Goal: Task Accomplishment & Management: Use online tool/utility

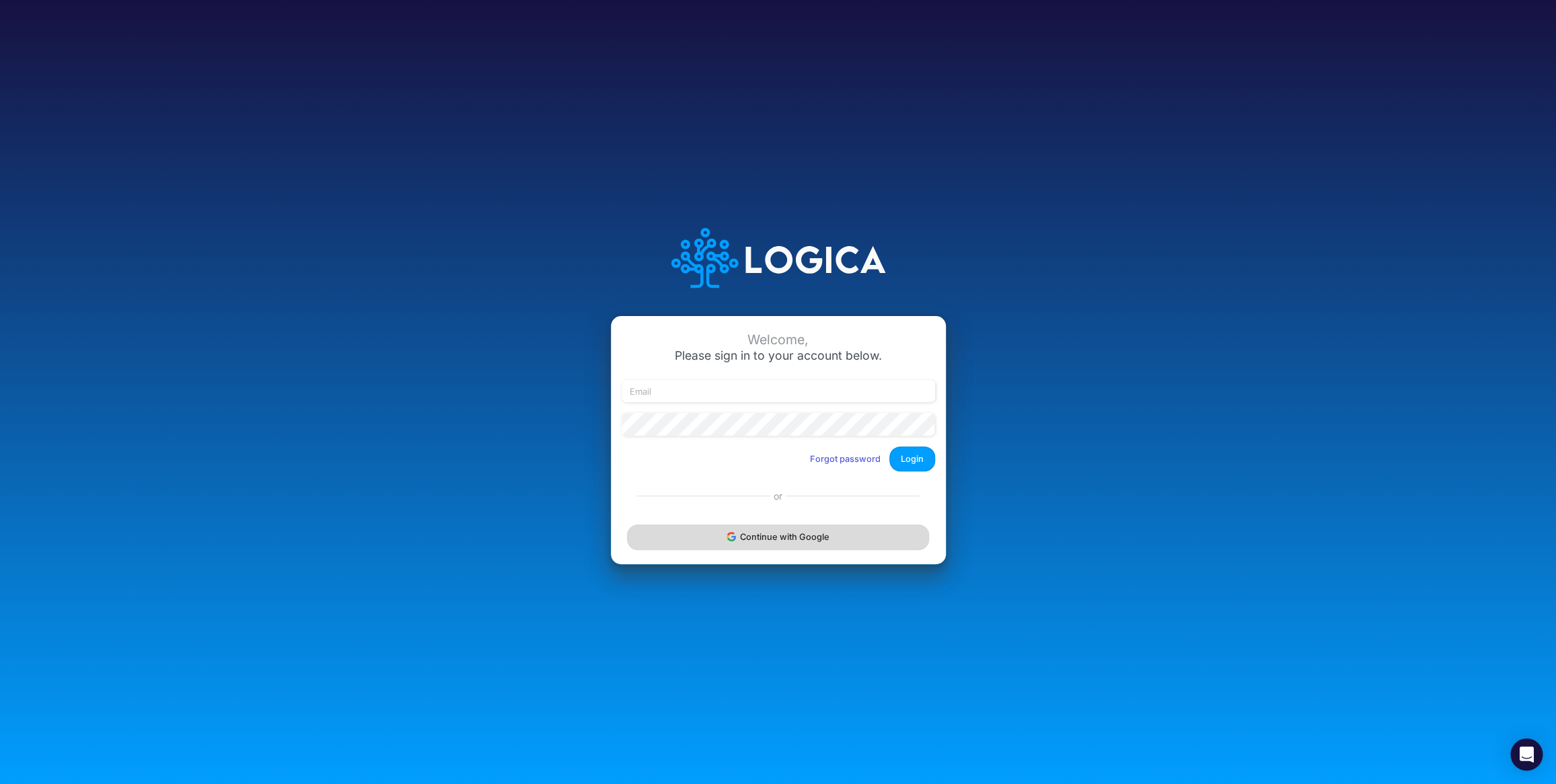
click at [772, 542] on button "Continue with Google" at bounding box center [777, 537] width 301 height 25
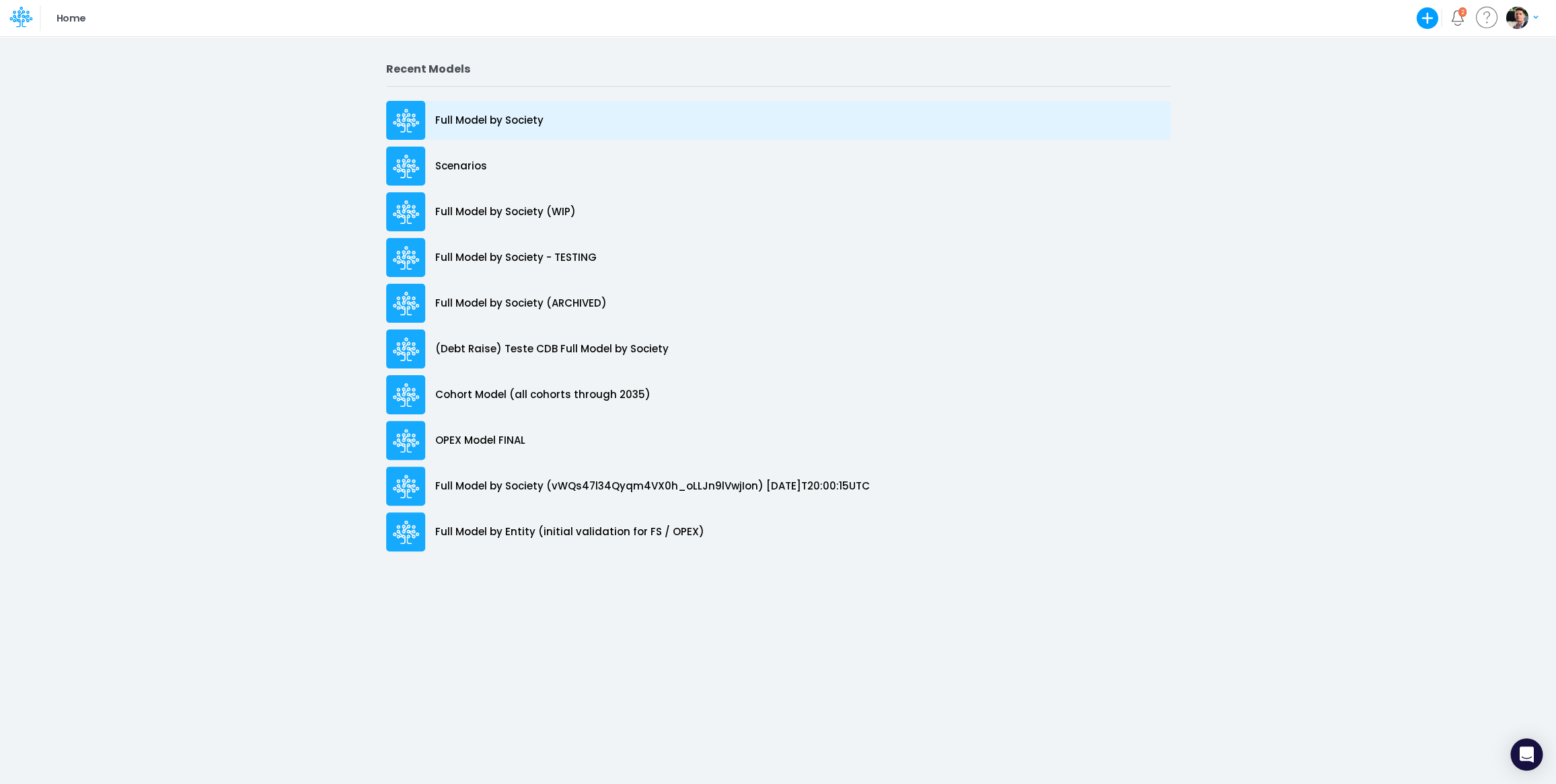
click at [487, 135] on div "Full Model by Society" at bounding box center [778, 120] width 784 height 39
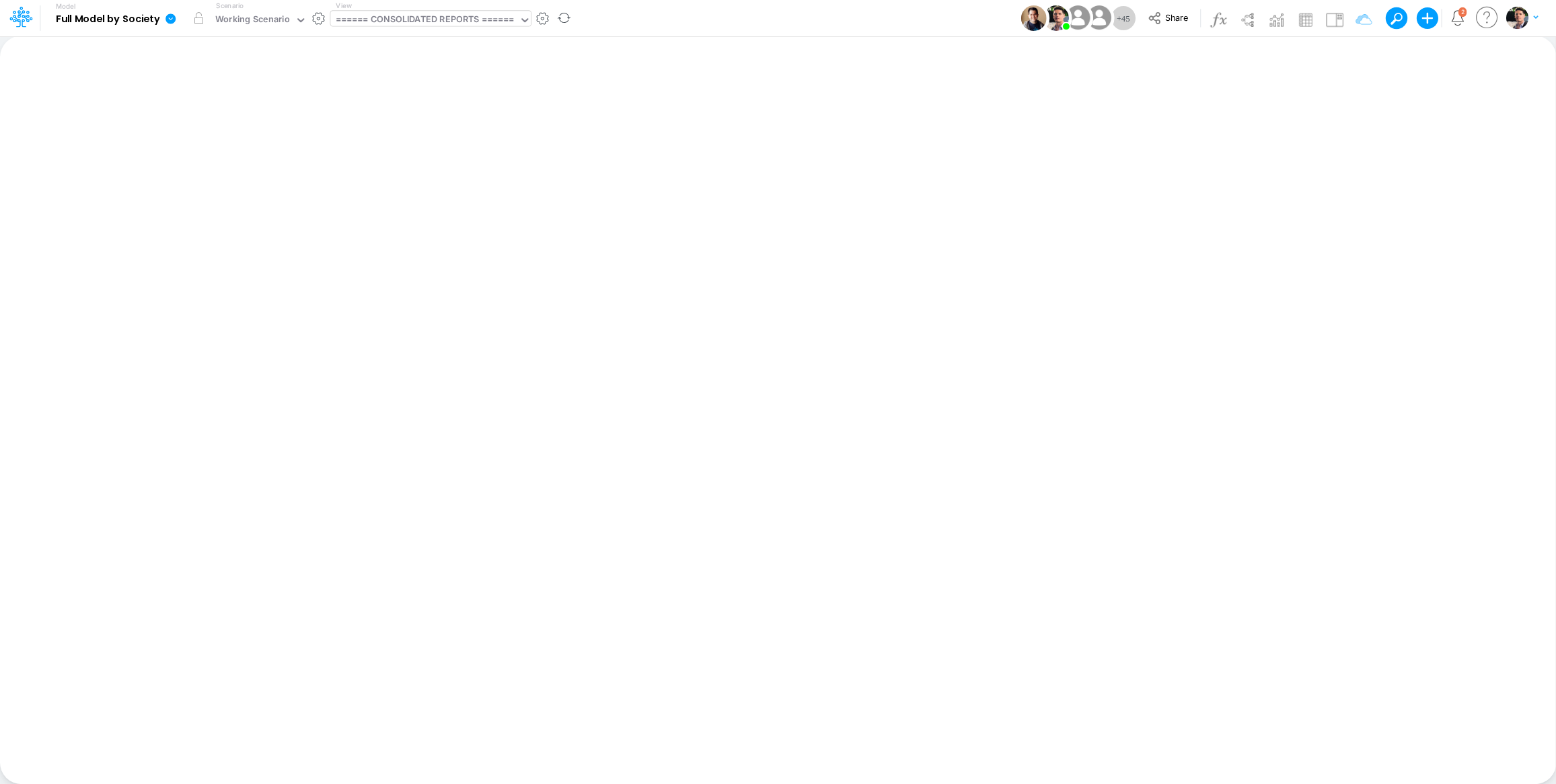
click at [435, 20] on div "====== CONSOLIDATED REPORTS ======" at bounding box center [424, 20] width 178 height 15
click at [424, 19] on div "====== CONSOLIDATED REPORTS ======" at bounding box center [424, 20] width 178 height 15
click at [460, 16] on div "====== CONSOLIDATED REPORTS ======" at bounding box center [424, 20] width 178 height 15
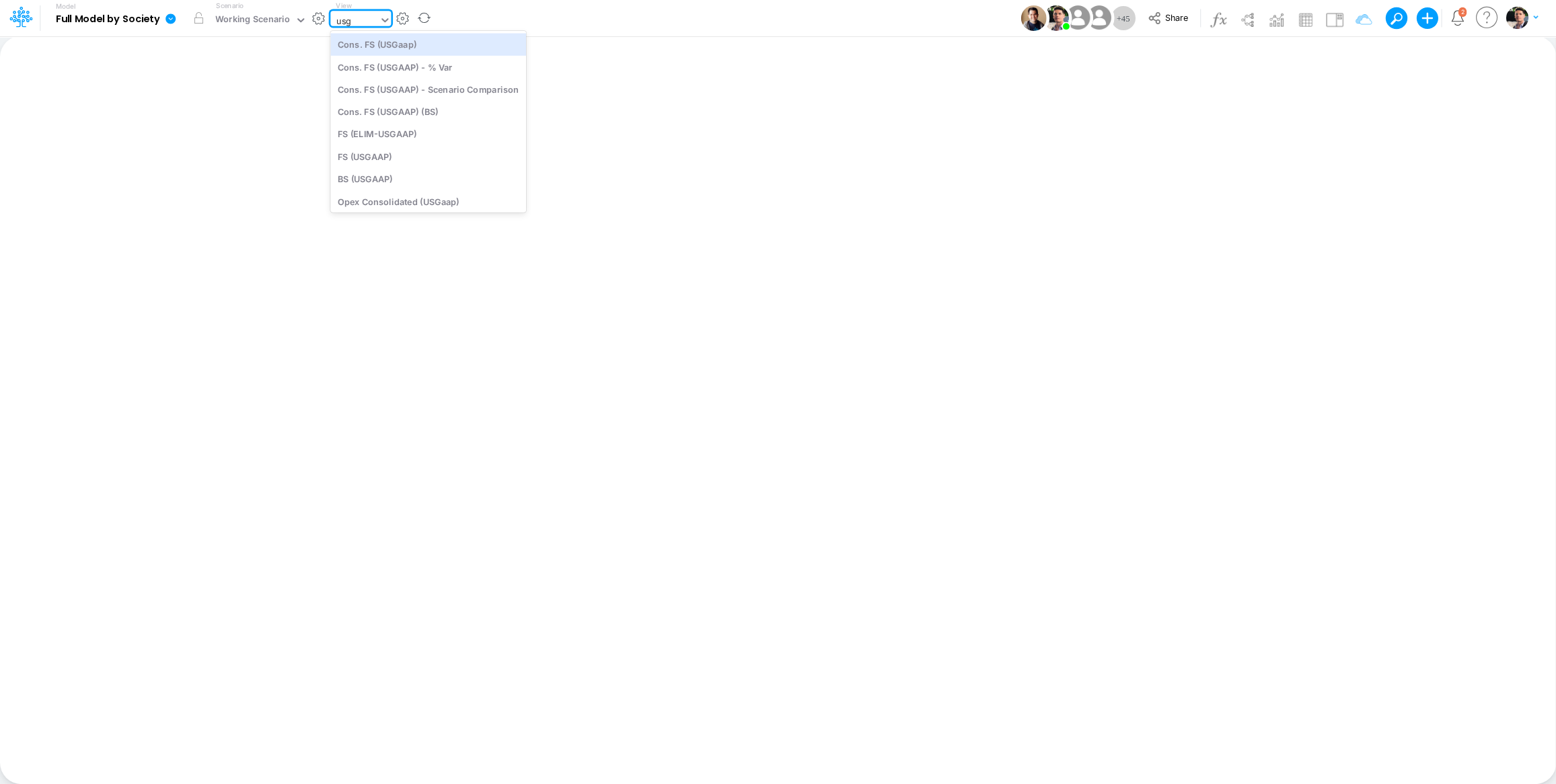
type input "usga"
click at [396, 178] on div "BS (USGAAP)" at bounding box center [429, 179] width 196 height 22
type input "BS (USGAAP) - Detailed"
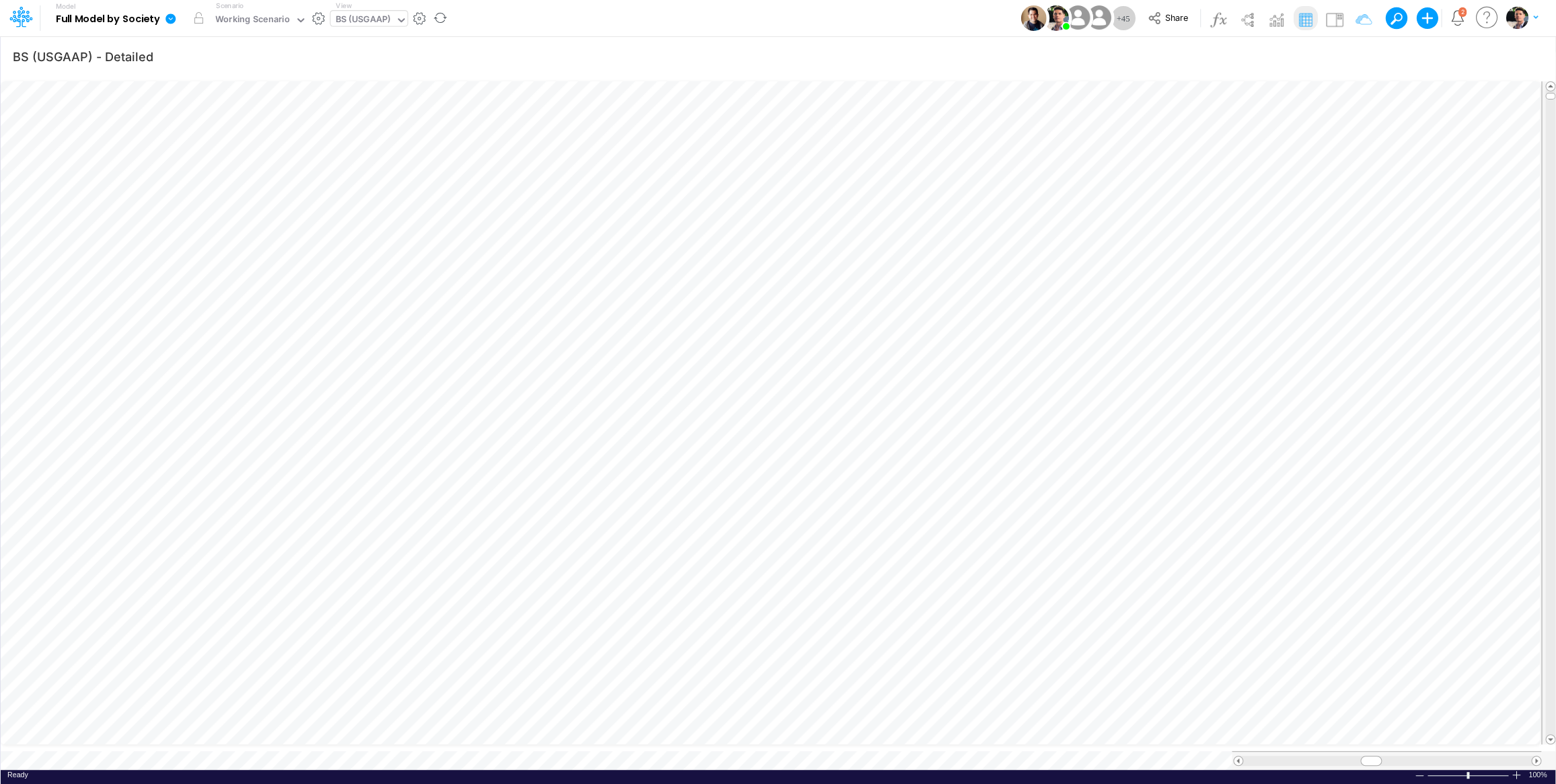
scroll to position [5, 38]
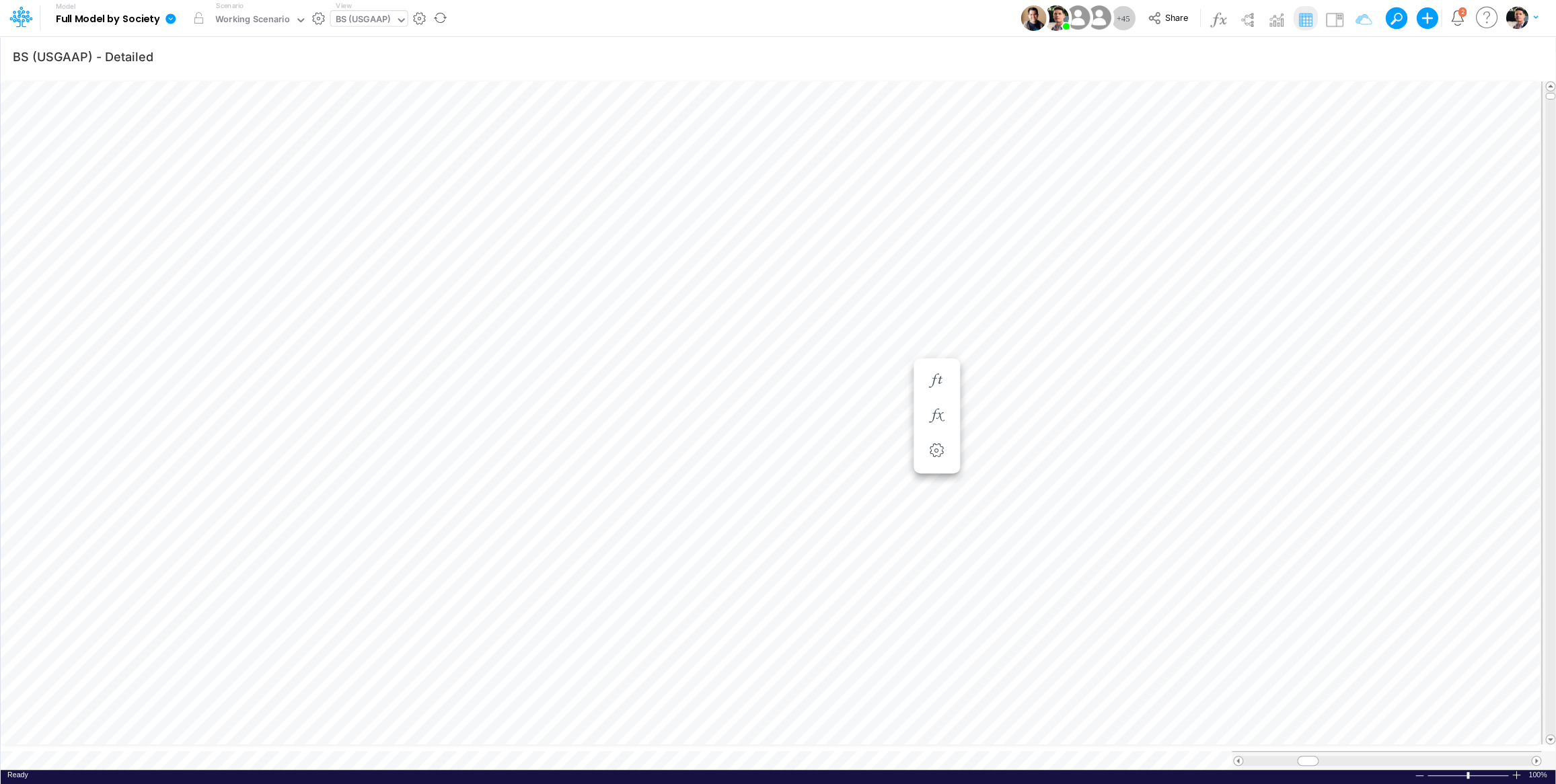
scroll to position [5, 44]
click at [375, 18] on div "BS (USGAAP)" at bounding box center [363, 20] width 55 height 15
type input "01ar"
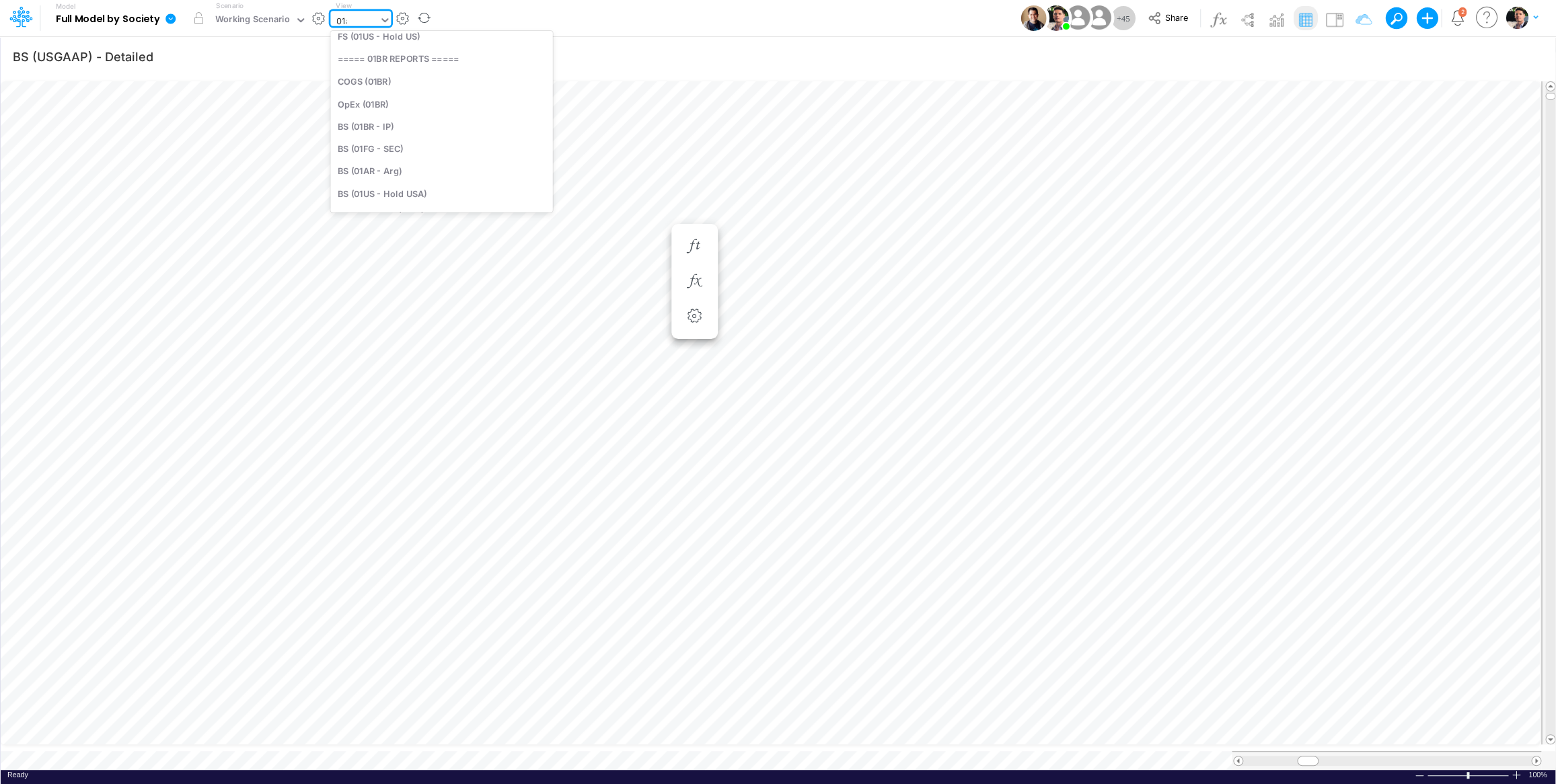
scroll to position [0, 0]
click at [381, 61] on div "BS (01AR - Arg)" at bounding box center [422, 67] width 182 height 22
type input "BS (USGAAP) - Detailed"
click at [350, 737] on span "Close" at bounding box center [351, 737] width 37 height 12
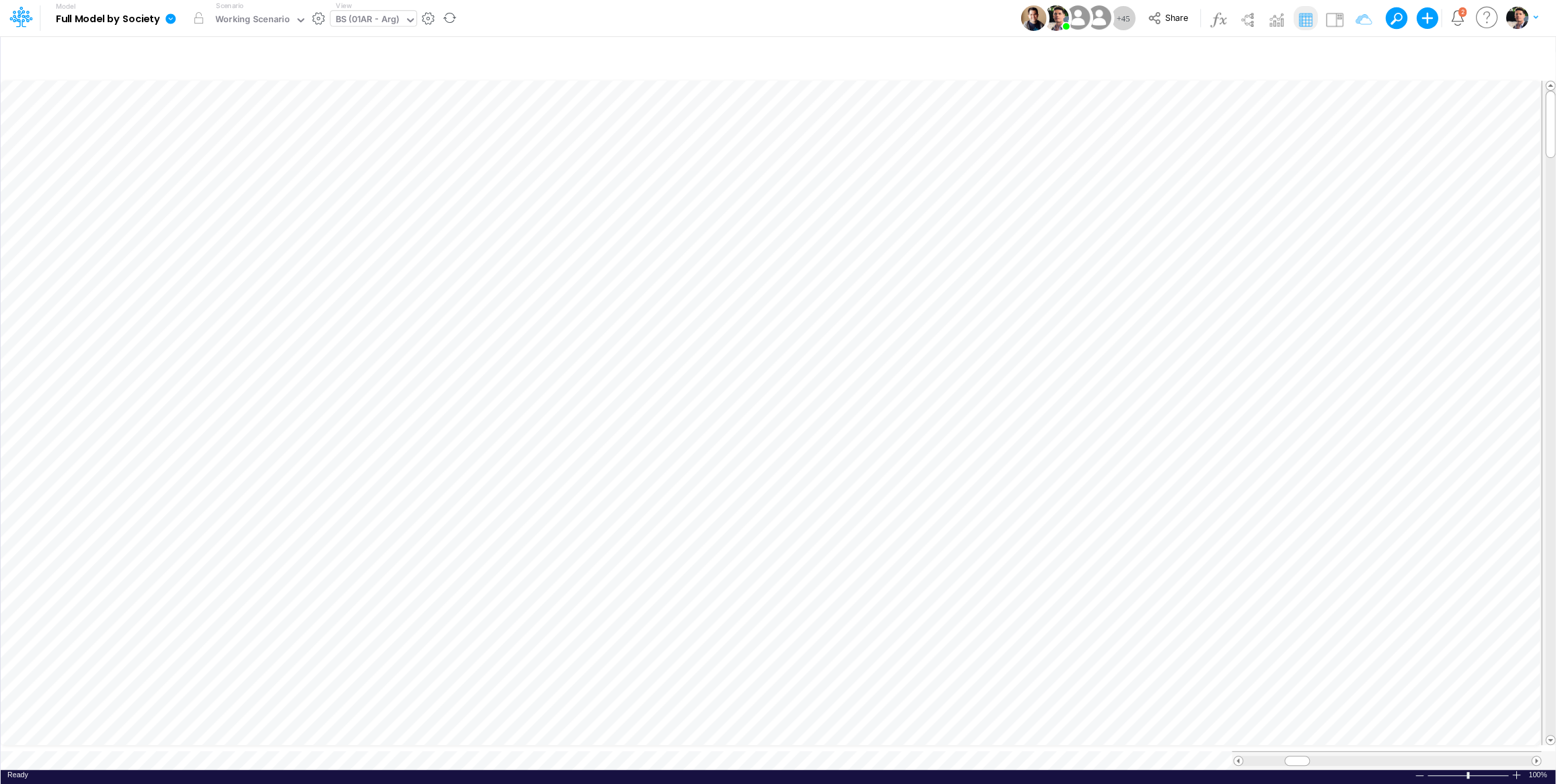
scroll to position [5, 3]
click at [1531, 53] on icon "button" at bounding box center [1529, 57] width 20 height 14
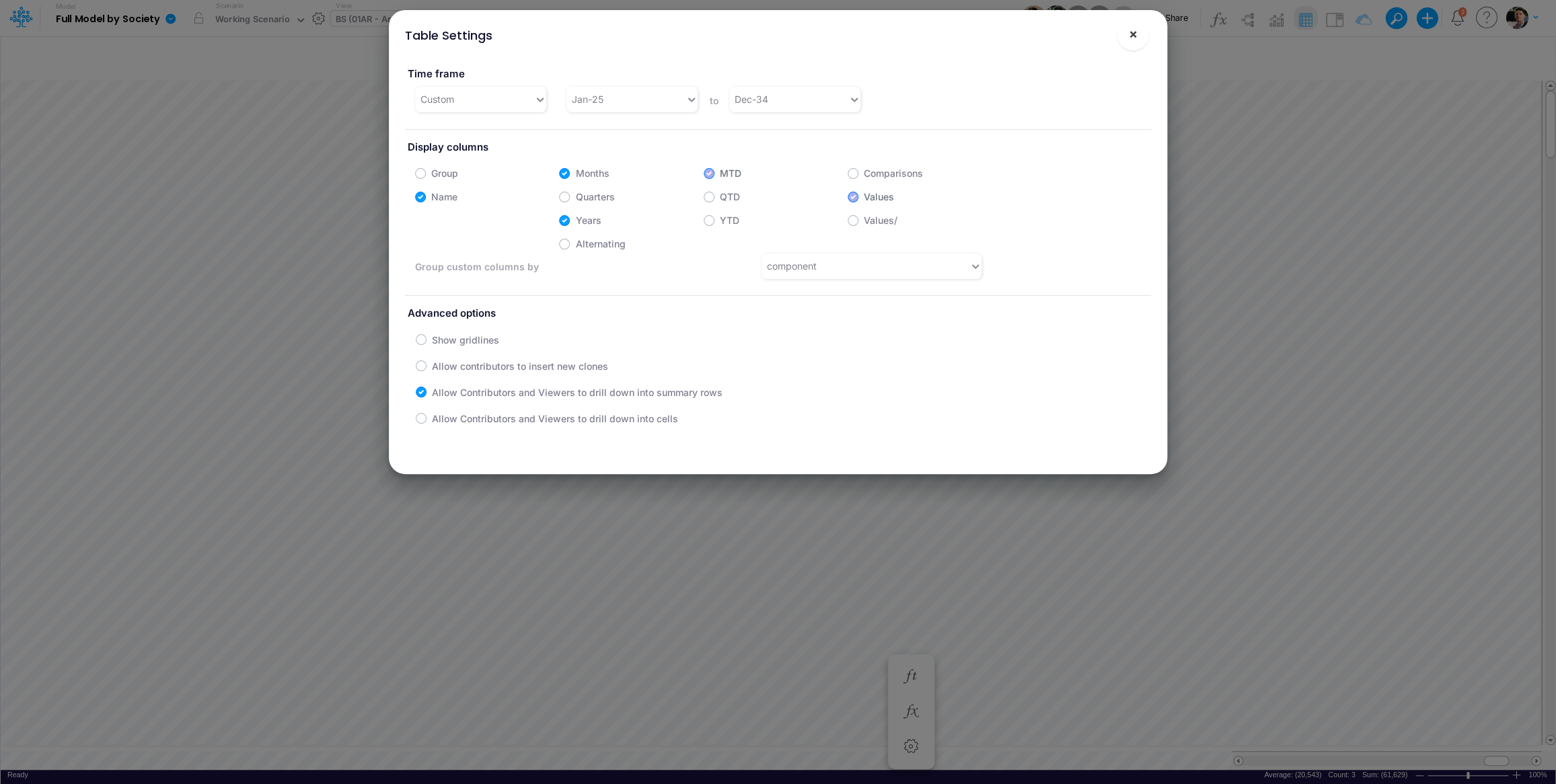
click at [1143, 30] on button "×" at bounding box center [1133, 34] width 32 height 32
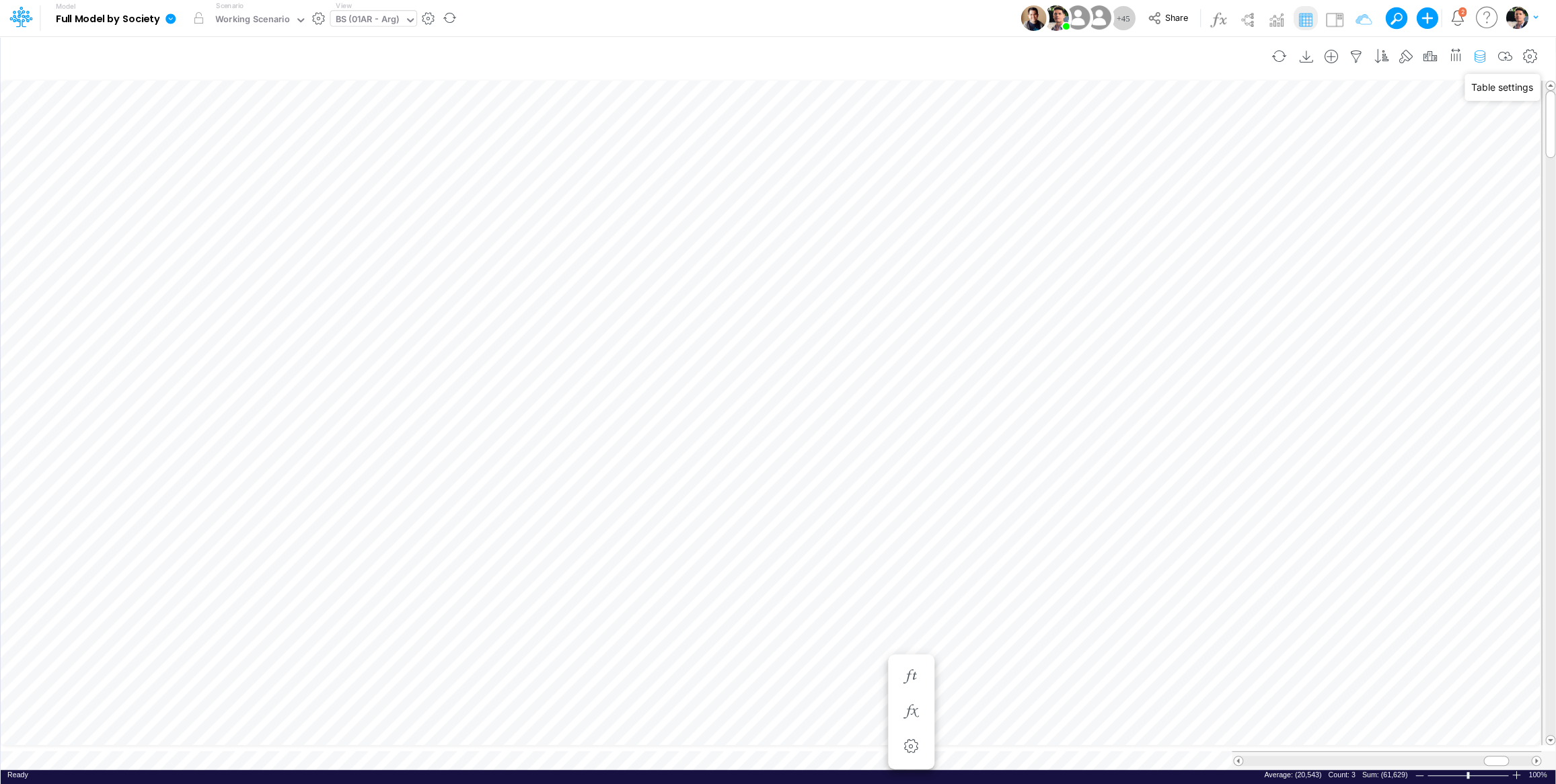
click at [1472, 53] on icon "button" at bounding box center [1479, 57] width 20 height 14
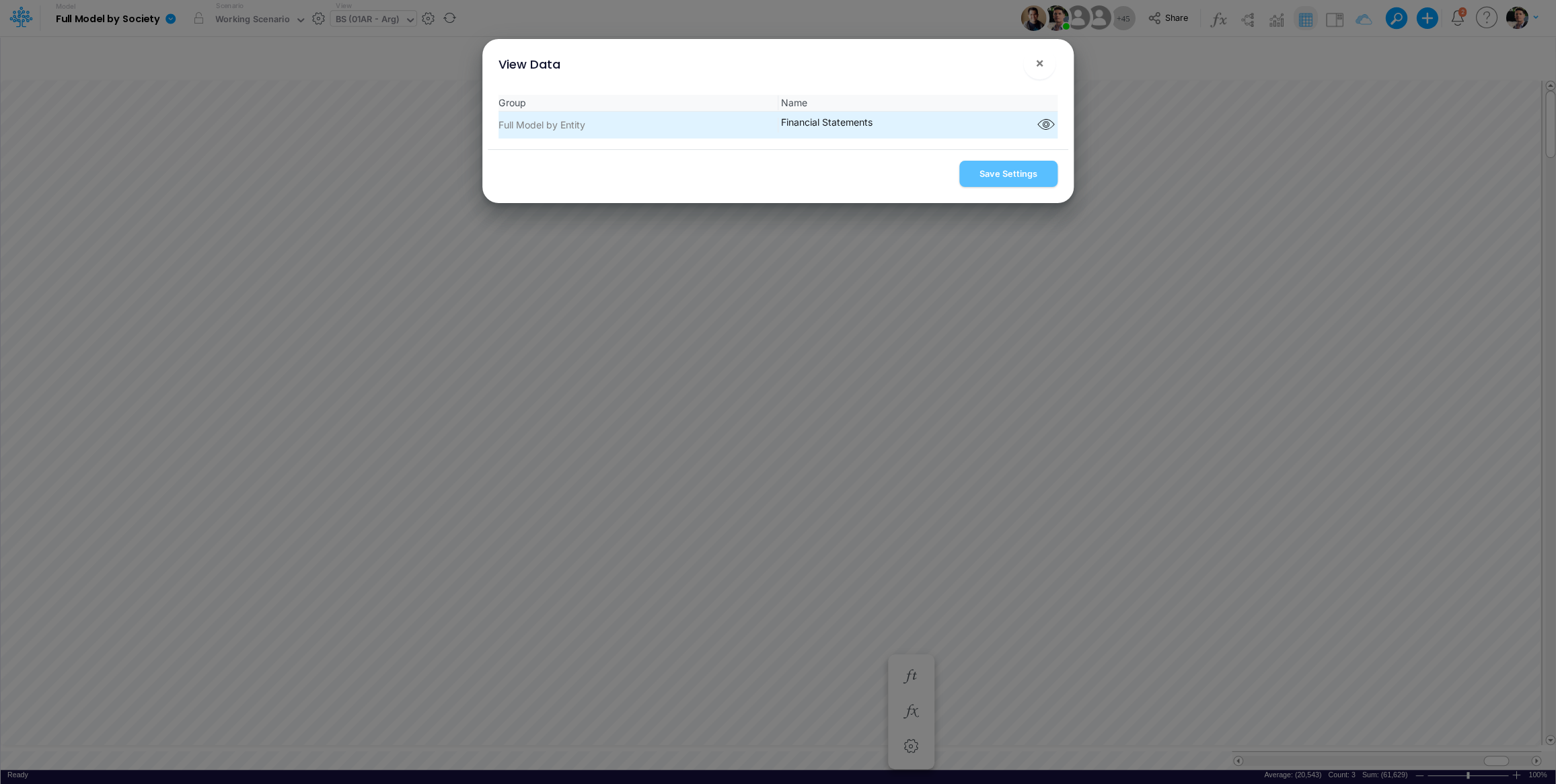
click at [1044, 135] on div "Component parts" at bounding box center [1045, 125] width 23 height 20
click at [1036, 127] on icon "button" at bounding box center [1045, 126] width 20 height 18
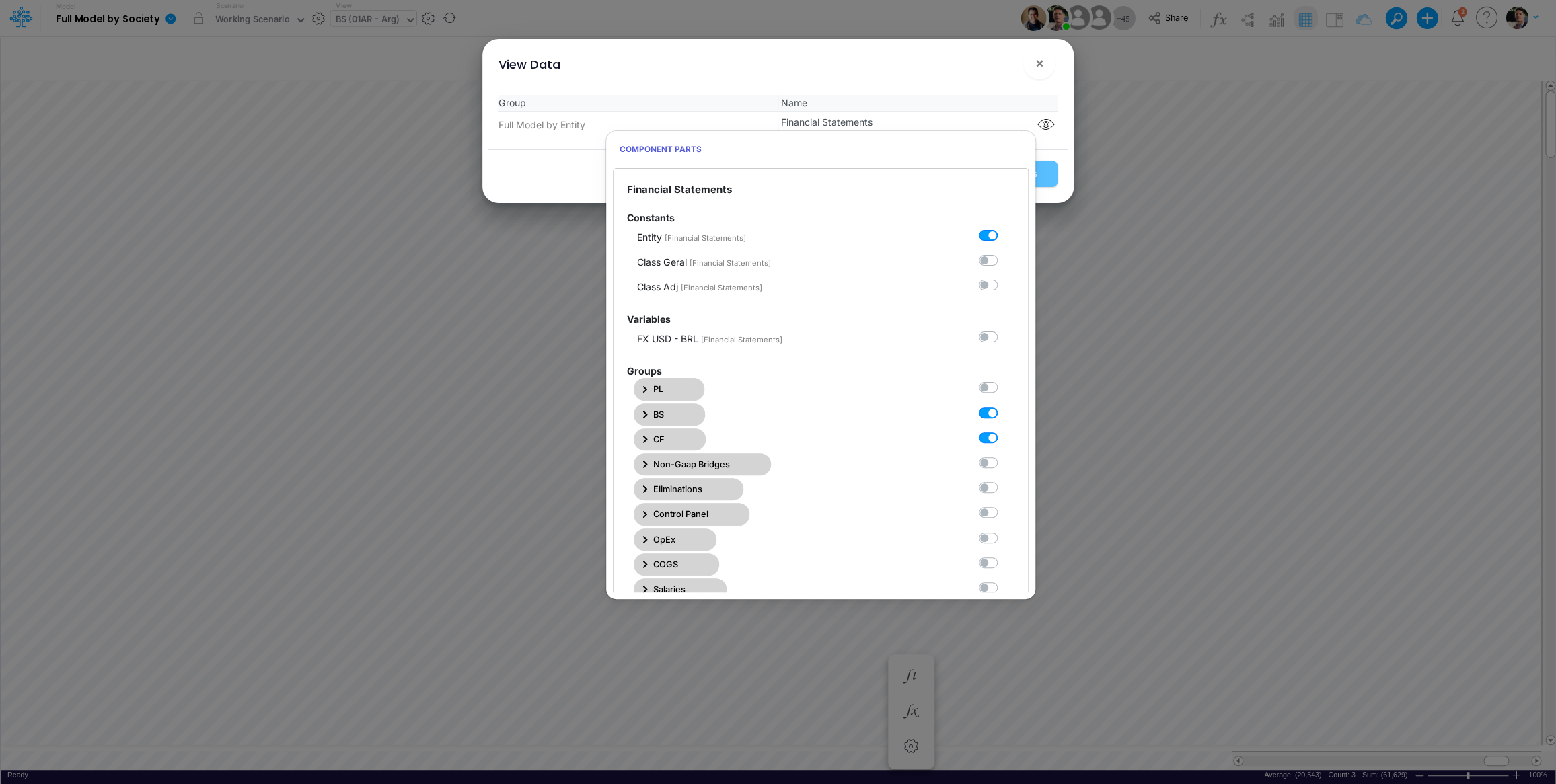
click at [1003, 405] on label at bounding box center [1003, 405] width 0 height 0
click at [1003, 414] on Statements1 "checkbox" at bounding box center [1007, 410] width 9 height 9
click at [1003, 405] on label at bounding box center [1003, 405] width 0 height 0
click at [1003, 414] on Statements1 "checkbox" at bounding box center [1007, 410] width 9 height 9
checkbox Statements1 "true"
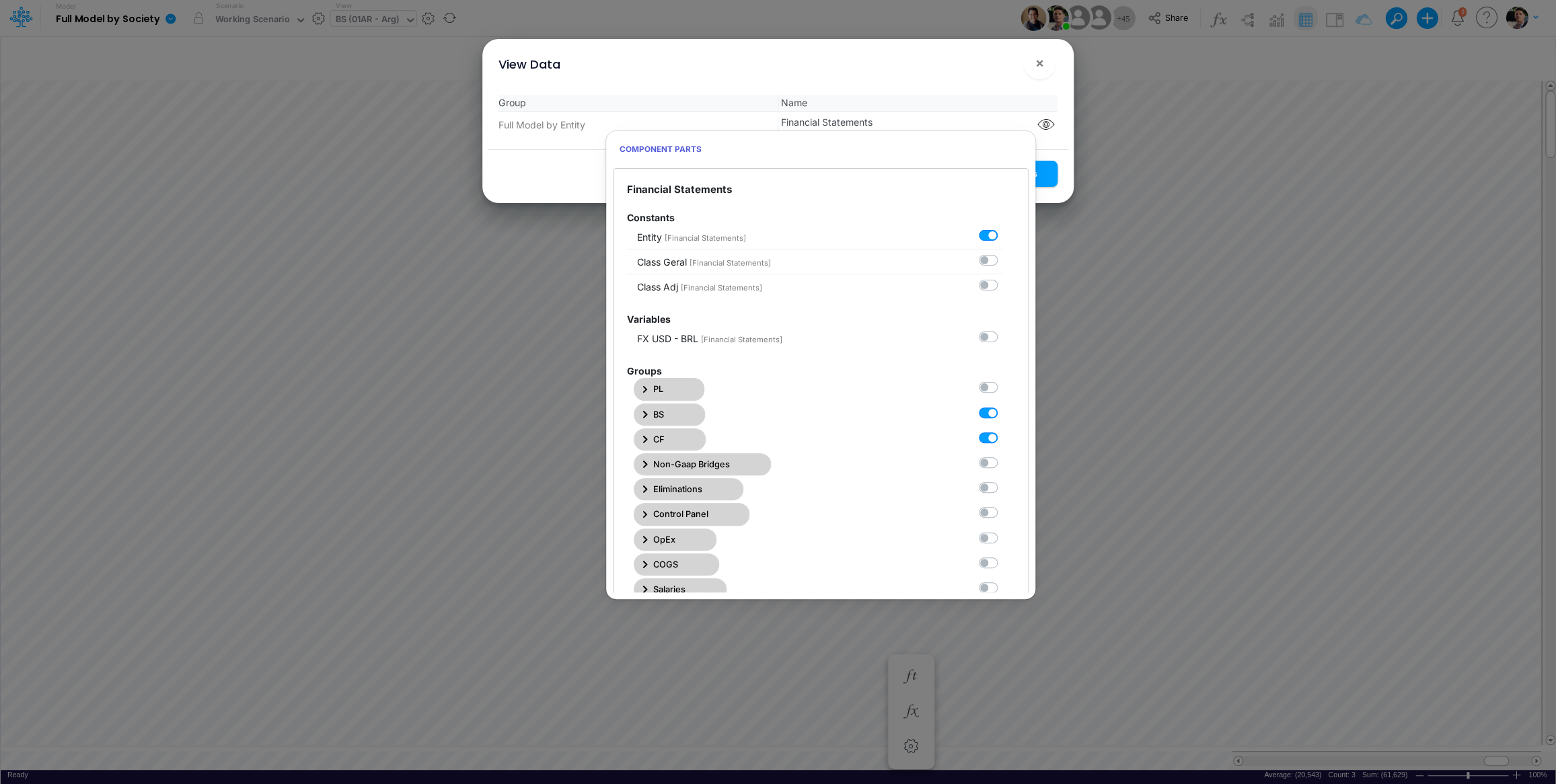
click at [979, 445] on div at bounding box center [990, 437] width 24 height 14
click at [1003, 430] on label at bounding box center [1003, 430] width 0 height 0
click at [1003, 439] on Statements2 "checkbox" at bounding box center [1007, 435] width 9 height 9
click at [1003, 430] on label at bounding box center [1003, 430] width 0 height 0
click at [1003, 439] on Statements2 "checkbox" at bounding box center [1007, 435] width 9 height 9
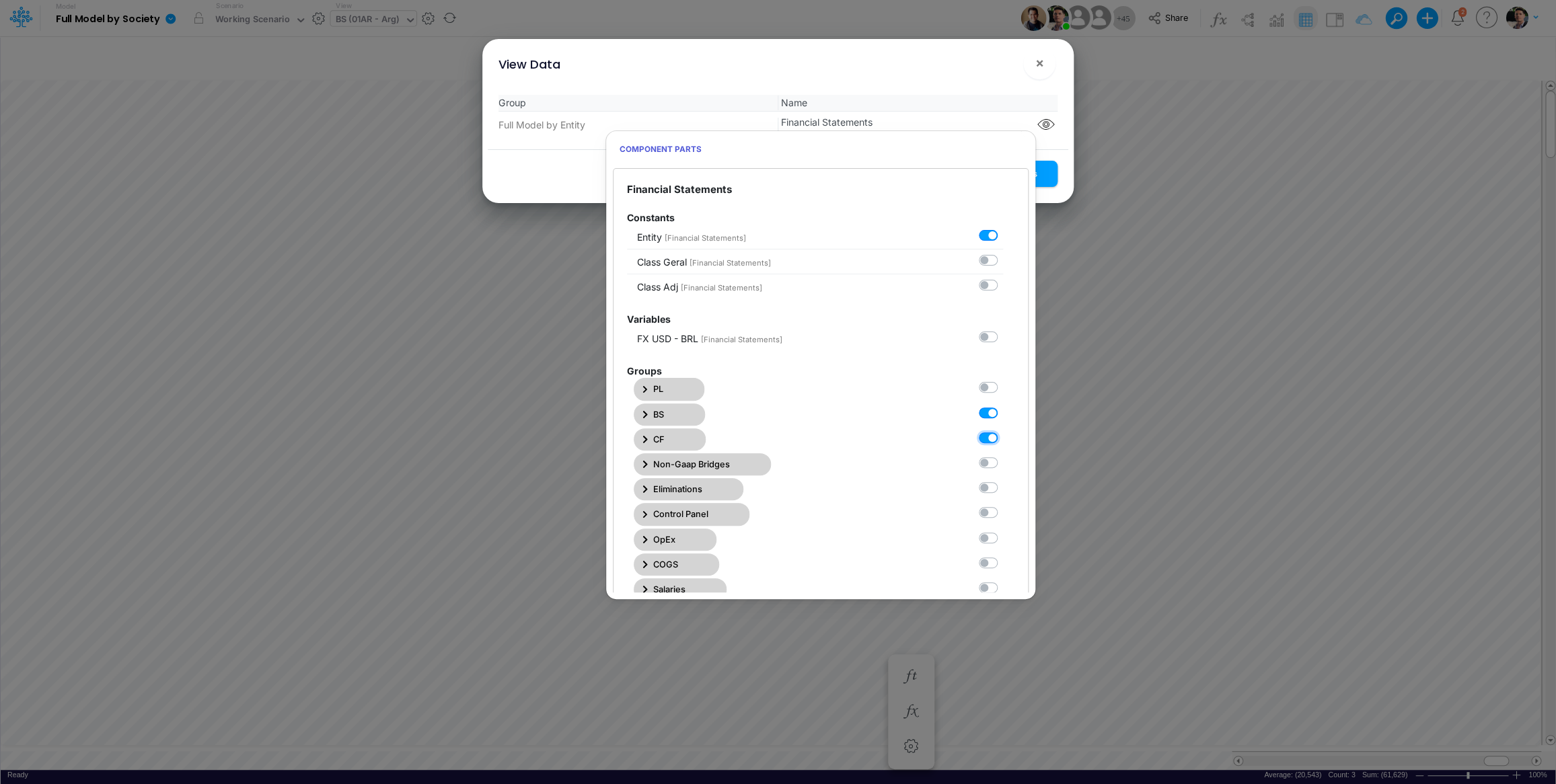
checkbox Statements2 "true"
click at [1052, 180] on button "Save Settings" at bounding box center [1008, 173] width 98 height 26
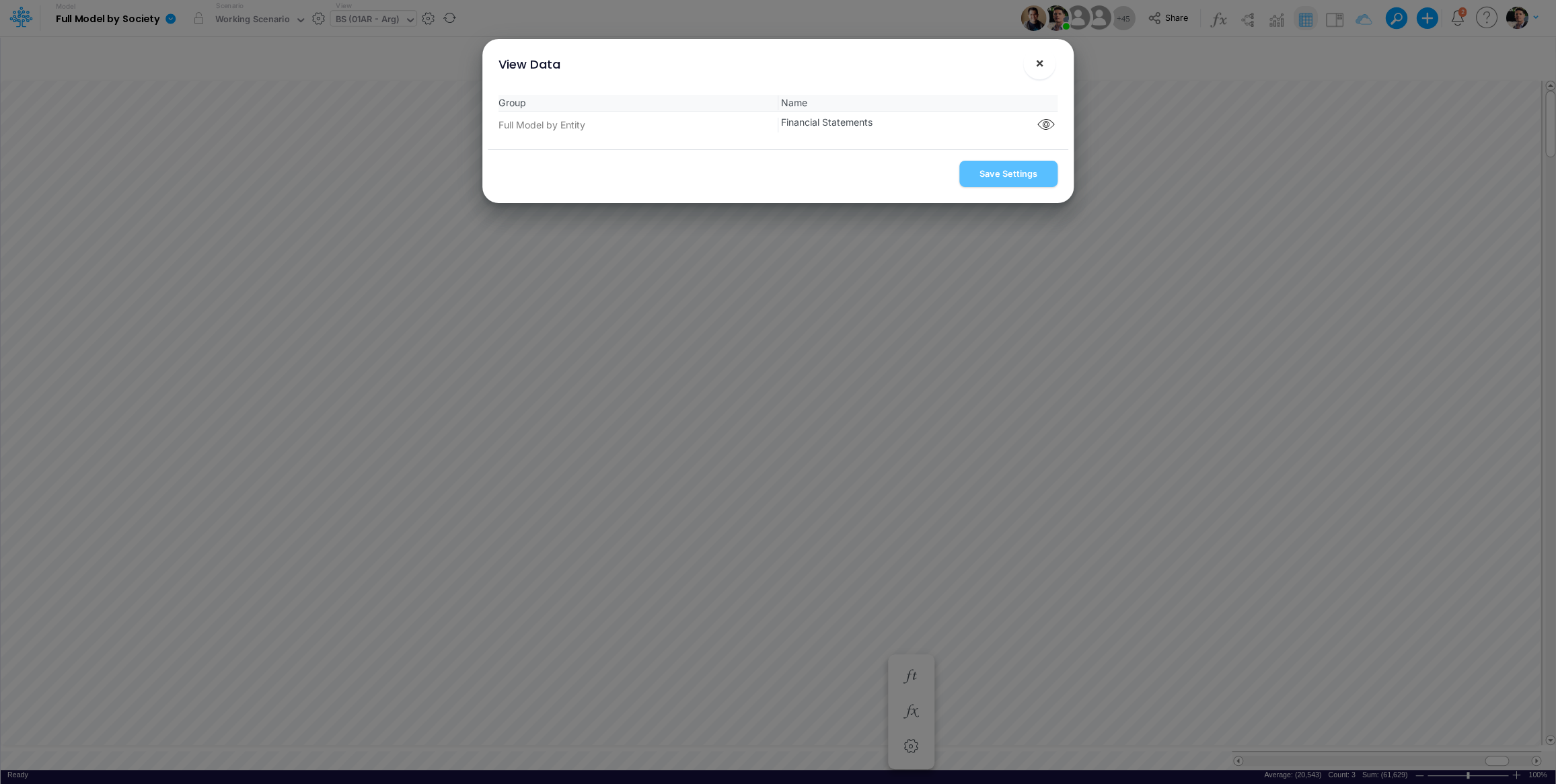
click at [1043, 64] on span "×" at bounding box center [1039, 62] width 9 height 16
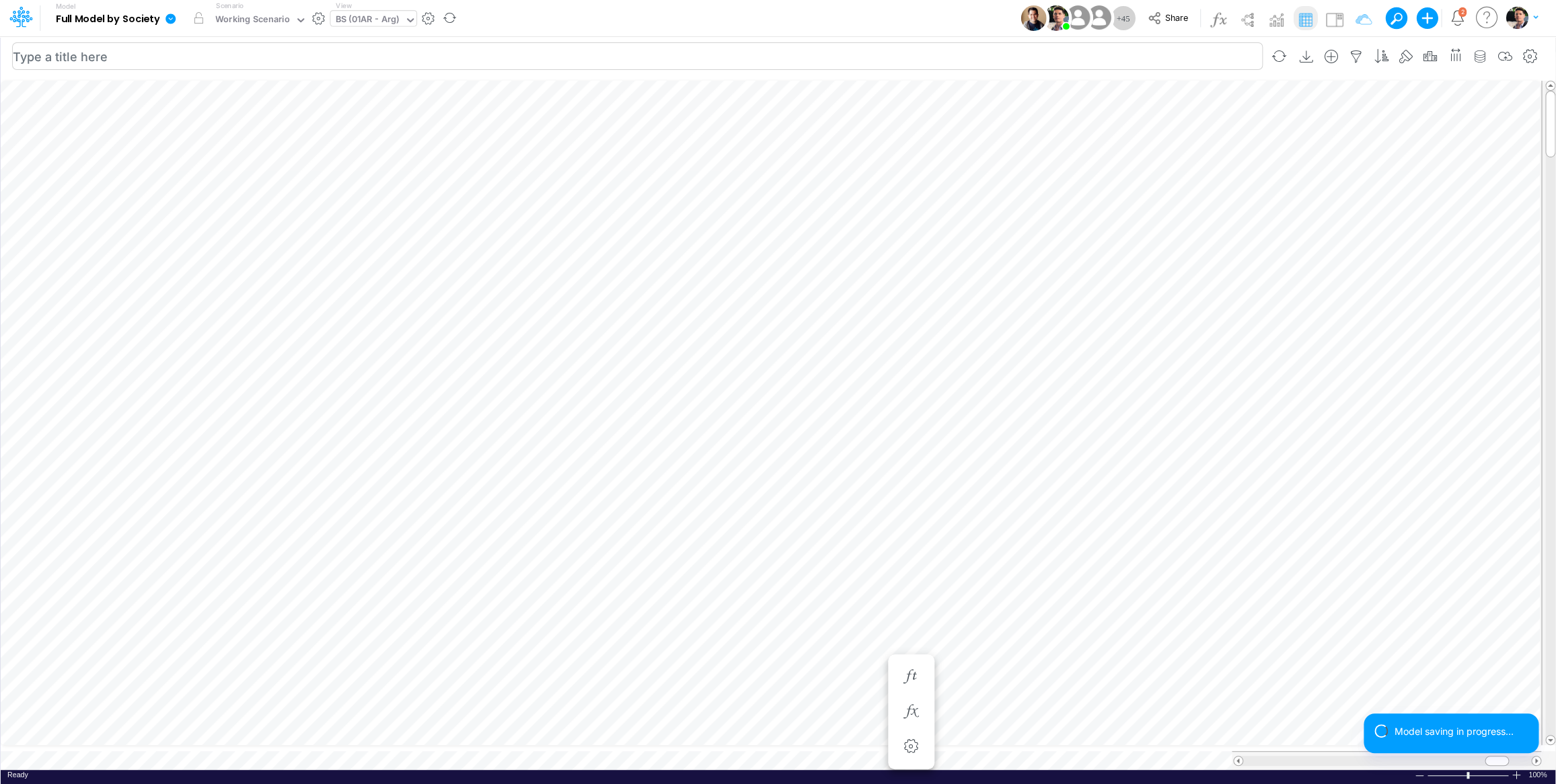
scroll to position [5, 44]
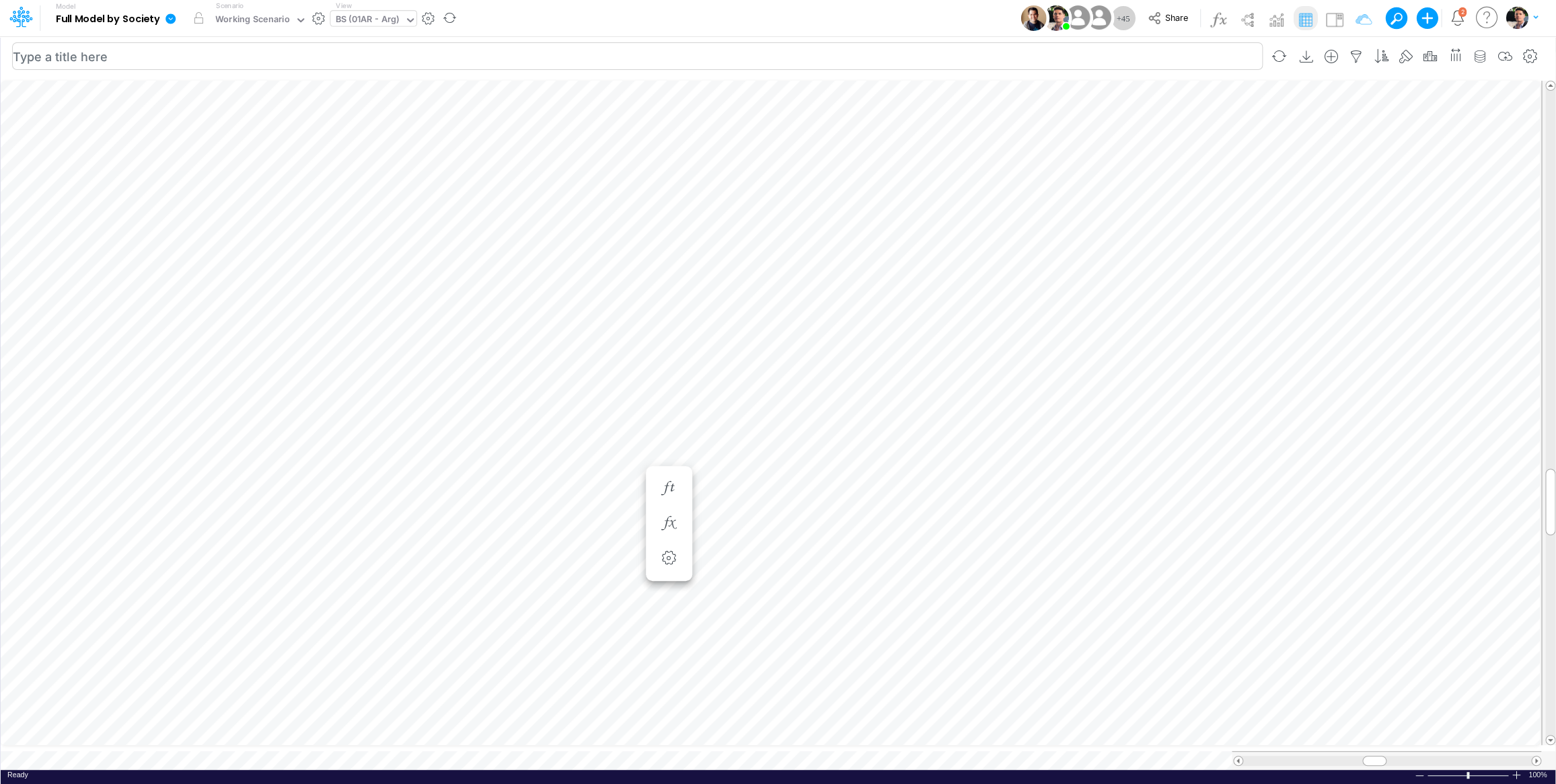
scroll to position [5, 44]
click at [369, 19] on div "BS (01AR - Arg)" at bounding box center [367, 20] width 64 height 15
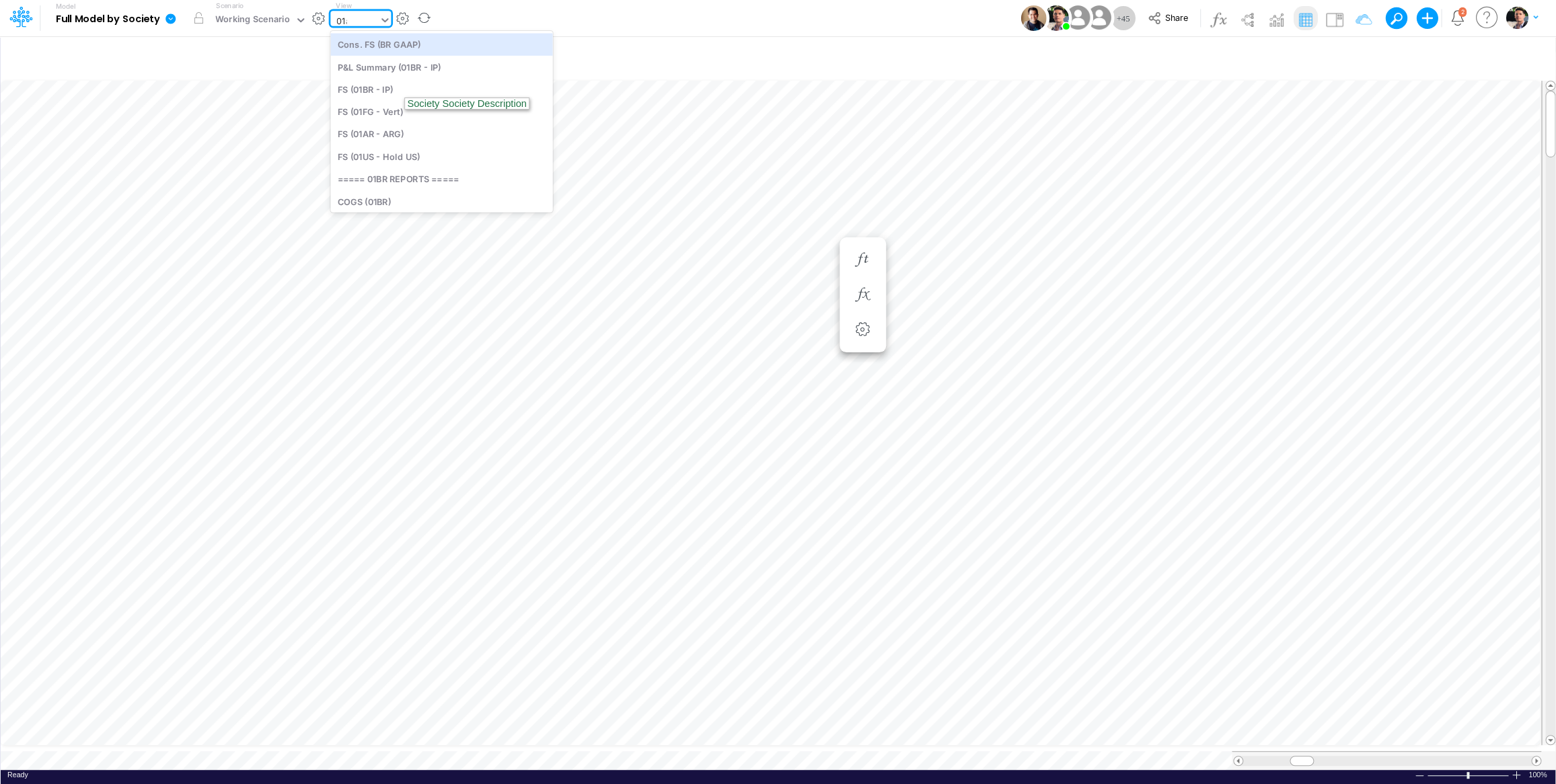
type input "01ar"
click at [380, 49] on div "FS (01AR - ARG)" at bounding box center [422, 44] width 182 height 22
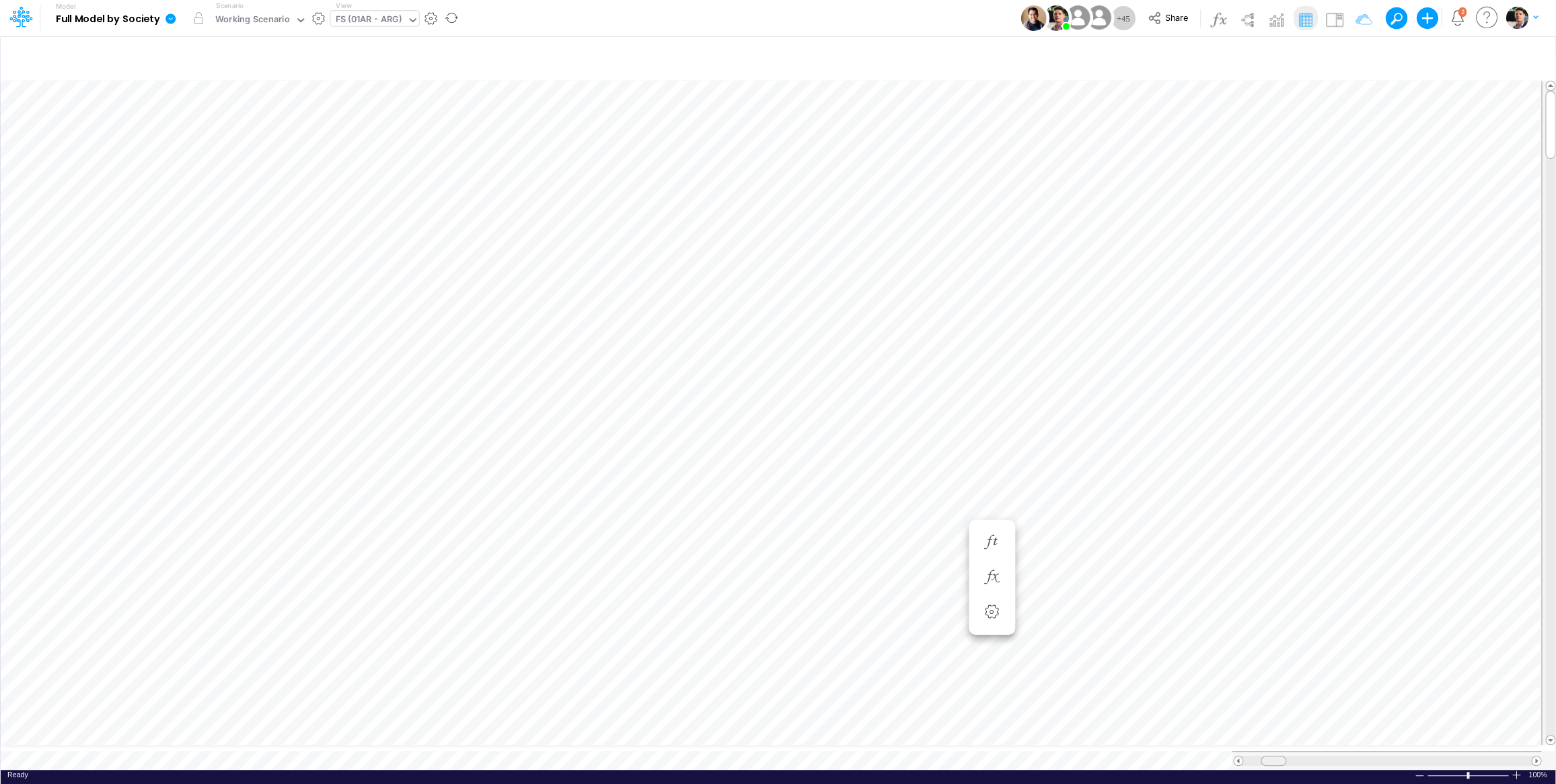
drag, startPoint x: 1504, startPoint y: 750, endPoint x: 1282, endPoint y: 747, distance: 222.0
click at [1282, 755] on div at bounding box center [1273, 760] width 26 height 10
click at [427, 739] on span "Close" at bounding box center [438, 739] width 37 height 12
drag, startPoint x: 339, startPoint y: 742, endPoint x: 411, endPoint y: 739, distance: 72.1
click at [339, 742] on div "Close" at bounding box center [340, 736] width 58 height 16
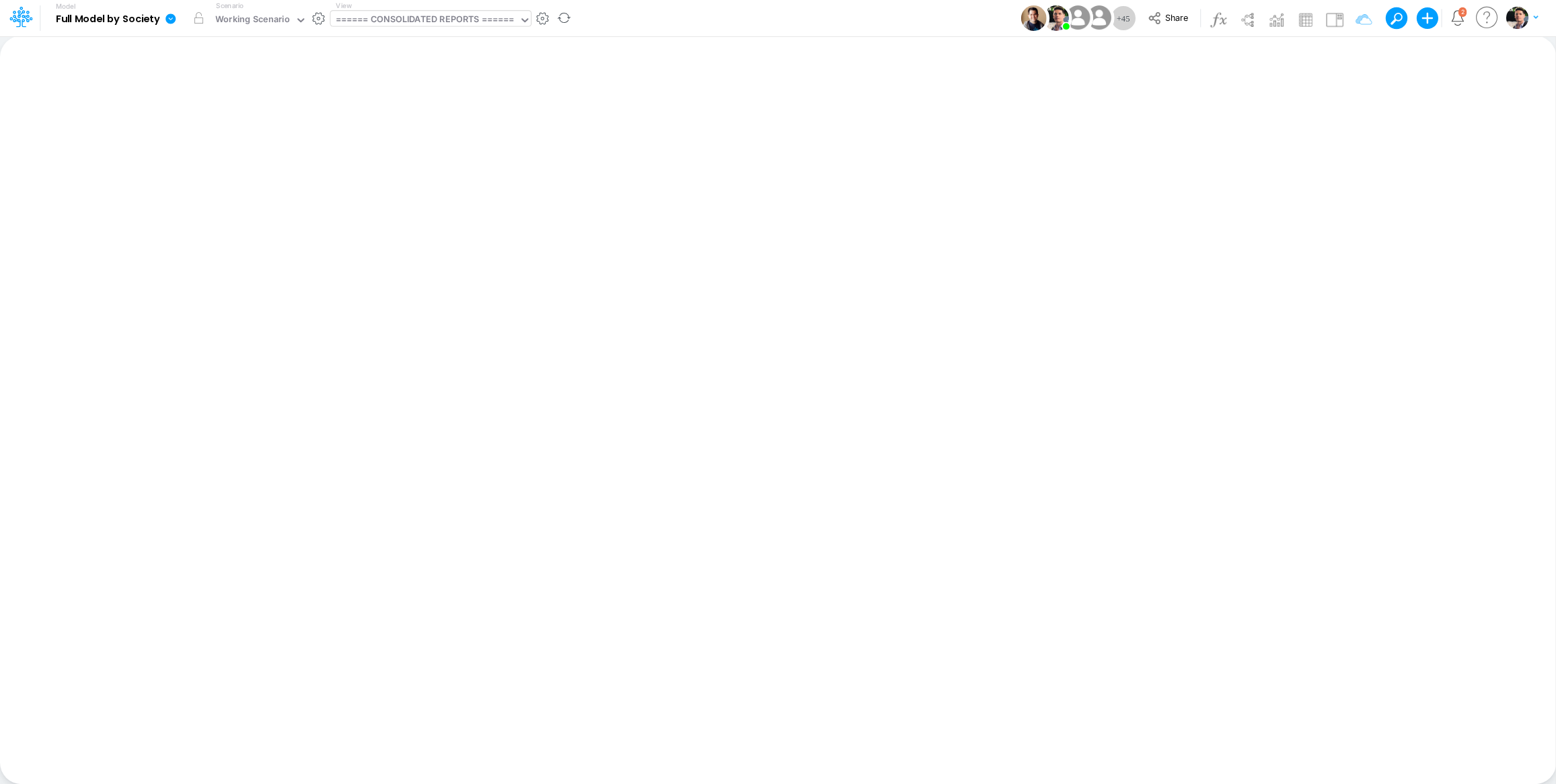
click at [389, 17] on div "====== CONSOLIDATED REPORTS ======" at bounding box center [424, 20] width 178 height 15
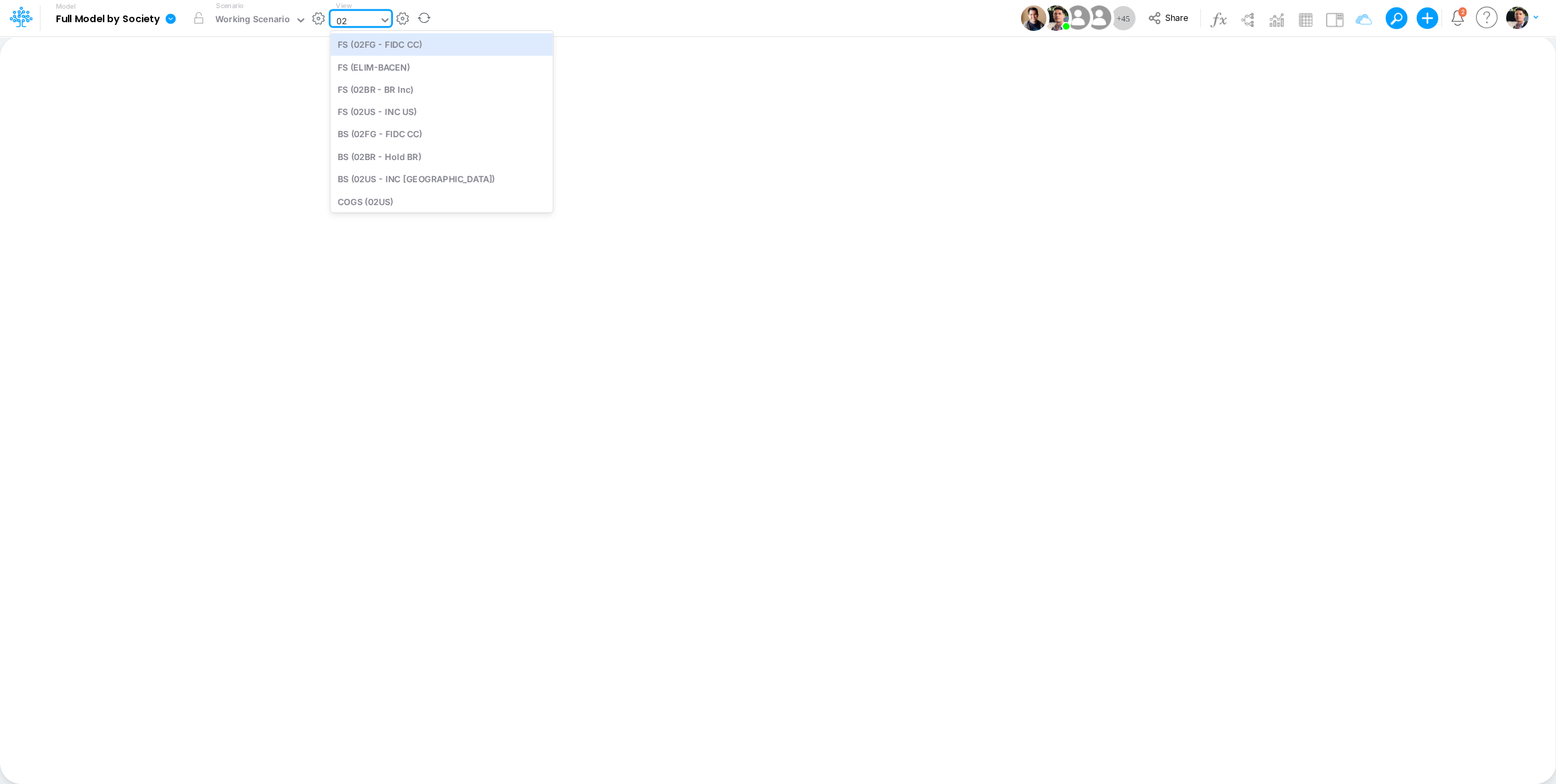
type input "02fg"
click at [397, 45] on div "FS (02FG - FIDC CC)" at bounding box center [422, 44] width 182 height 22
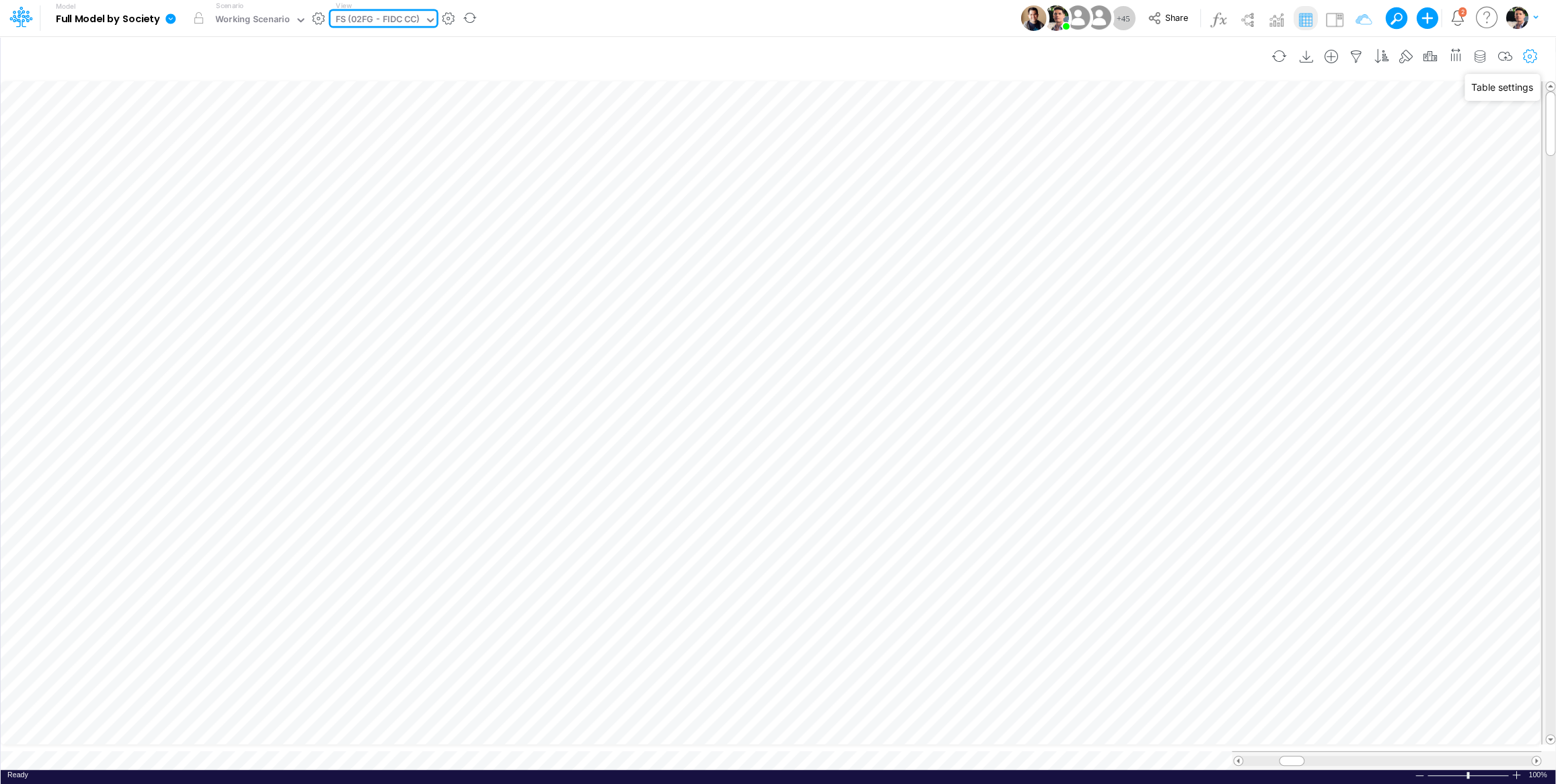
click at [1523, 51] on icon "button" at bounding box center [1529, 57] width 20 height 14
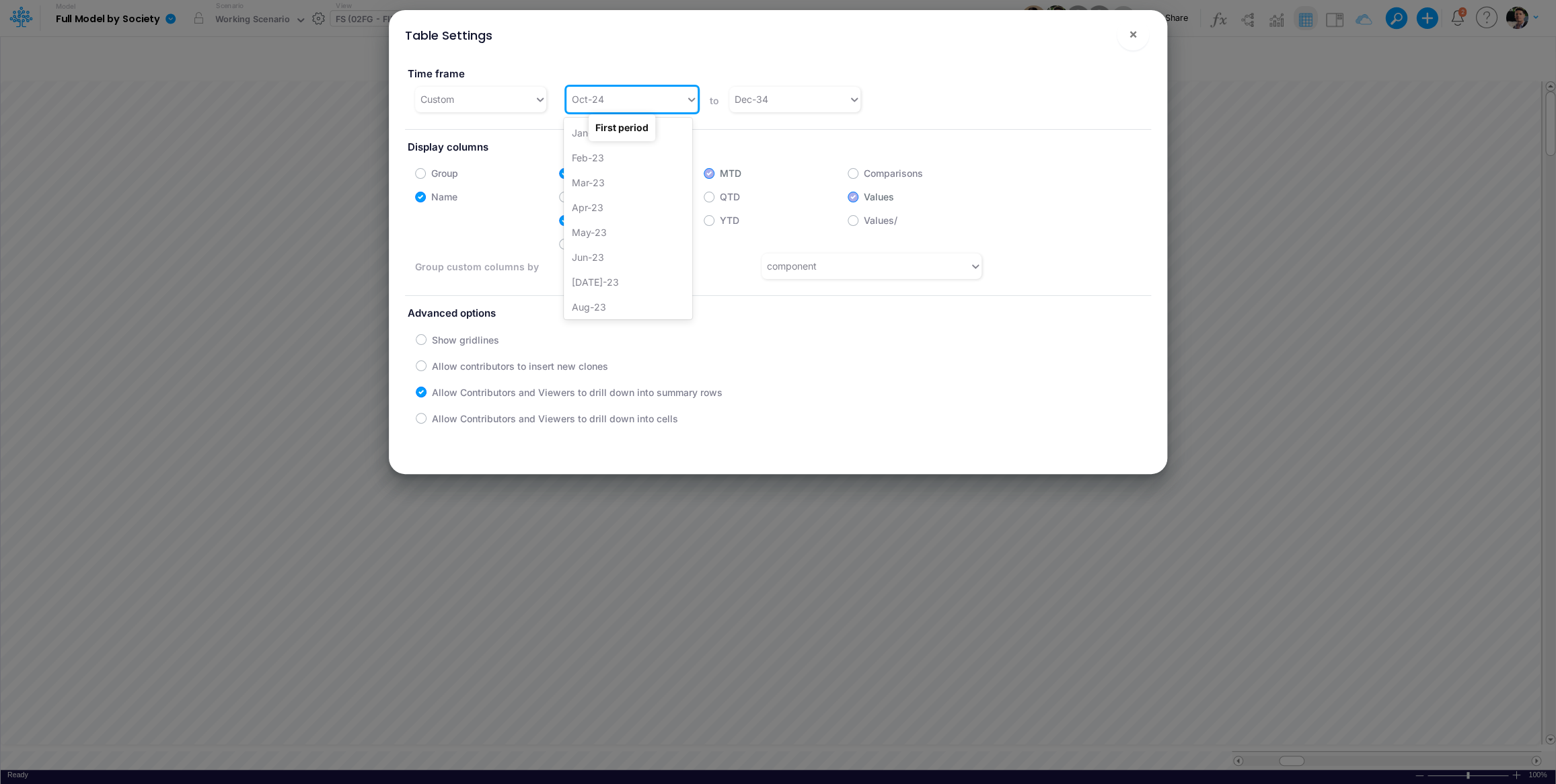
click at [618, 102] on div "Oct-24" at bounding box center [626, 99] width 119 height 22
type input "apr"
click at [642, 188] on div "Apr-25" at bounding box center [628, 183] width 128 height 25
click at [790, 102] on div "Dec-34" at bounding box center [789, 99] width 119 height 22
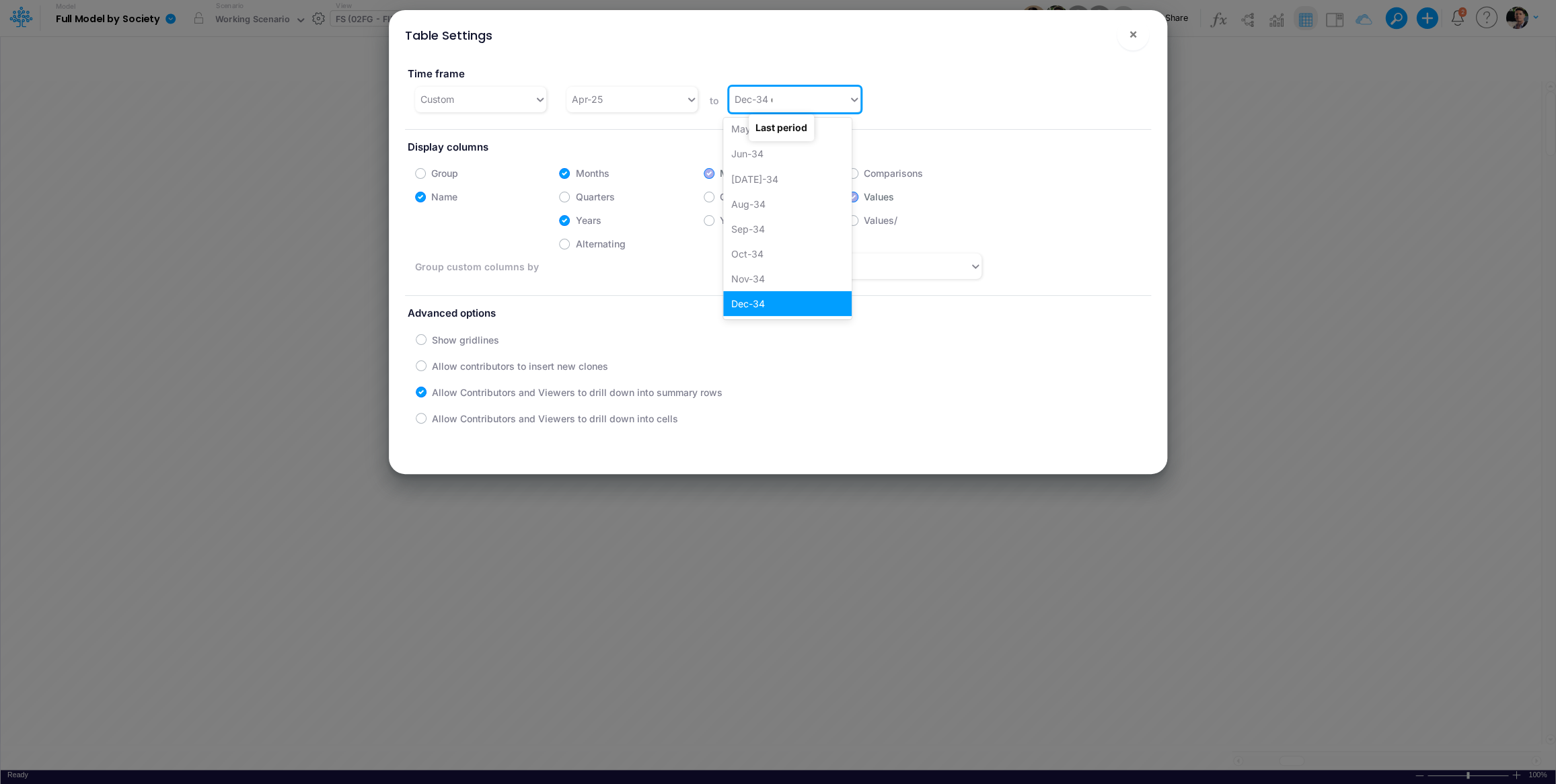
scroll to position [102, 0]
type input "dec-28"
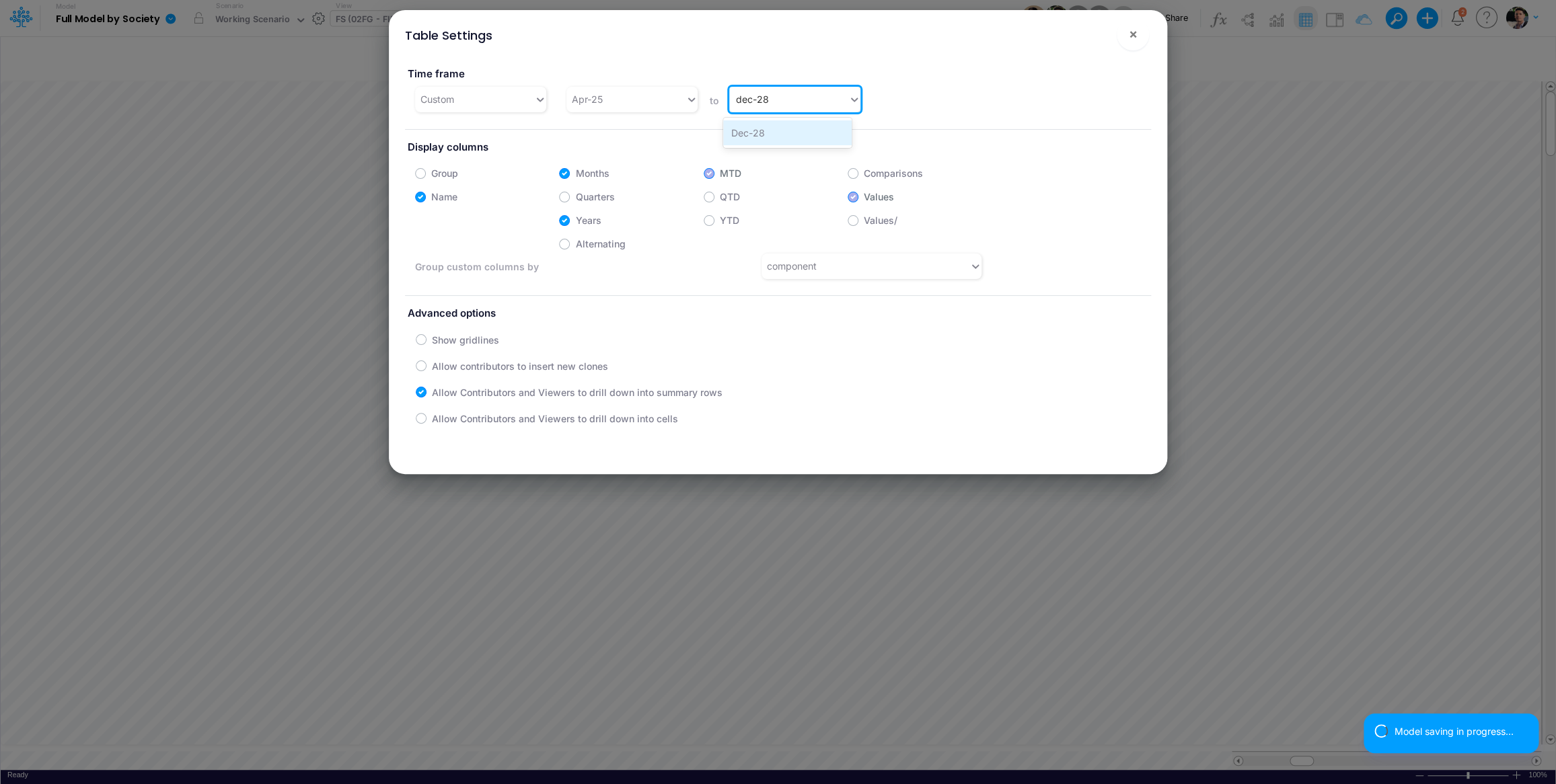
click at [782, 133] on div "Dec-28" at bounding box center [787, 133] width 128 height 25
click at [1129, 40] on span "×" at bounding box center [1133, 34] width 9 height 16
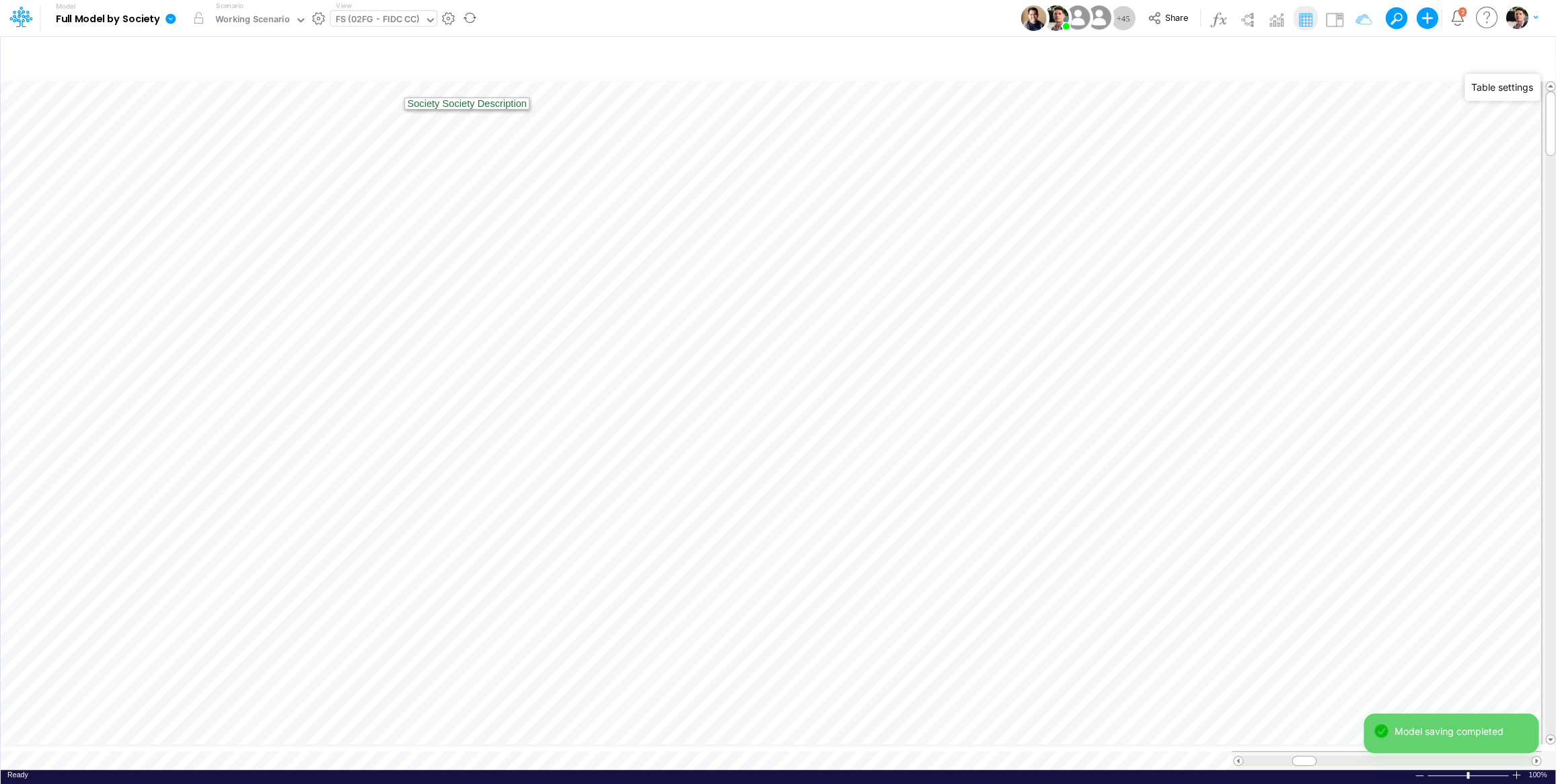
click at [391, 19] on div "FS (02FG - FIDC CC)" at bounding box center [377, 20] width 84 height 15
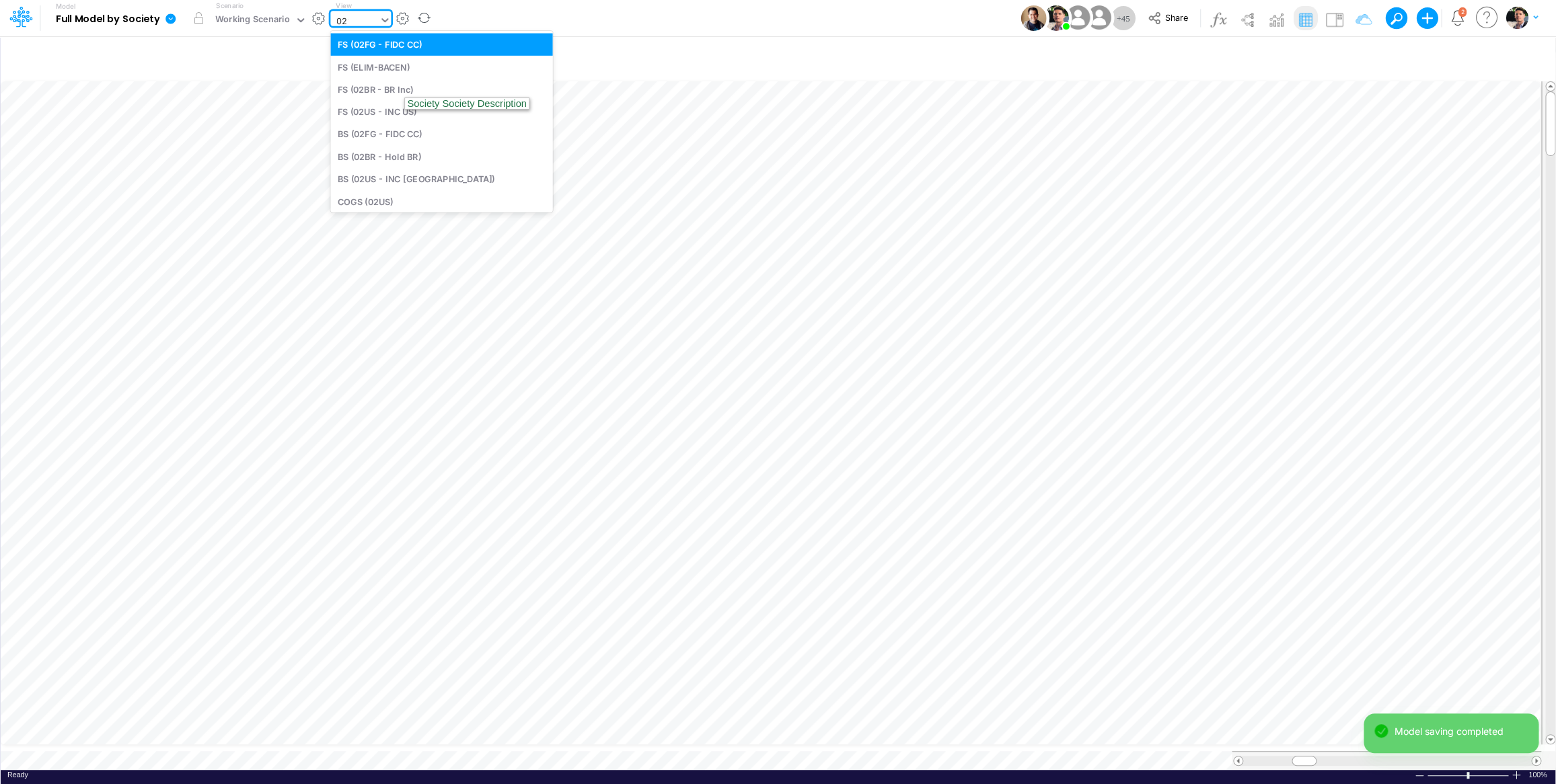
type input "02fg"
click at [406, 70] on div "BS (02FG - FIDC CC)" at bounding box center [422, 67] width 182 height 22
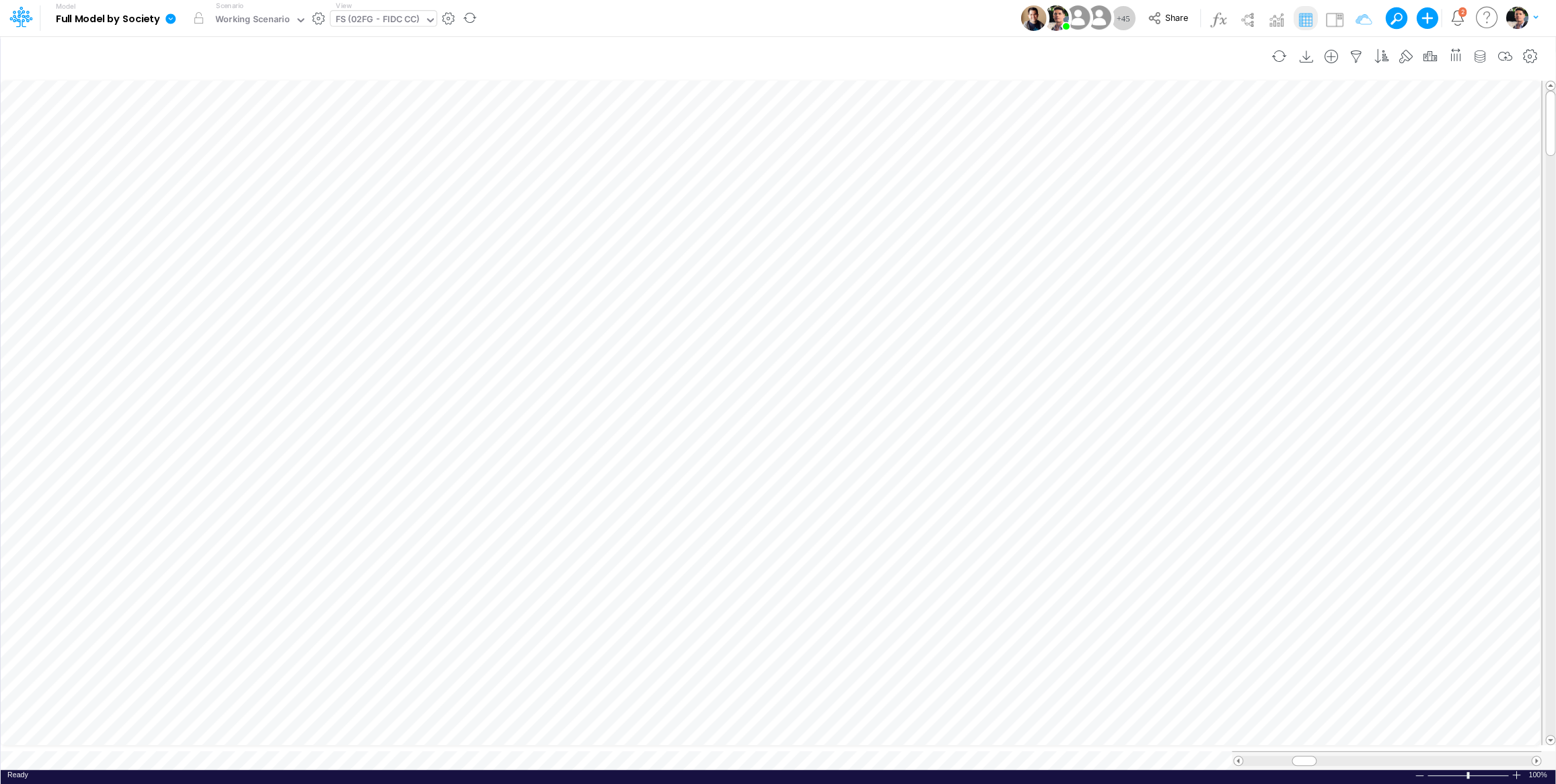
scroll to position [1, 1]
click at [340, 739] on div "Close" at bounding box center [359, 735] width 58 height 16
click at [1524, 57] on icon "button" at bounding box center [1529, 57] width 20 height 14
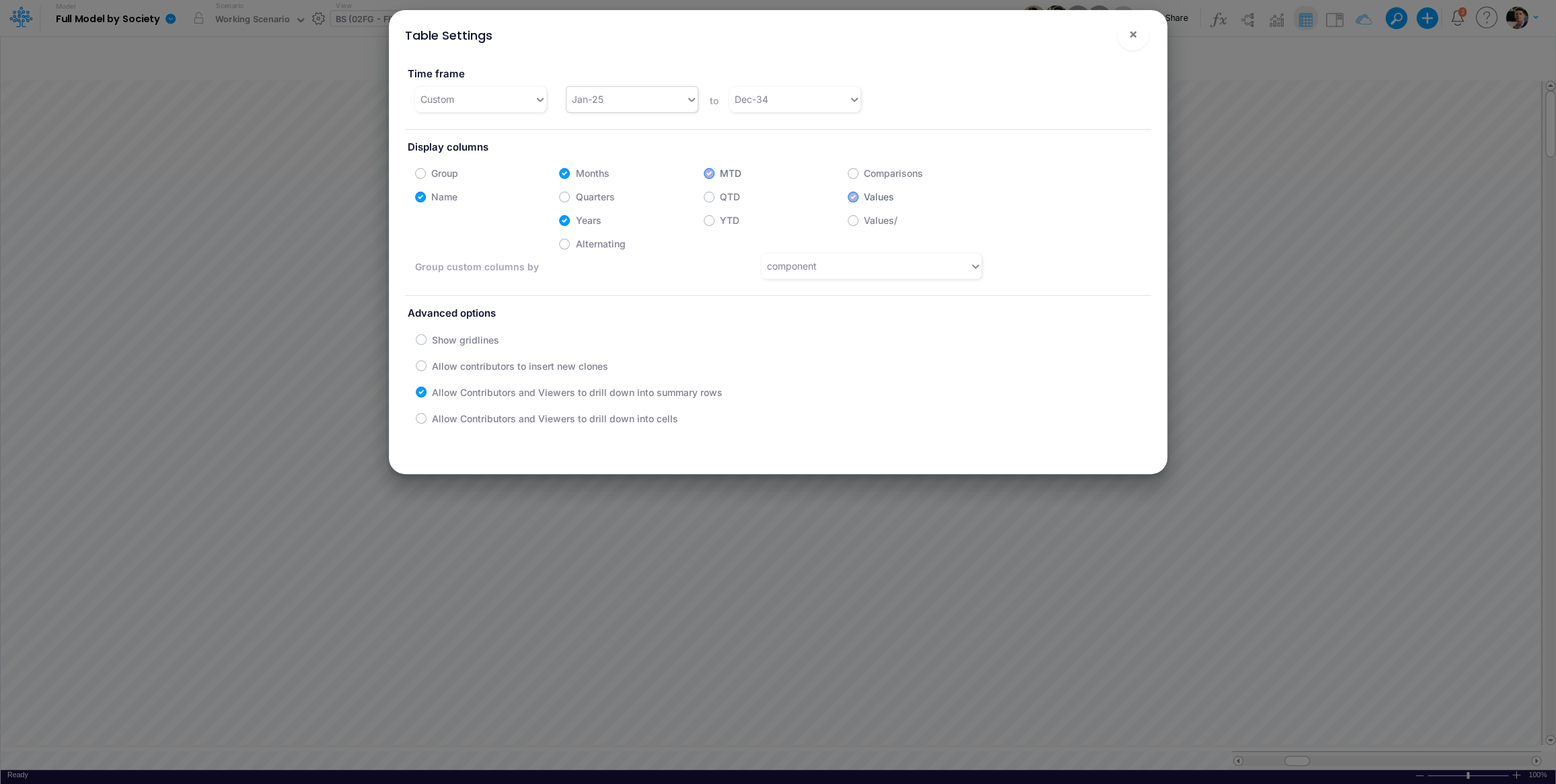
click at [635, 103] on div "Jan-25" at bounding box center [626, 99] width 119 height 22
type input "apr-25"
click at [635, 138] on div "Apr-25" at bounding box center [628, 133] width 128 height 25
click at [803, 102] on div "Dec-34" at bounding box center [789, 99] width 119 height 22
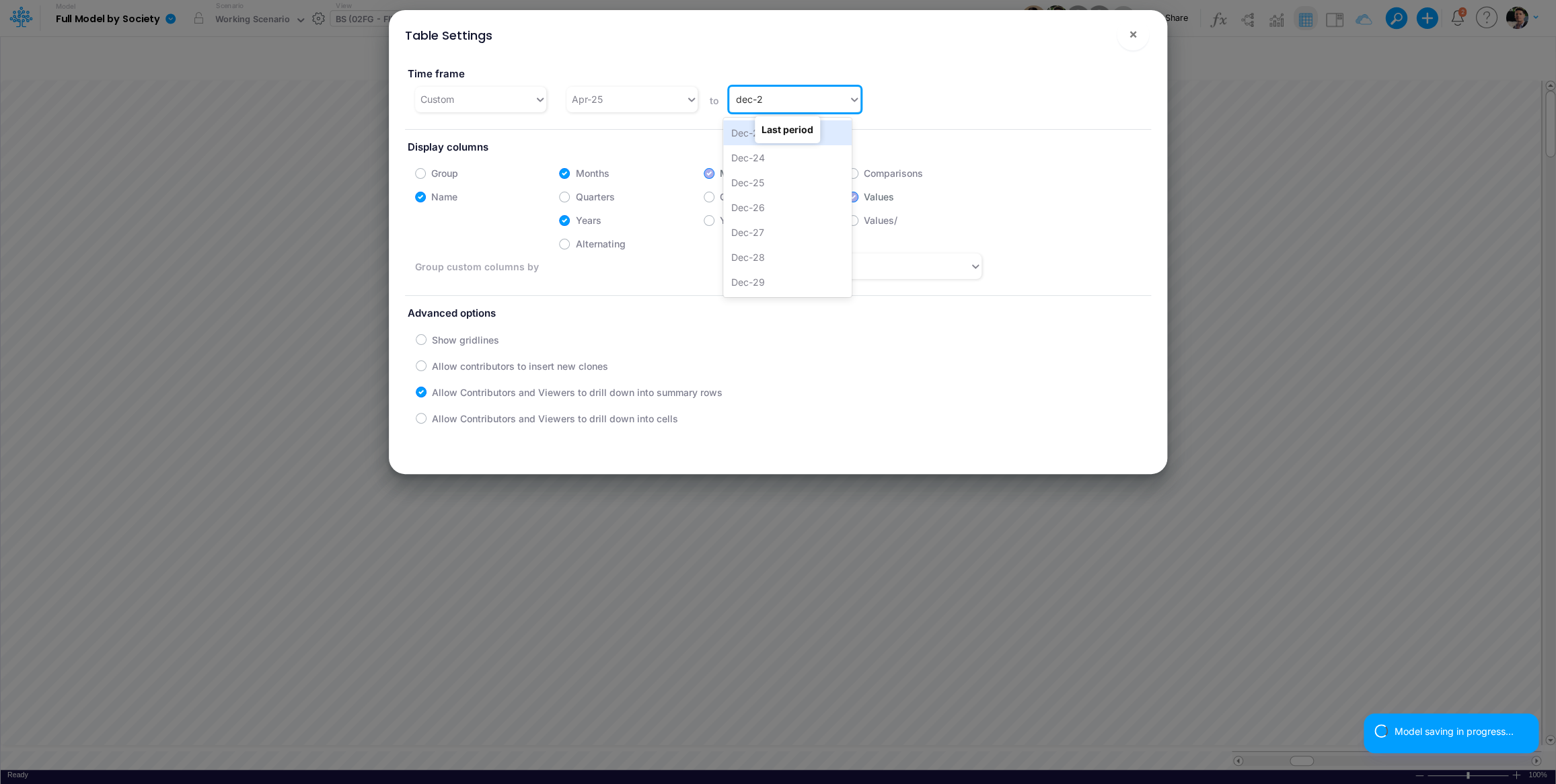
type input "dec-28"
click at [750, 142] on div "Dec-28" at bounding box center [787, 133] width 128 height 25
click at [1130, 37] on span "×" at bounding box center [1133, 34] width 9 height 16
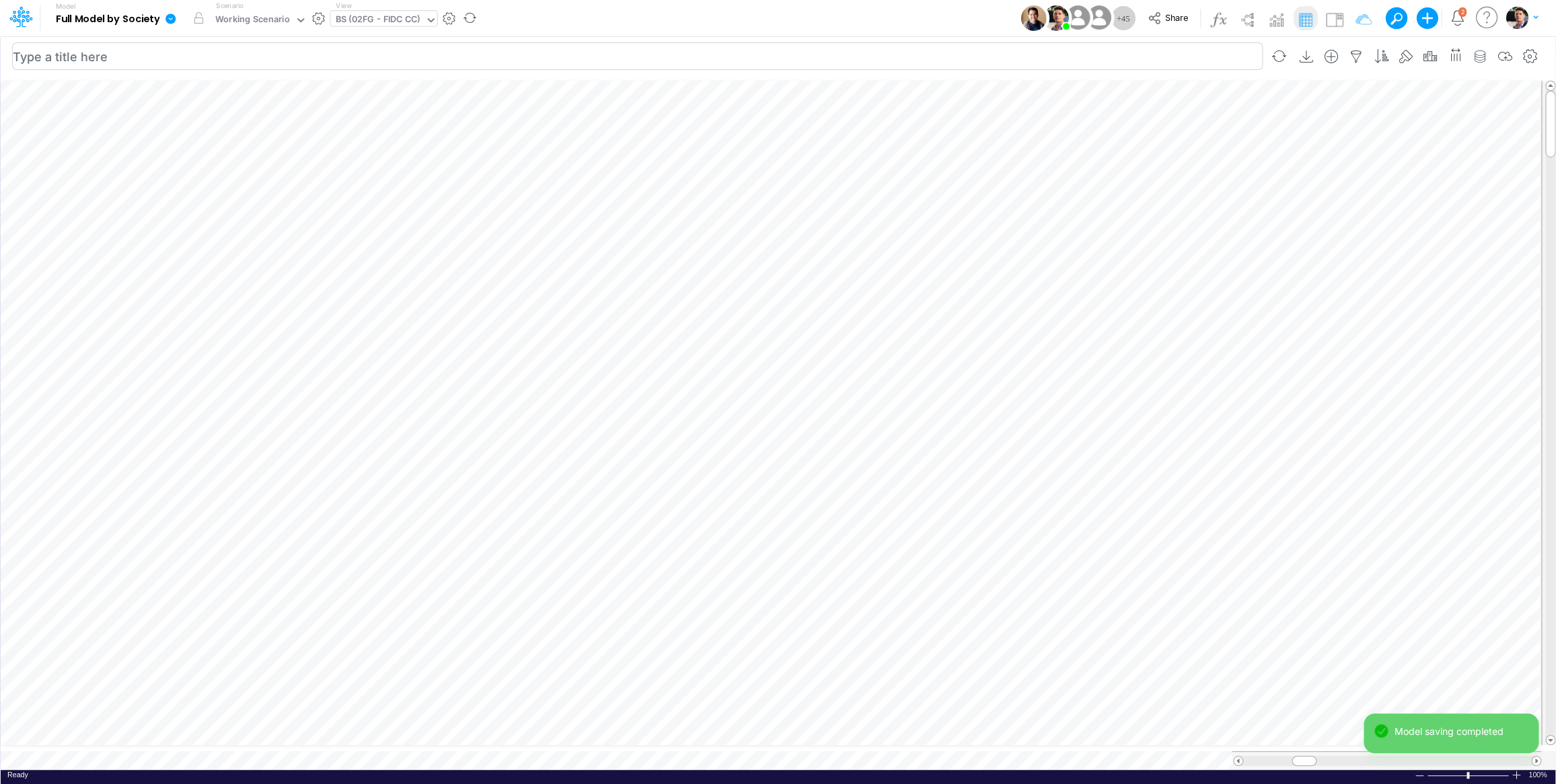
scroll to position [5, 17]
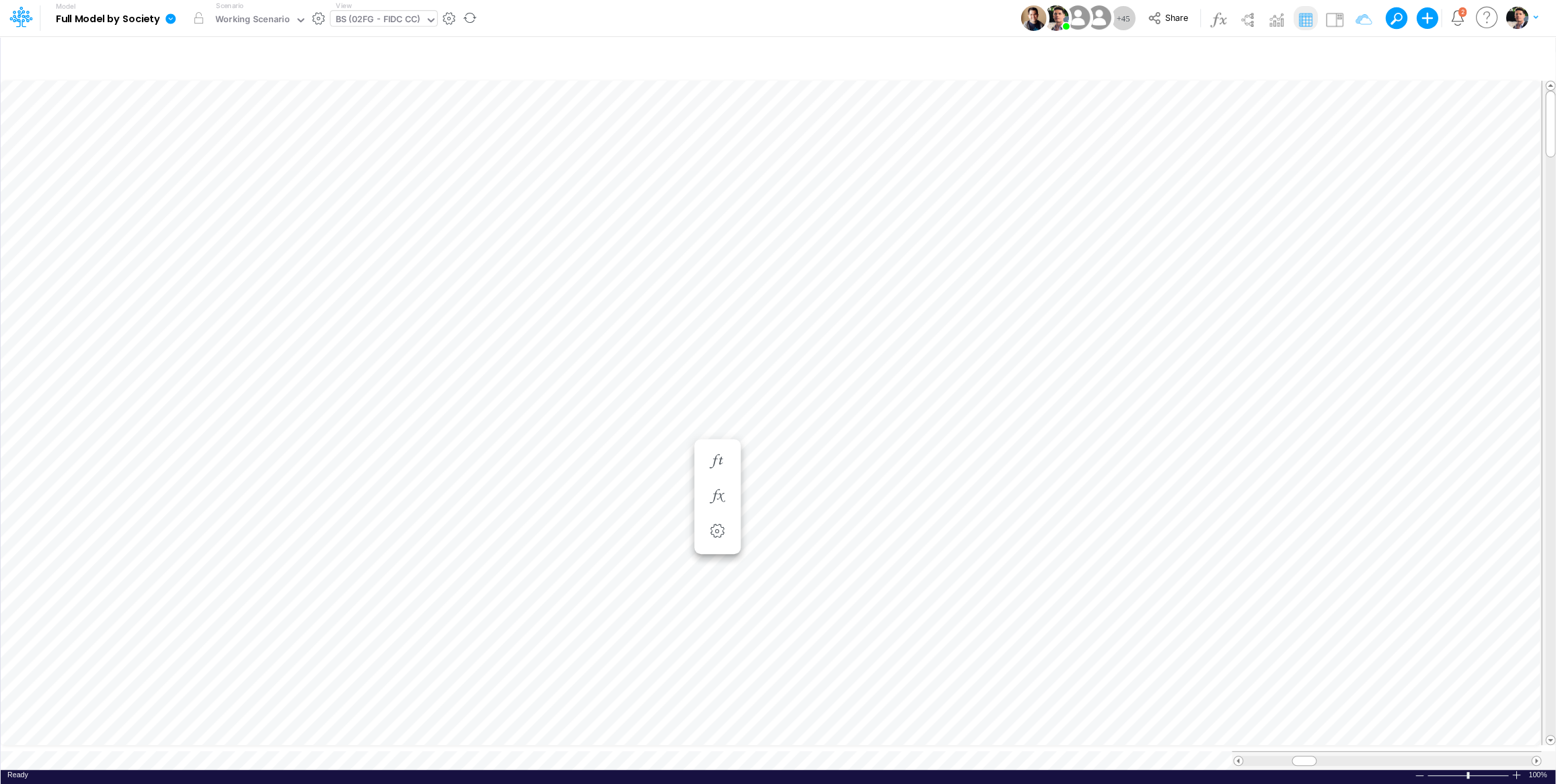
click at [392, 7] on div "View BS (02FG - FIDC CC)" at bounding box center [383, 18] width 106 height 35
click at [392, 26] on div "BS (02FG - FIDC CC)" at bounding box center [377, 20] width 85 height 15
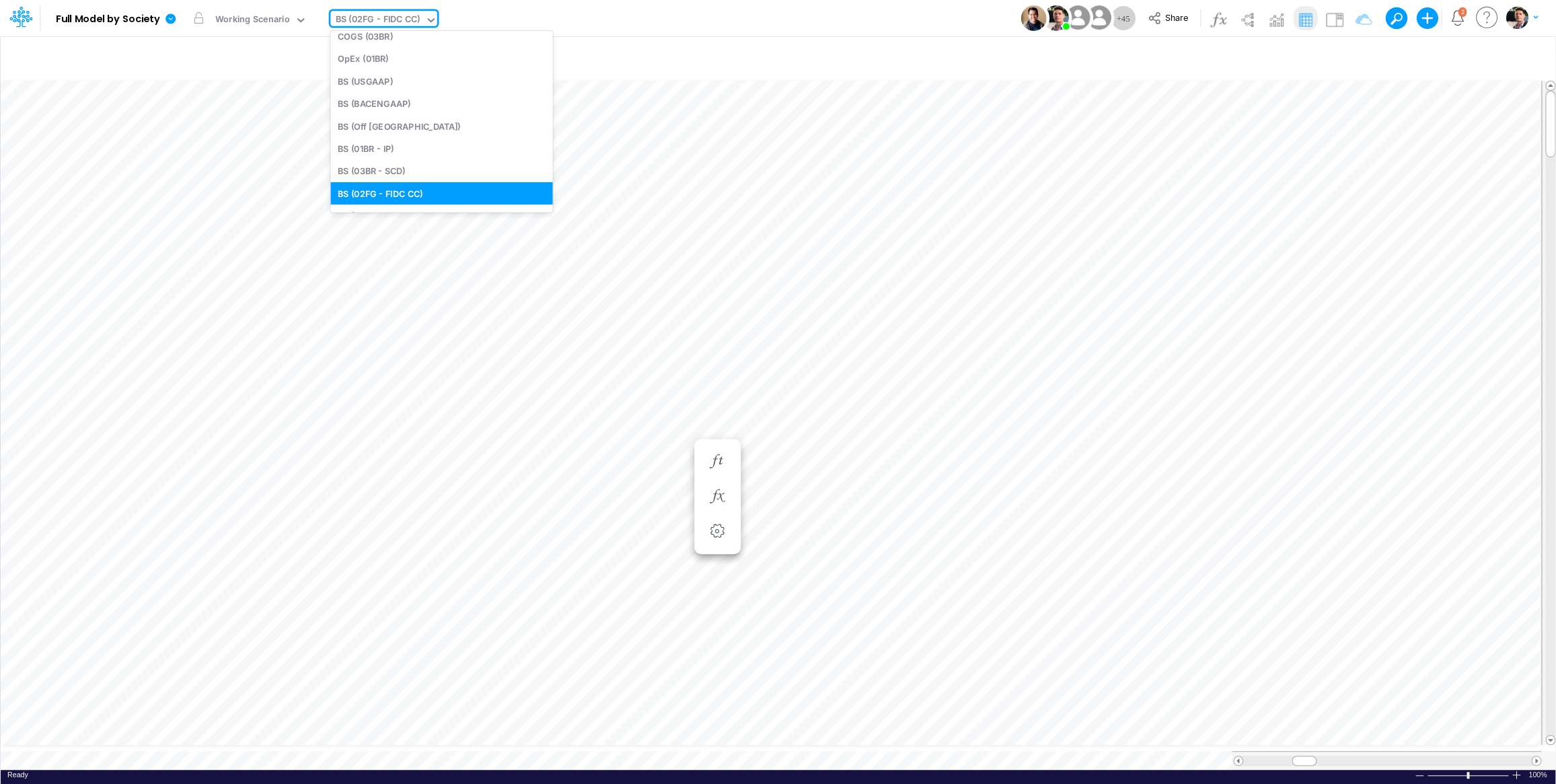
click at [399, 19] on div "BS (02FG - FIDC CC)" at bounding box center [377, 20] width 85 height 15
type input "02"
click at [389, 15] on div "BS (02FG - FIDC CC)" at bounding box center [377, 20] width 85 height 15
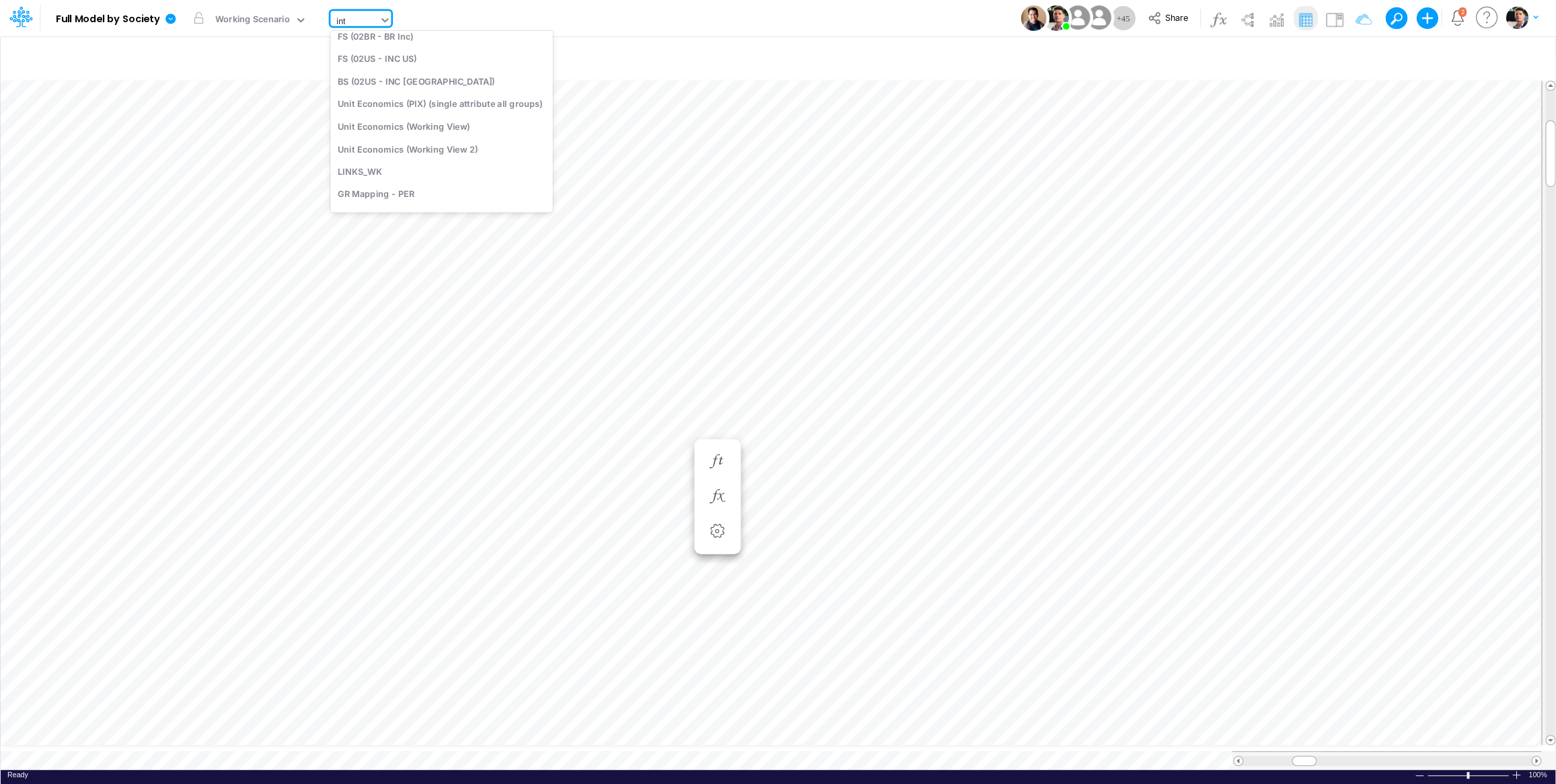
scroll to position [0, 0]
type input "inter"
click at [377, 68] on div "Interco Appropriations" at bounding box center [440, 67] width 219 height 22
click at [364, 23] on div "Interco Appropriations" at bounding box center [382, 20] width 95 height 15
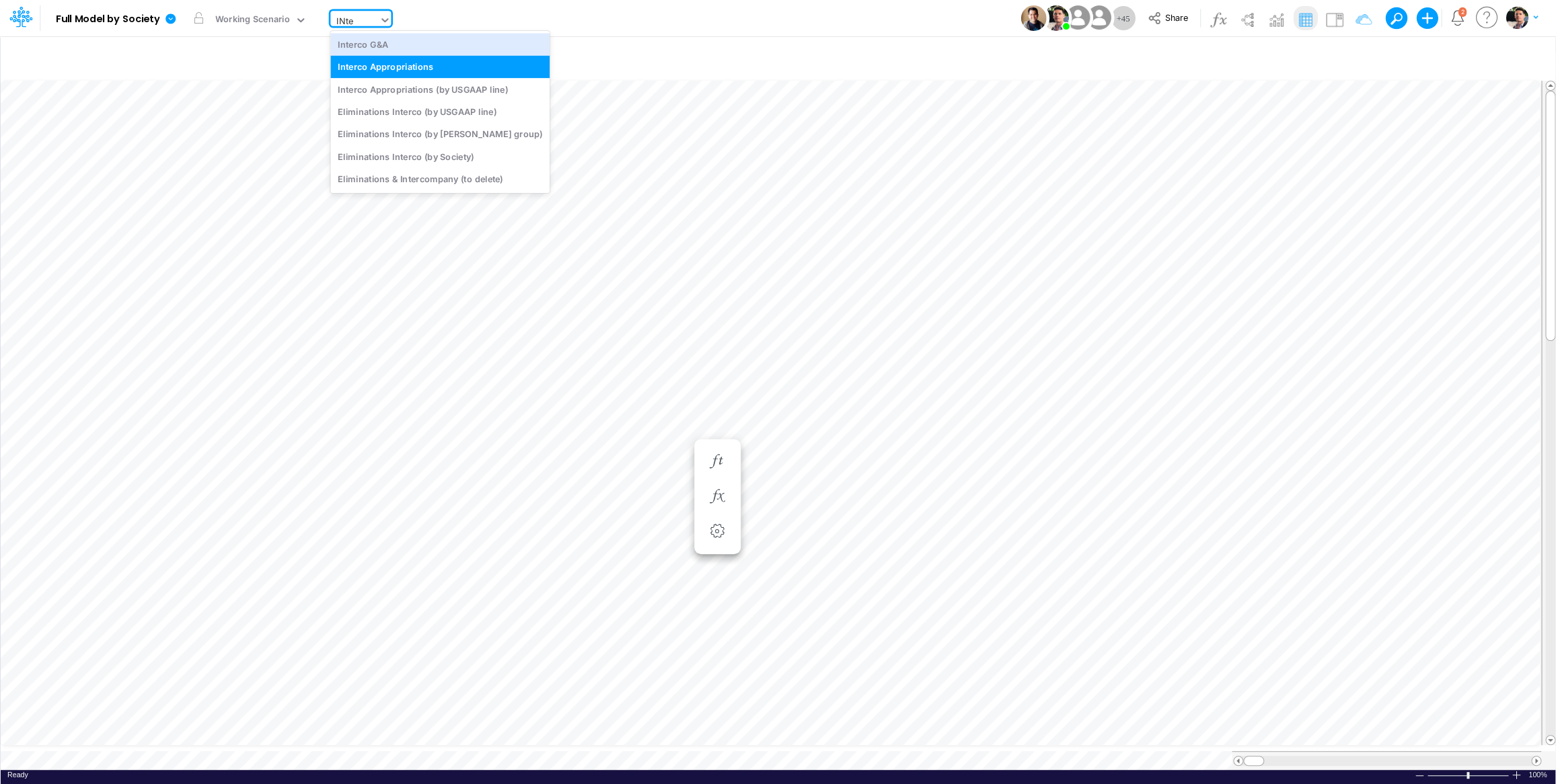
type input "INter"
click at [382, 46] on div "Interco G&A" at bounding box center [440, 44] width 219 height 22
type input "Intercos G&A"
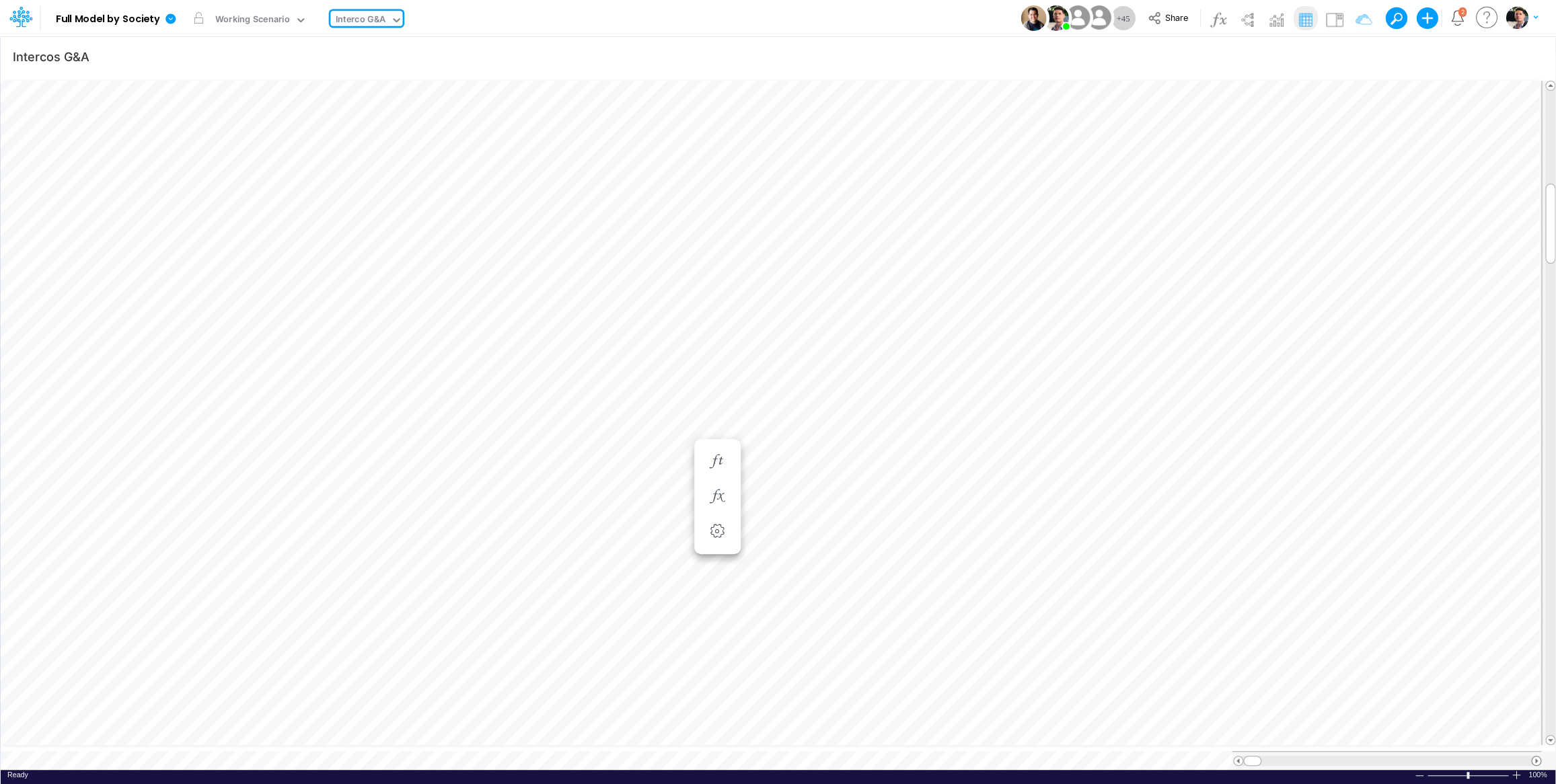
click at [1537, 756] on span at bounding box center [1536, 761] width 9 height 9
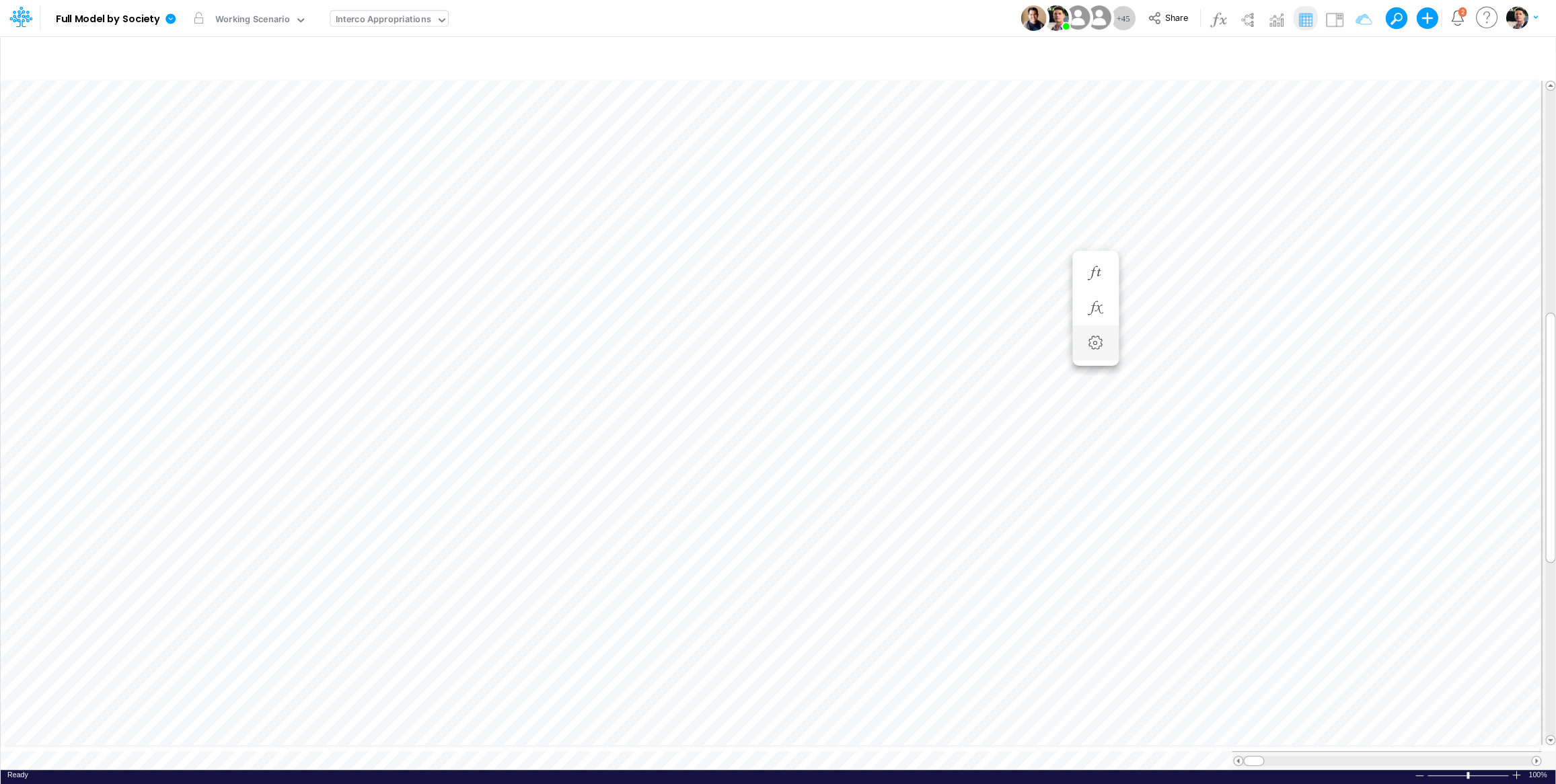
scroll to position [5, 18]
click at [201, 19] on button "button" at bounding box center [198, 18] width 24 height 24
click at [275, 23] on div "Working Scenario" at bounding box center [253, 20] width 75 height 15
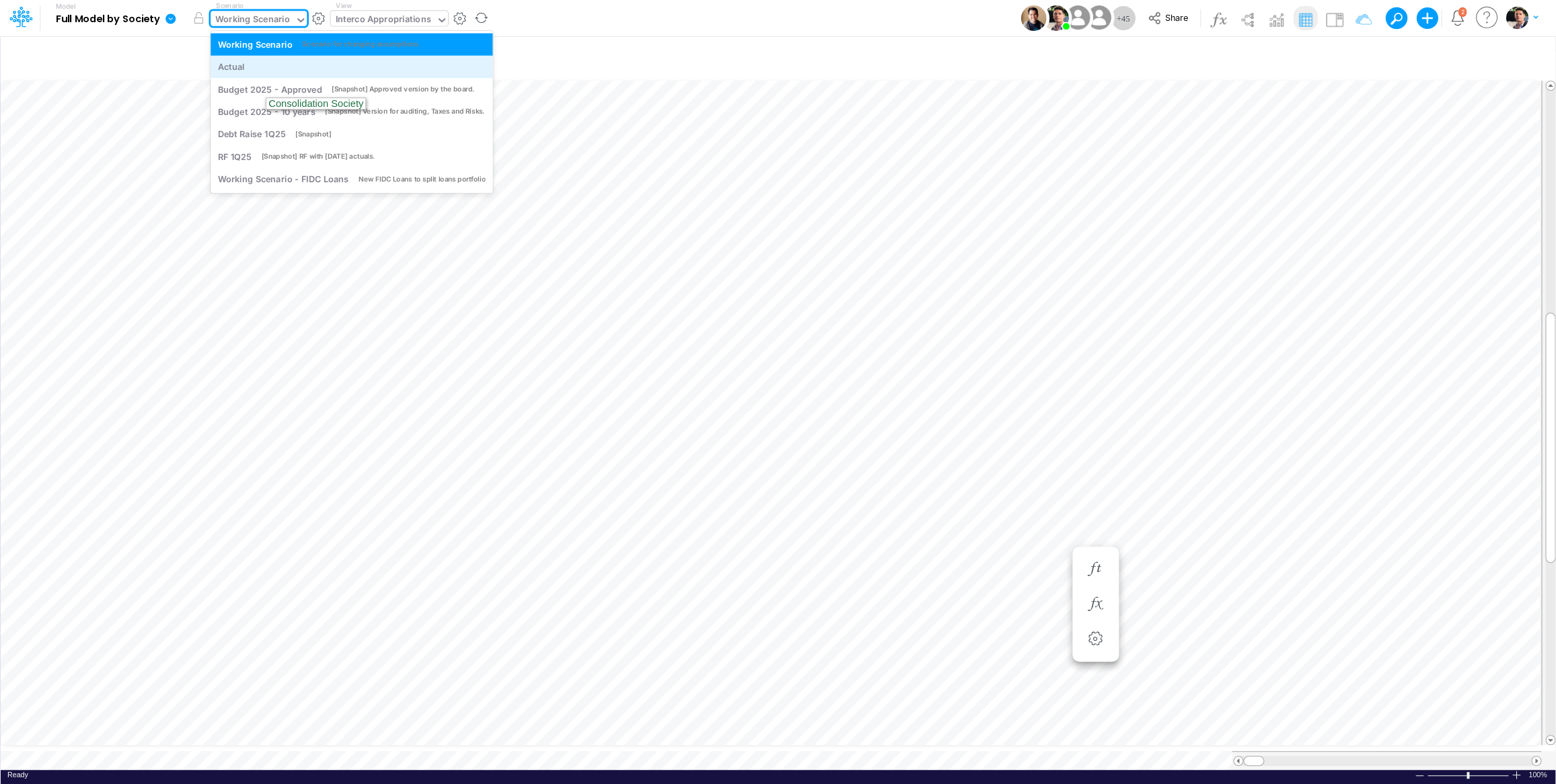
click at [262, 69] on div "Actual" at bounding box center [352, 67] width 267 height 12
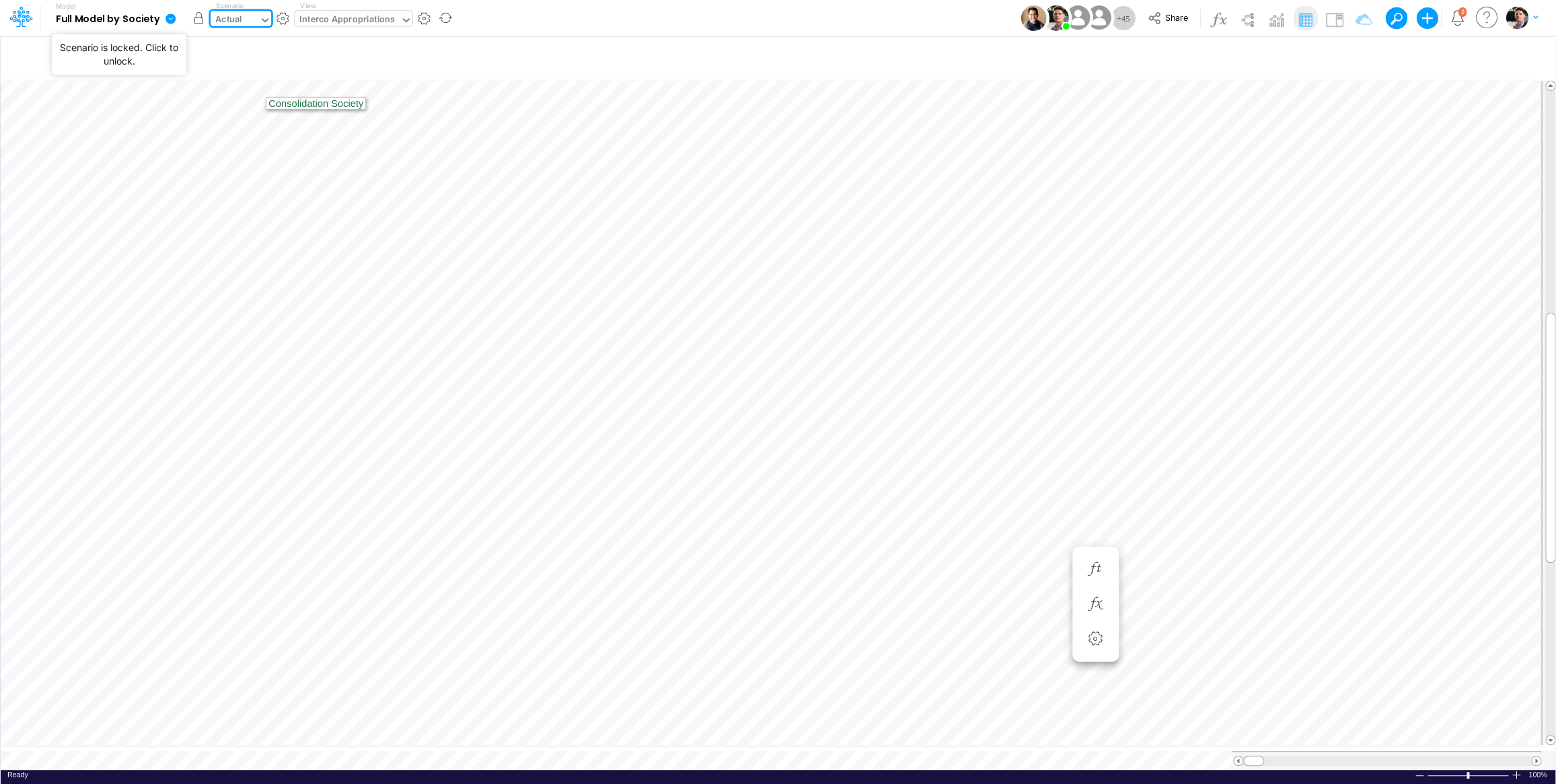
click at [198, 23] on button "button" at bounding box center [198, 18] width 24 height 24
click at [238, 16] on div "Actual" at bounding box center [229, 20] width 27 height 15
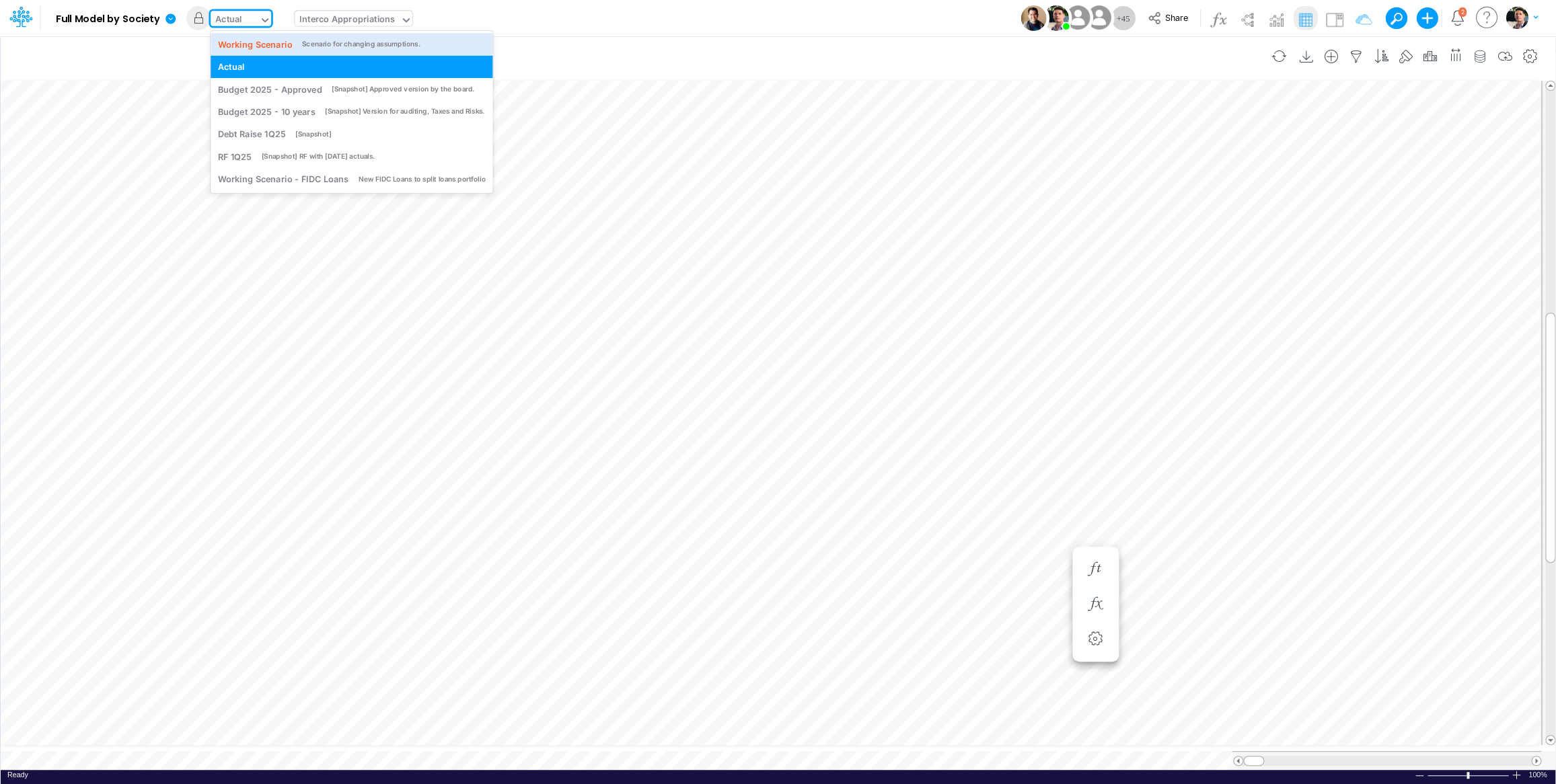
click at [238, 43] on div "Working Scenario" at bounding box center [256, 44] width 75 height 12
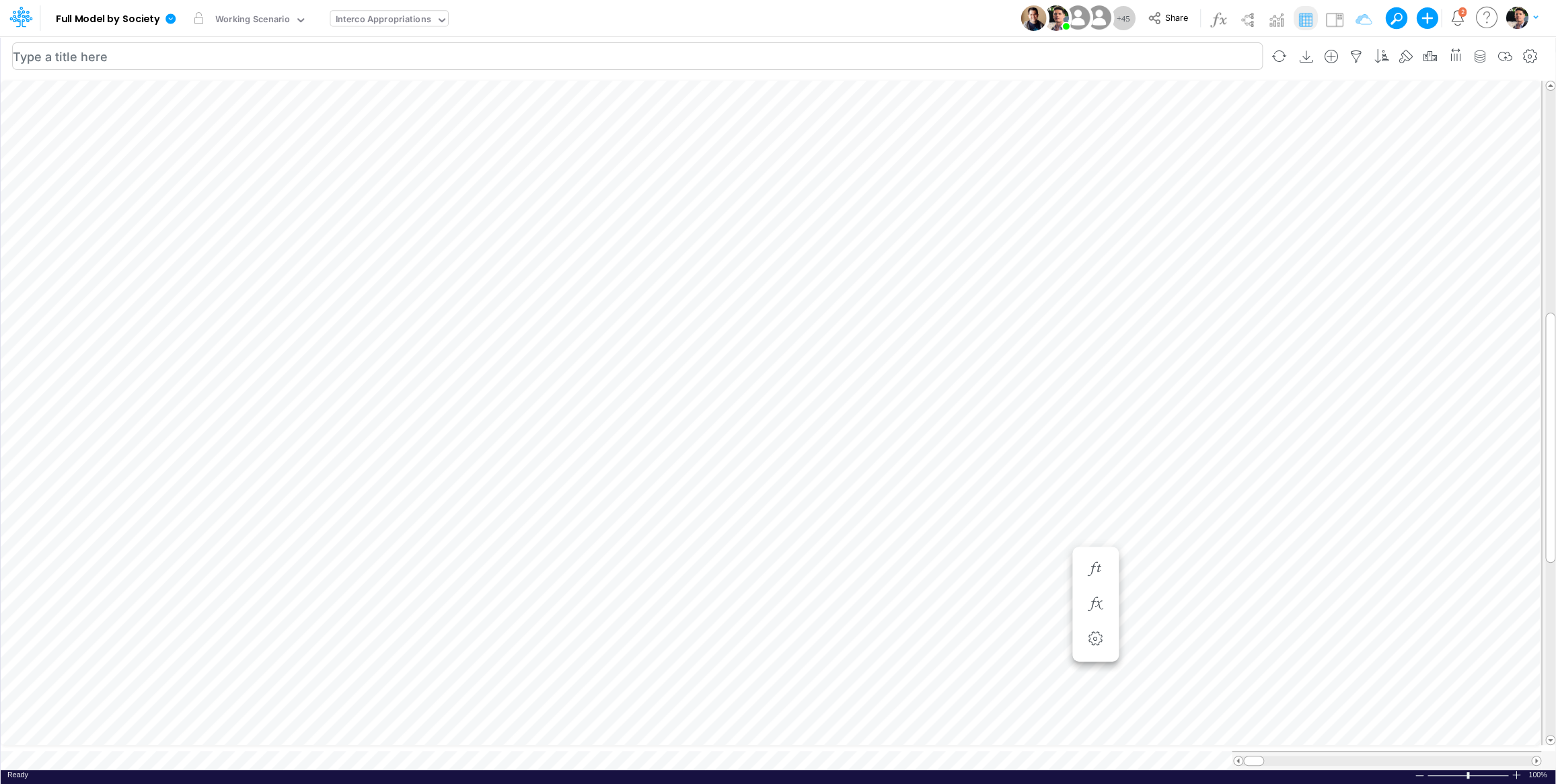
scroll to position [5, 23]
click at [720, 233] on icon "button" at bounding box center [717, 228] width 20 height 14
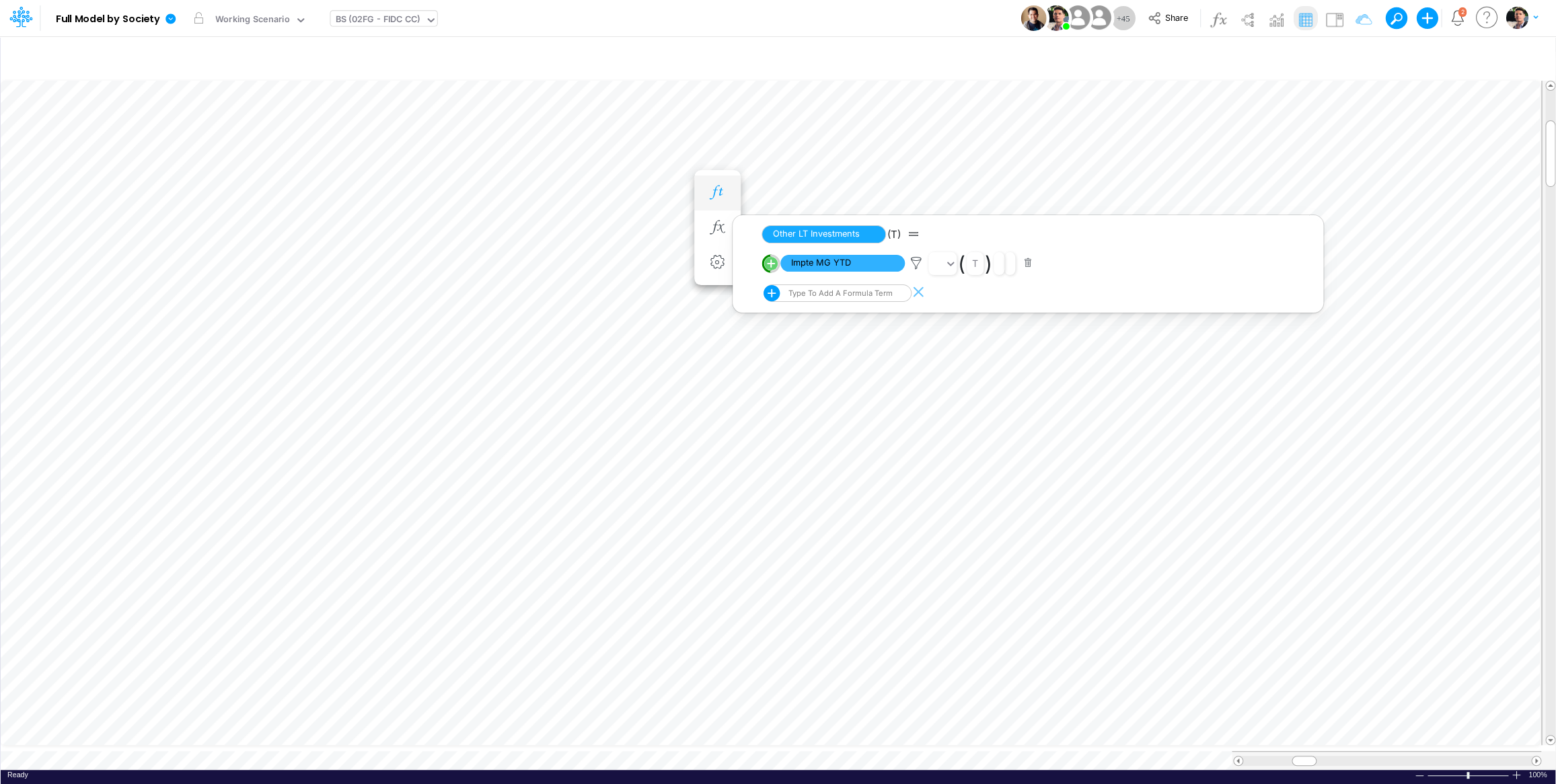
click at [725, 199] on icon "button" at bounding box center [717, 192] width 20 height 14
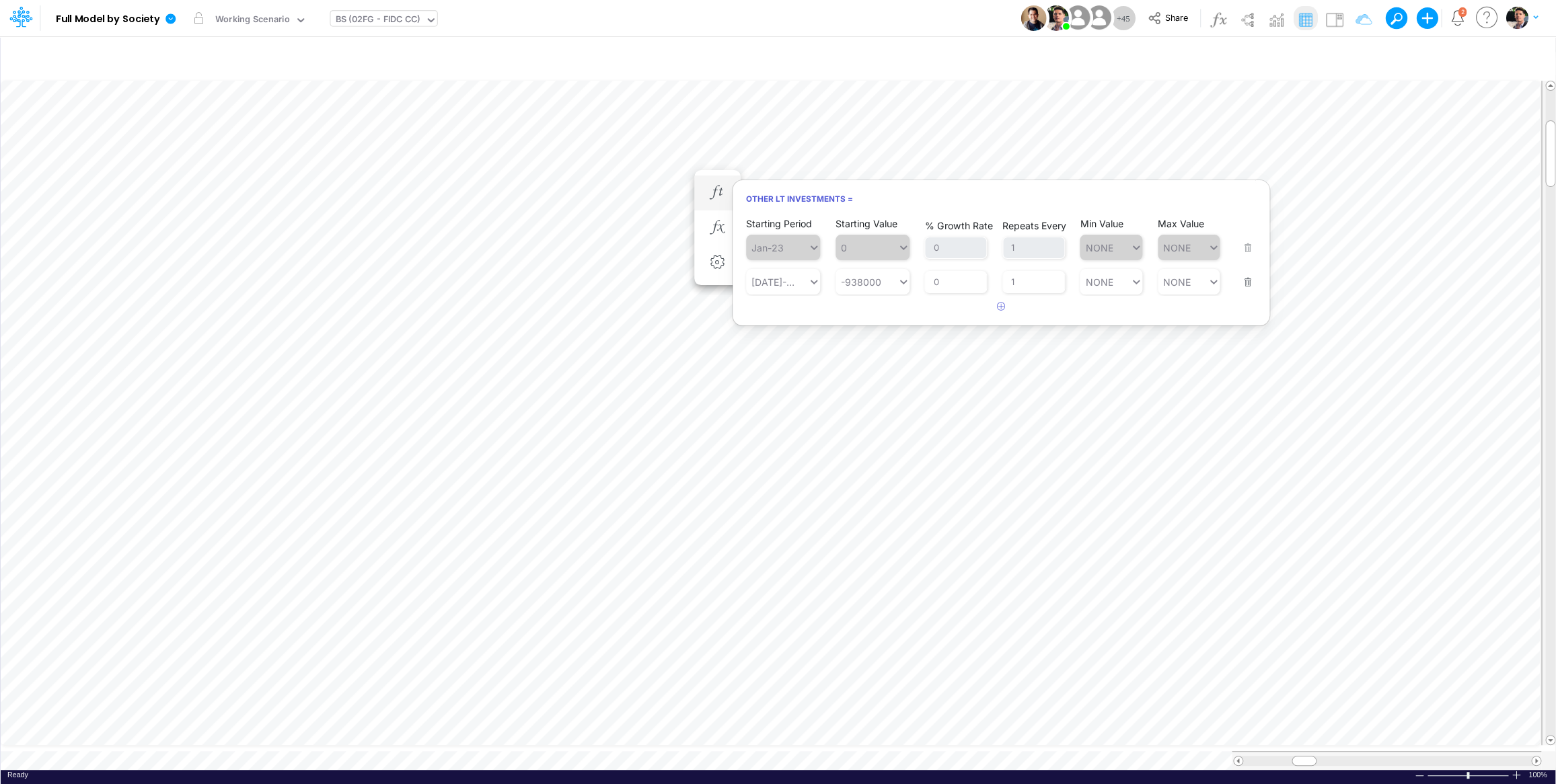
click at [1241, 287] on button "button" at bounding box center [1244, 274] width 18 height 37
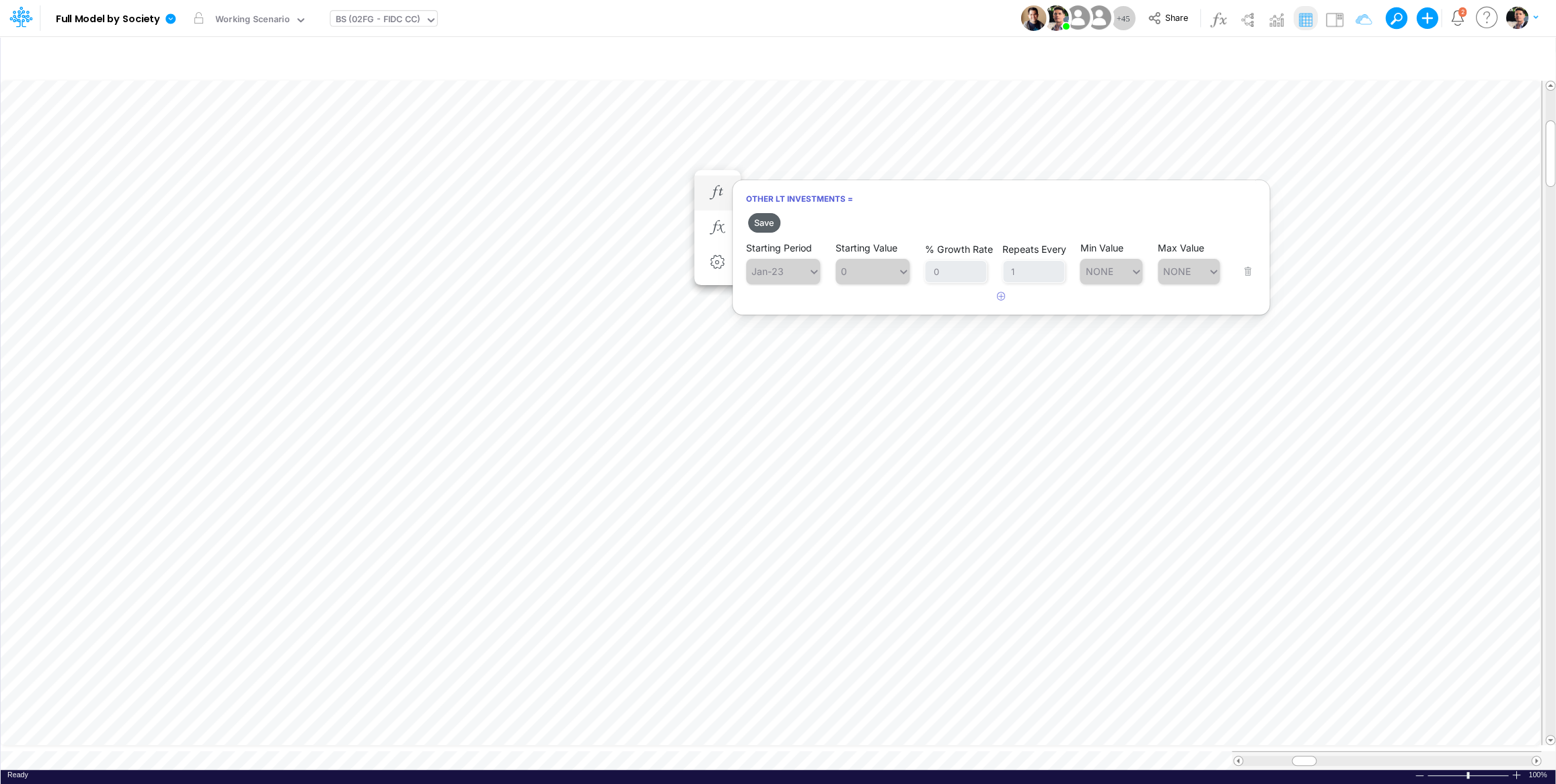
click at [771, 223] on button "Save" at bounding box center [764, 223] width 32 height 20
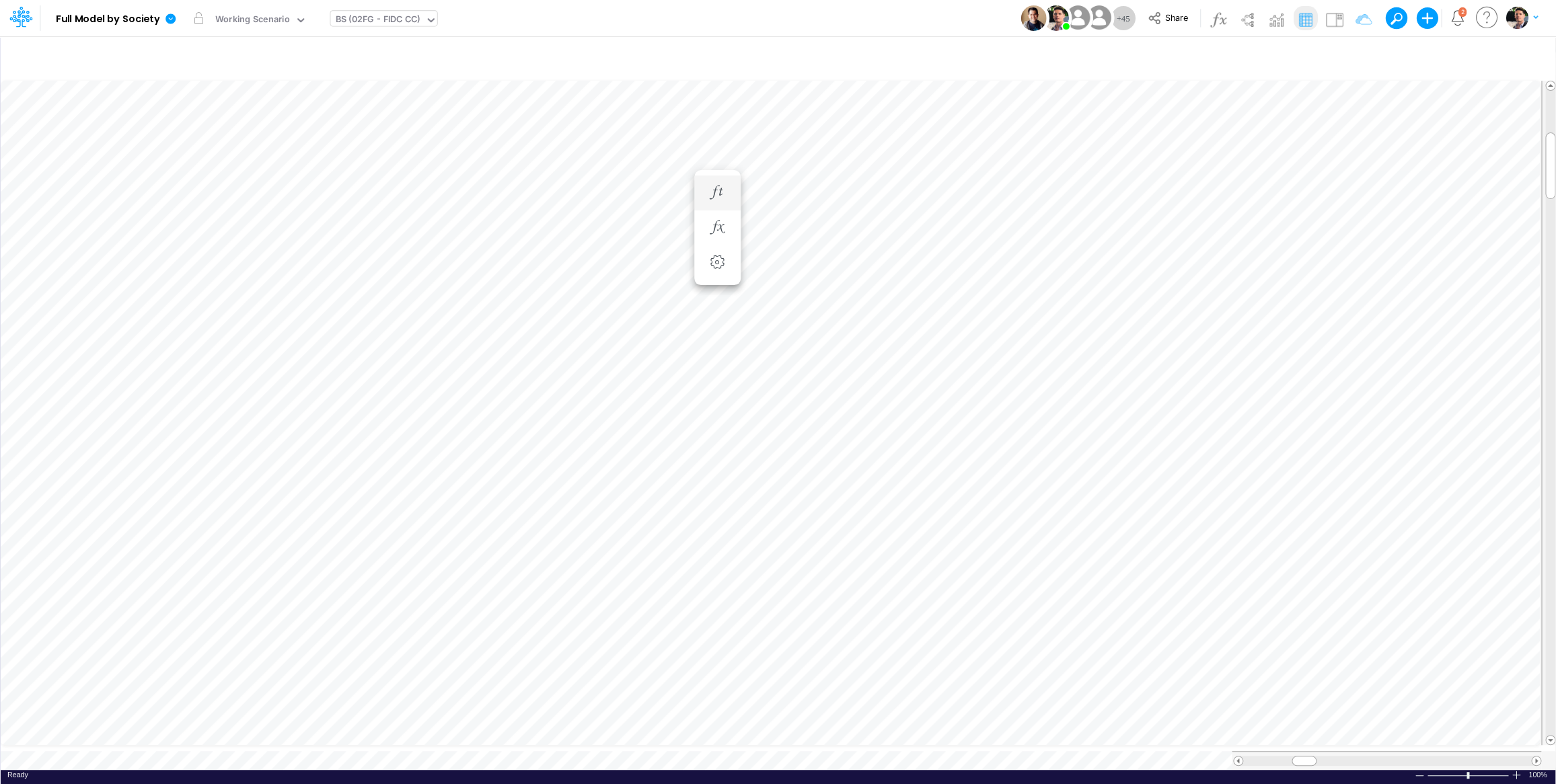
scroll to position [5, 26]
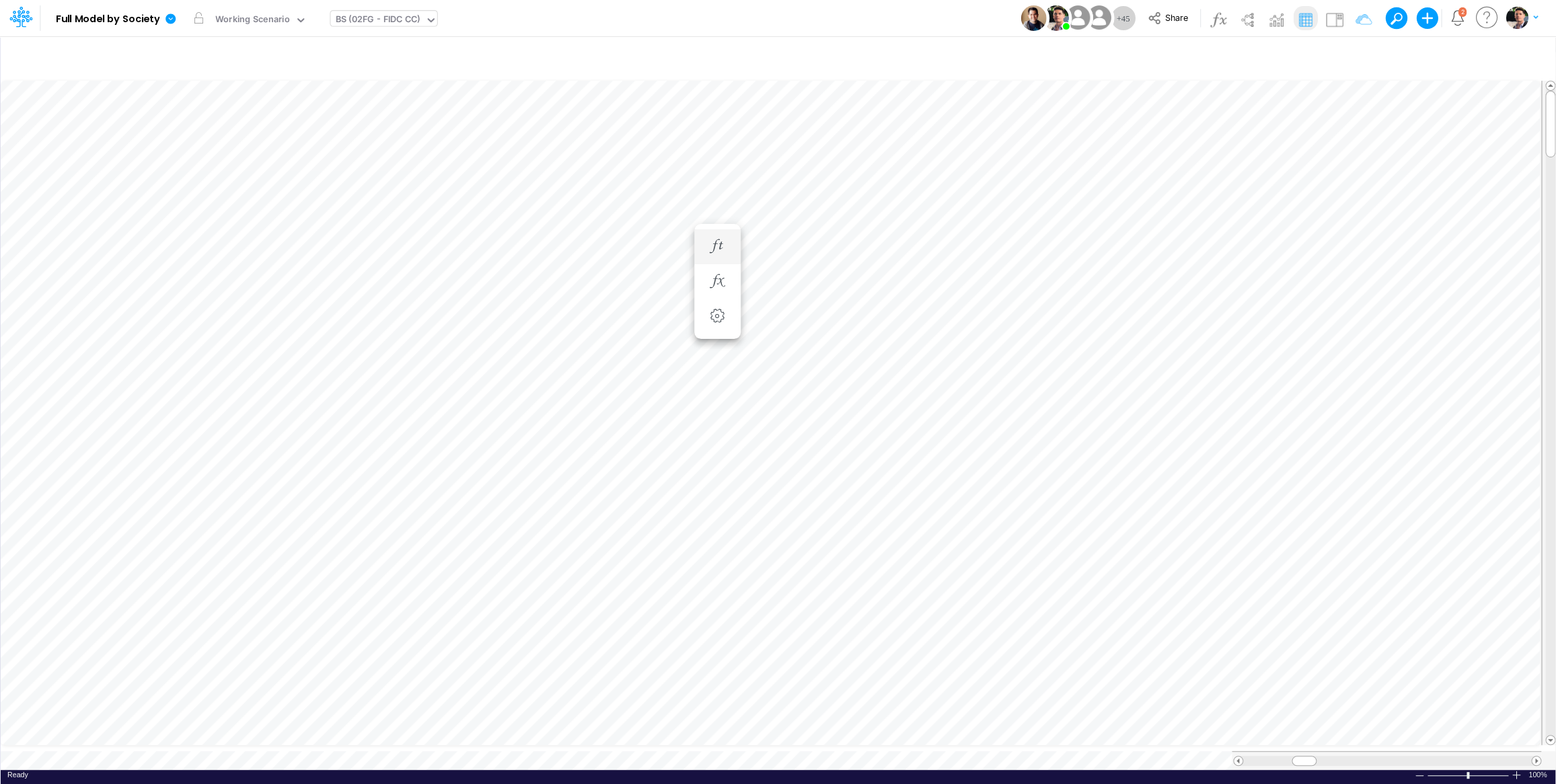
scroll to position [5, 20]
click at [382, 11] on div "View BS (02FG - FIDC CC)" at bounding box center [383, 18] width 106 height 35
click at [386, 20] on div "BS (02FG - FIDC CC)" at bounding box center [377, 20] width 85 height 15
type input "usga"
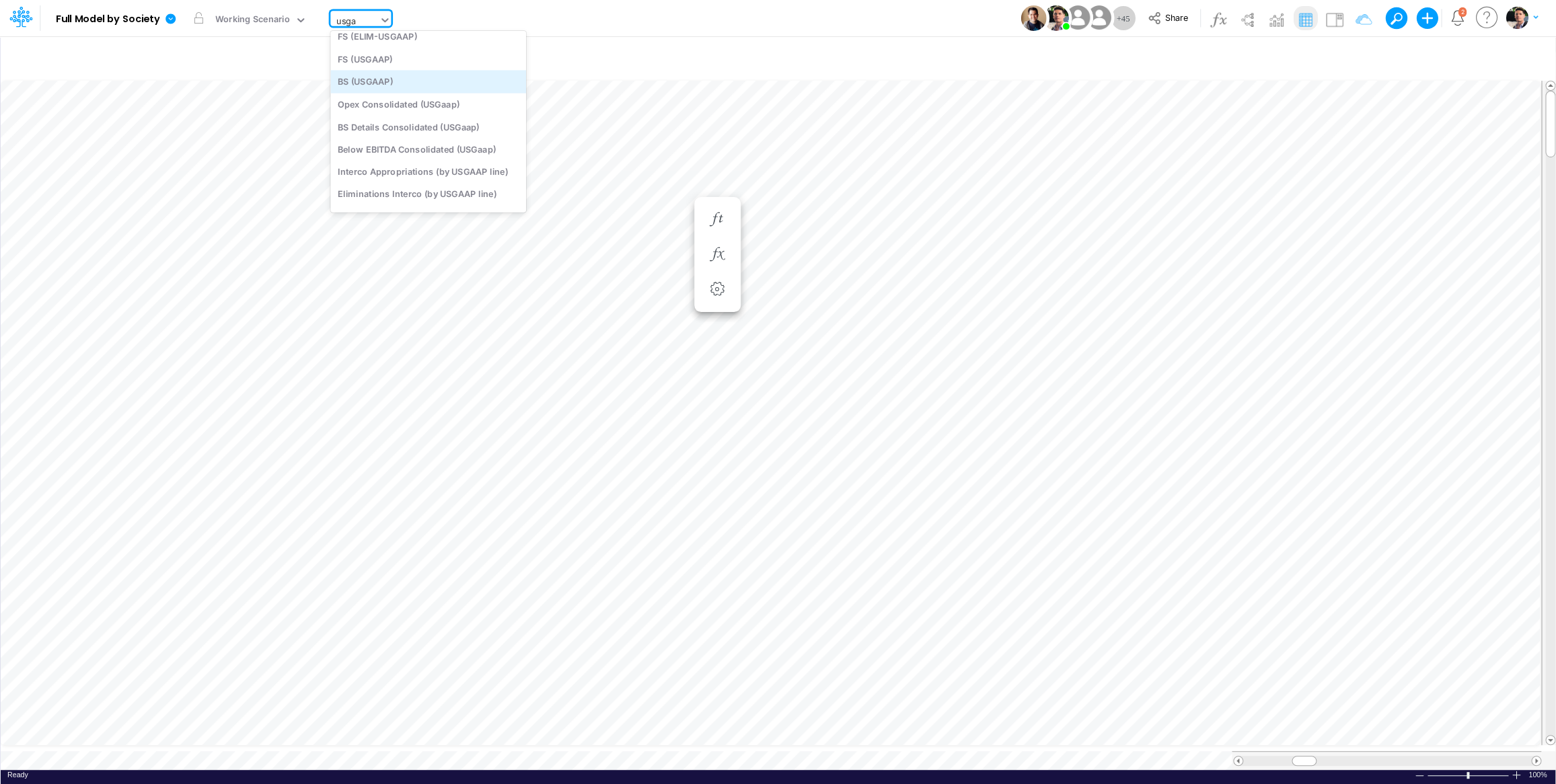
click at [390, 71] on div "BS (USGAAP)" at bounding box center [429, 81] width 196 height 22
type input "BS (USGAAP) - Detailed"
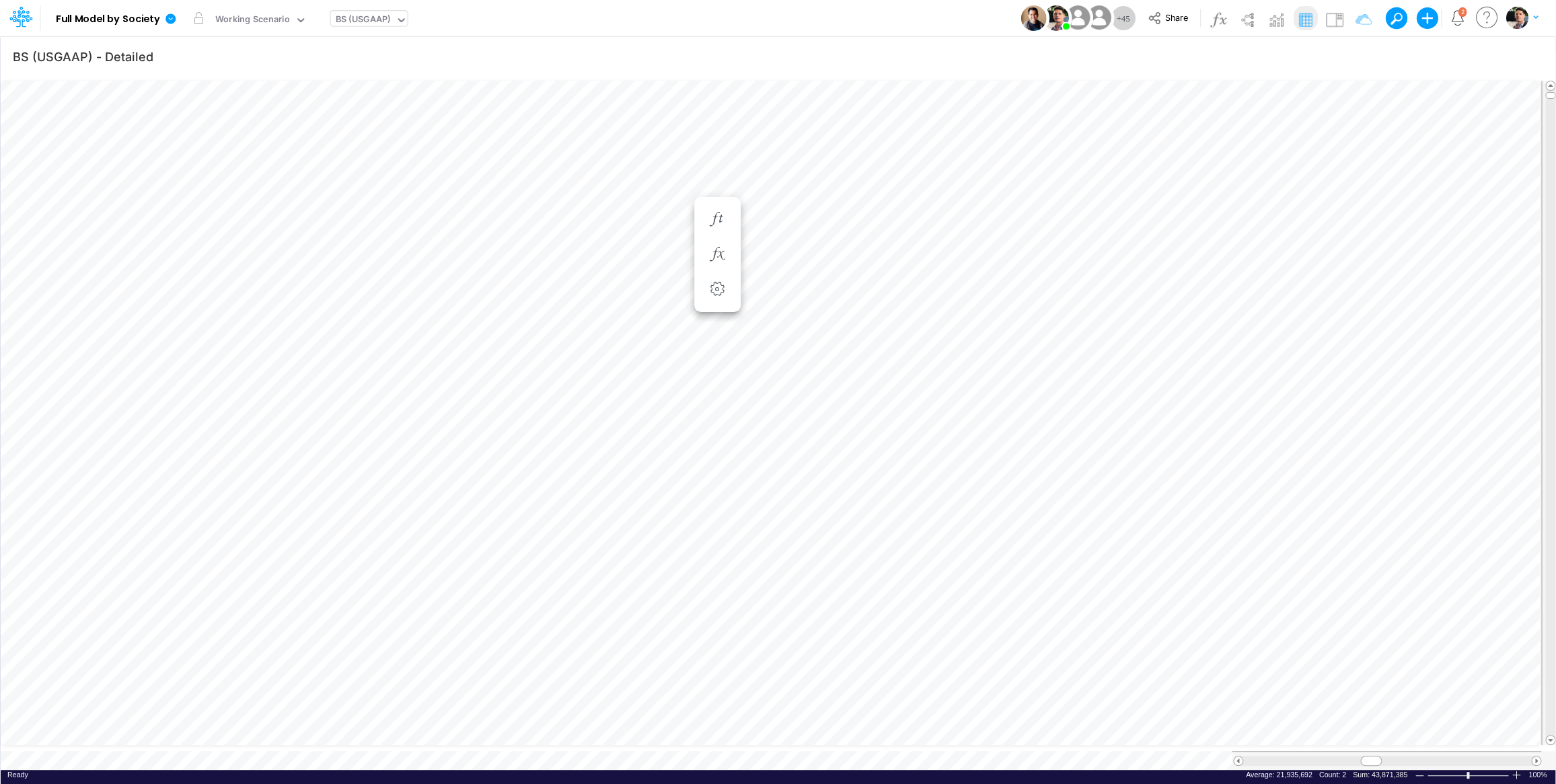
scroll to position [5, 41]
click at [1551, 736] on span at bounding box center [1550, 740] width 9 height 9
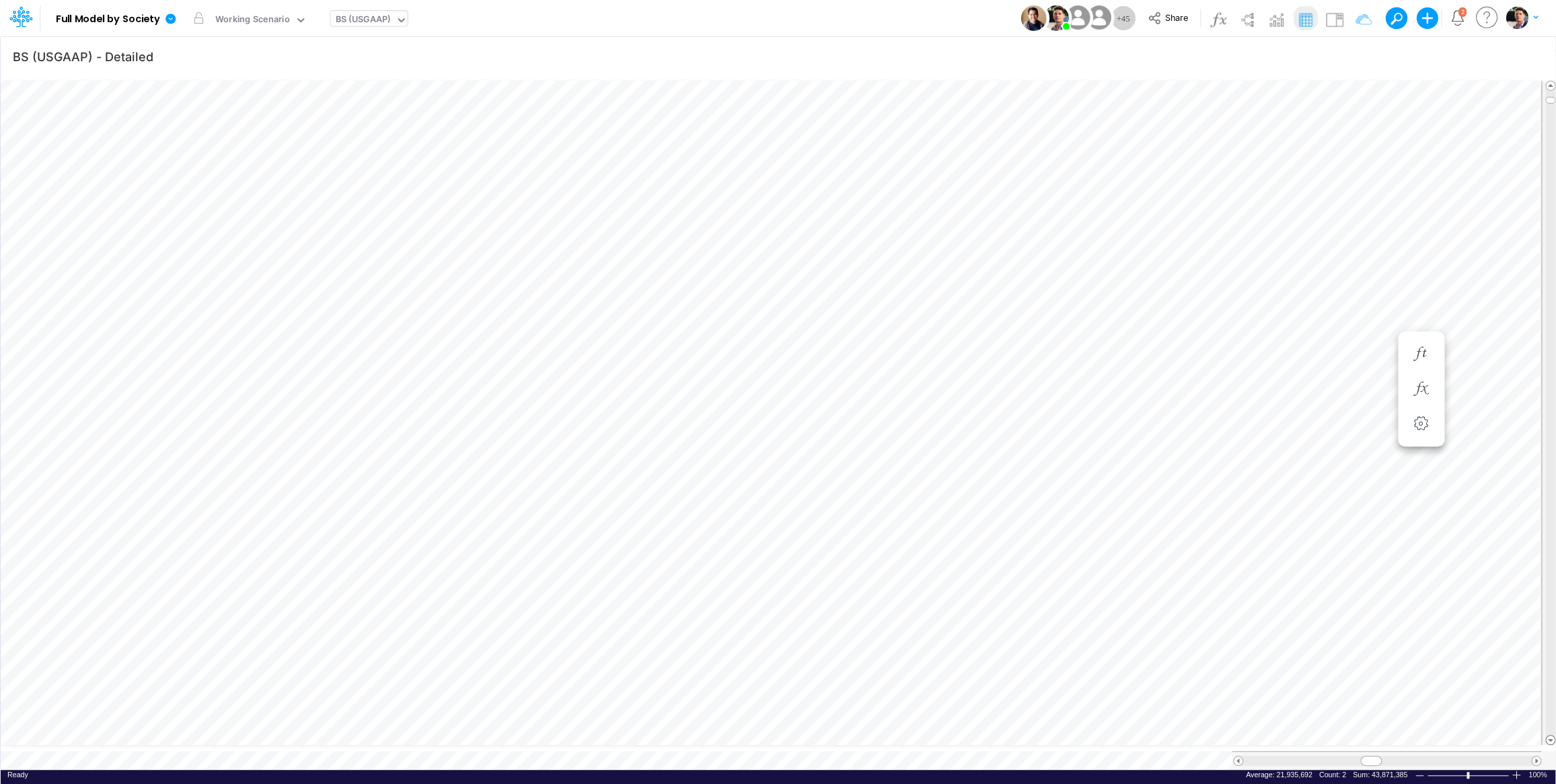
click at [1551, 736] on span at bounding box center [1550, 740] width 9 height 9
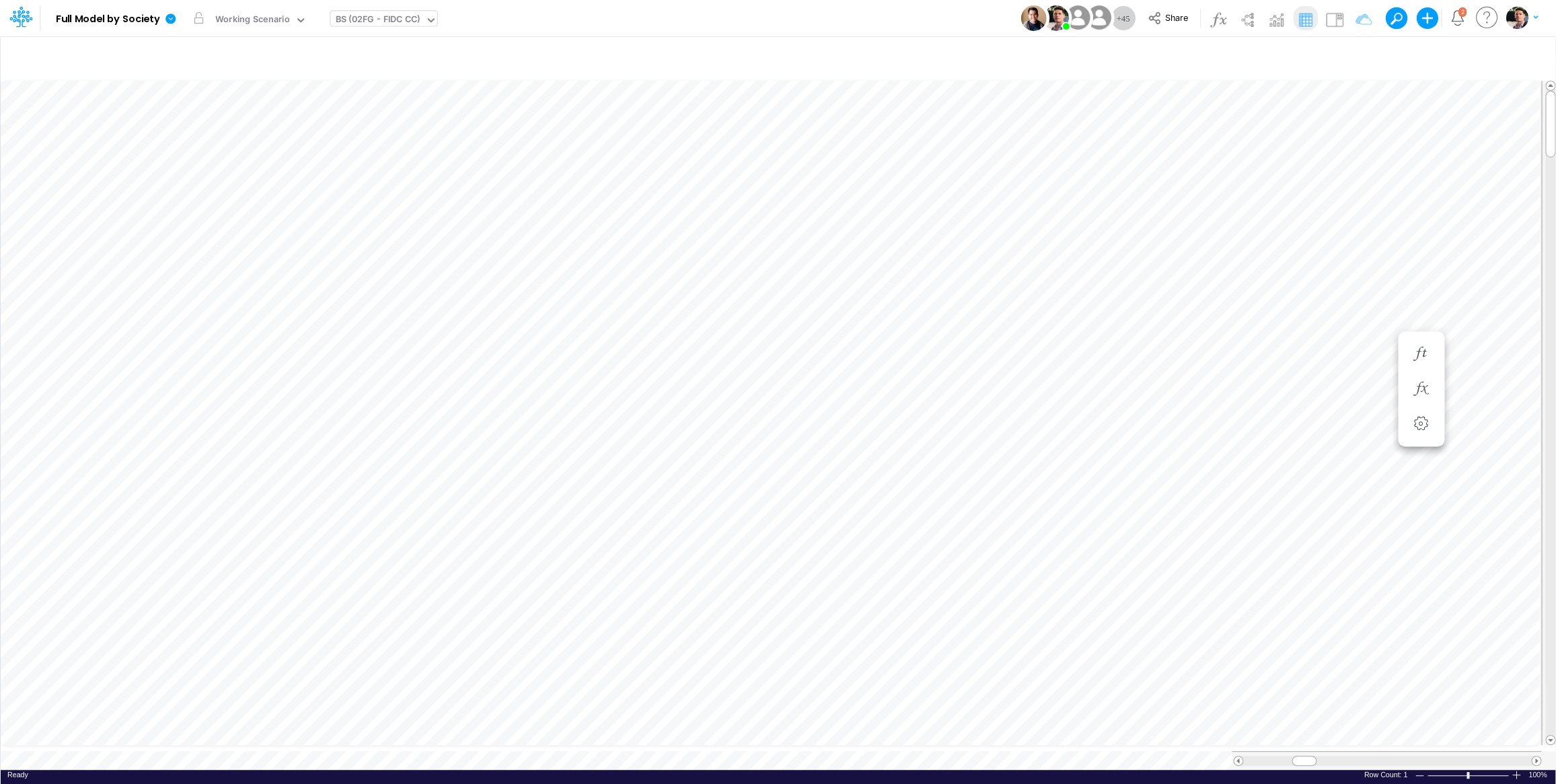
scroll to position [5, 29]
type input "Intercos G&A"
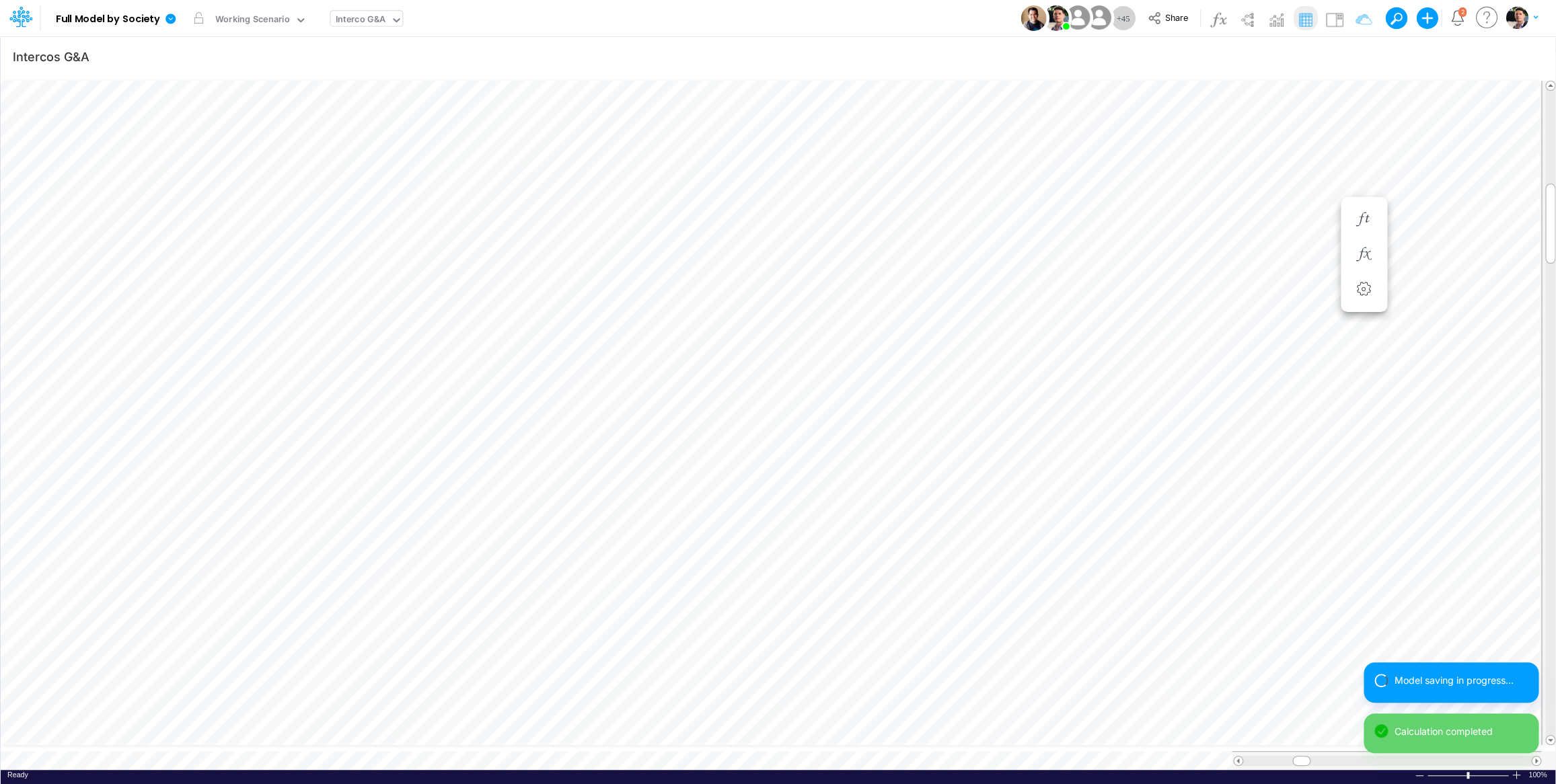
scroll to position [5, 15]
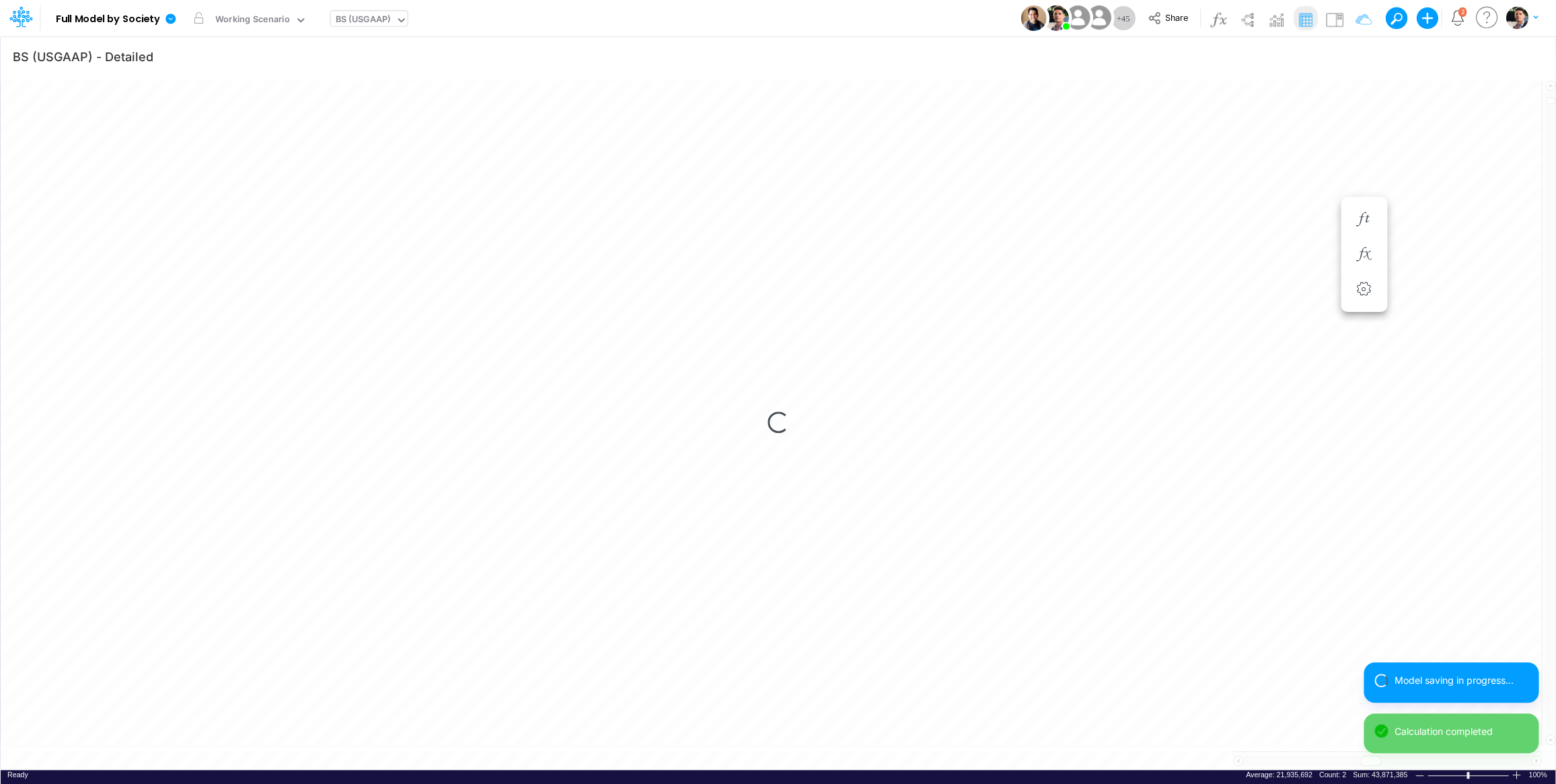
scroll to position [5, 41]
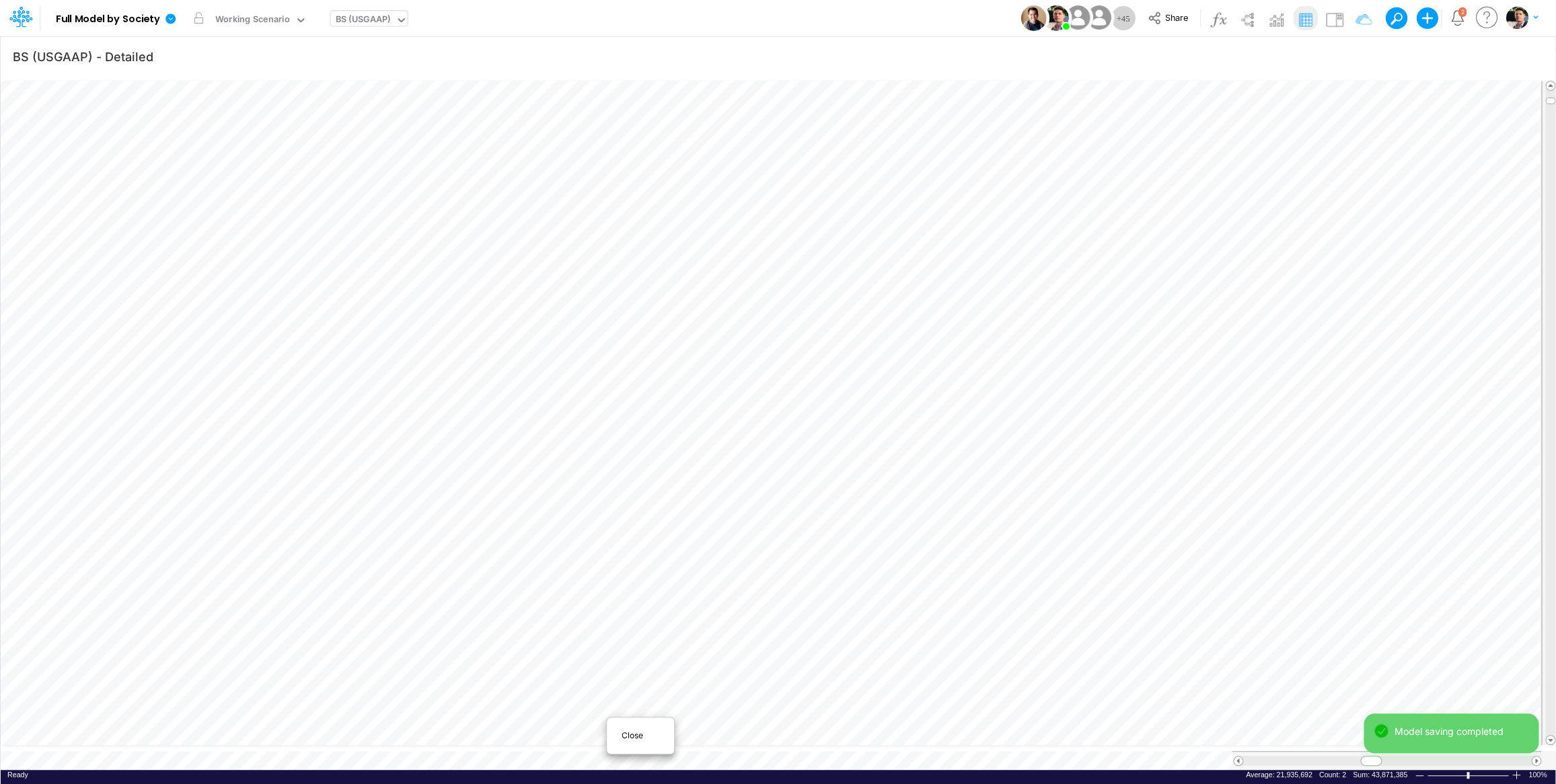
click at [643, 733] on span "Close" at bounding box center [640, 736] width 37 height 12
type input "Intercos G&A"
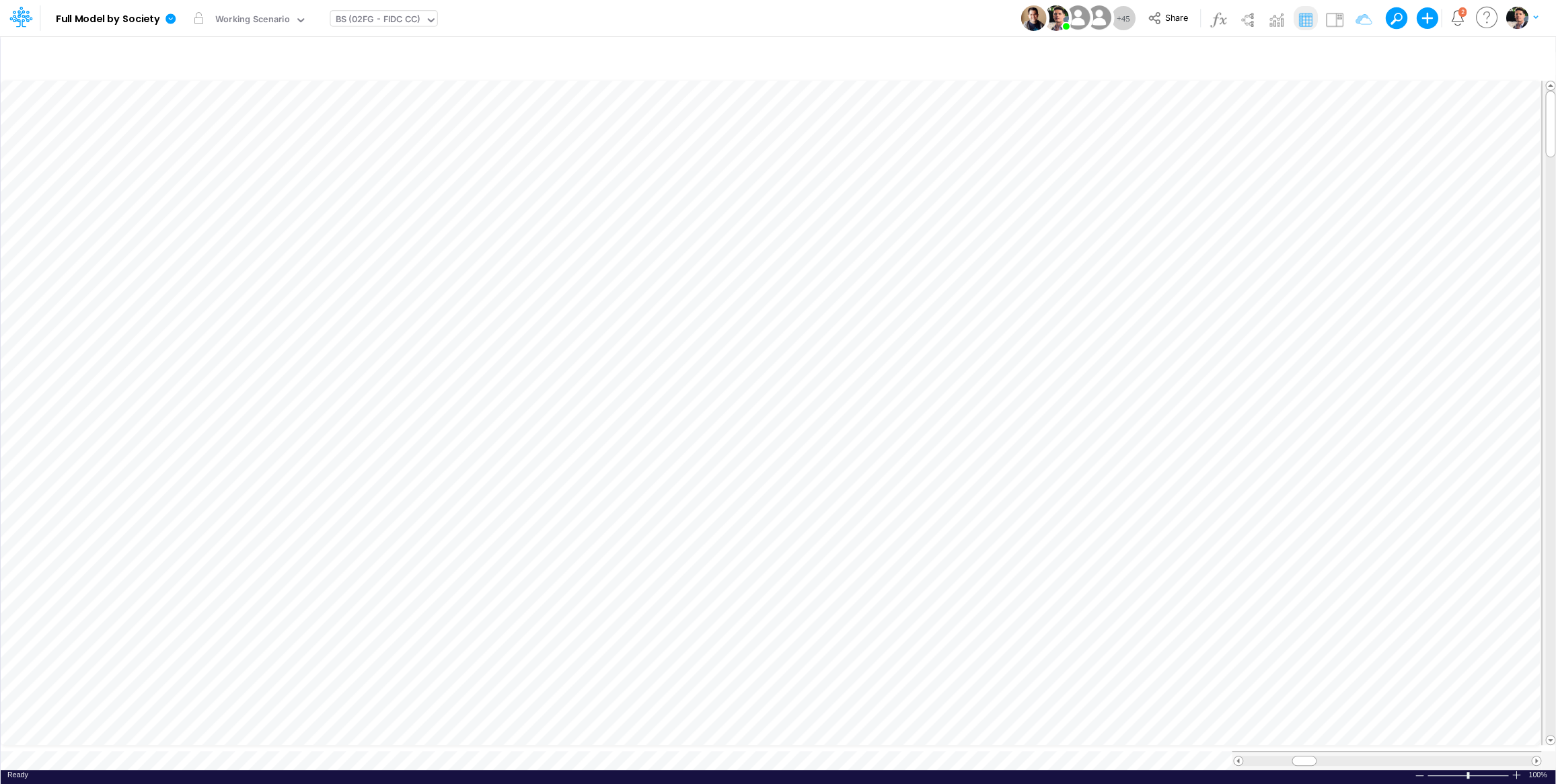
scroll to position [5, 41]
drag, startPoint x: 1366, startPoint y: 749, endPoint x: 1326, endPoint y: 747, distance: 40.0
click at [1326, 747] on span at bounding box center [1326, 749] width 9 height 9
click at [1230, 755] on tr at bounding box center [771, 760] width 1540 height 19
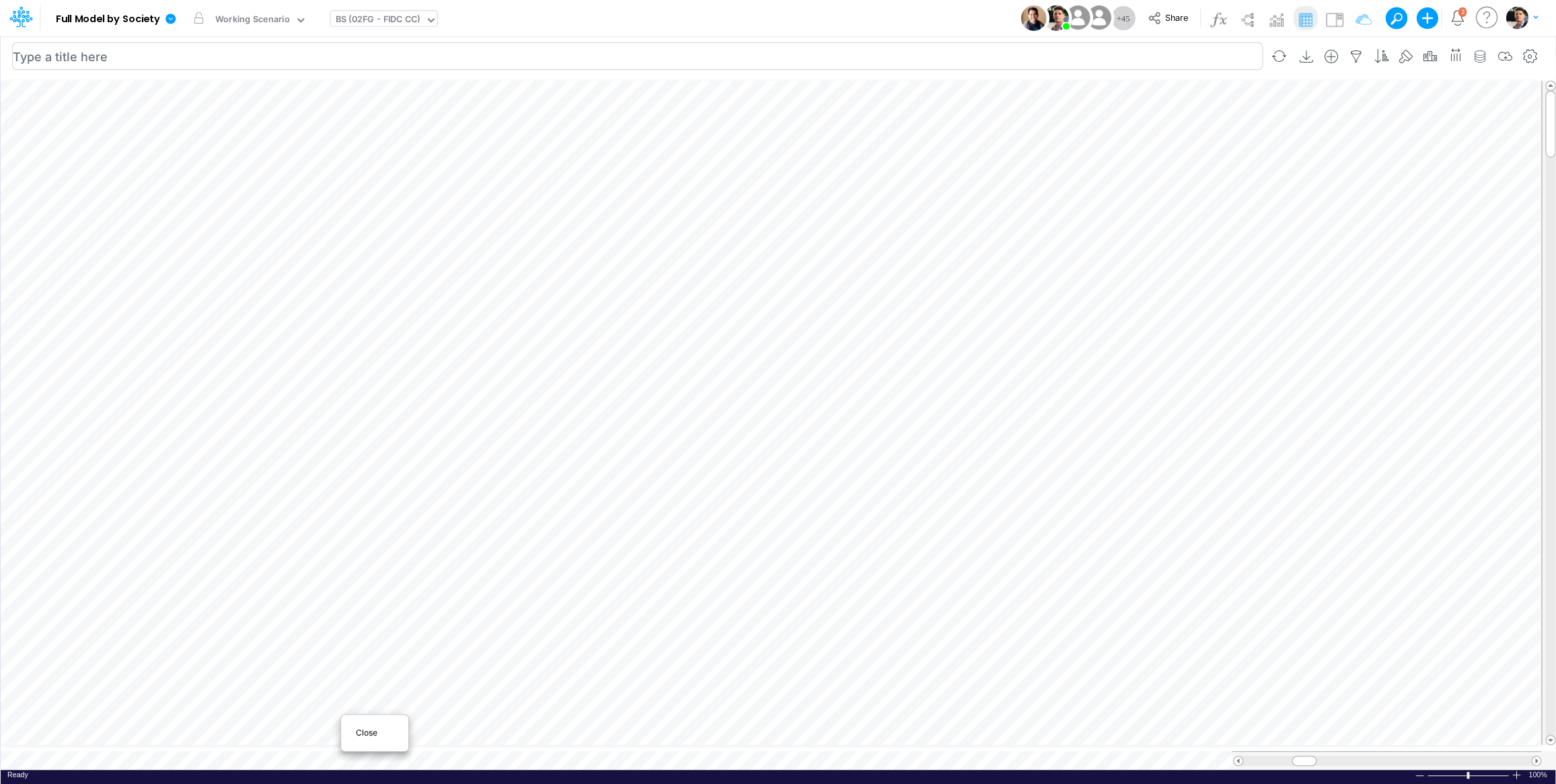
drag, startPoint x: 1329, startPoint y: 746, endPoint x: 389, endPoint y: 43, distance: 1173.8
click at [366, 735] on span "Close" at bounding box center [374, 733] width 37 height 12
click at [416, 19] on div "Interco Appropriations" at bounding box center [382, 20] width 95 height 15
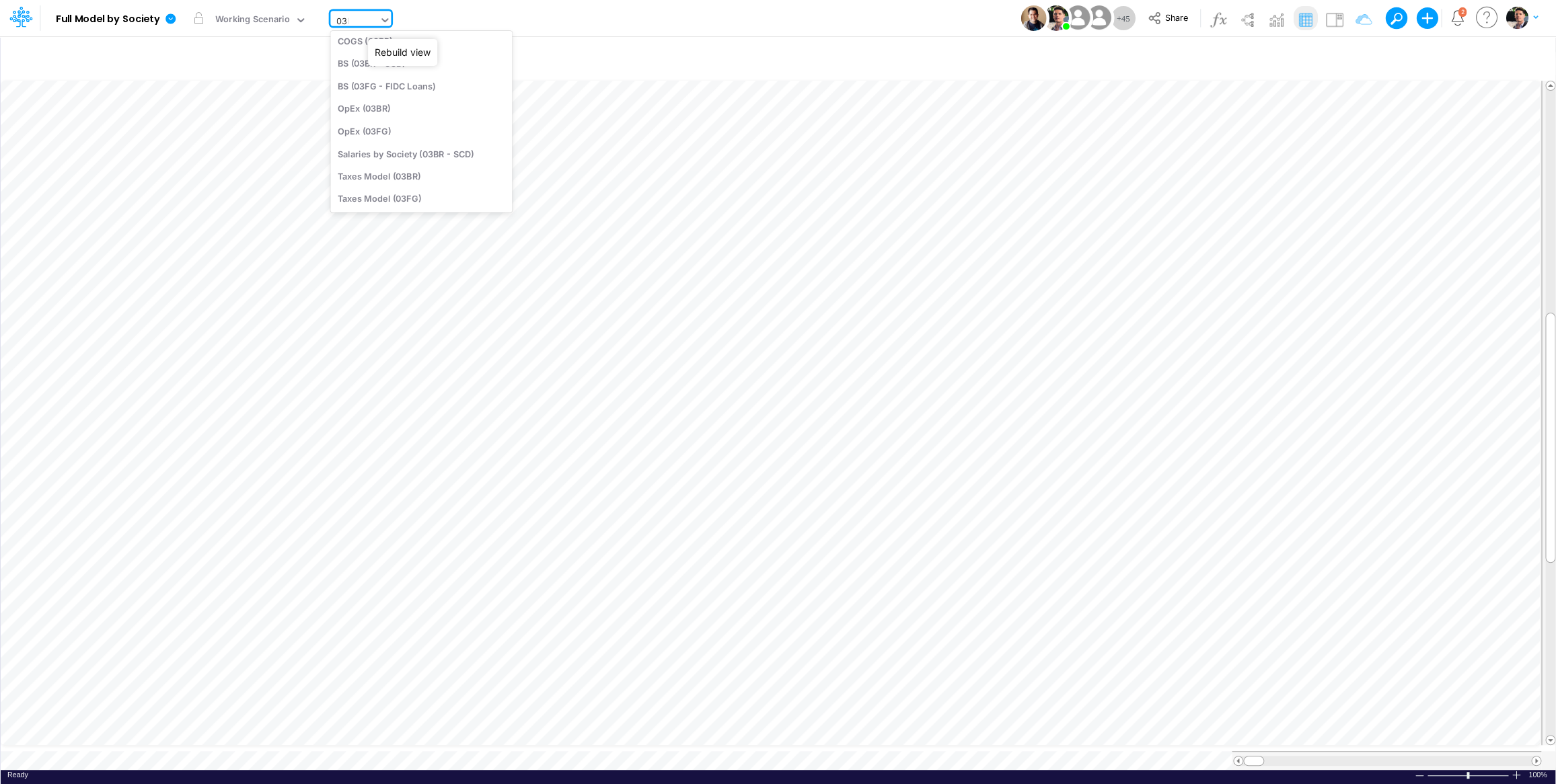
type input "03br"
click at [392, 92] on div "BS (03BR - SCD)" at bounding box center [422, 89] width 182 height 22
click at [720, 462] on icon "button" at bounding box center [717, 461] width 20 height 14
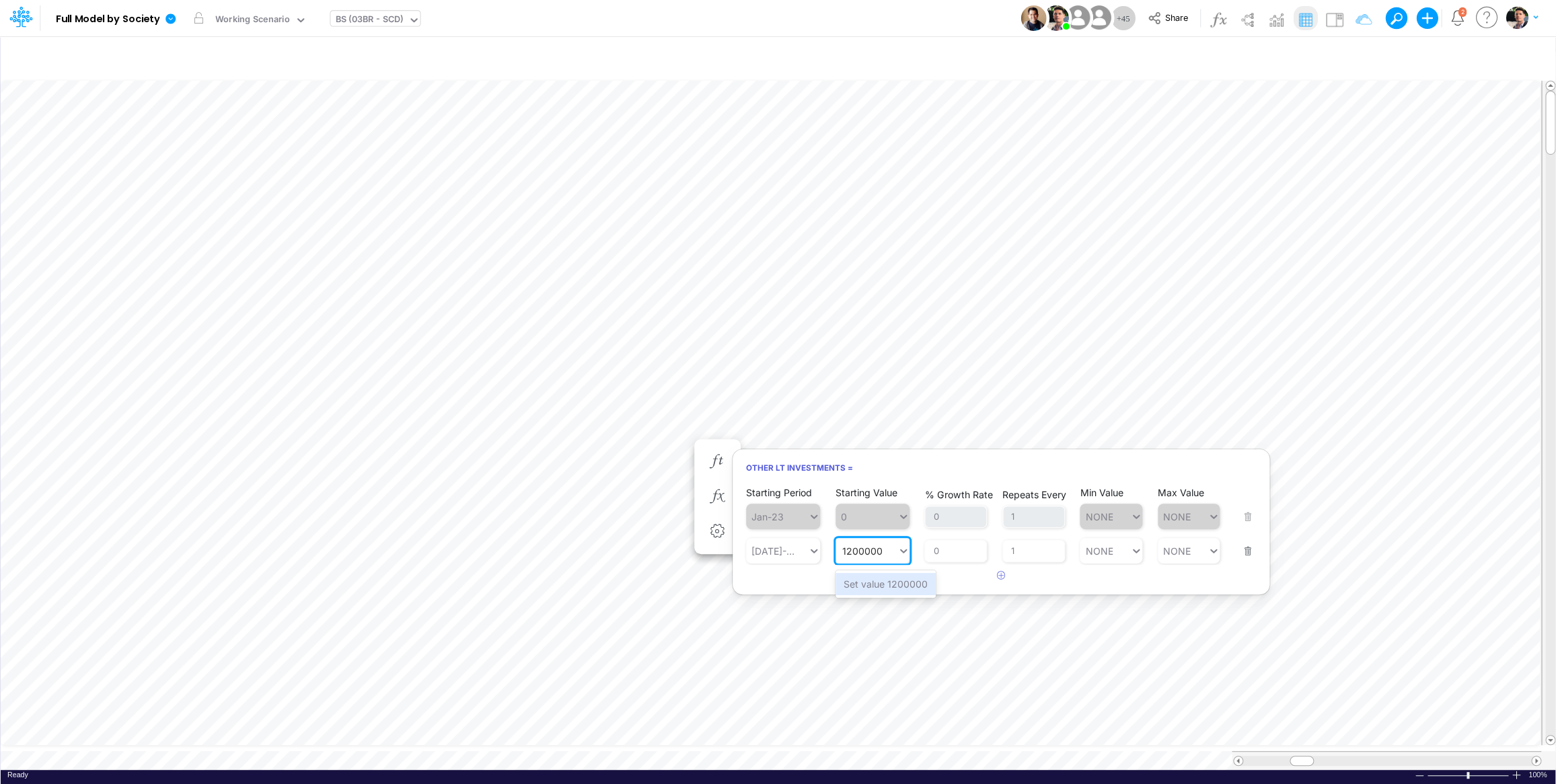
click at [889, 588] on div "Set value 1200000" at bounding box center [885, 584] width 100 height 22
type input "1200000"
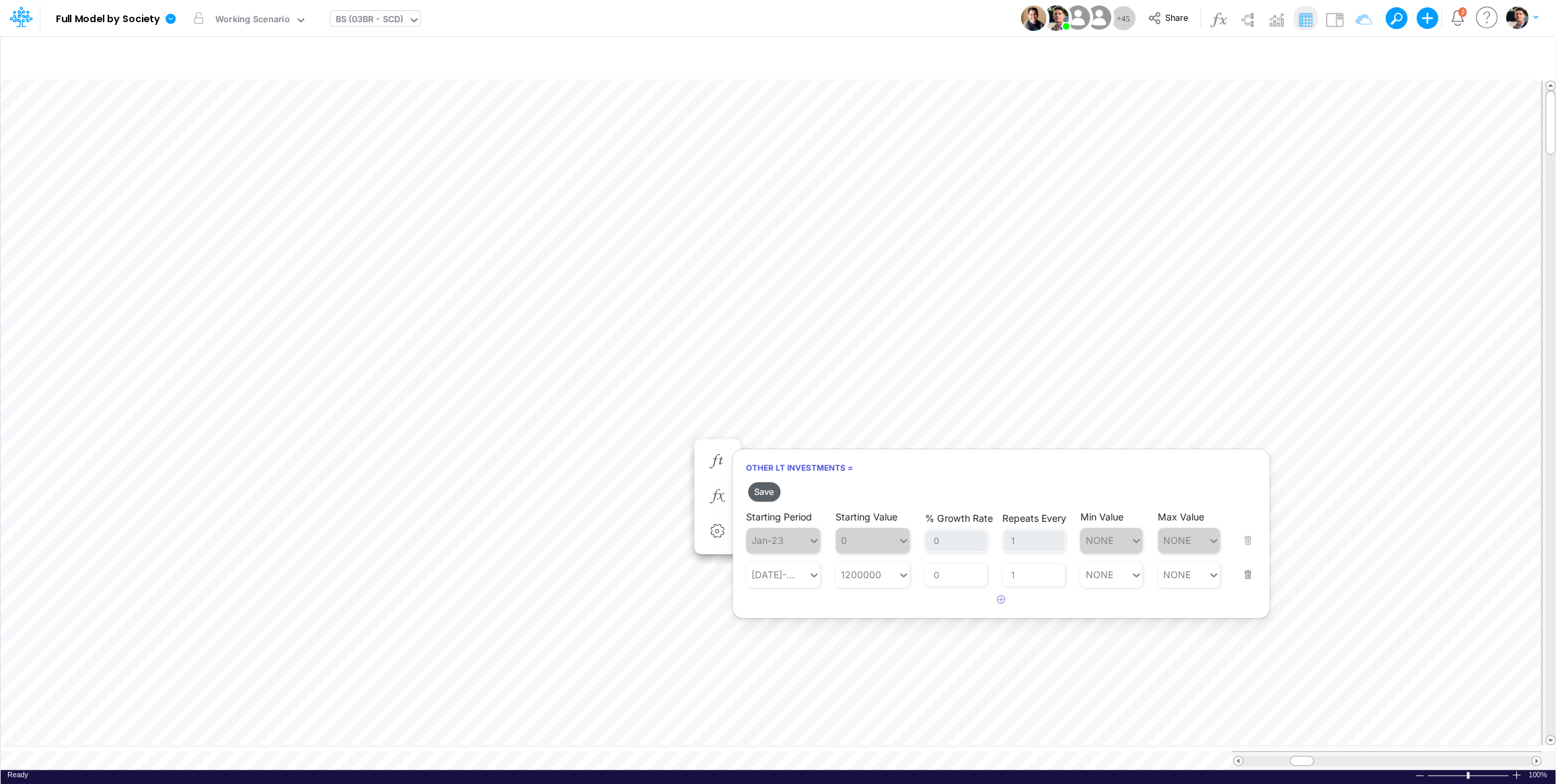
click at [766, 495] on button "Save" at bounding box center [764, 492] width 32 height 20
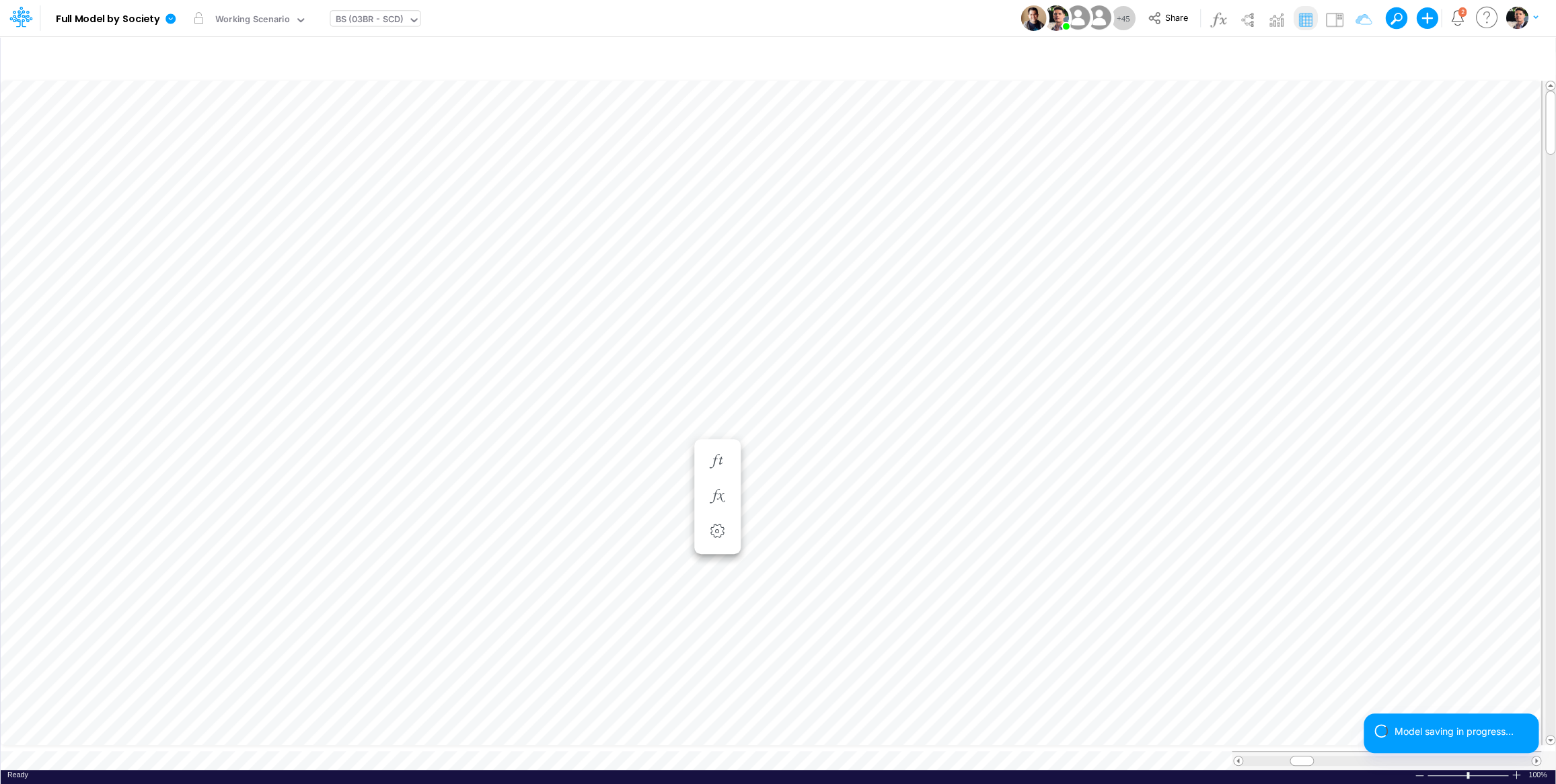
scroll to position [5, 38]
type input "Intercos G&A"
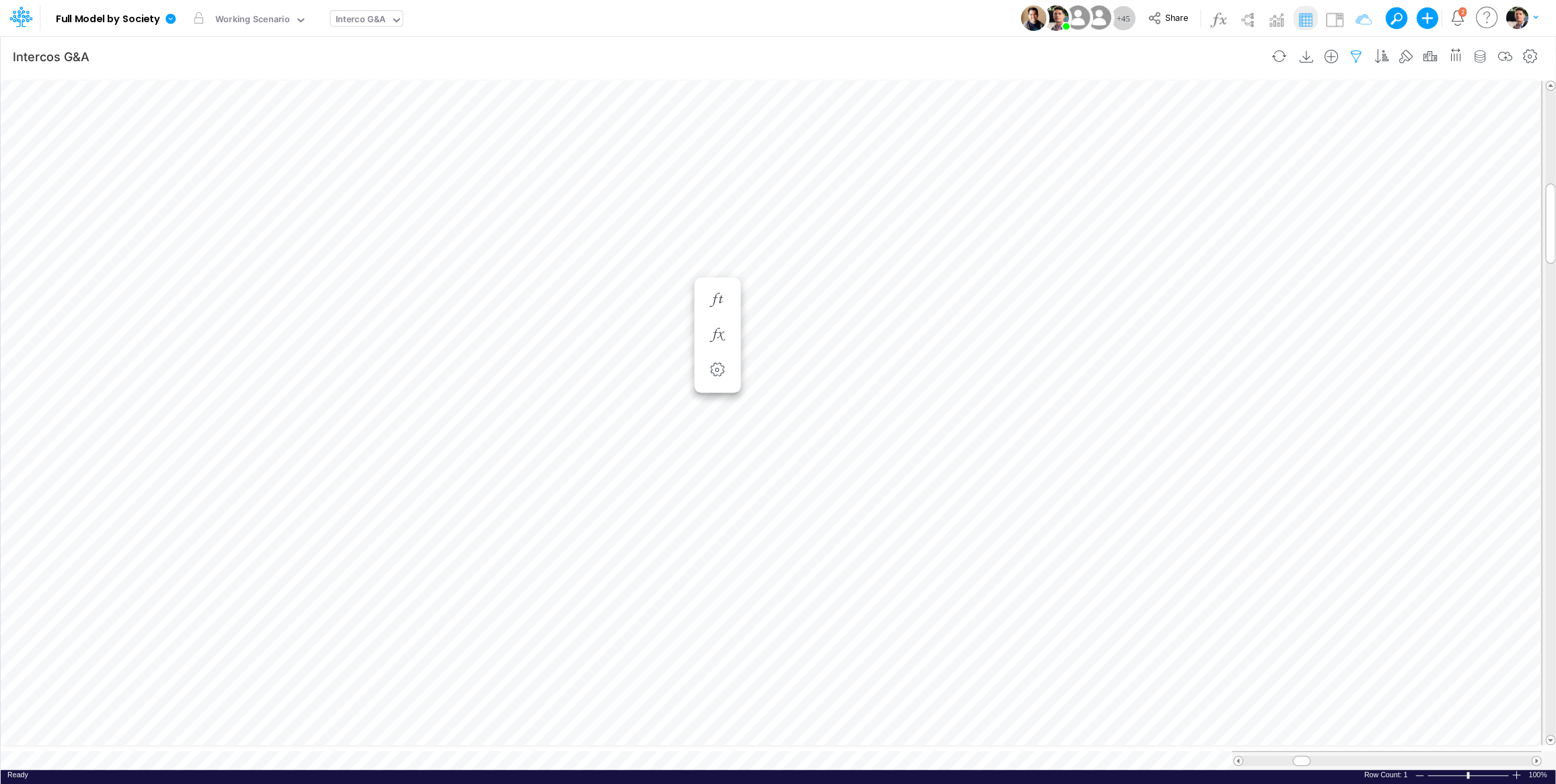
click at [1356, 56] on icon "button" at bounding box center [1355, 57] width 20 height 14
select select "notEqual"
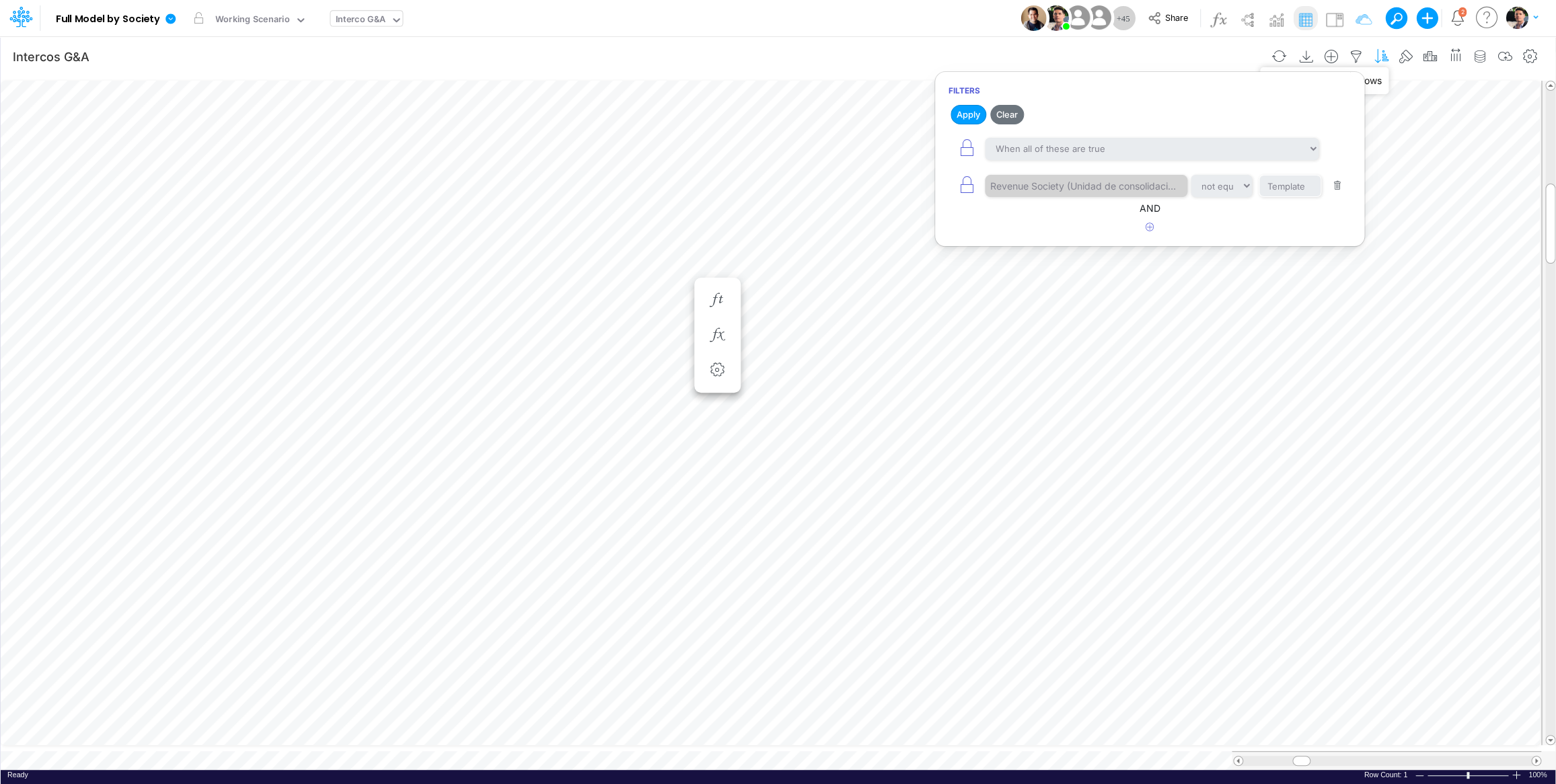
click at [1385, 57] on icon "button" at bounding box center [1380, 57] width 20 height 14
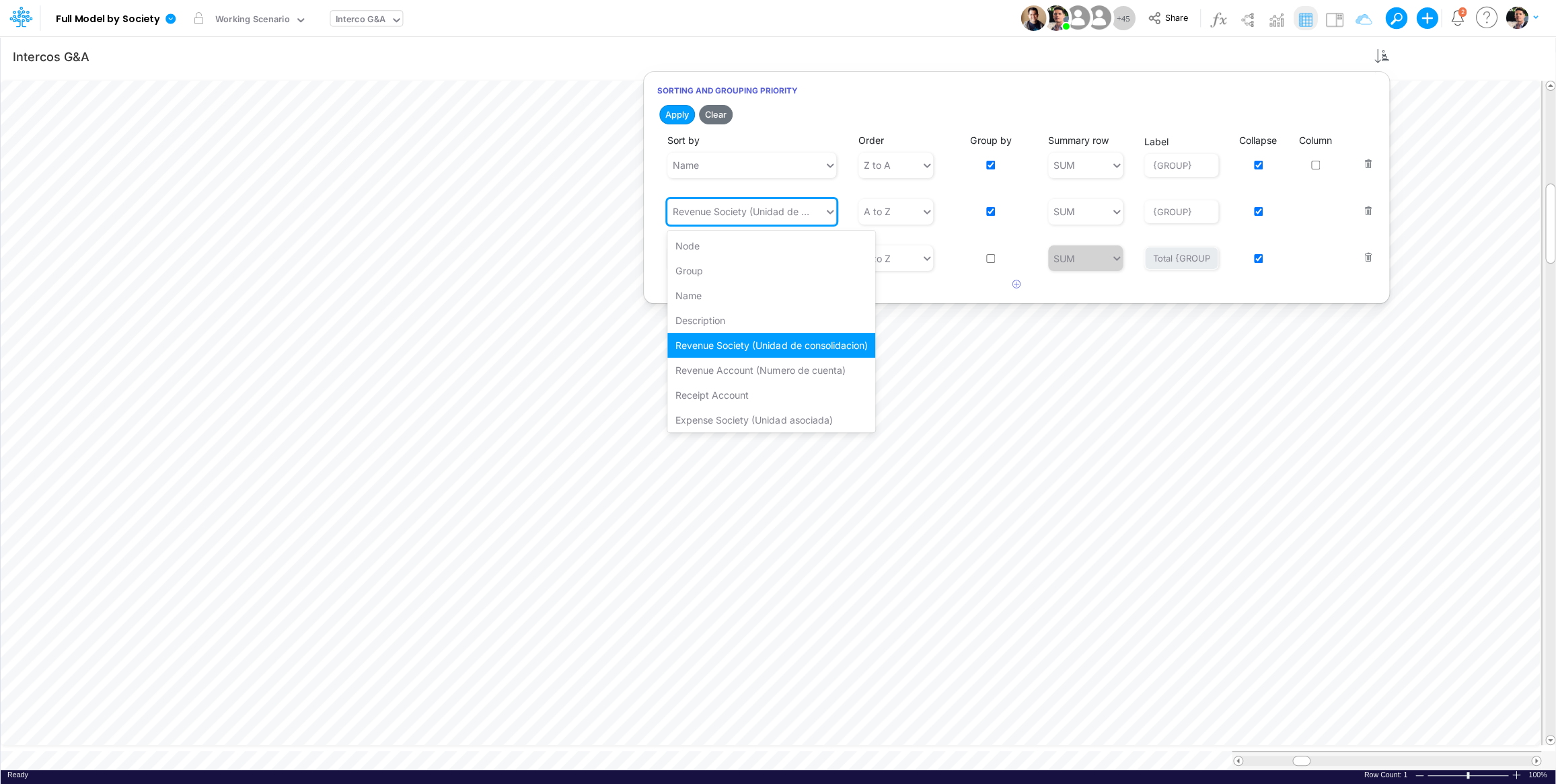
click at [777, 219] on div "Revenue Society (Unidad de consolidacion)" at bounding box center [746, 211] width 157 height 22
click at [763, 417] on div "Expense Society (Unidad asociada)" at bounding box center [771, 420] width 208 height 25
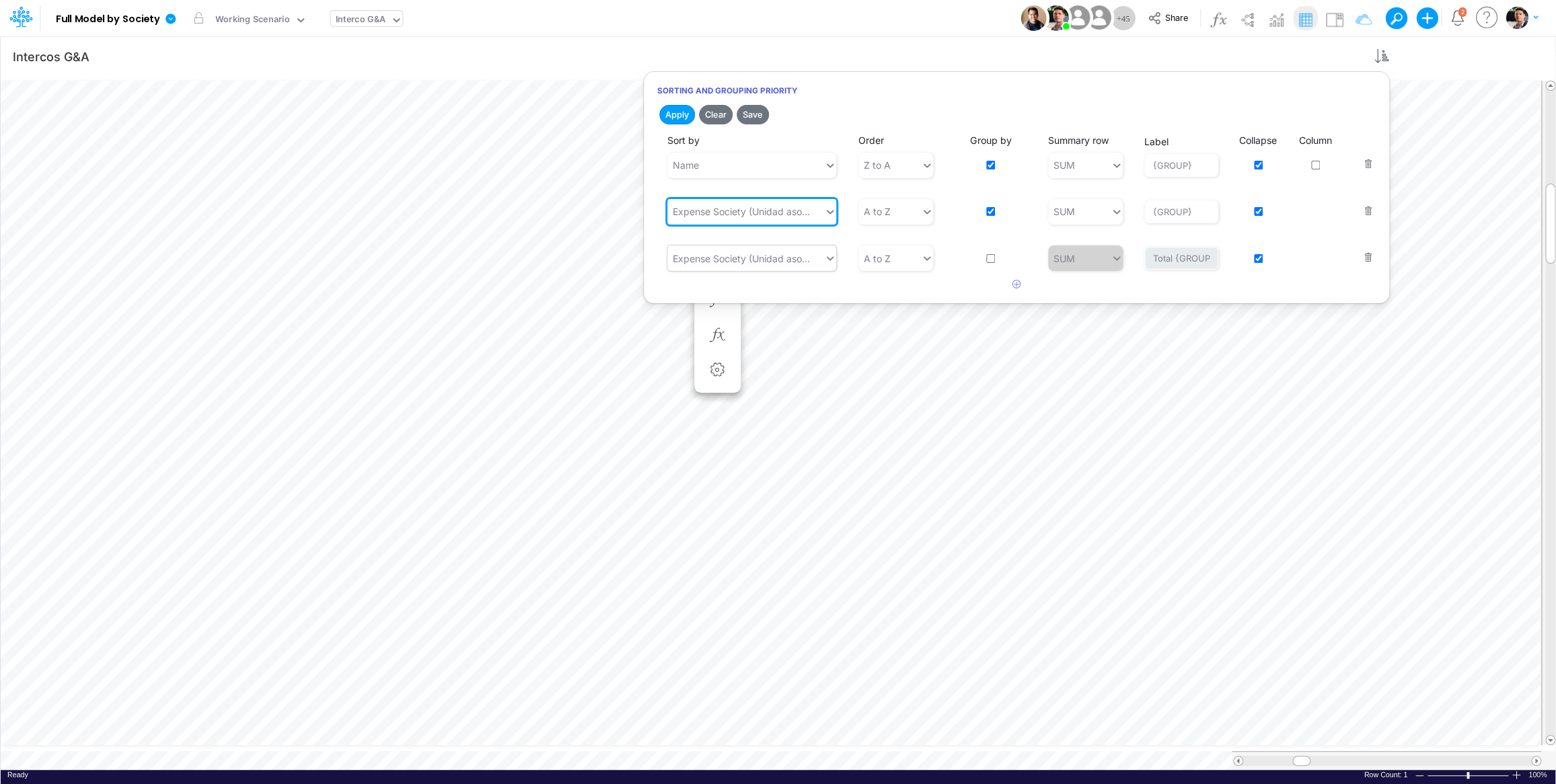
click at [764, 259] on div "Expense Society (Unidad asociada)" at bounding box center [743, 258] width 141 height 14
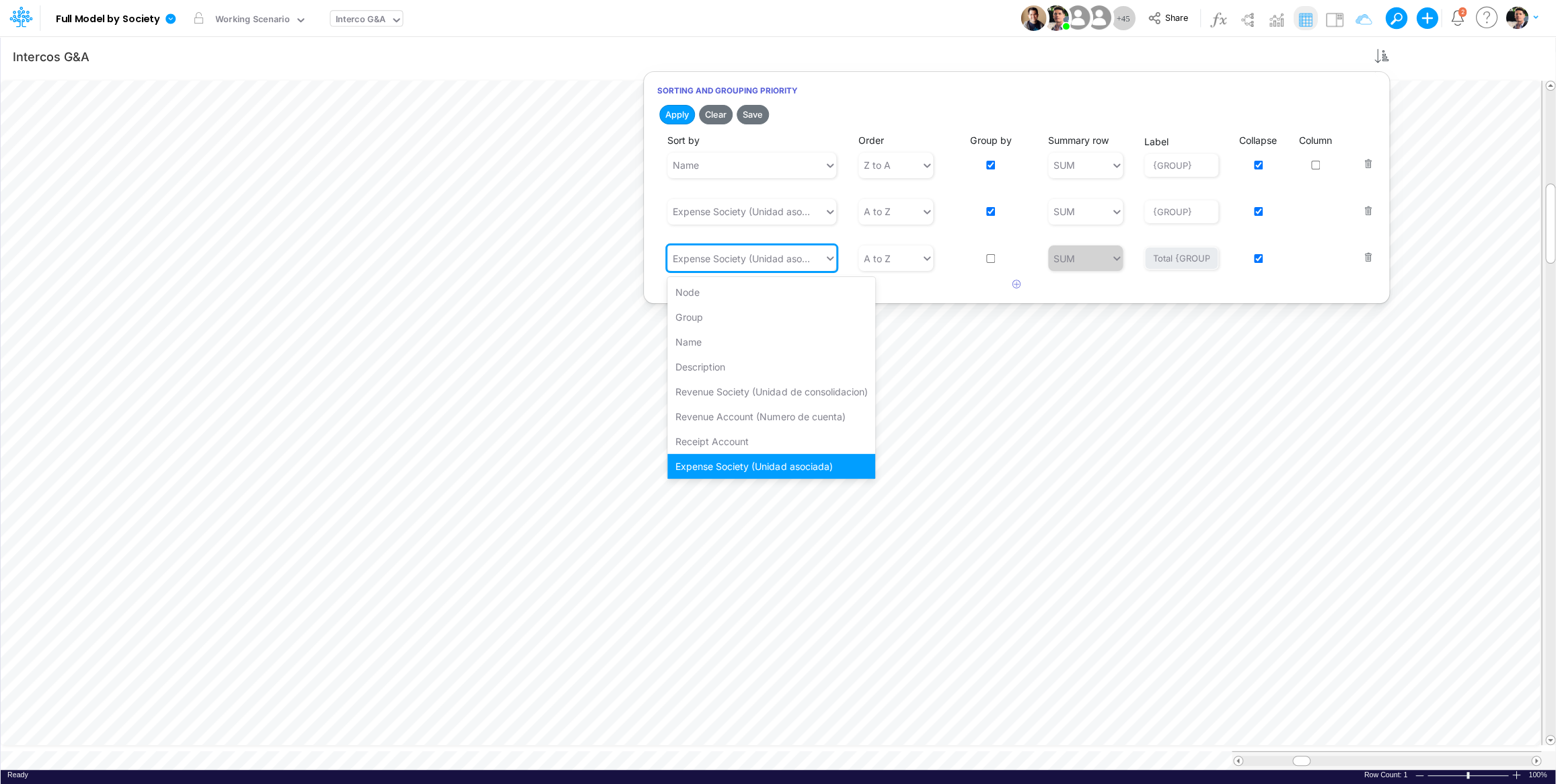
scroll to position [9, 0]
click at [761, 382] on div "Revenue Society (Unidad de consolidacion)" at bounding box center [771, 383] width 208 height 25
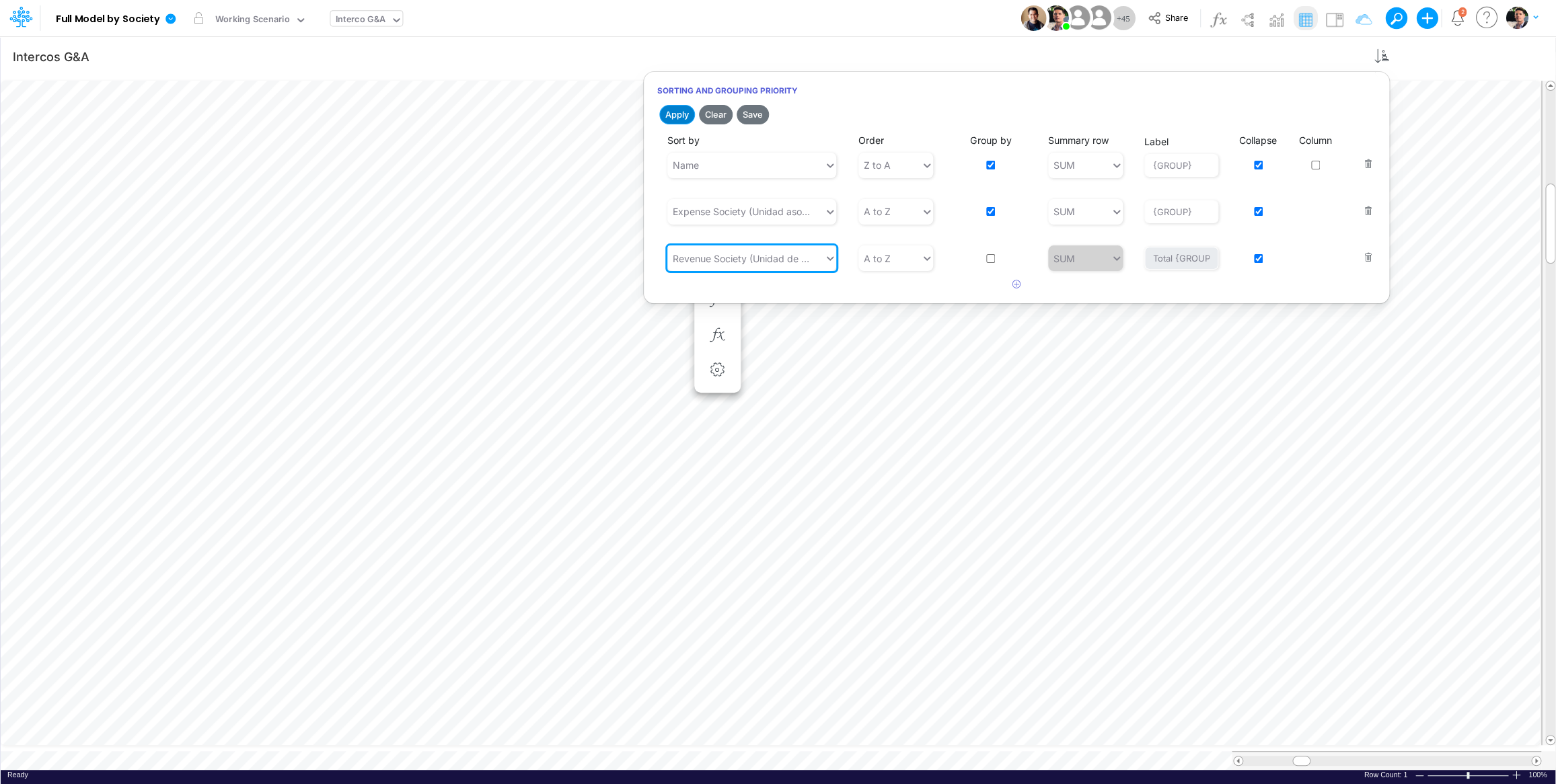
click at [682, 114] on button "Apply" at bounding box center [677, 115] width 36 height 20
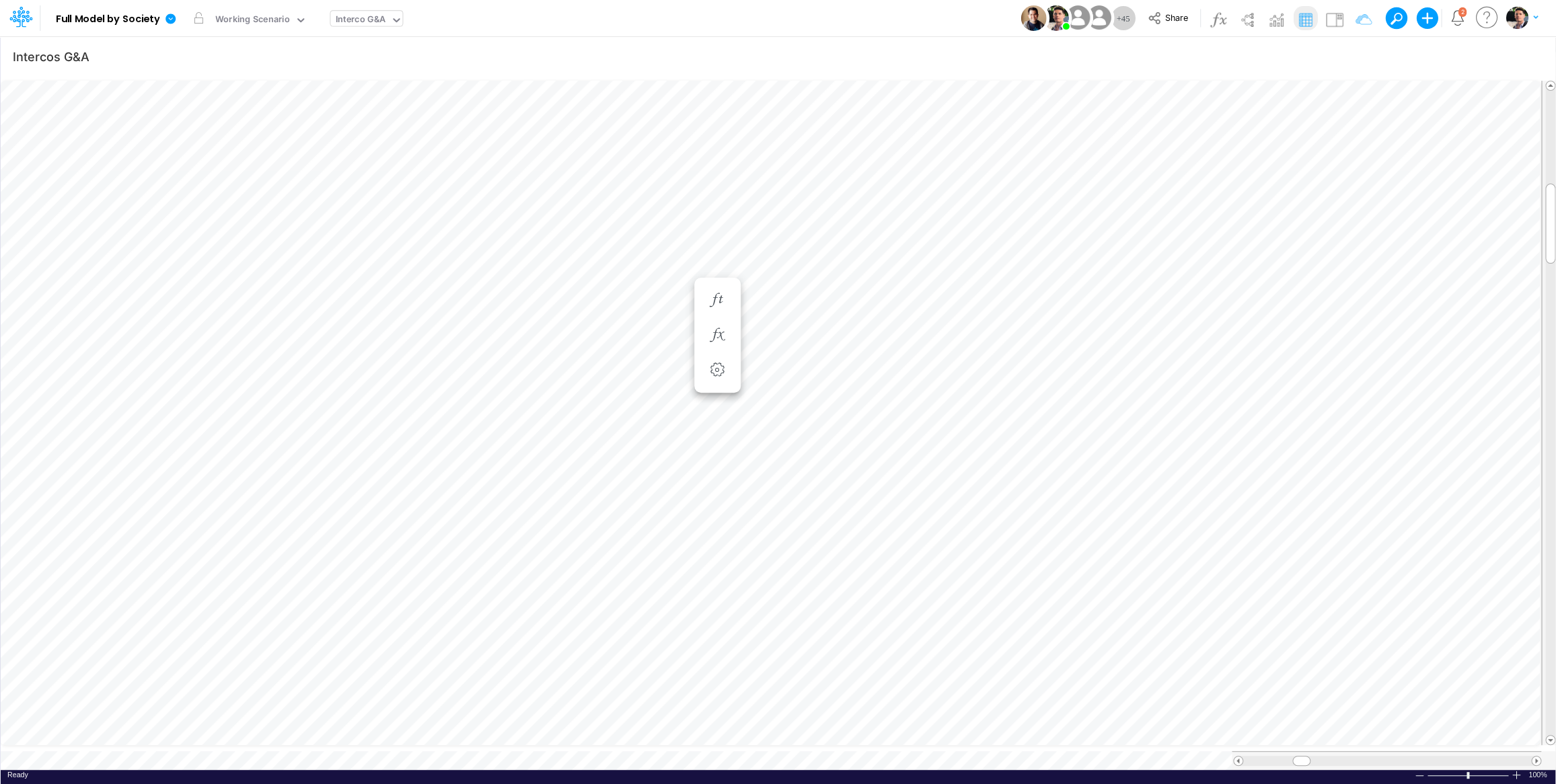
scroll to position [5, 23]
type input "Intercos G&A"
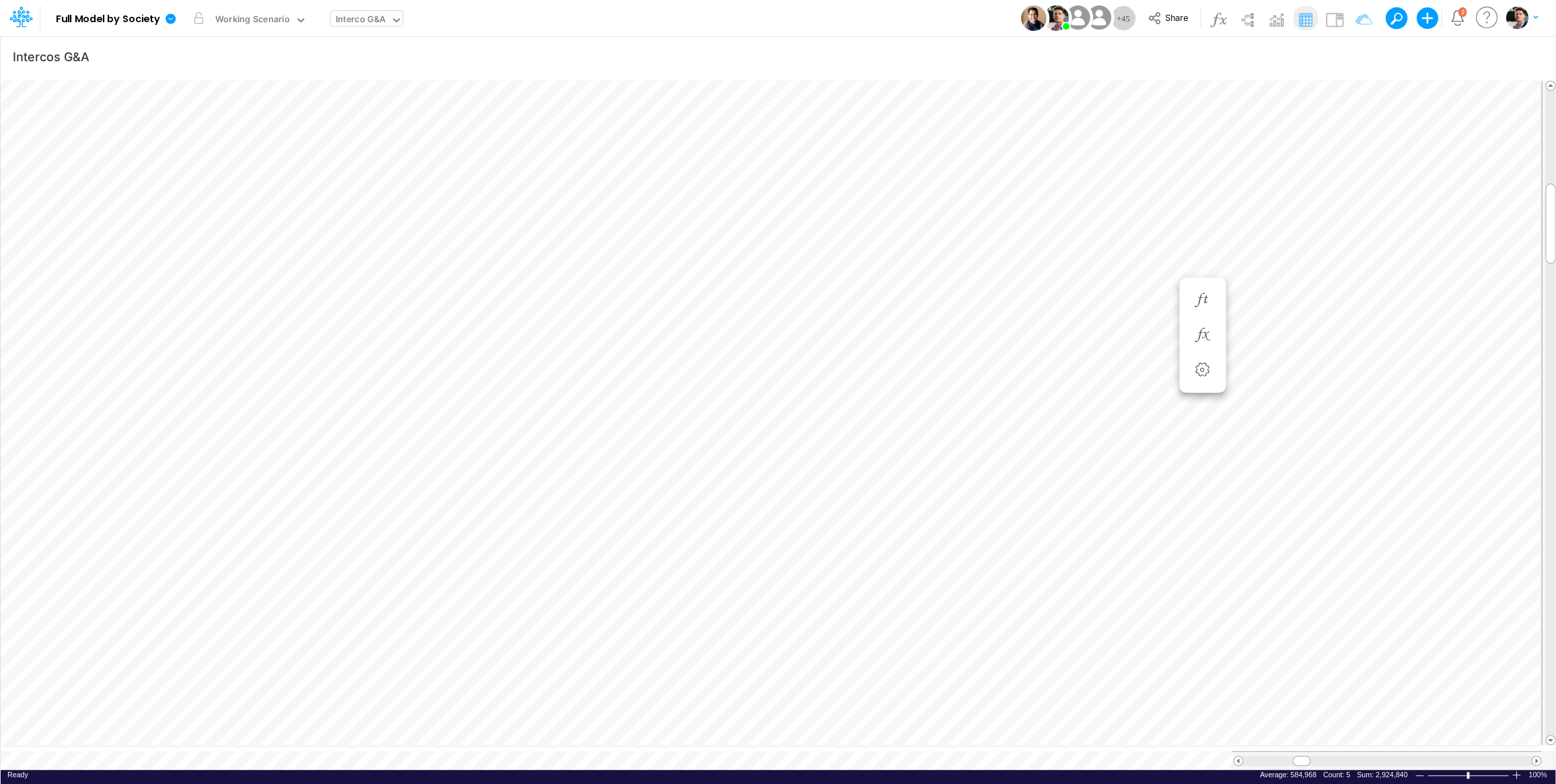
click at [370, 15] on div "Interco G&A" at bounding box center [360, 20] width 51 height 15
type input "elim"
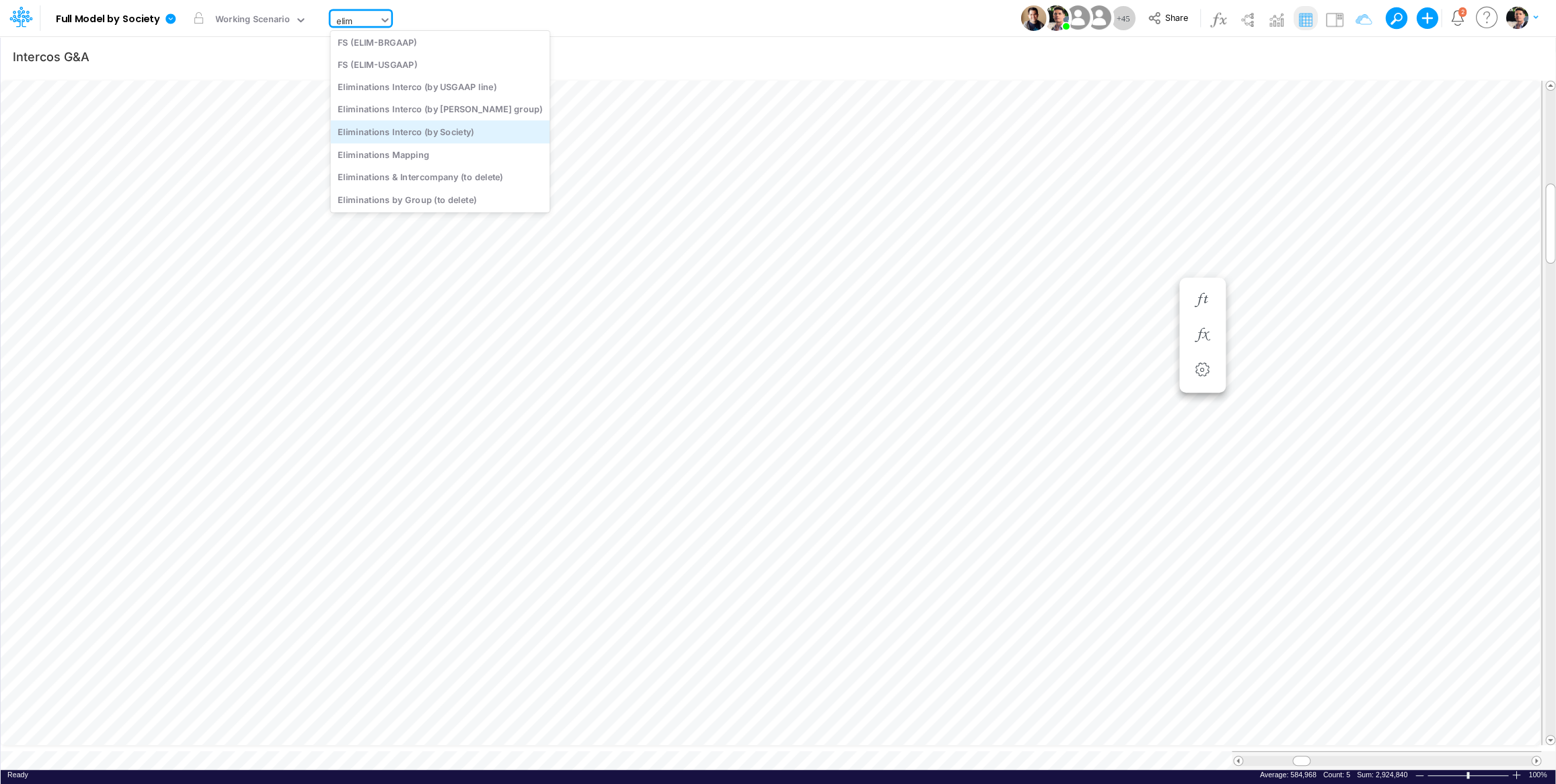
click at [433, 138] on div "Eliminations Interco (by Society)" at bounding box center [440, 131] width 219 height 22
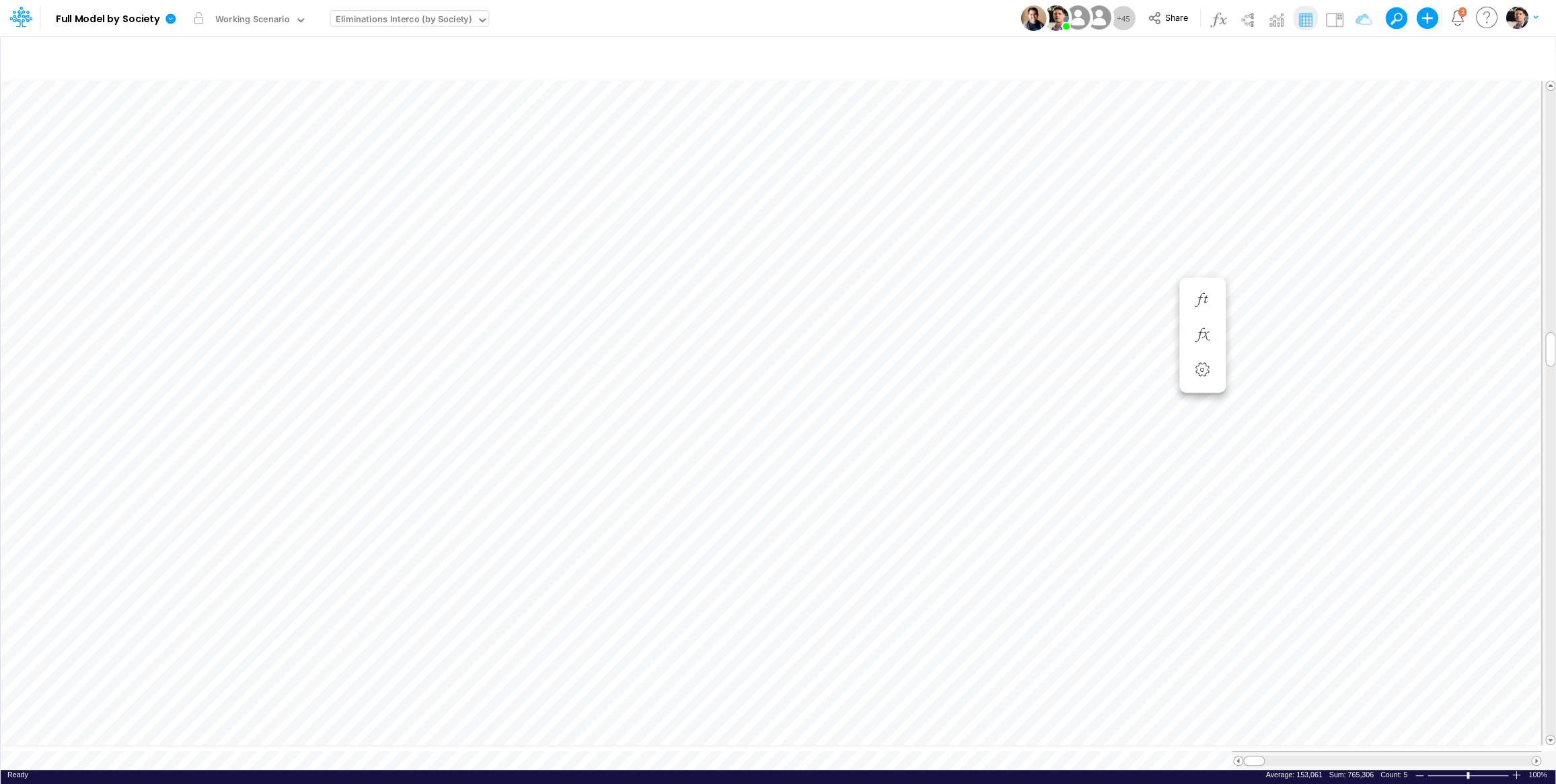
scroll to position [5, 20]
type input "Intercos G&A"
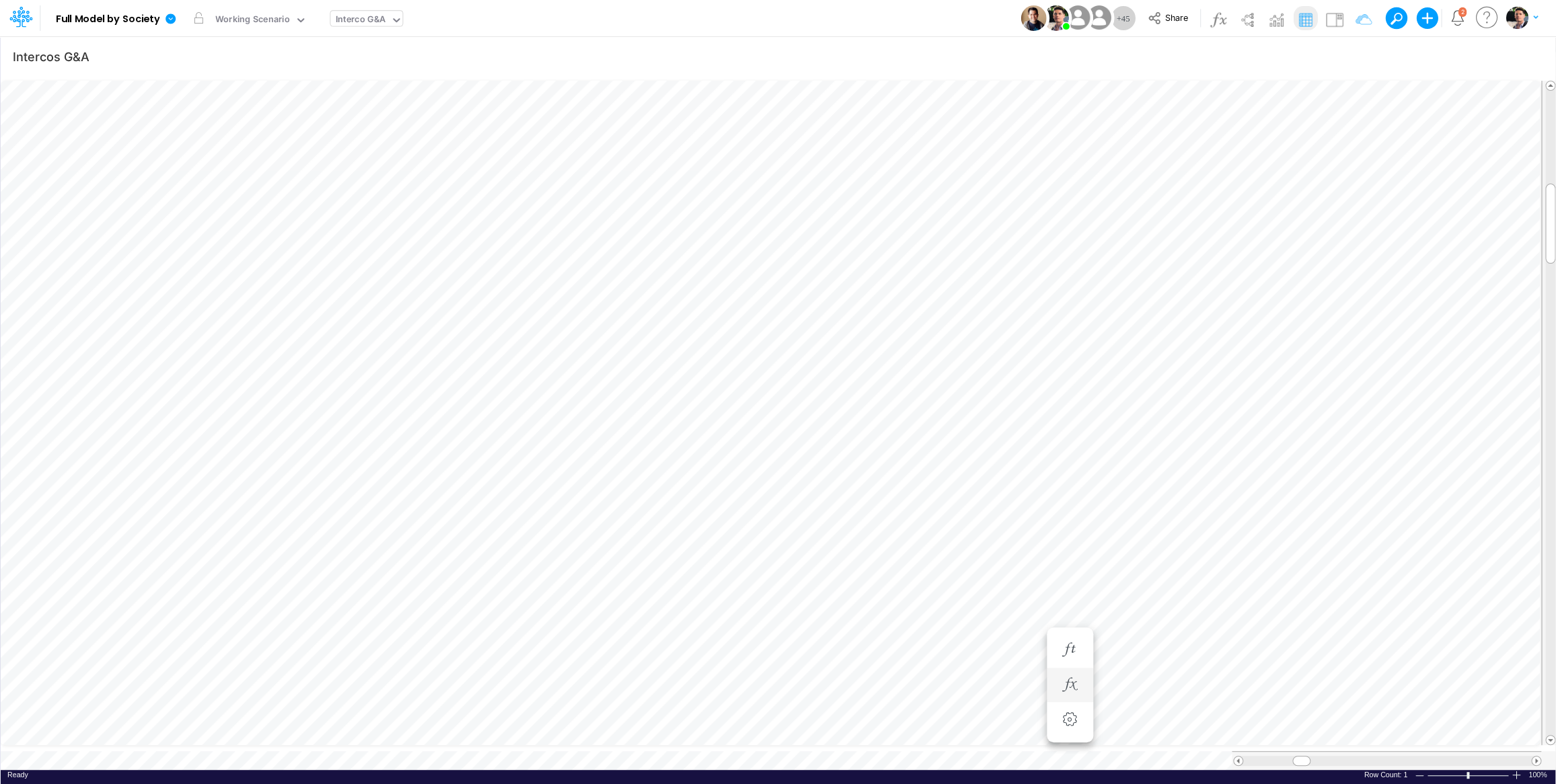
scroll to position [5, 35]
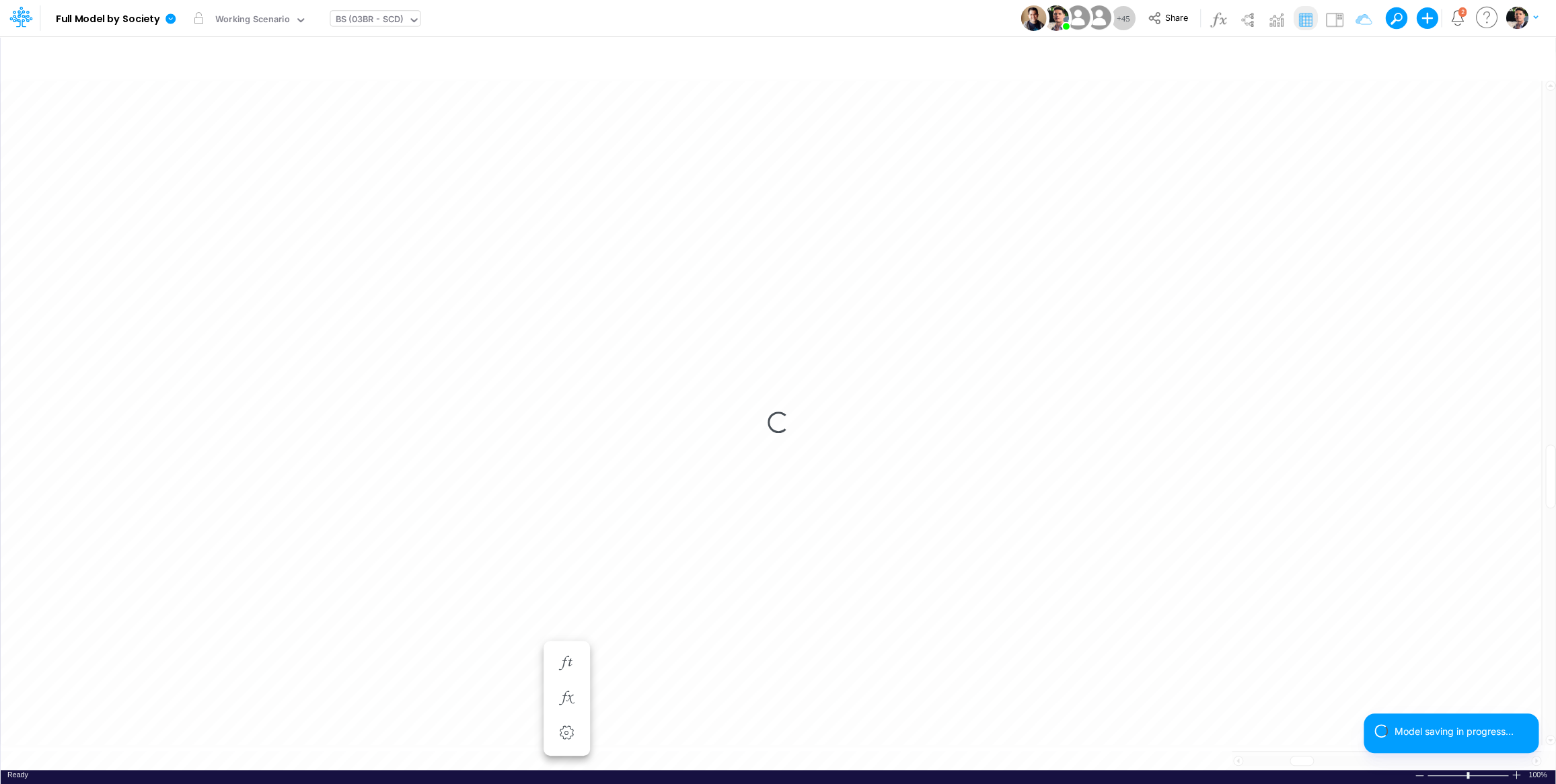
scroll to position [5, 44]
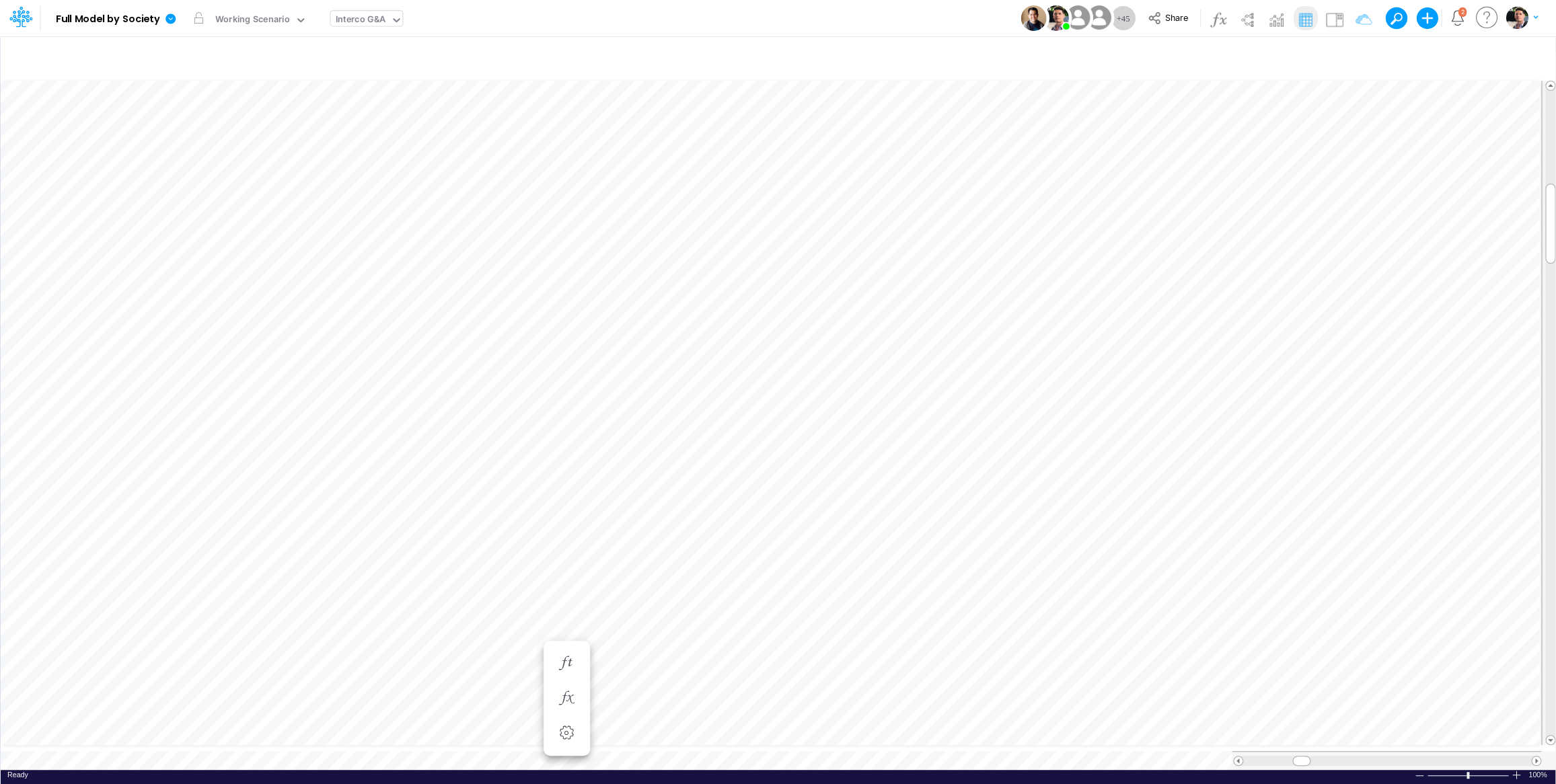
type input "Intercos G&A"
click at [1385, 56] on icon "button" at bounding box center [1380, 57] width 20 height 14
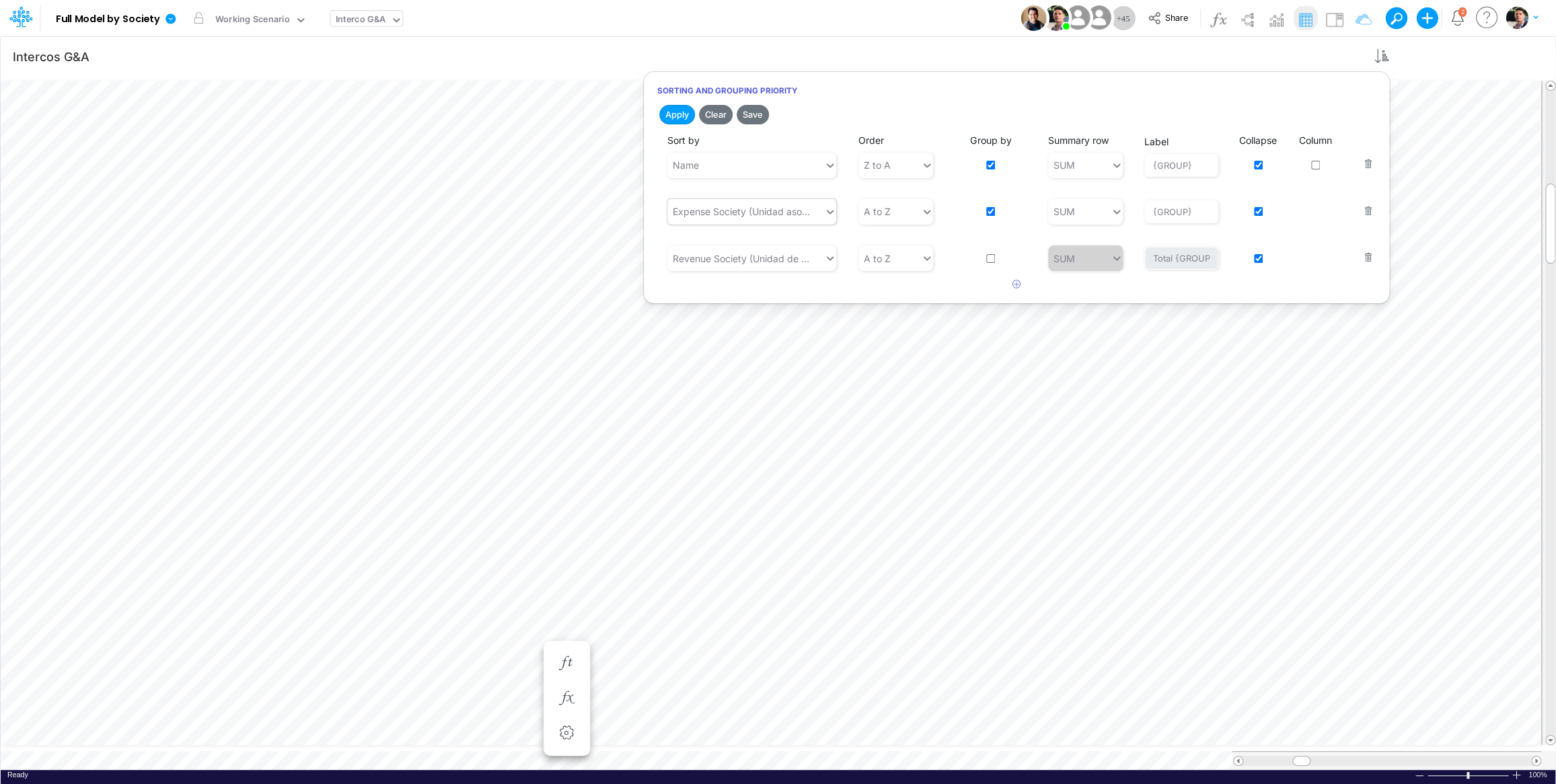
click at [753, 221] on div "Expense Society (Unidad asociada)" at bounding box center [746, 211] width 157 height 22
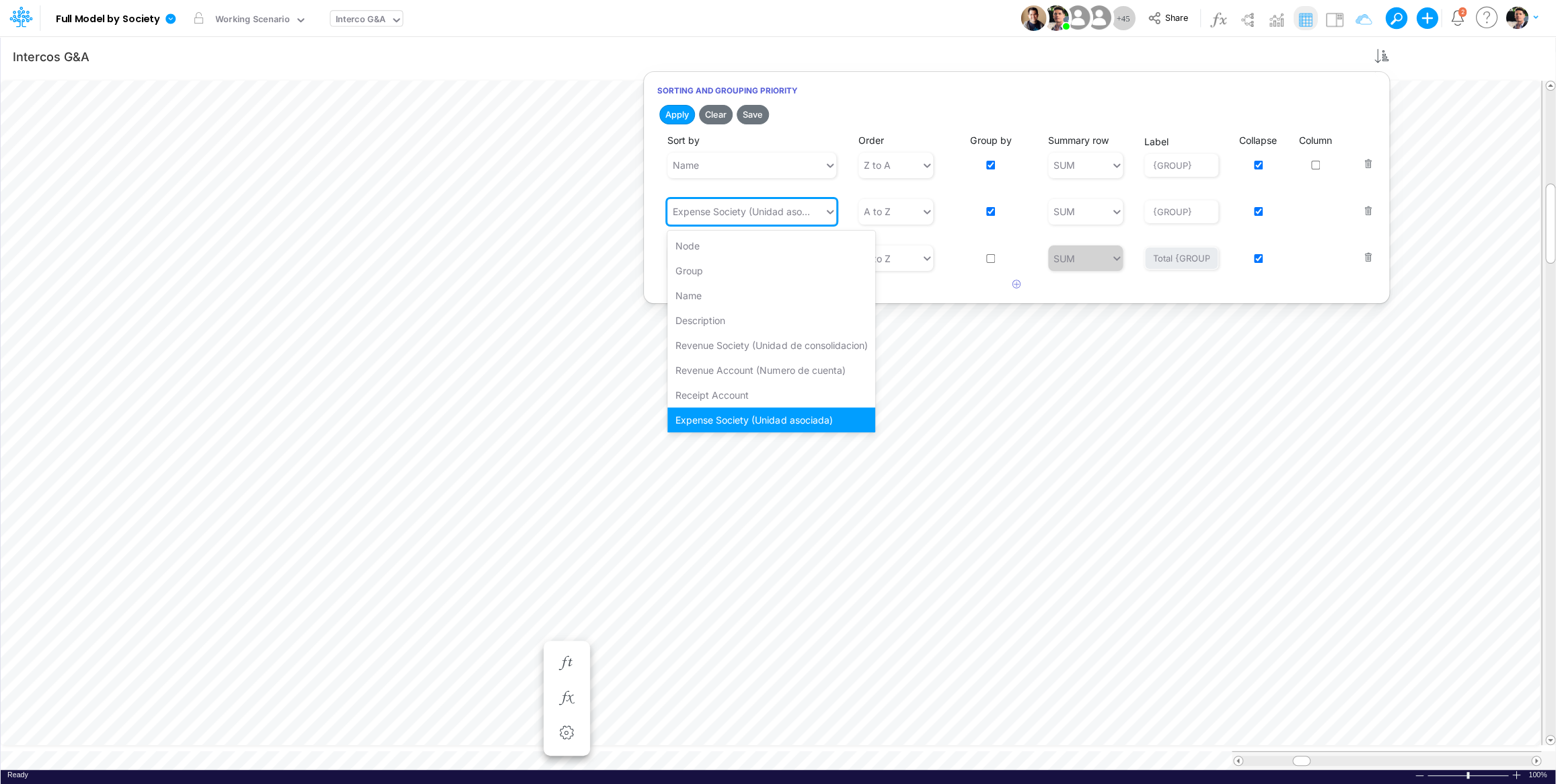
scroll to position [9, 0]
click at [780, 337] on div "Revenue Society (Unidad de consolidacion)" at bounding box center [771, 337] width 208 height 25
click at [749, 261] on div "Revenue Society (Unidad de consolidacion)" at bounding box center [743, 258] width 141 height 14
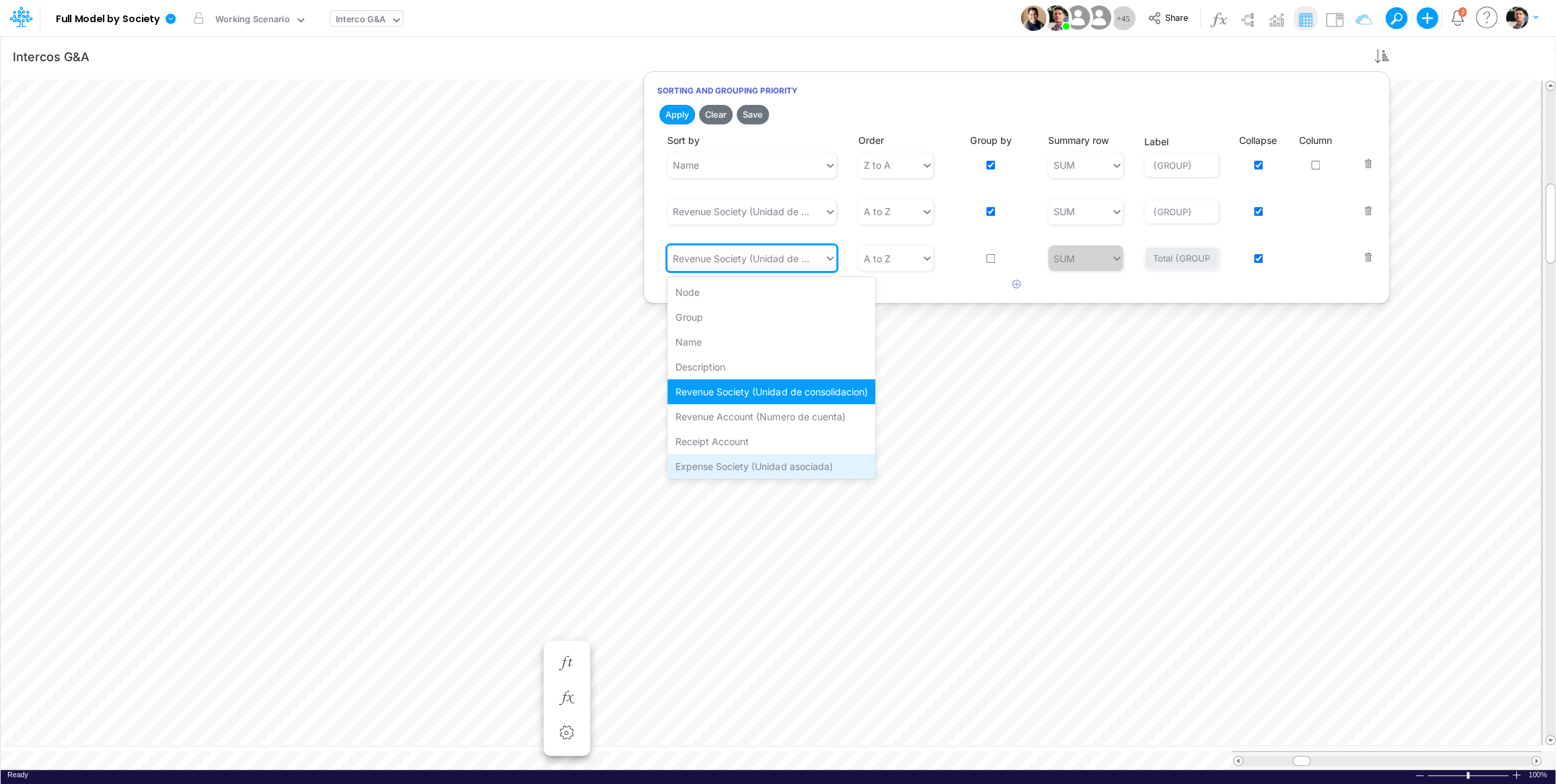
click at [736, 467] on div "Expense Society (Unidad asociada)" at bounding box center [771, 466] width 208 height 25
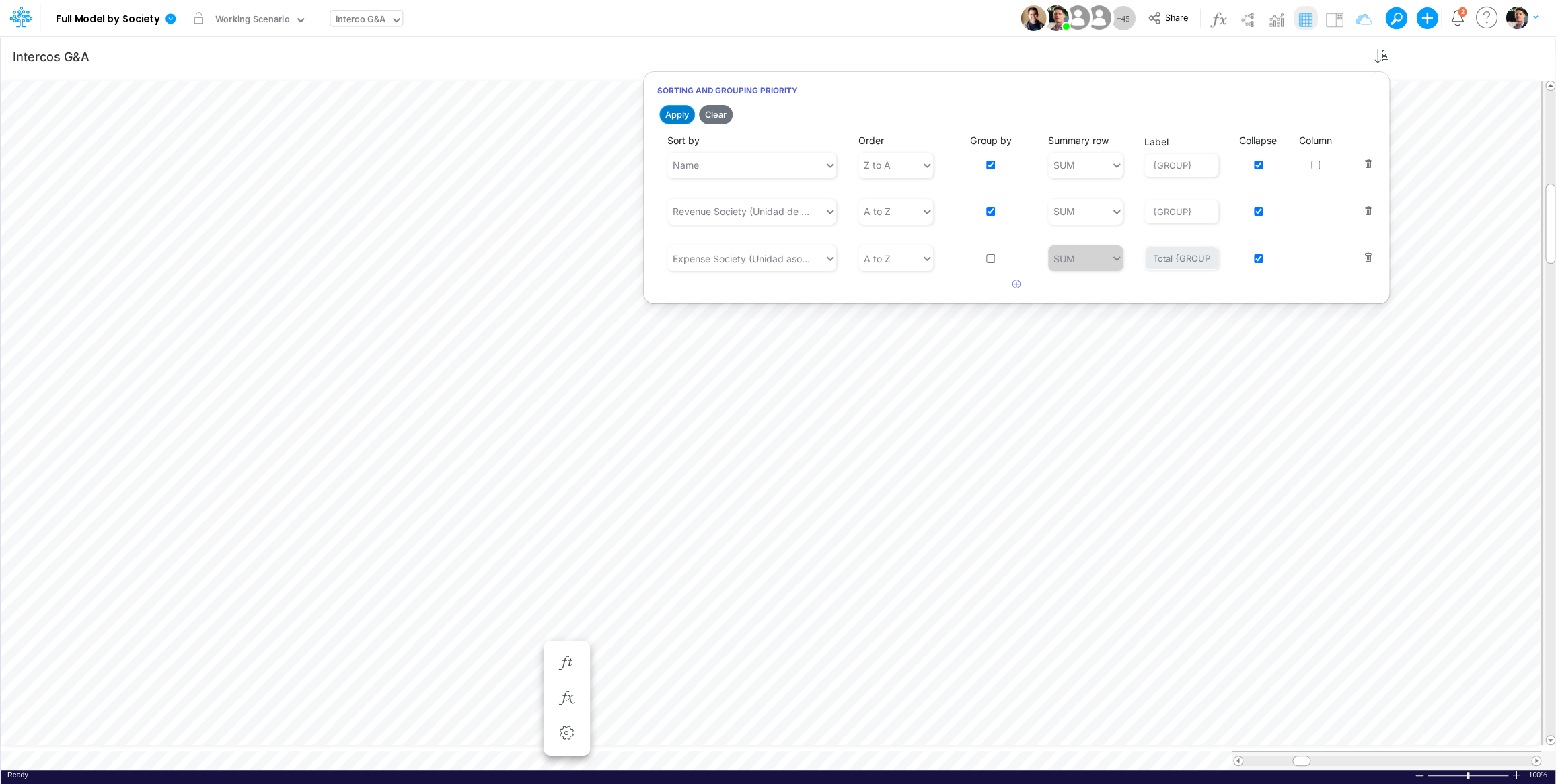
click at [679, 119] on button "Apply" at bounding box center [677, 115] width 36 height 20
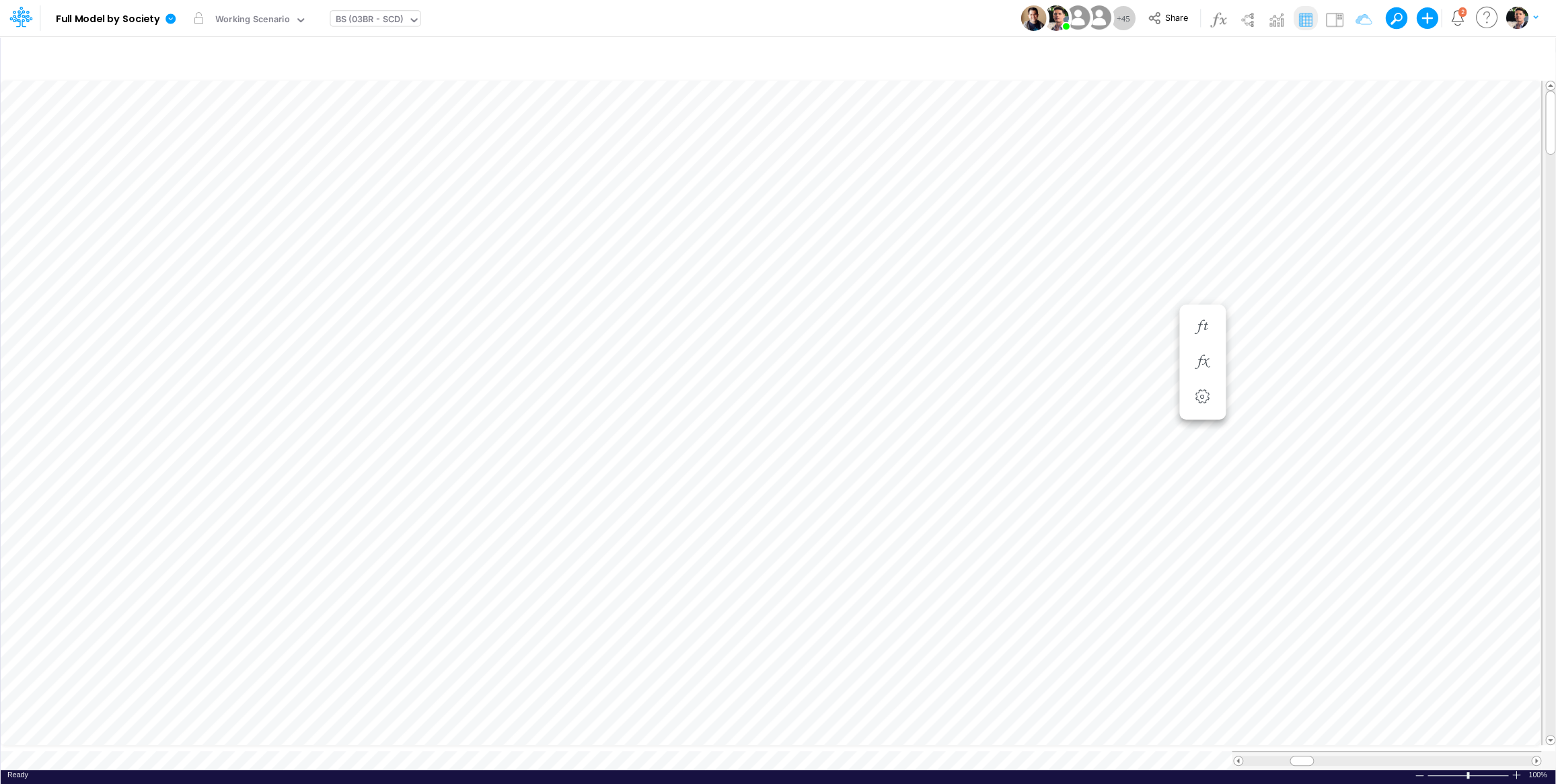
scroll to position [5, 41]
click at [722, 582] on icon "button" at bounding box center [717, 583] width 20 height 14
click at [381, 20] on div "BS (03BR - SCD)" at bounding box center [369, 20] width 68 height 15
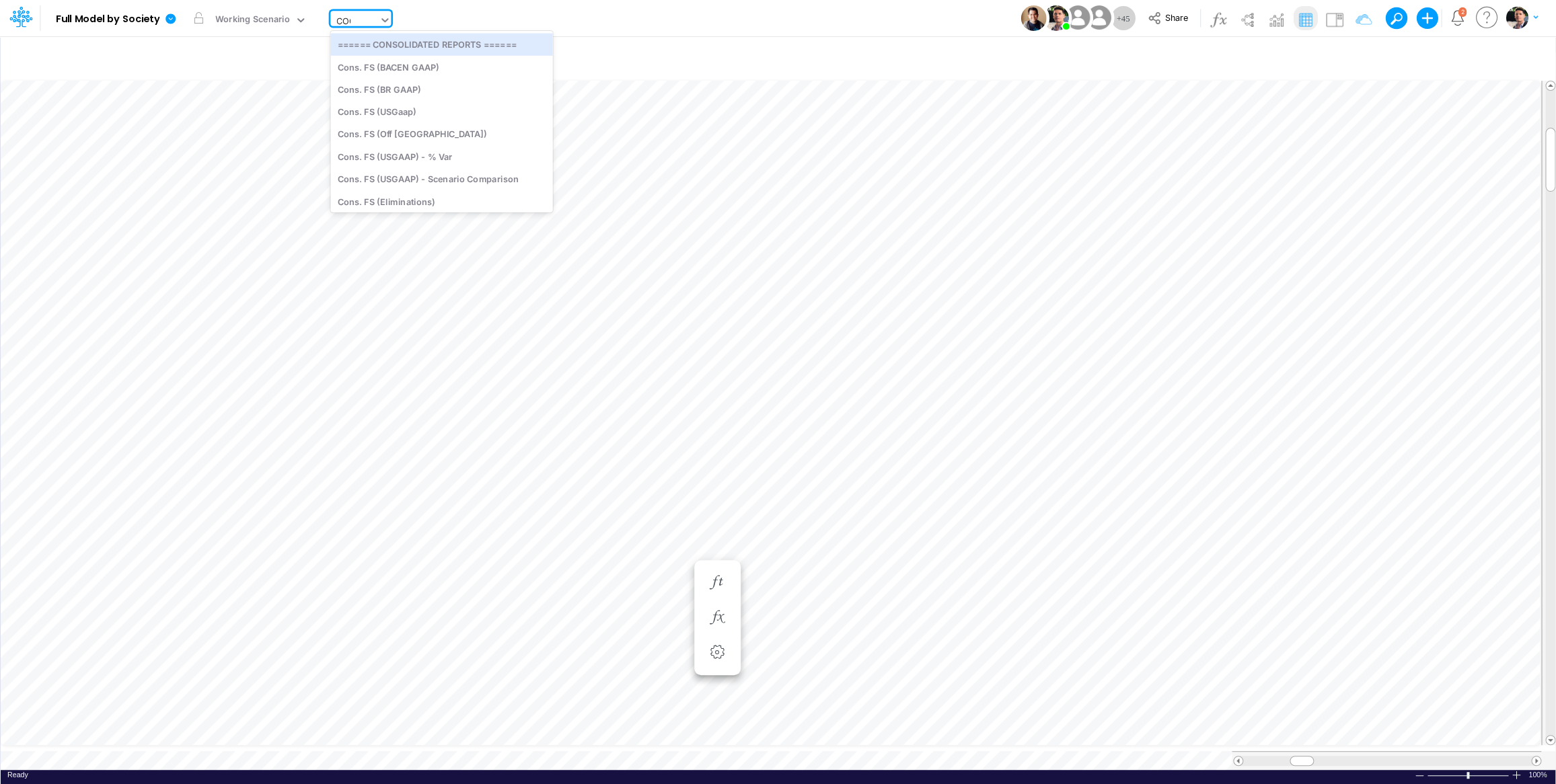
type input "COGS"
click at [375, 66] on div "COGS (03BR)" at bounding box center [422, 67] width 182 height 22
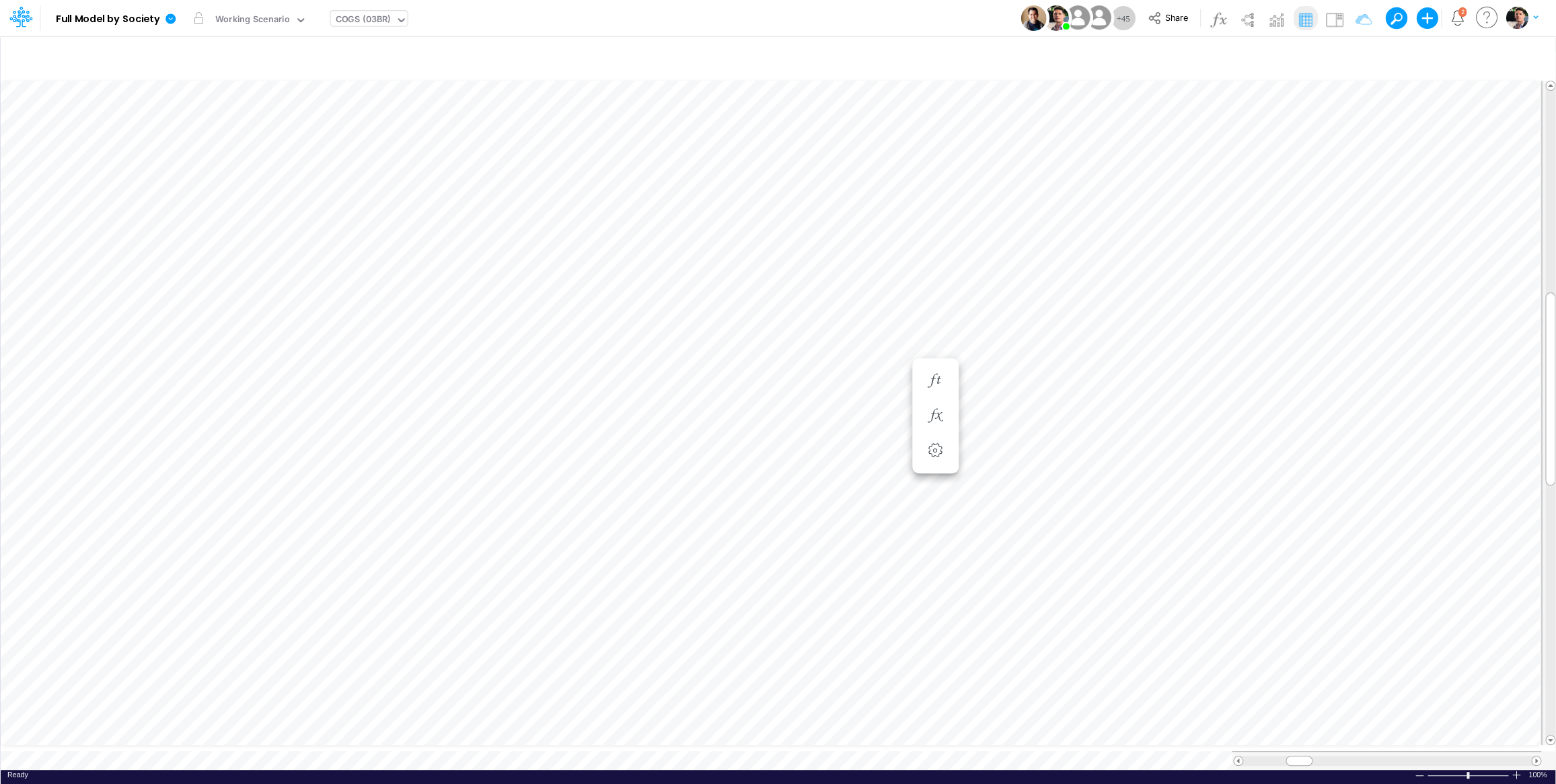
scroll to position [5, 3]
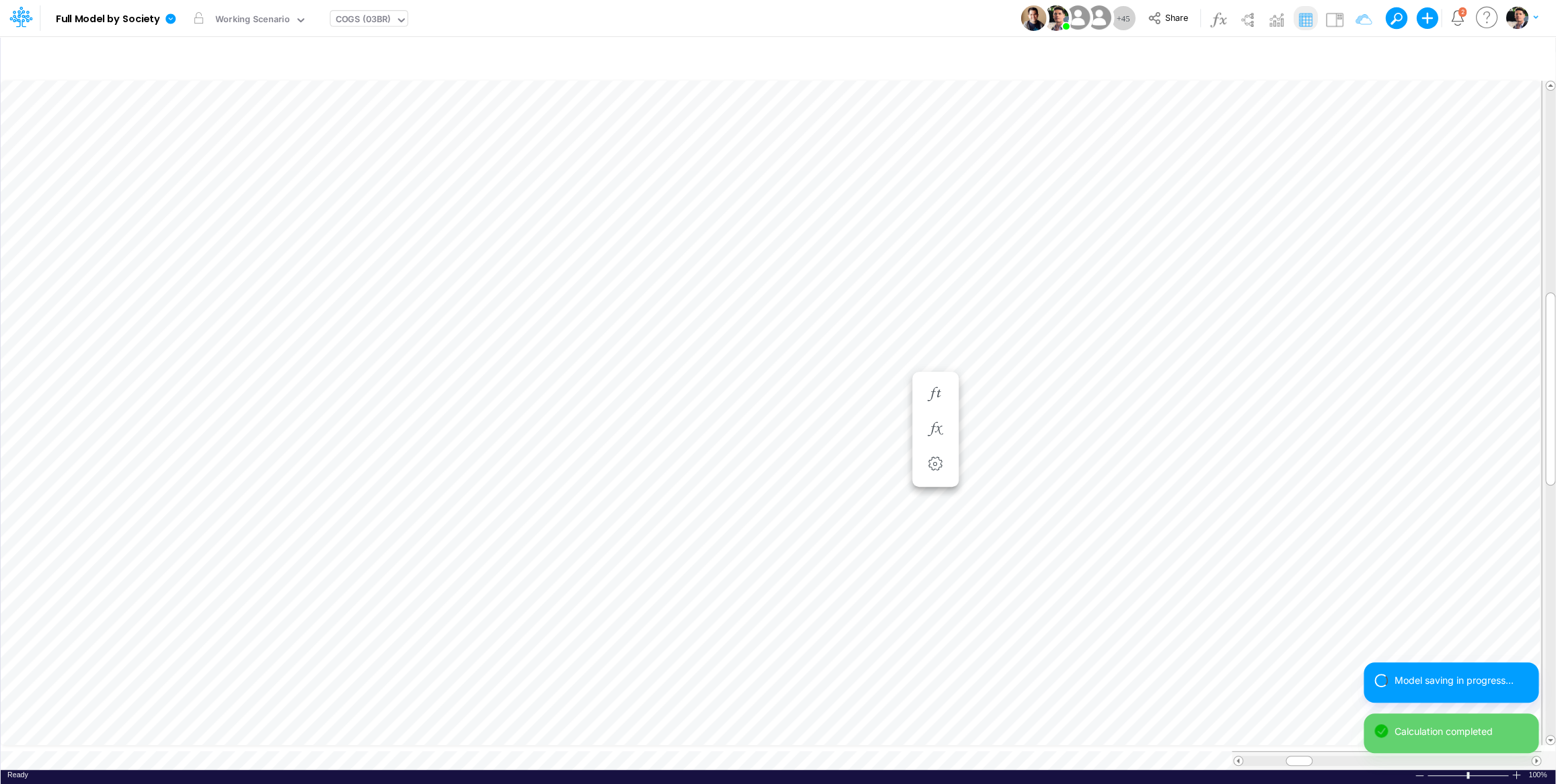
scroll to position [5, 41]
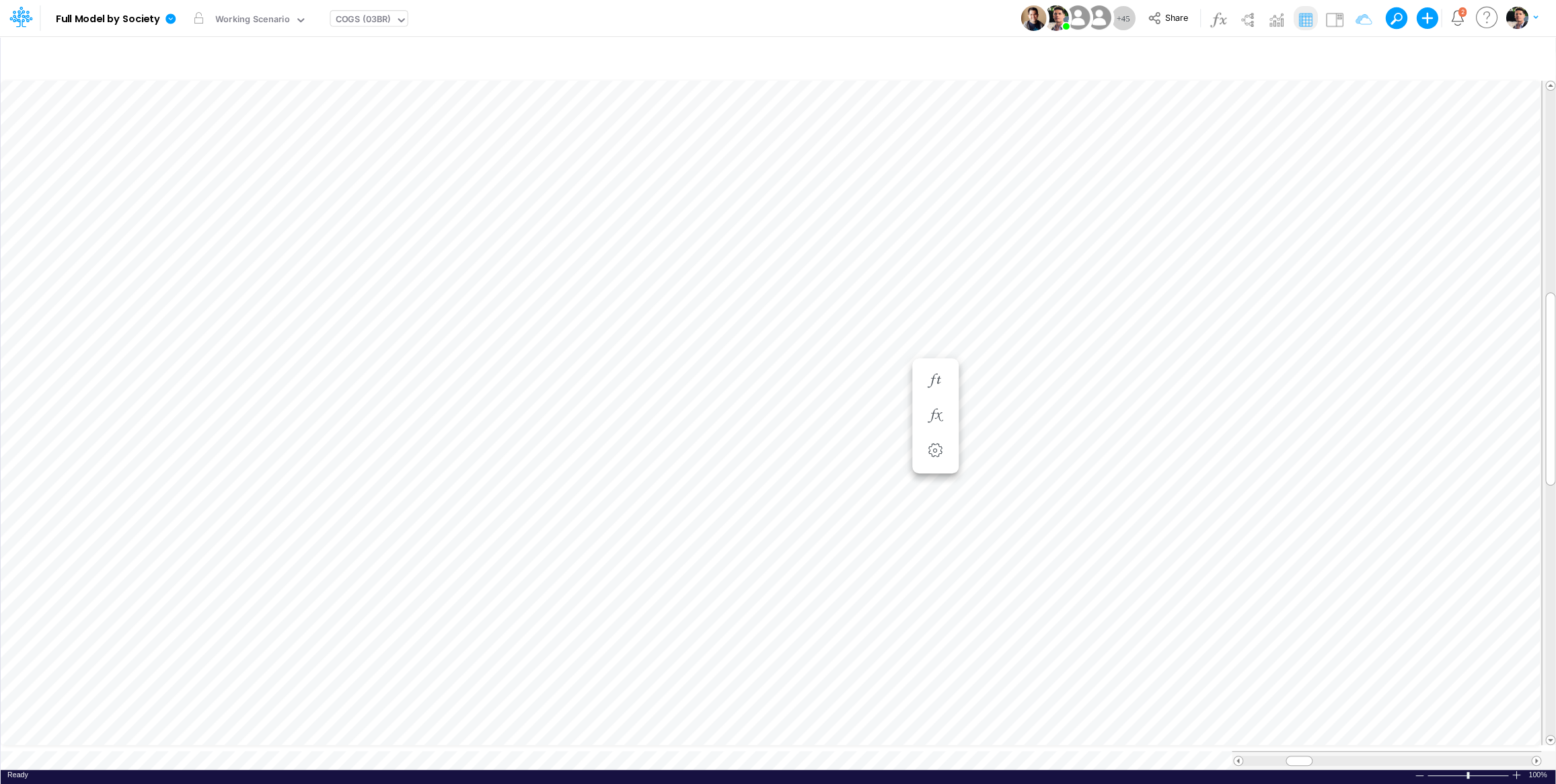
scroll to position [5, 41]
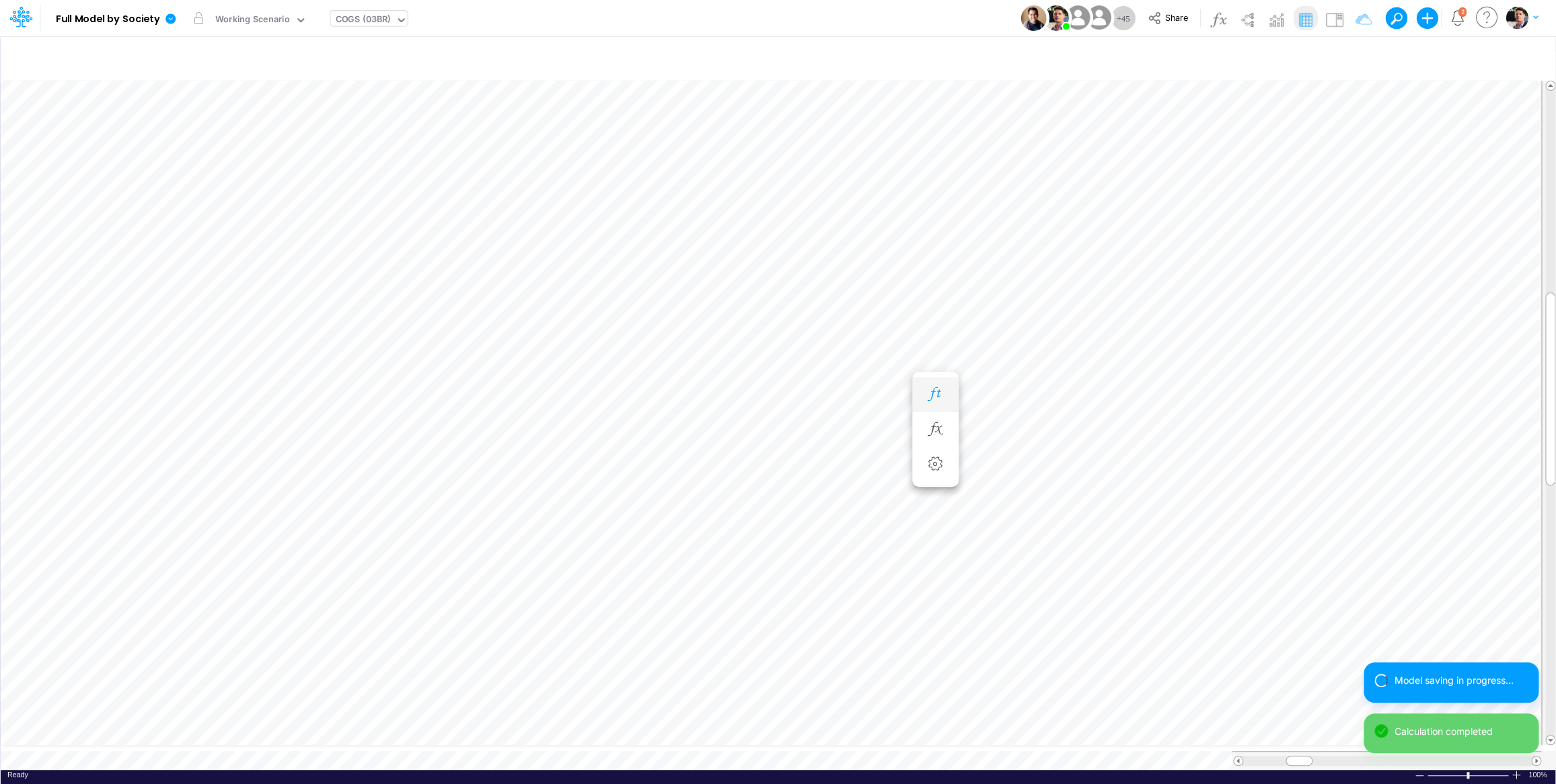
scroll to position [5, 41]
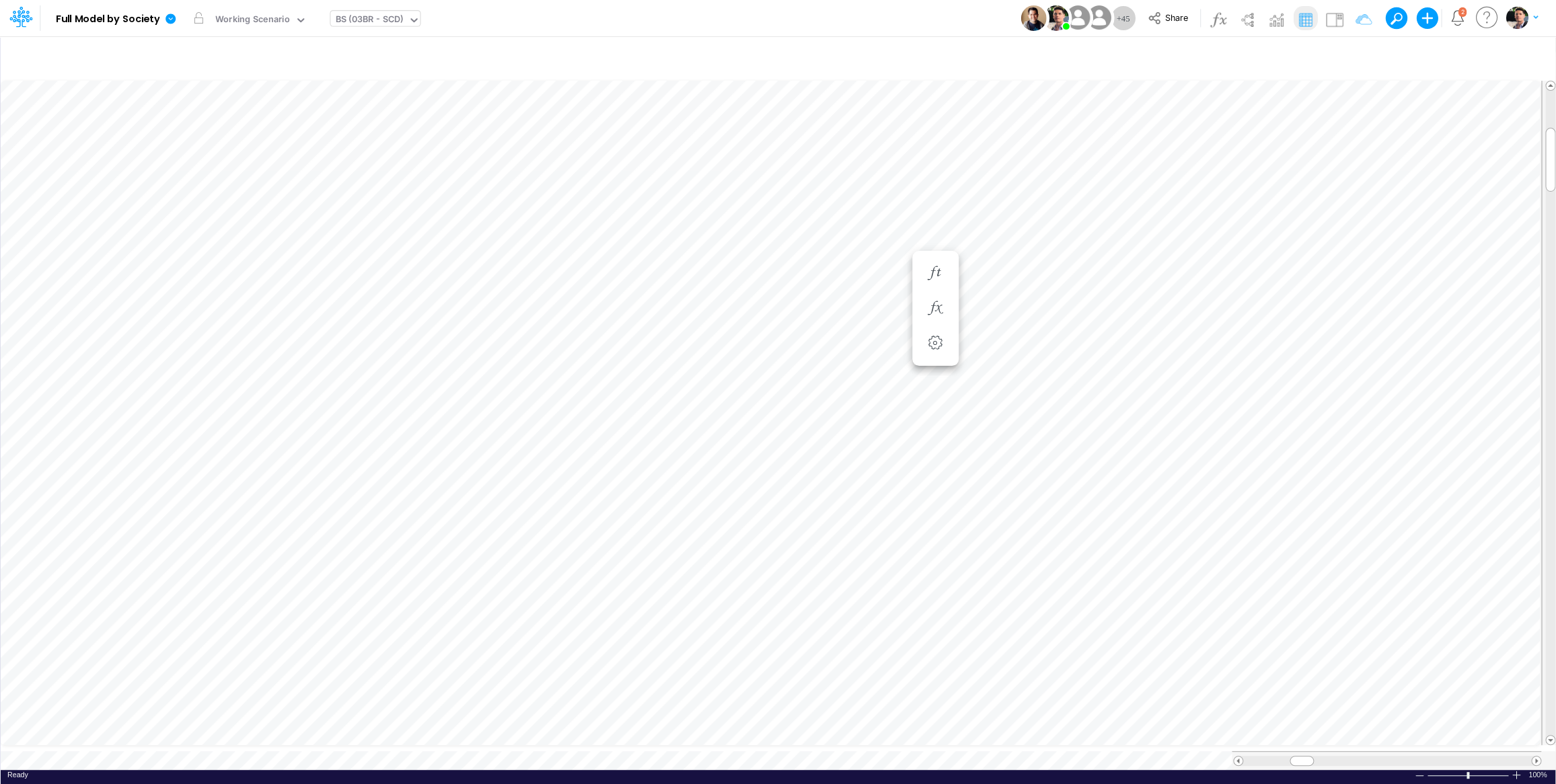
scroll to position [5, 44]
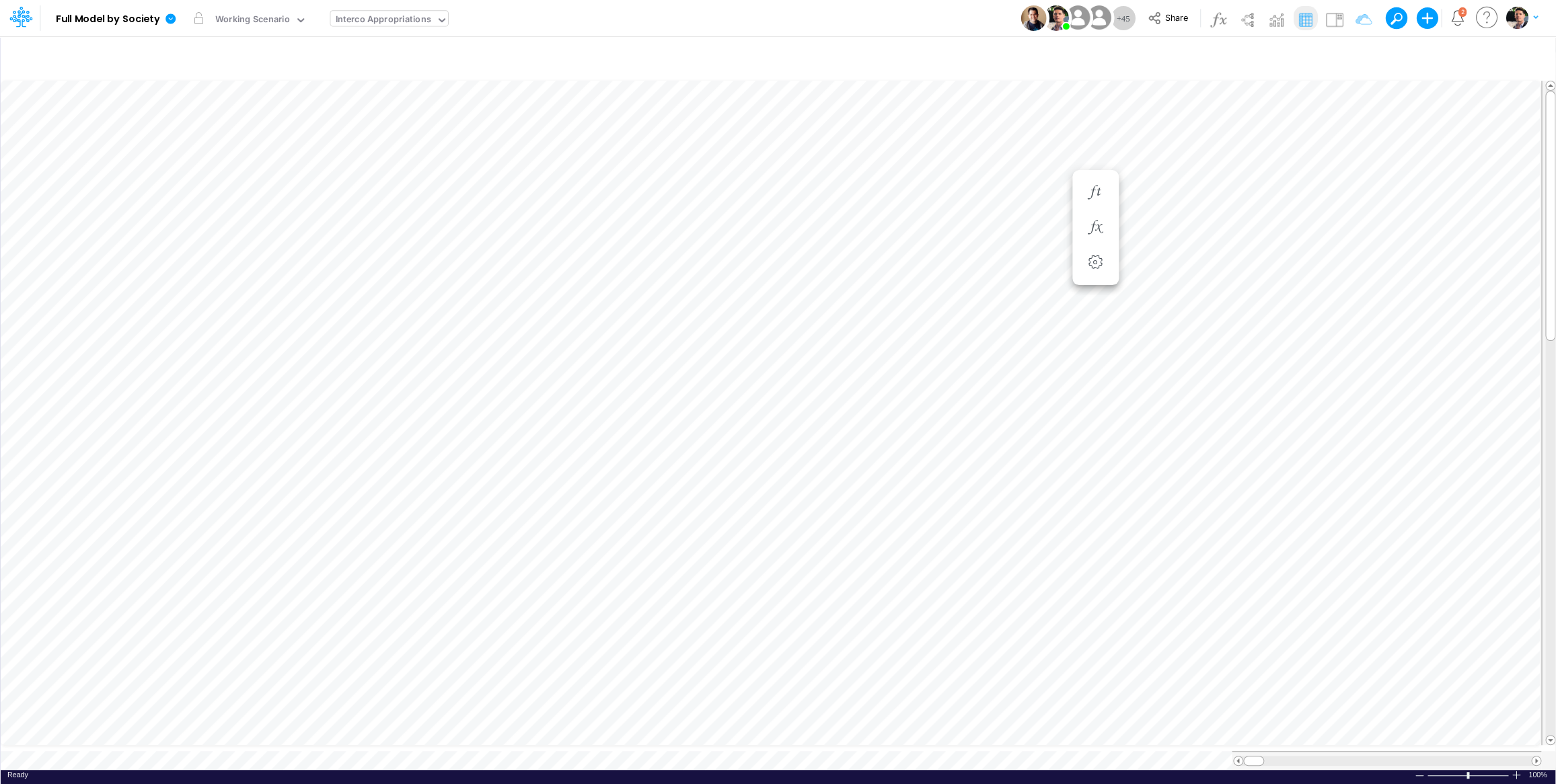
scroll to position [5, 44]
click at [377, 16] on div "BS (03BR - SCD)" at bounding box center [369, 20] width 68 height 15
type input "02us"
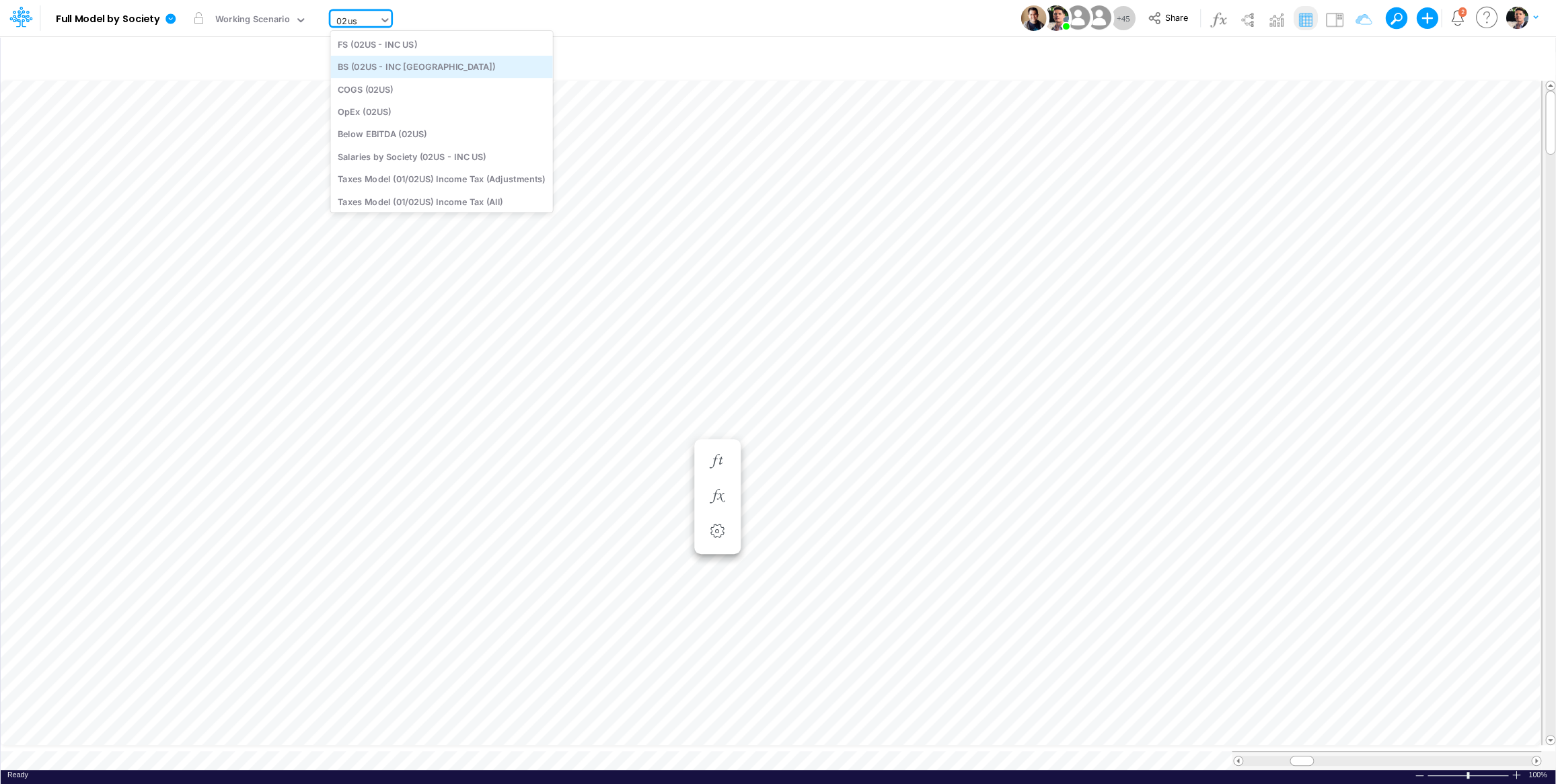
click at [403, 67] on div "BS (02US - INC [GEOGRAPHIC_DATA])" at bounding box center [441, 67] width 222 height 22
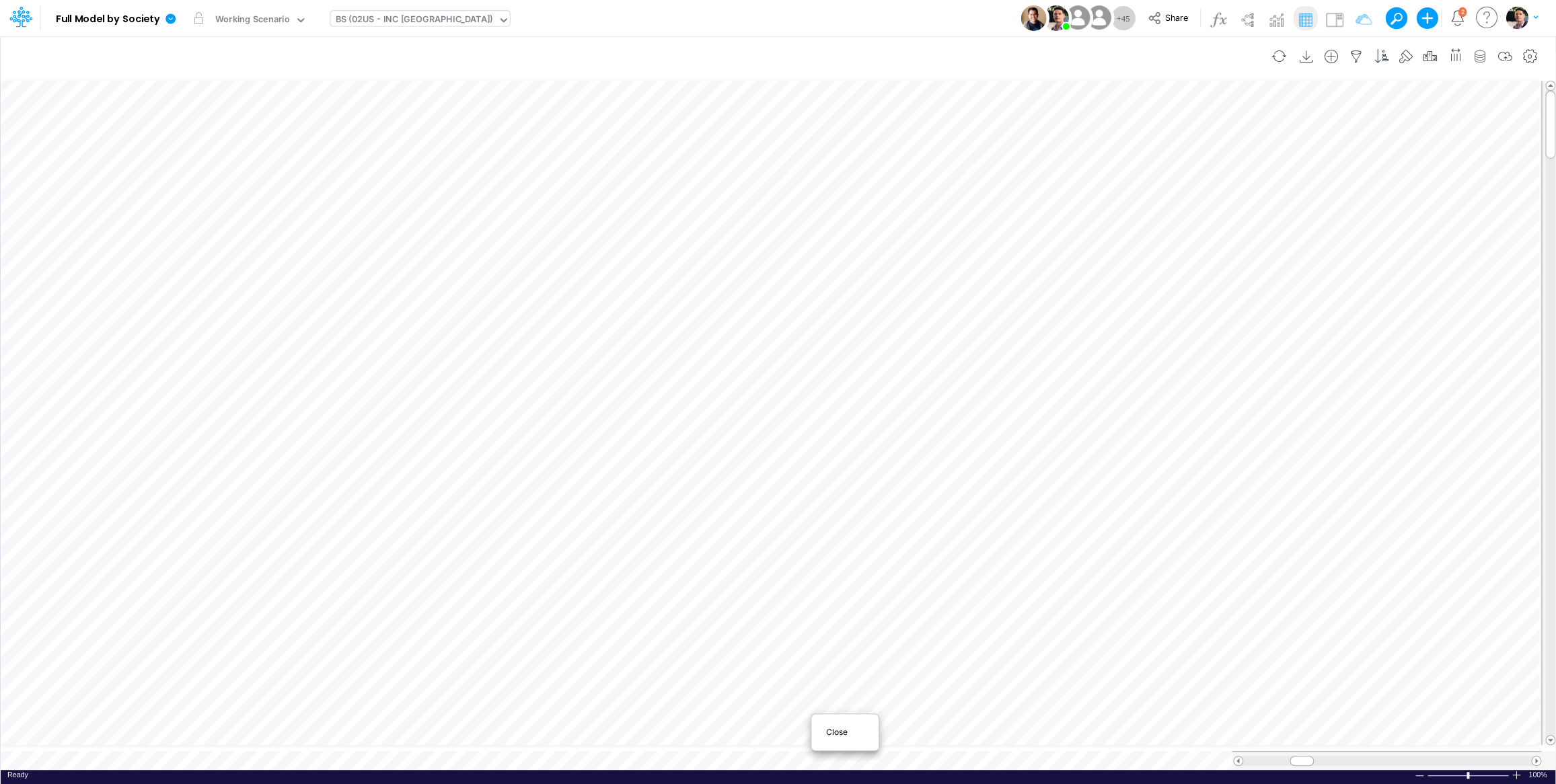
scroll to position [1, 1]
click at [834, 735] on span "Close" at bounding box center [845, 732] width 37 height 12
click at [739, 735] on span "Close" at bounding box center [747, 733] width 37 height 12
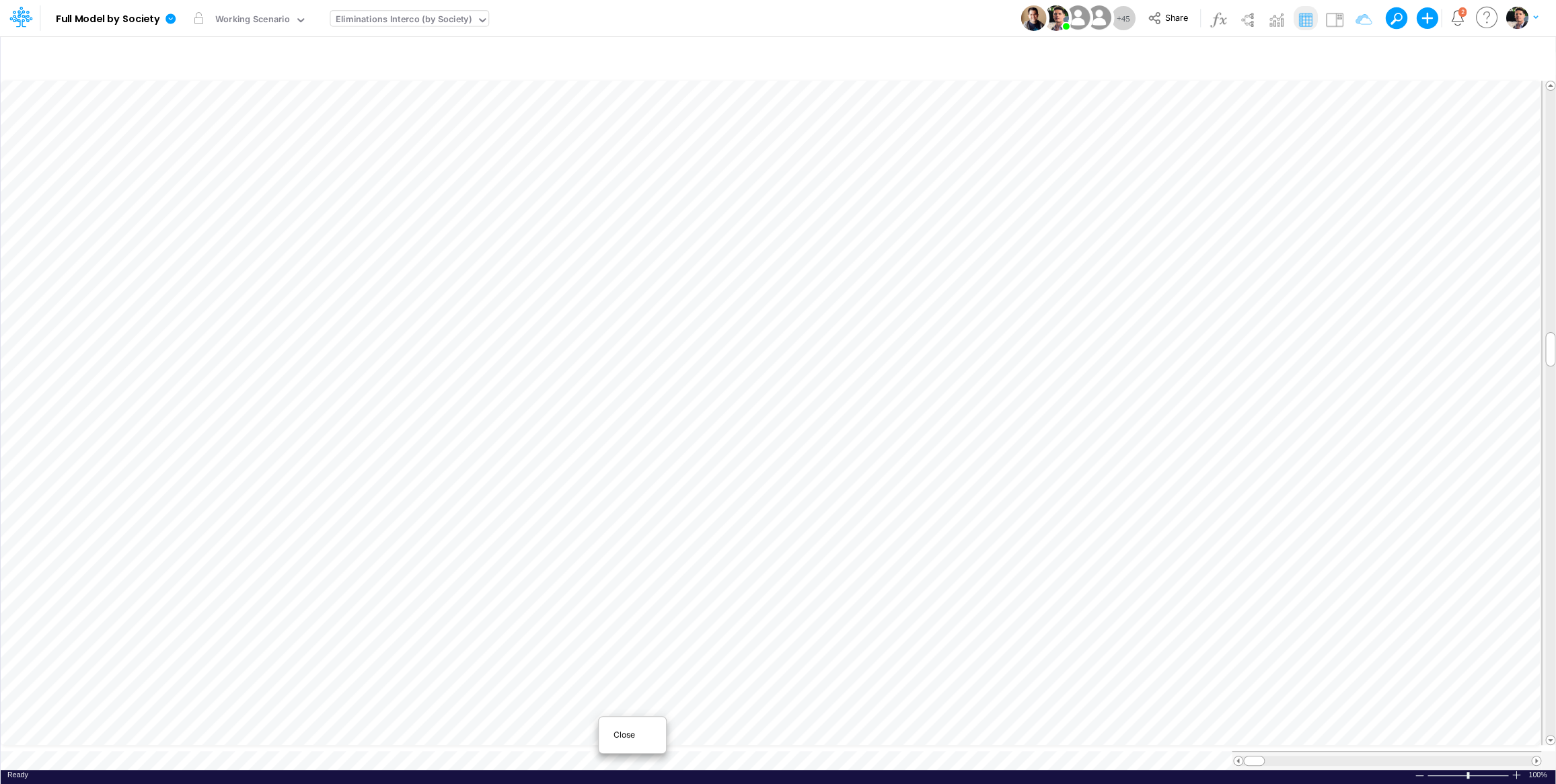
click at [623, 737] on span "Close" at bounding box center [632, 735] width 37 height 12
click at [366, 739] on span "Close" at bounding box center [356, 735] width 37 height 12
type input "Intercos G&A"
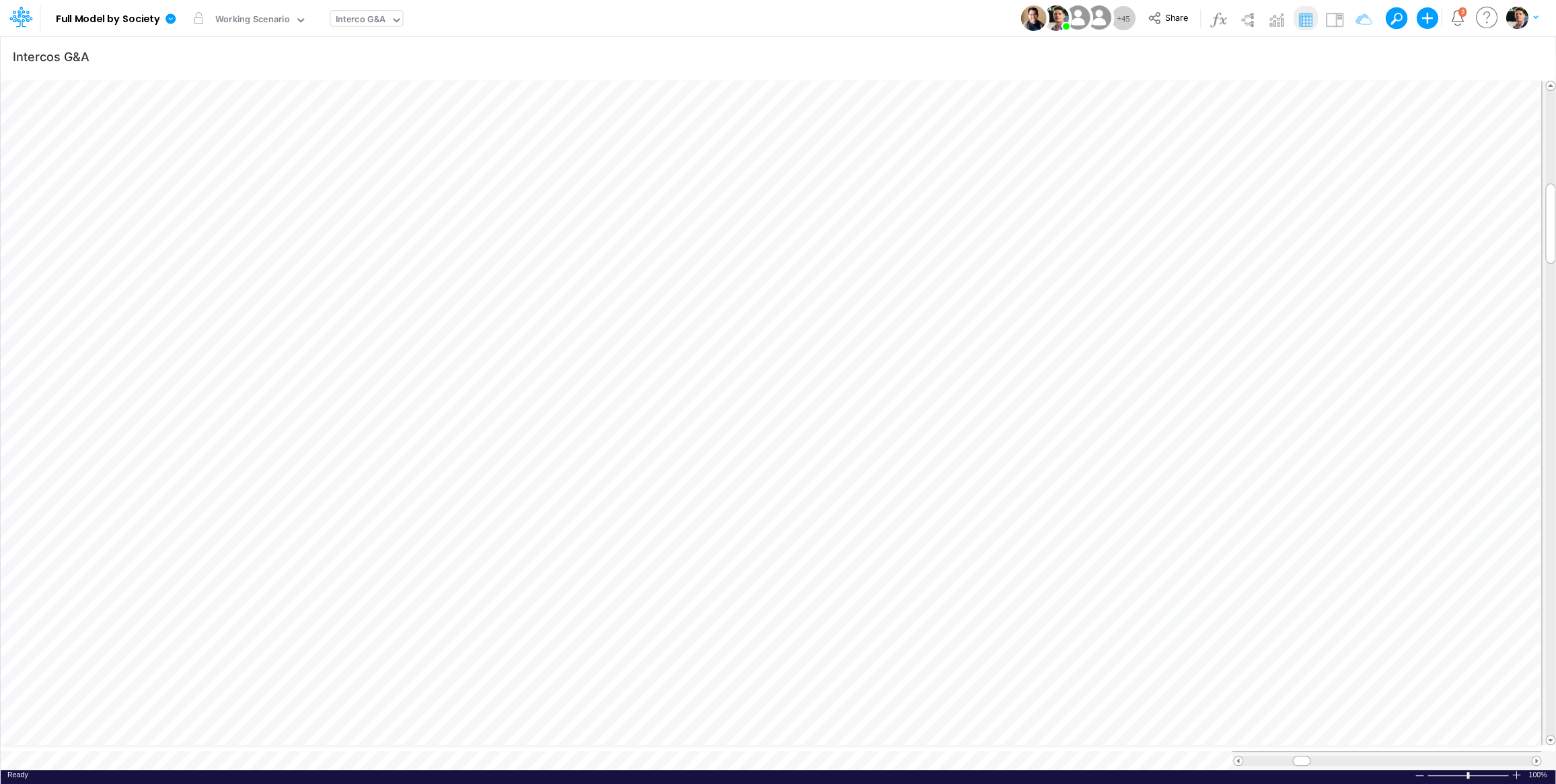
scroll to position [5, 3]
click at [384, 740] on div "Close" at bounding box center [400, 735] width 58 height 16
type input "Intercos G&A"
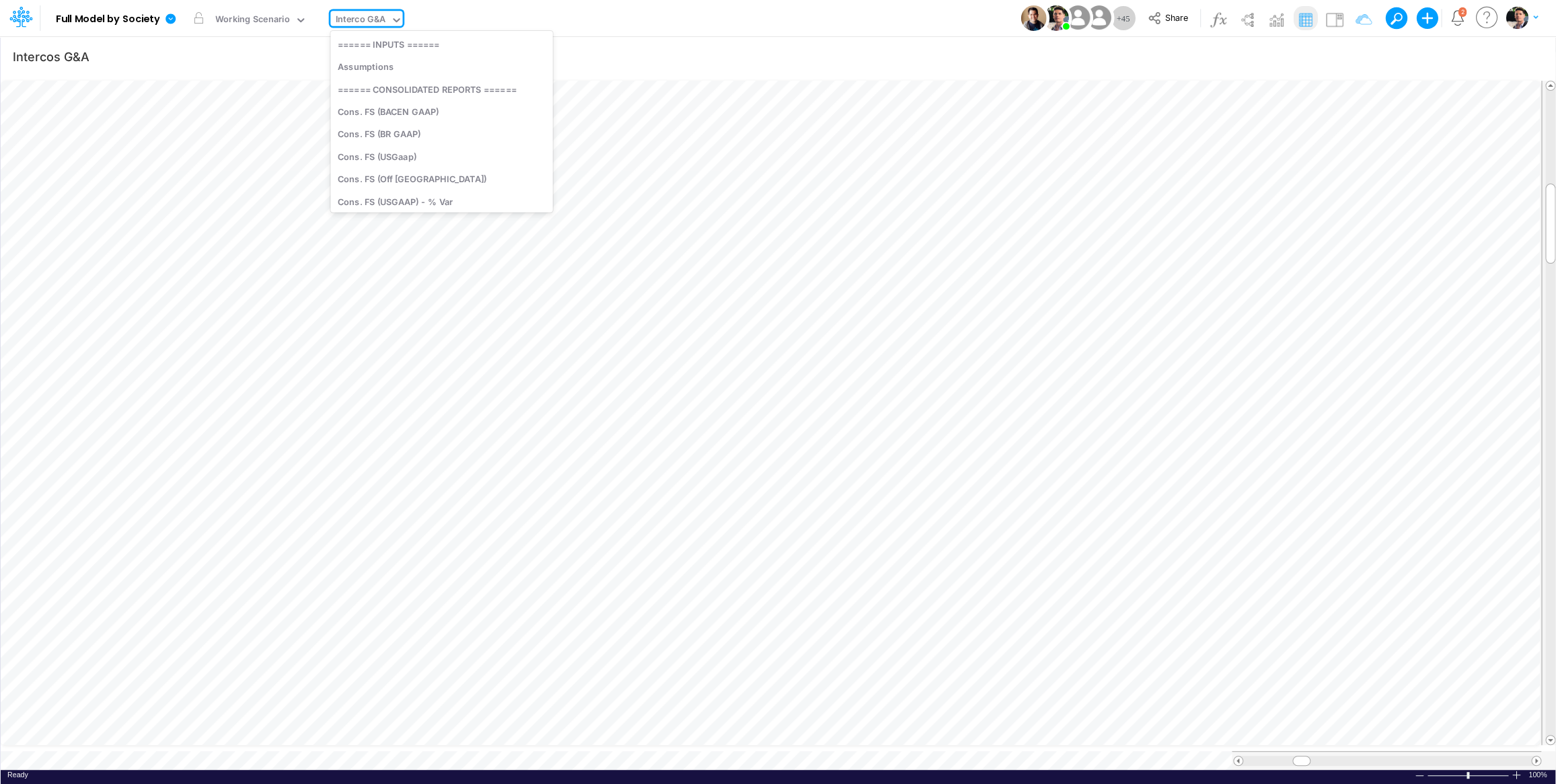
click at [353, 13] on div "Interco G&A" at bounding box center [360, 20] width 51 height 15
type input "01br"
click at [399, 152] on div "BS (01BR - IP)" at bounding box center [422, 156] width 182 height 22
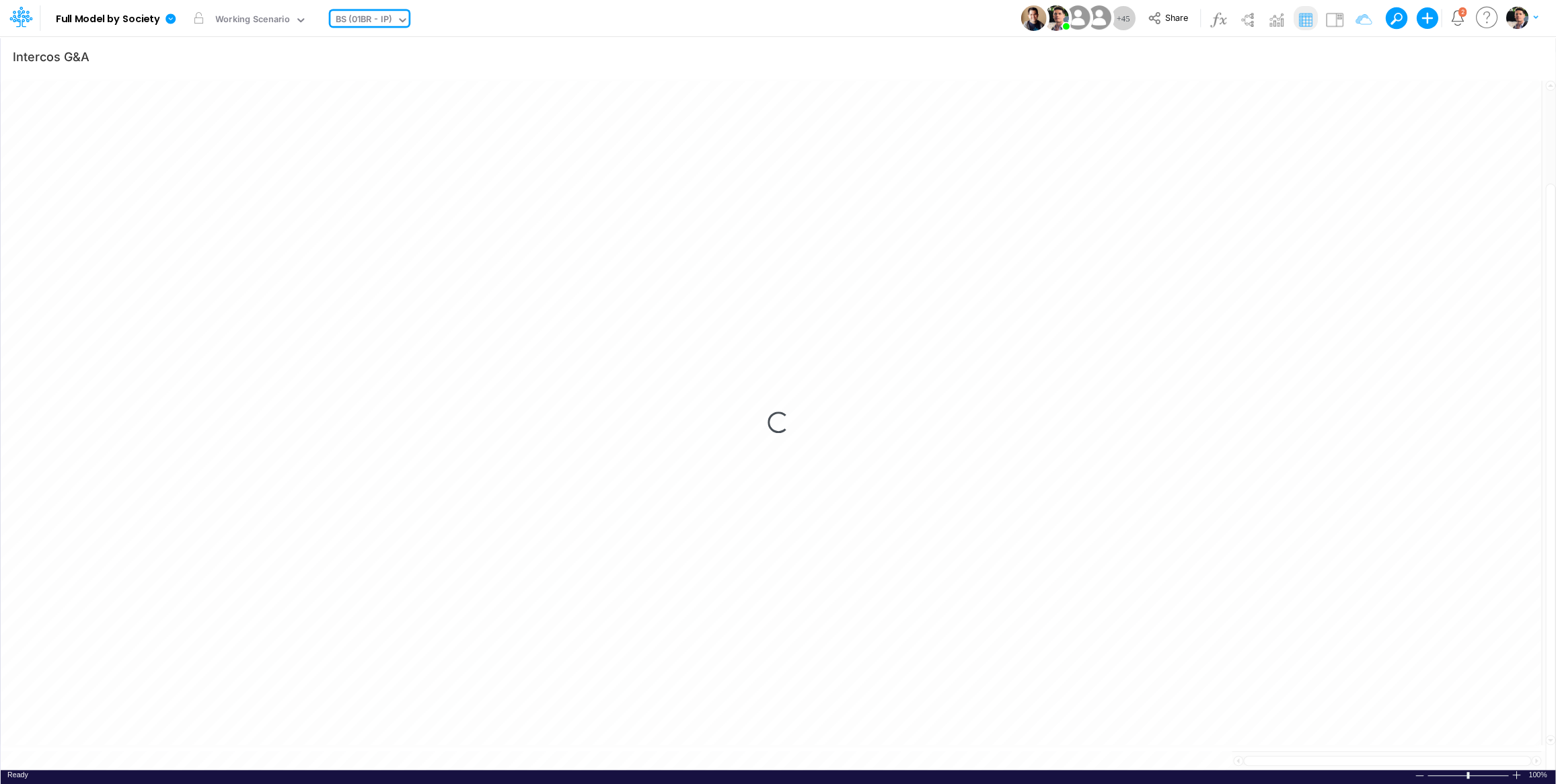
type input "BS (01BR - IP)"
click at [1536, 756] on span at bounding box center [1536, 761] width 9 height 9
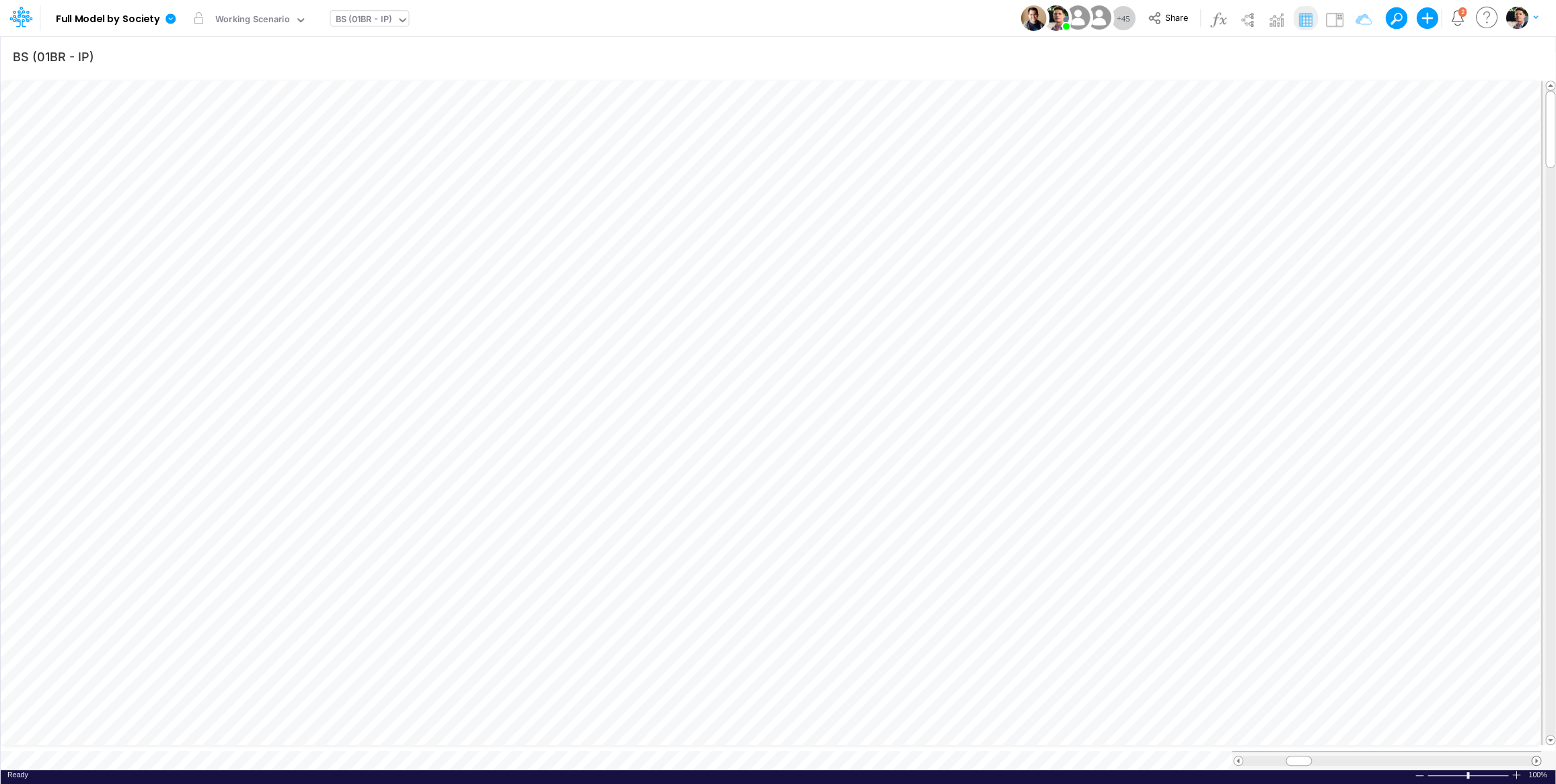
click at [1536, 756] on span at bounding box center [1536, 761] width 9 height 9
click at [809, 258] on li "Other ST Investments =" at bounding box center [790, 246] width 46 height 35
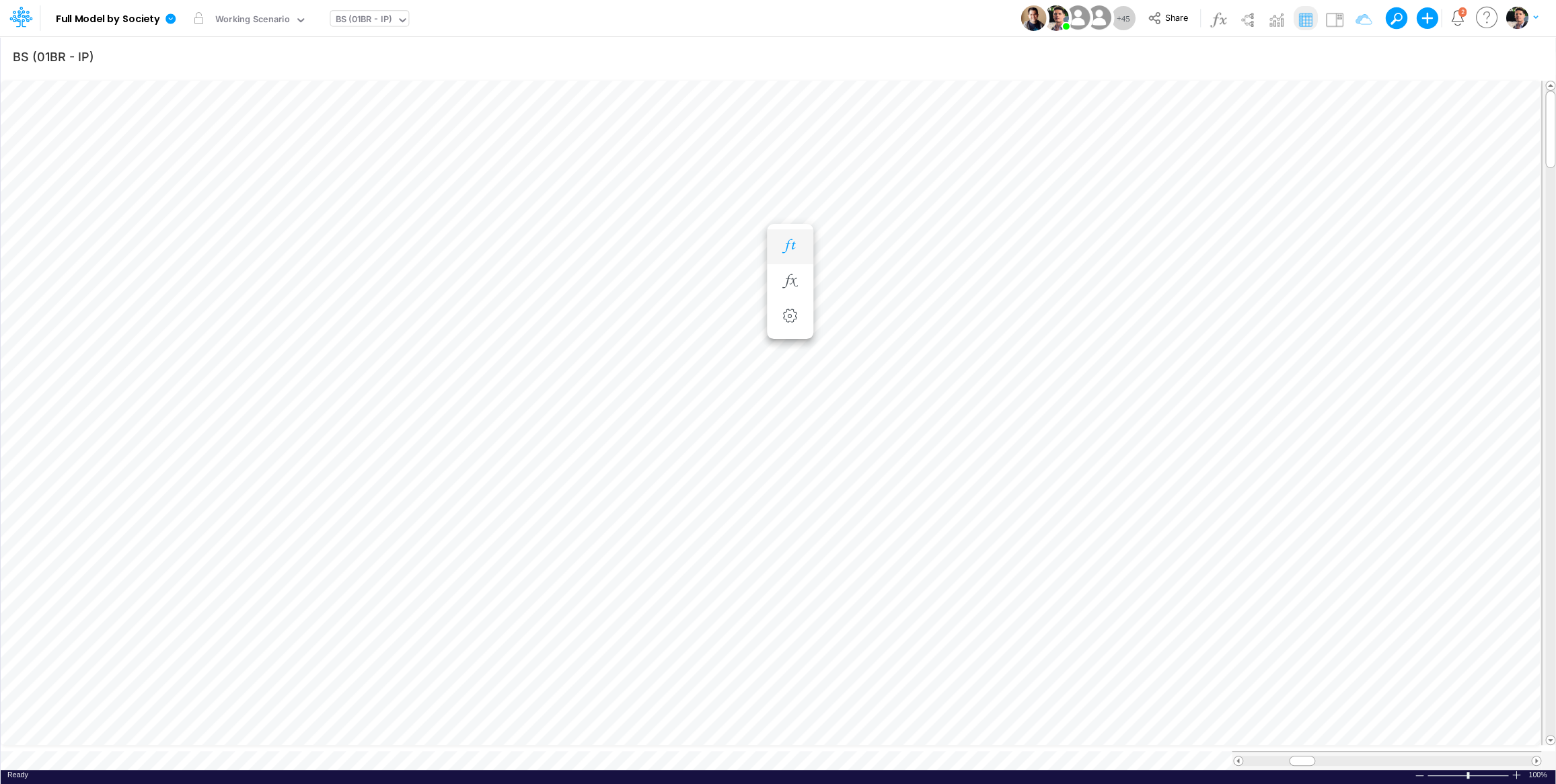
click at [790, 249] on icon "button" at bounding box center [790, 247] width 20 height 14
click at [797, 278] on icon "button" at bounding box center [790, 282] width 20 height 14
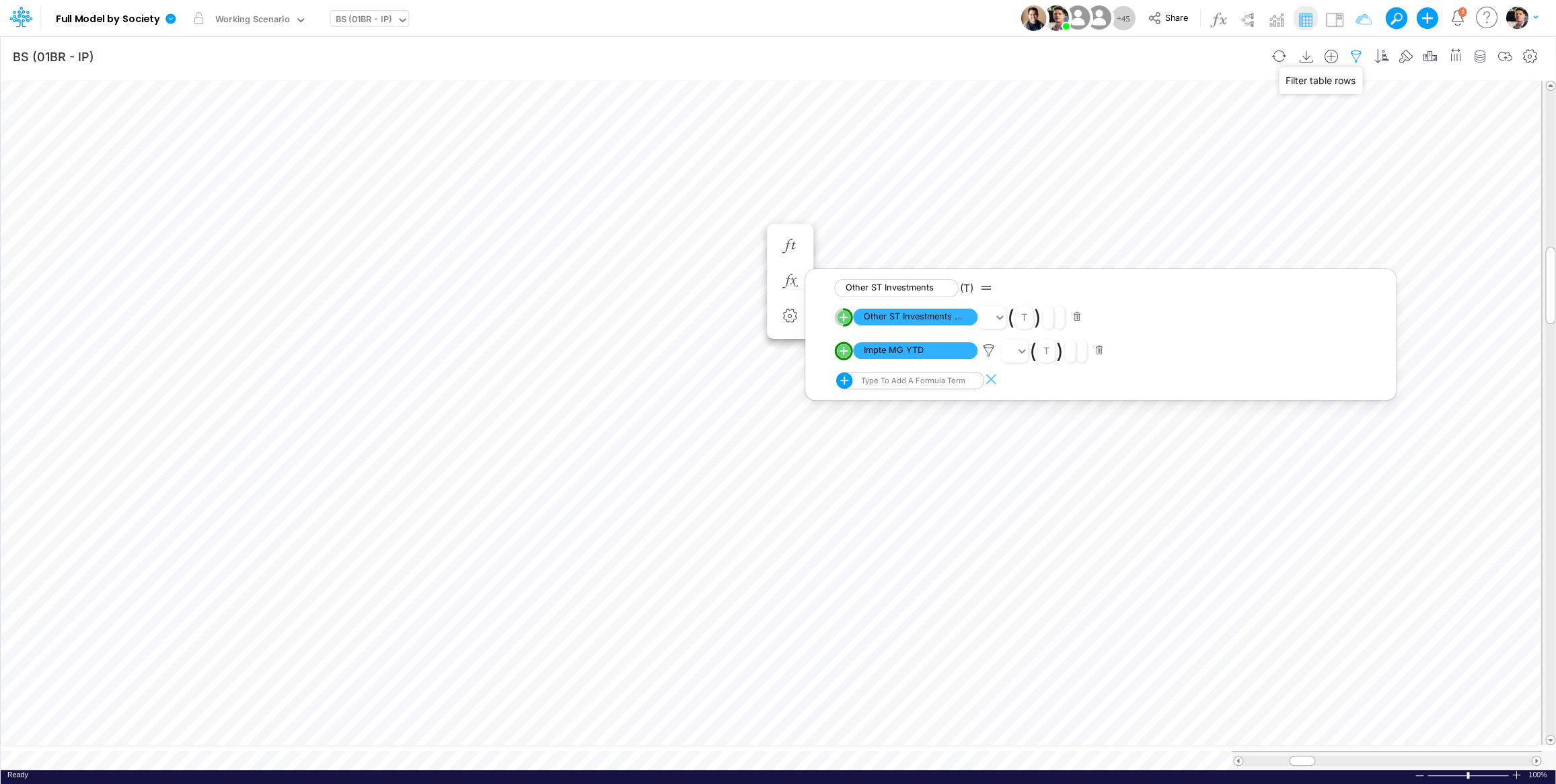
click at [1355, 57] on icon "button" at bounding box center [1355, 57] width 20 height 14
select select "tableSearchOR"
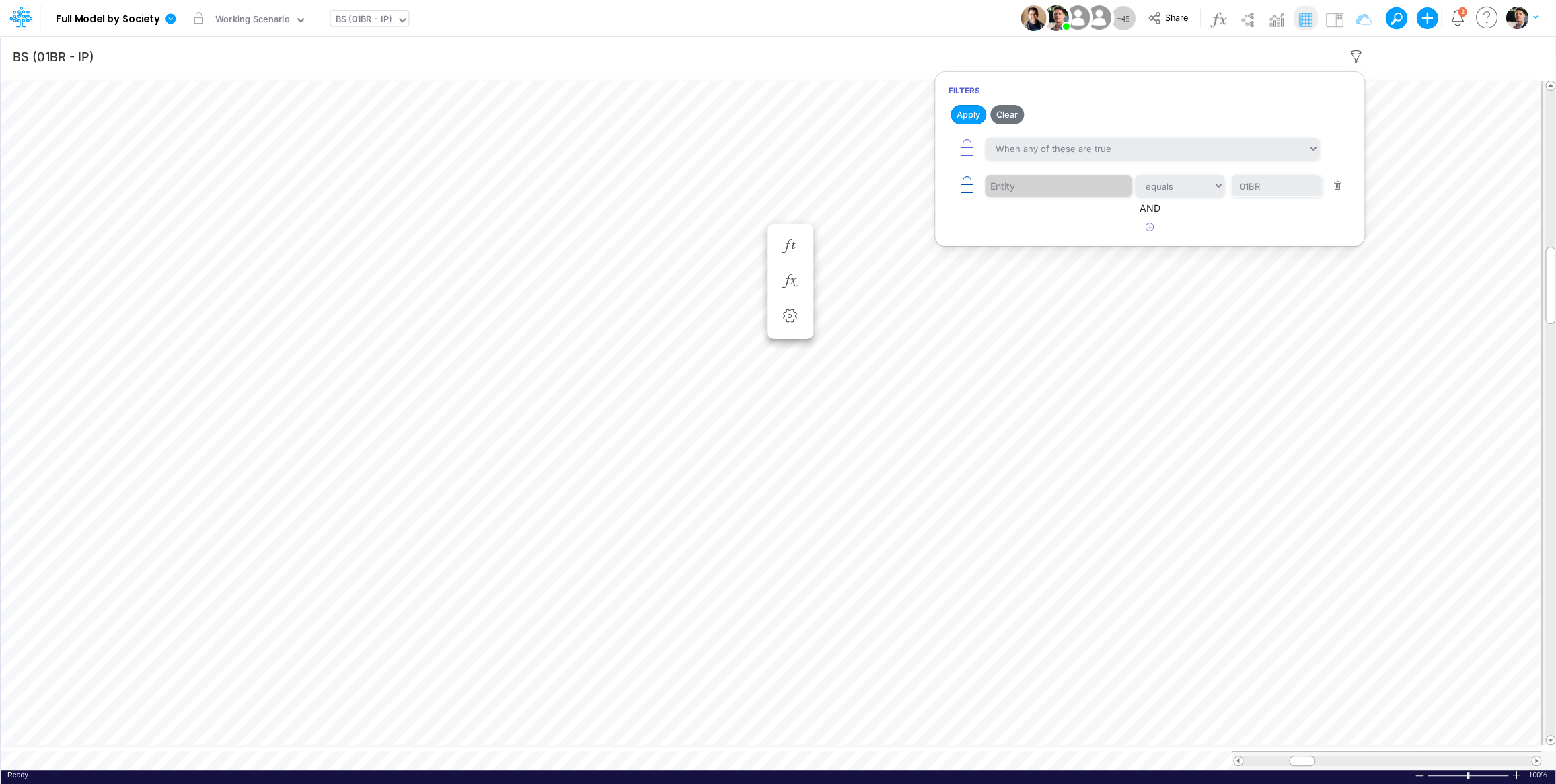
click at [971, 189] on icon "button" at bounding box center [966, 184] width 19 height 19
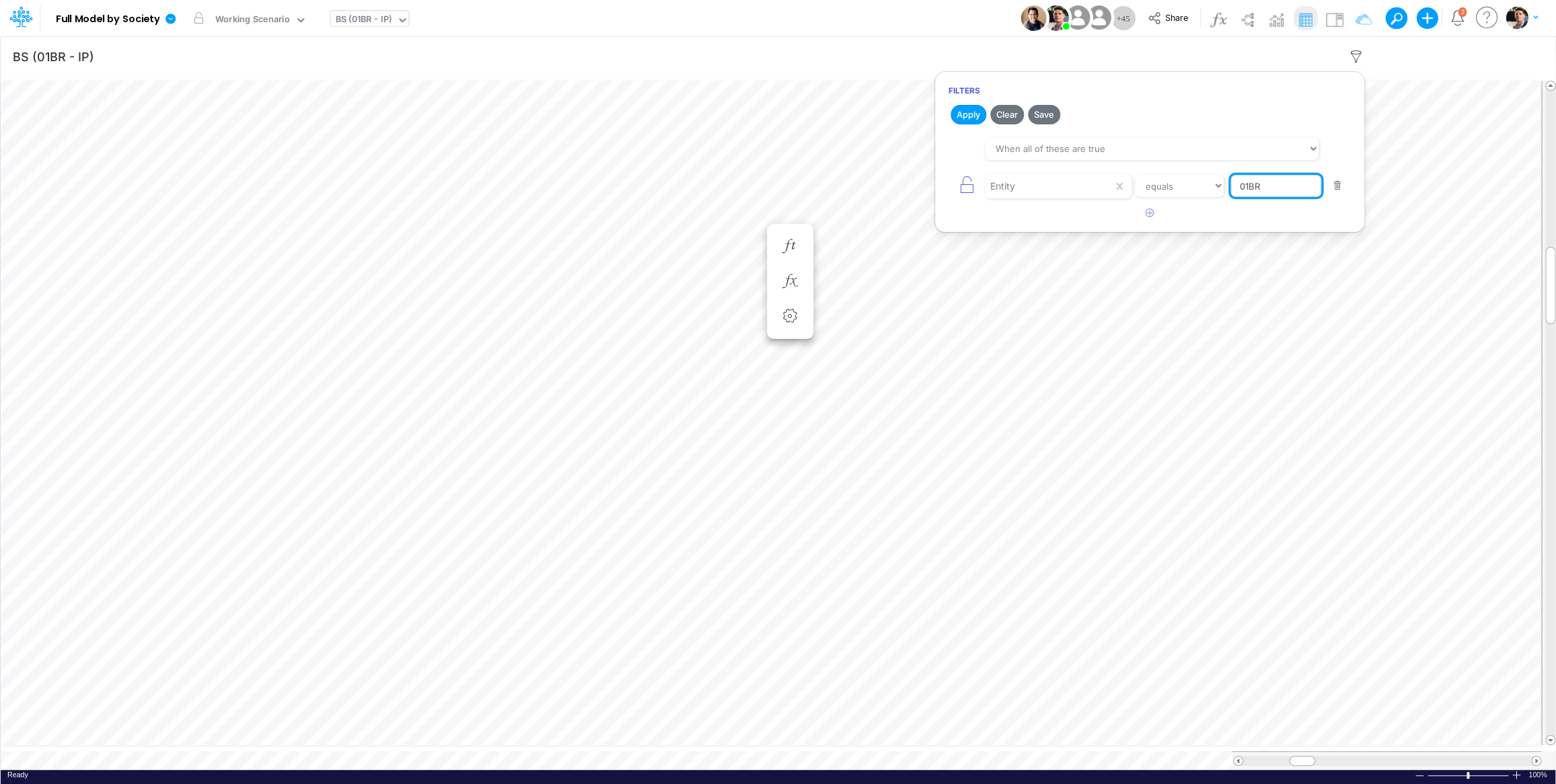
drag, startPoint x: 1265, startPoint y: 191, endPoint x: 1175, endPoint y: 188, distance: 90.0
click at [1230, 188] on input "01BR" at bounding box center [1275, 186] width 91 height 23
type input "template"
click at [961, 111] on button "Apply" at bounding box center [969, 115] width 36 height 20
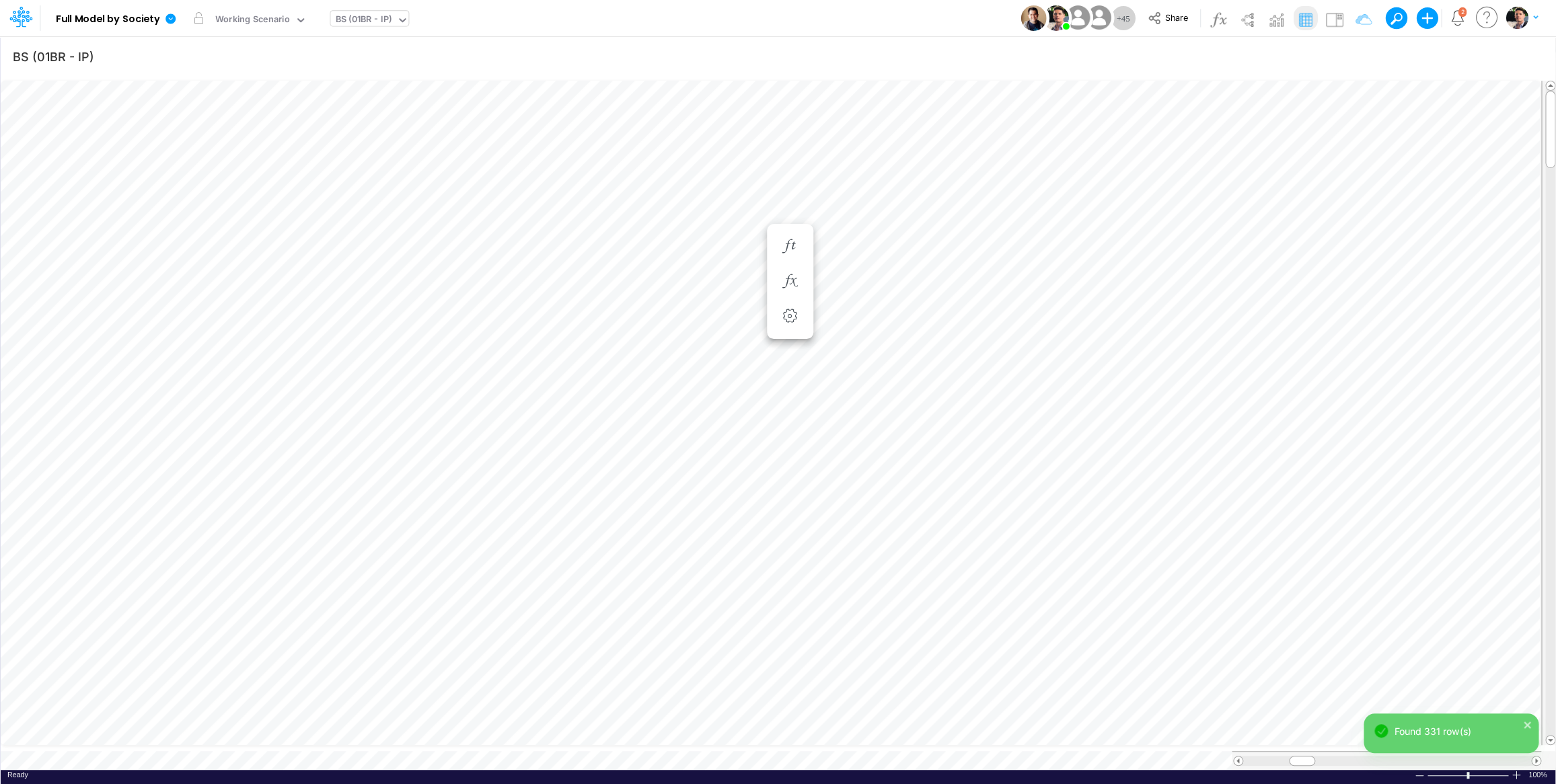
scroll to position [5, 3]
click at [788, 279] on icon "button" at bounding box center [790, 282] width 20 height 14
click at [845, 353] on circle "circle with outer border" at bounding box center [843, 350] width 13 height 13
click at [790, 234] on button "button" at bounding box center [790, 247] width 25 height 27
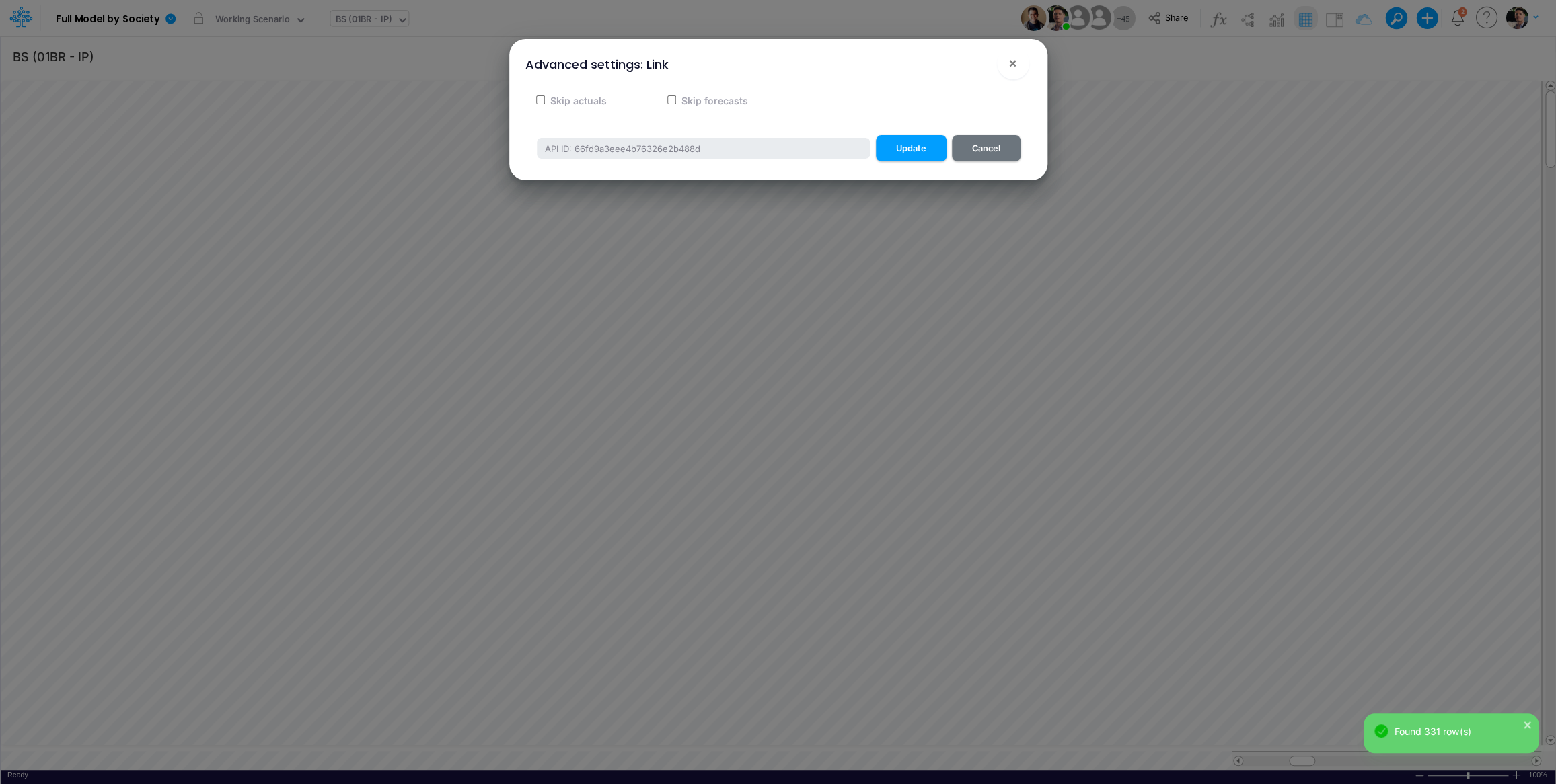
click at [693, 102] on label "Skip forecasts" at bounding box center [713, 101] width 69 height 14
click at [676, 102] on input "Skip forecasts" at bounding box center [672, 100] width 9 height 9
checkbox input "true"
click at [913, 150] on button "Update" at bounding box center [911, 148] width 70 height 26
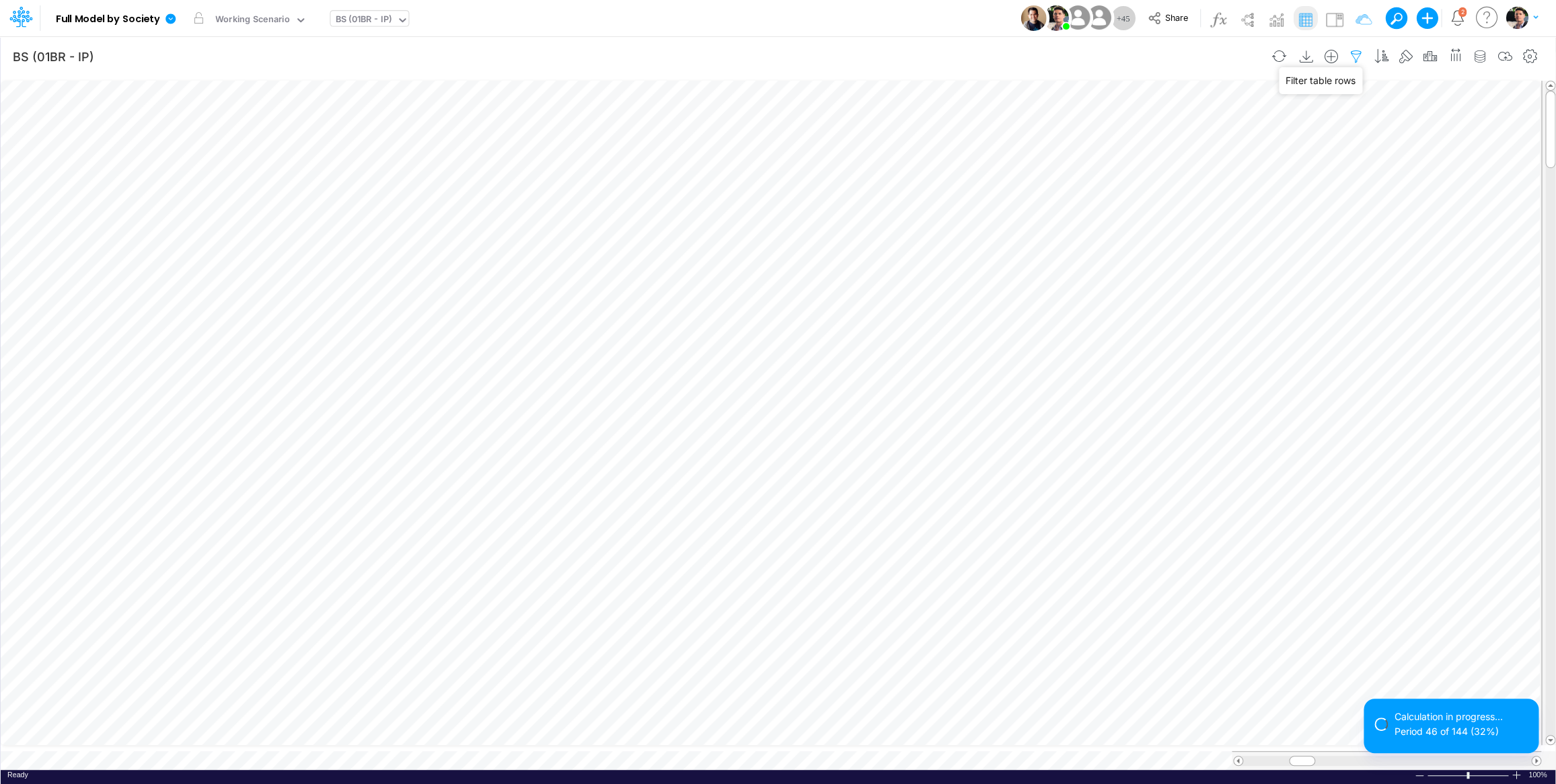
click at [1351, 54] on icon "button" at bounding box center [1355, 57] width 20 height 14
drag, startPoint x: 1275, startPoint y: 191, endPoint x: 1219, endPoint y: 189, distance: 56.0
click at [1230, 189] on input "template" at bounding box center [1275, 186] width 91 height 23
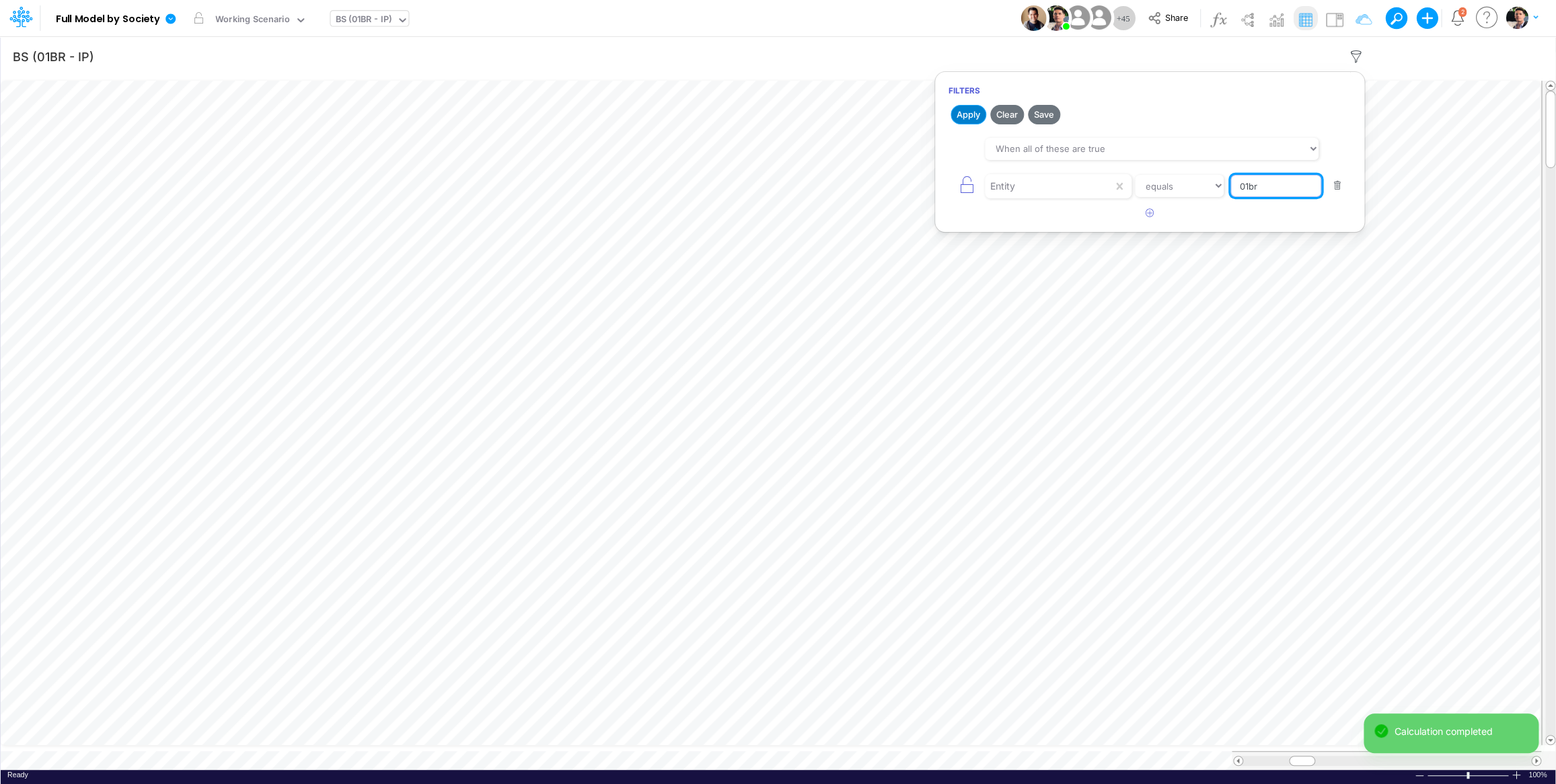
type input "01br"
click at [974, 113] on button "Apply" at bounding box center [969, 115] width 36 height 20
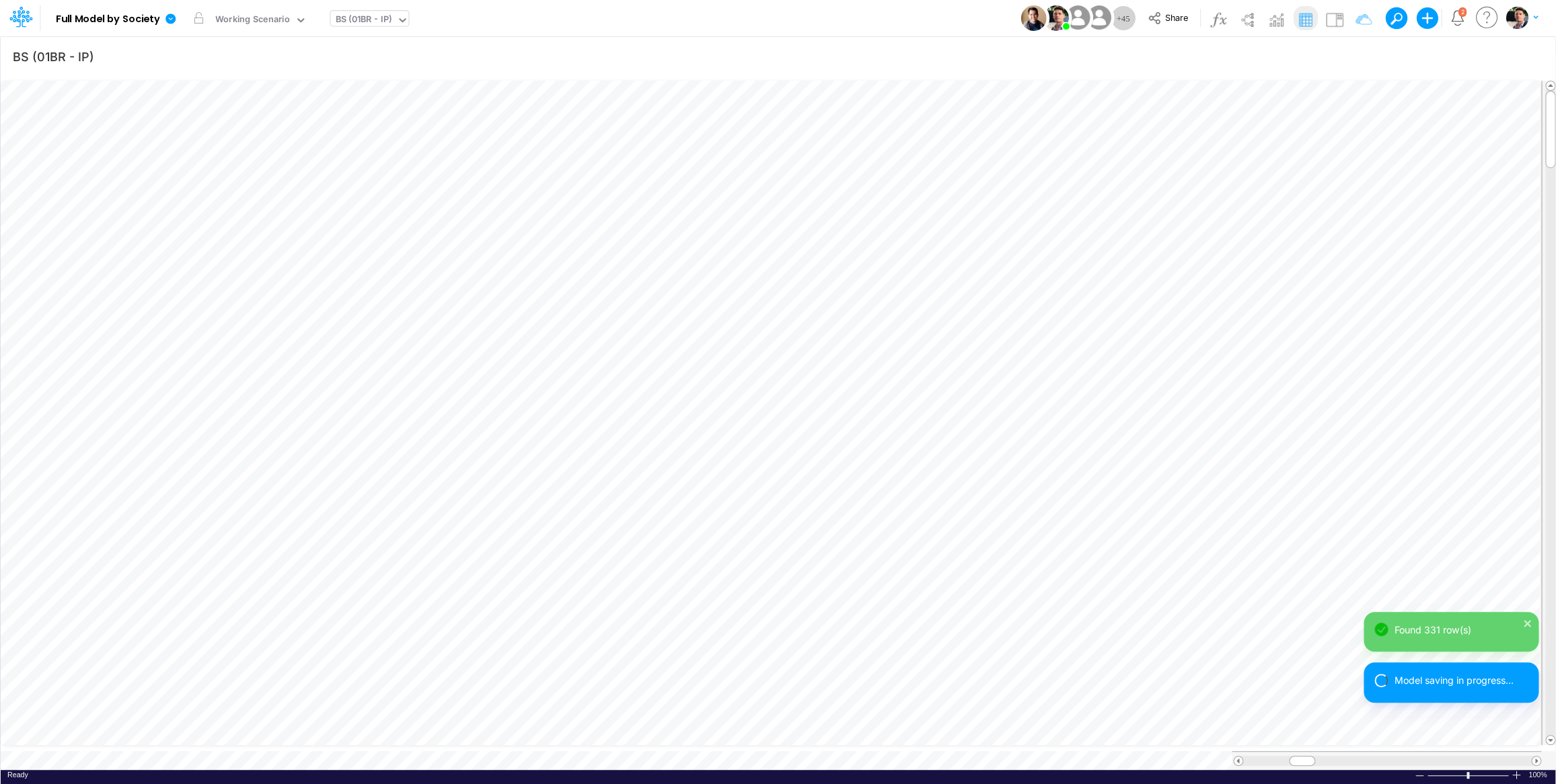
scroll to position [5, 44]
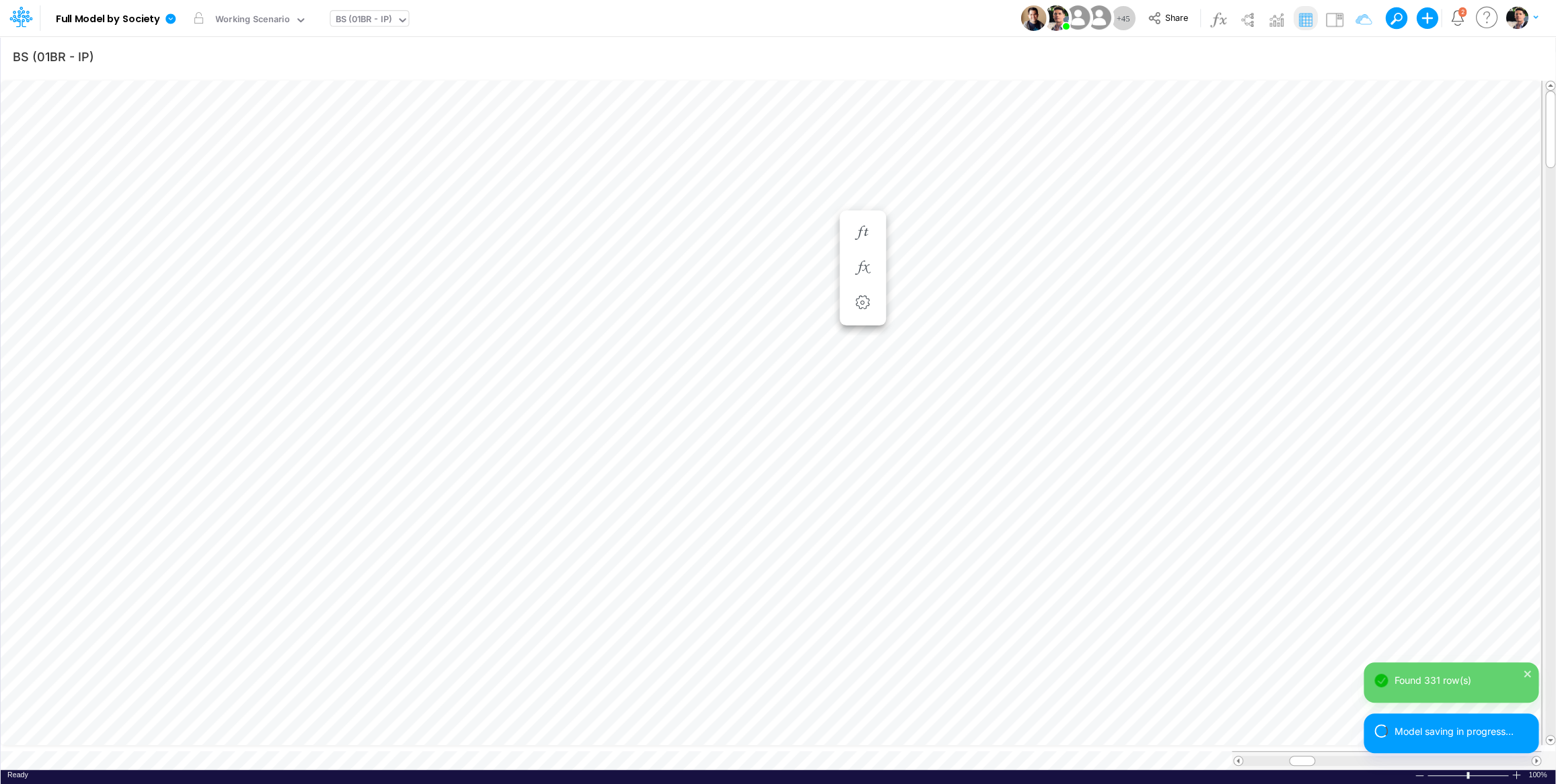
scroll to position [5, 41]
click at [794, 288] on icon "button" at bounding box center [790, 282] width 20 height 14
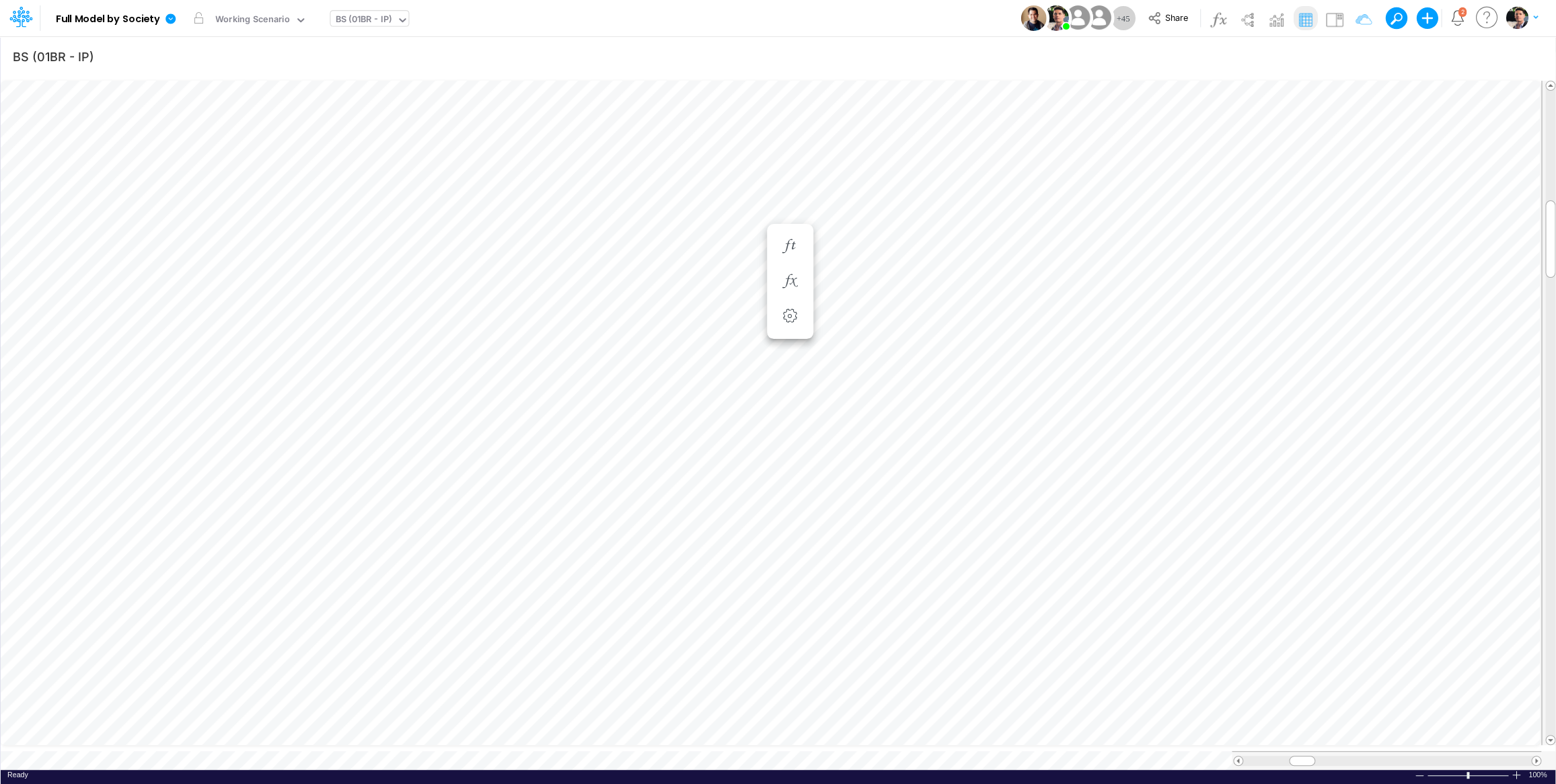
scroll to position [5, 41]
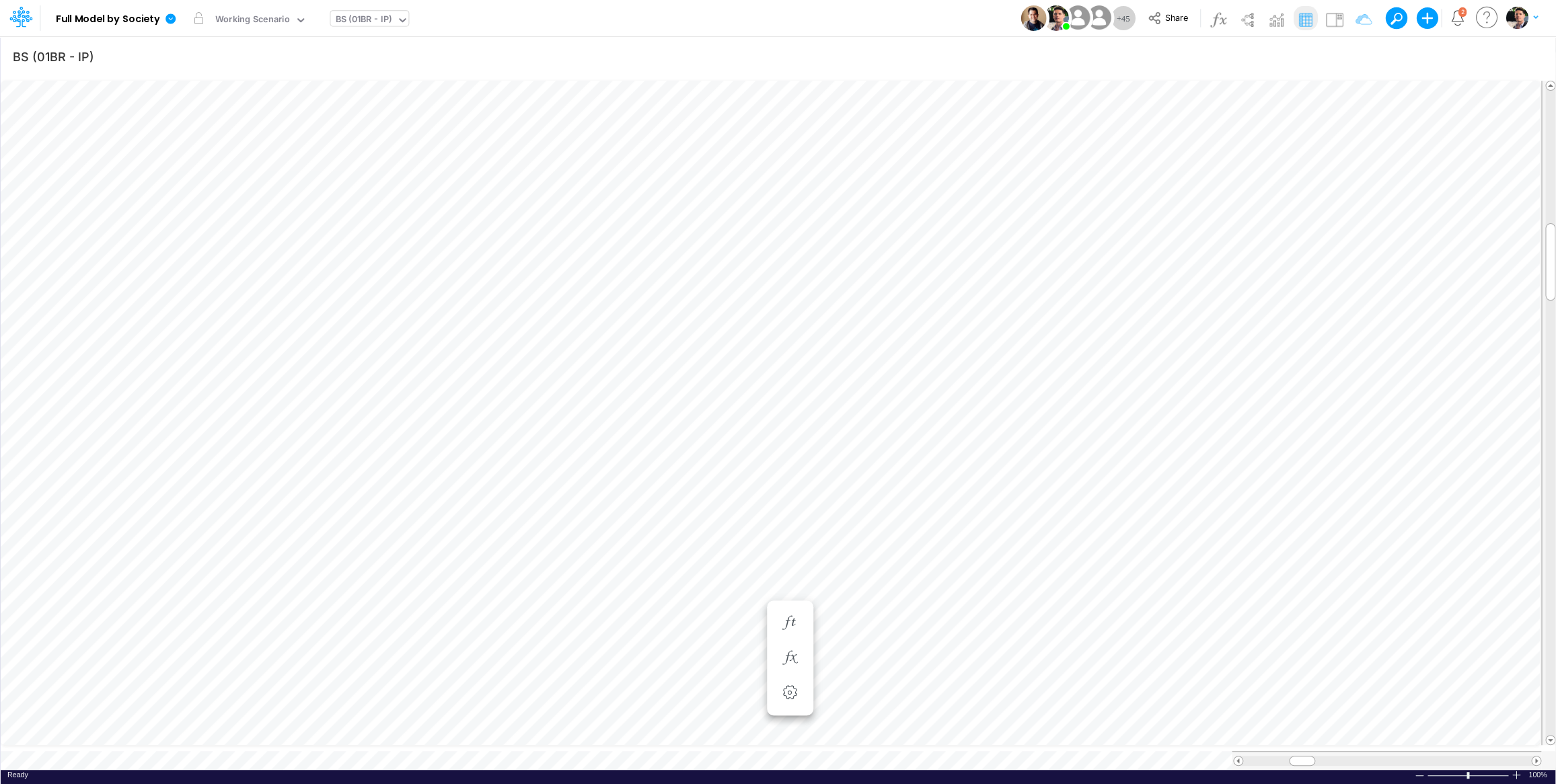
scroll to position [5, 20]
click at [787, 632] on icon "button" at bounding box center [790, 631] width 20 height 14
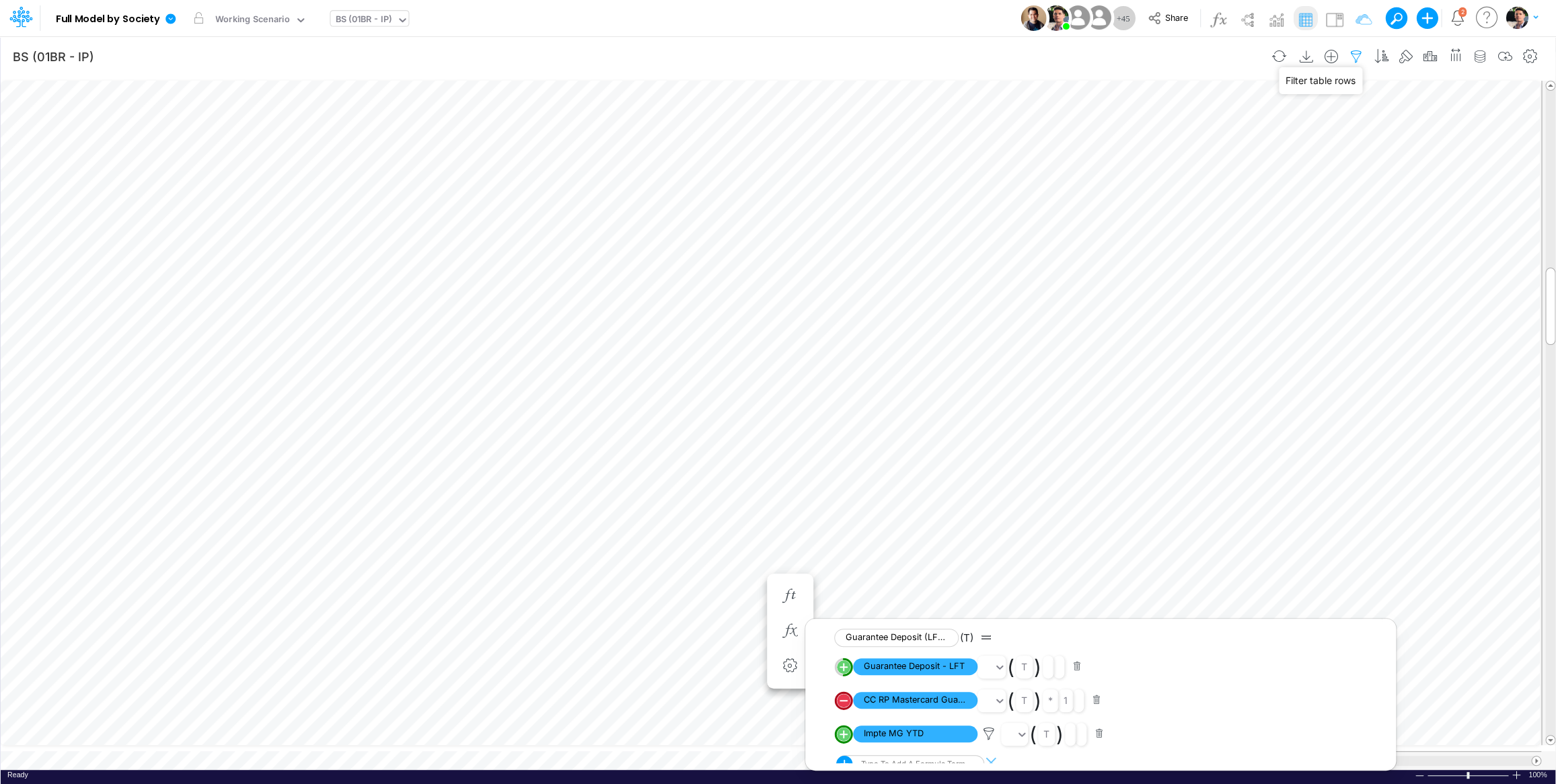
click at [1353, 57] on icon "button" at bounding box center [1355, 57] width 20 height 14
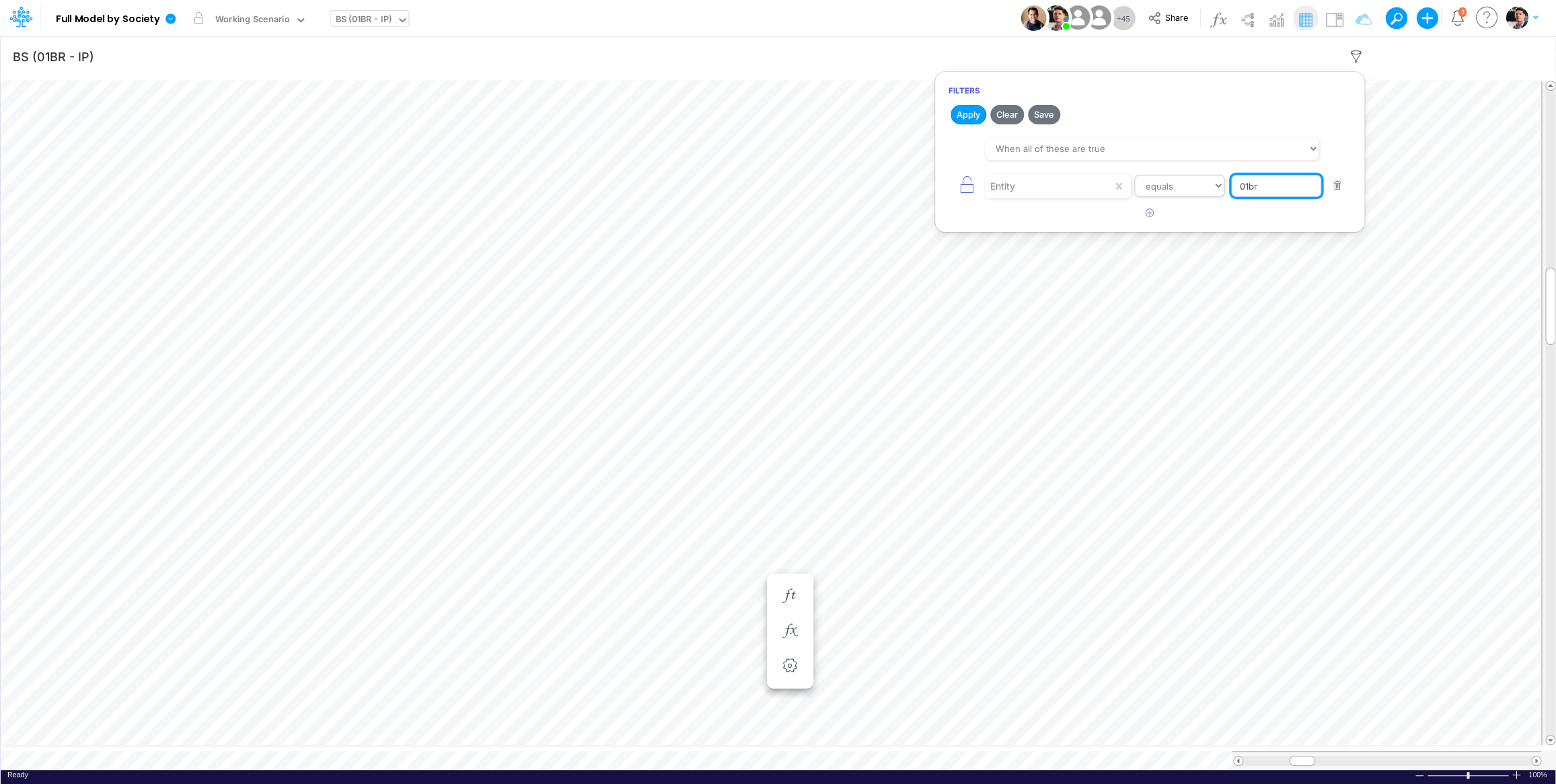
drag, startPoint x: 1266, startPoint y: 185, endPoint x: 1186, endPoint y: 189, distance: 80.1
click at [1231, 189] on input "01br" at bounding box center [1275, 186] width 90 height 23
type input "template"
click at [968, 118] on button "Apply" at bounding box center [969, 115] width 36 height 20
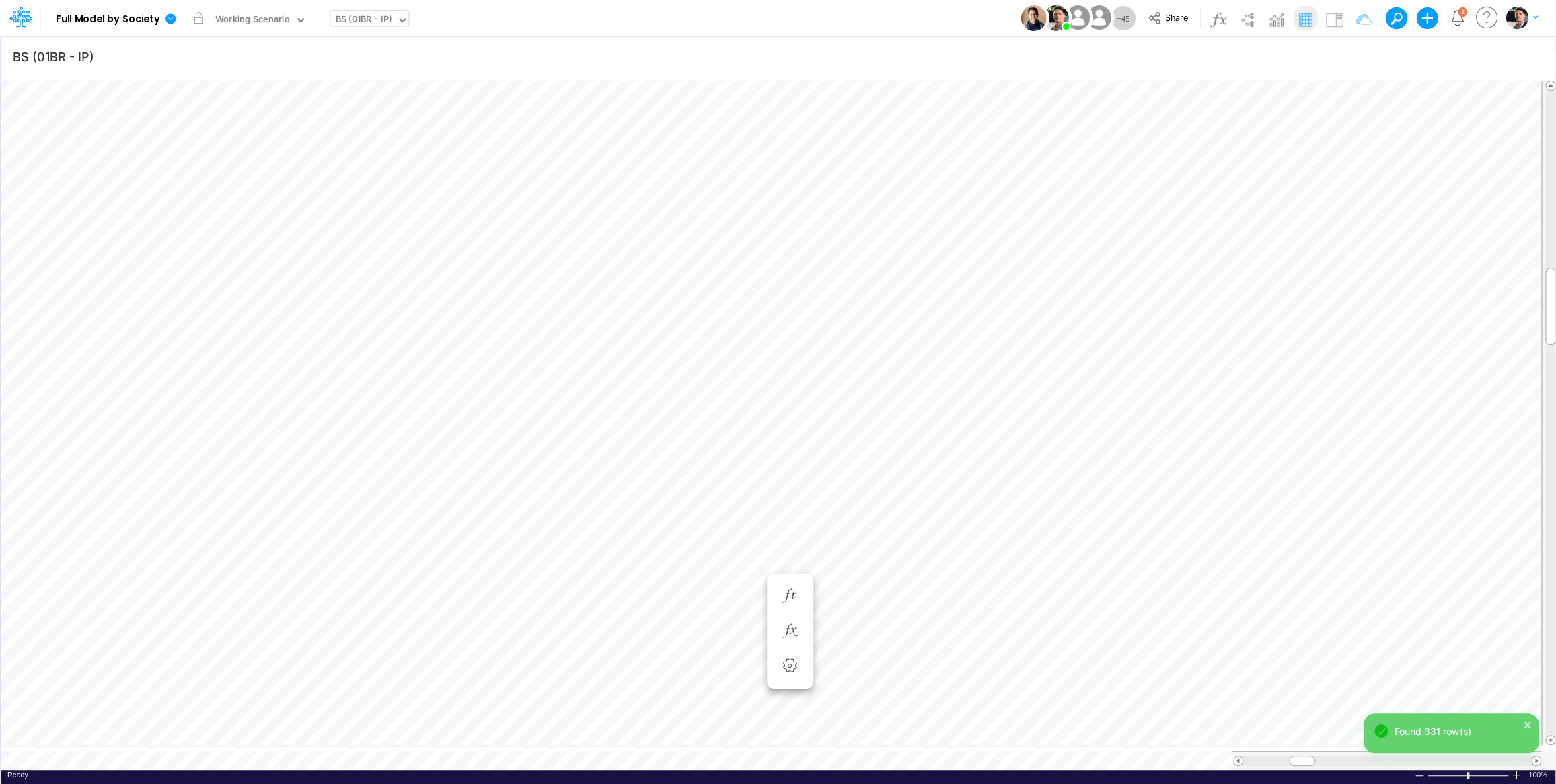
scroll to position [5, 3]
click at [794, 282] on icon "button" at bounding box center [790, 282] width 20 height 14
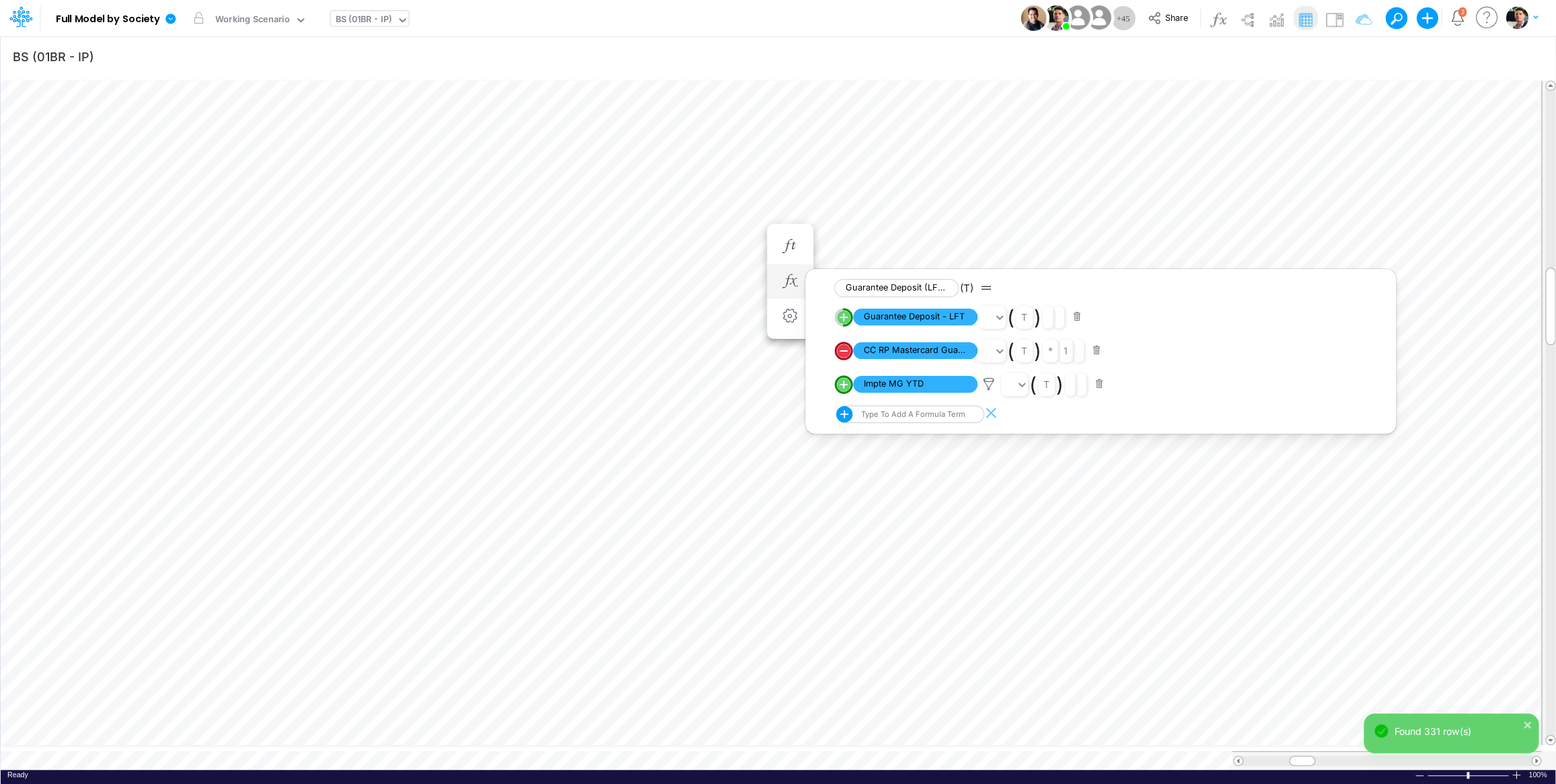
click at [845, 388] on circle "circle with outer border" at bounding box center [843, 384] width 13 height 13
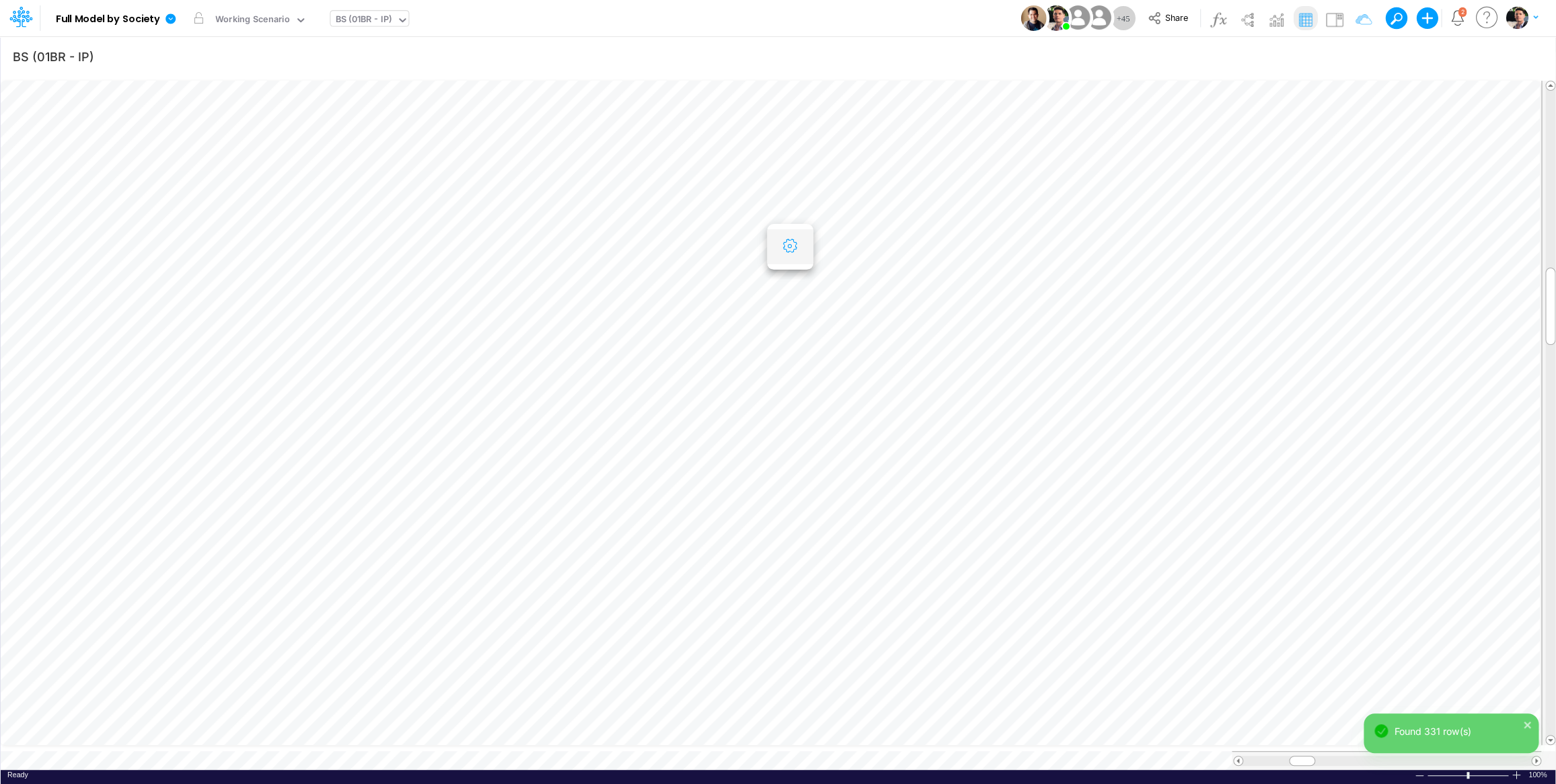
click at [796, 251] on icon "button" at bounding box center [790, 247] width 20 height 14
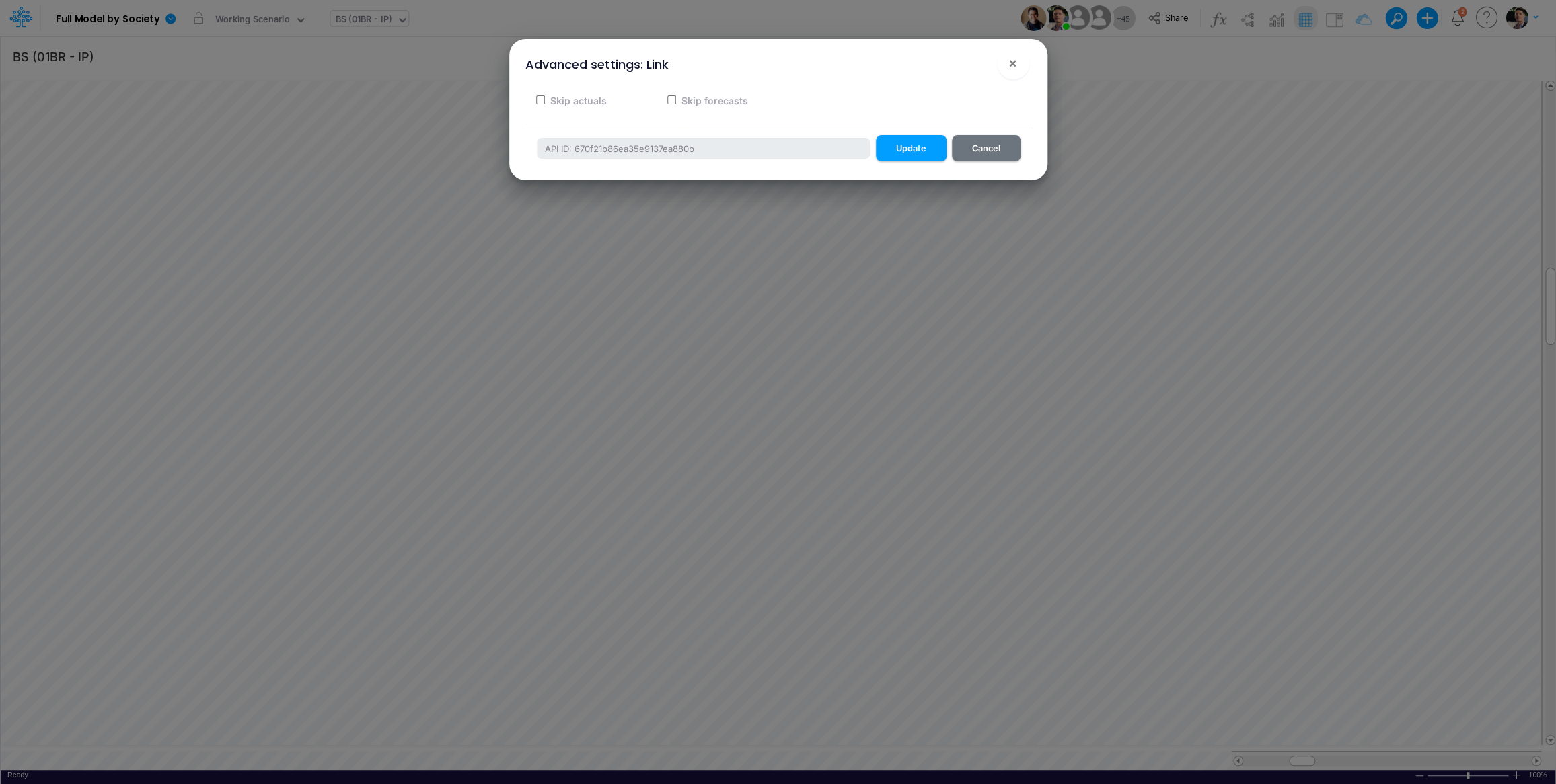
click at [695, 97] on label "Skip forecasts" at bounding box center [713, 101] width 69 height 14
click at [676, 97] on input "Skip forecasts" at bounding box center [672, 100] width 9 height 9
checkbox input "true"
click at [912, 150] on button "Update" at bounding box center [911, 148] width 70 height 26
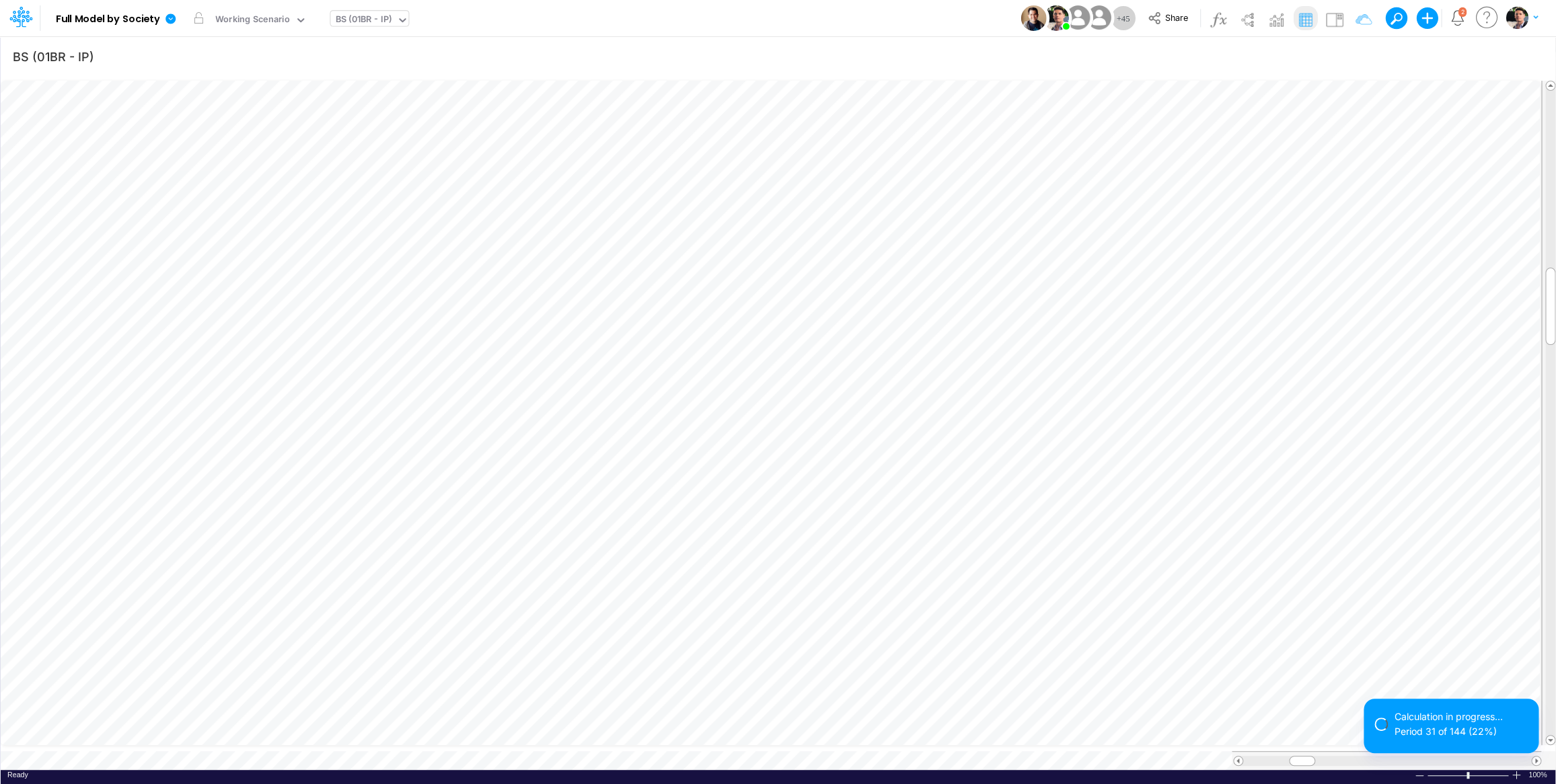
scroll to position [5, 3]
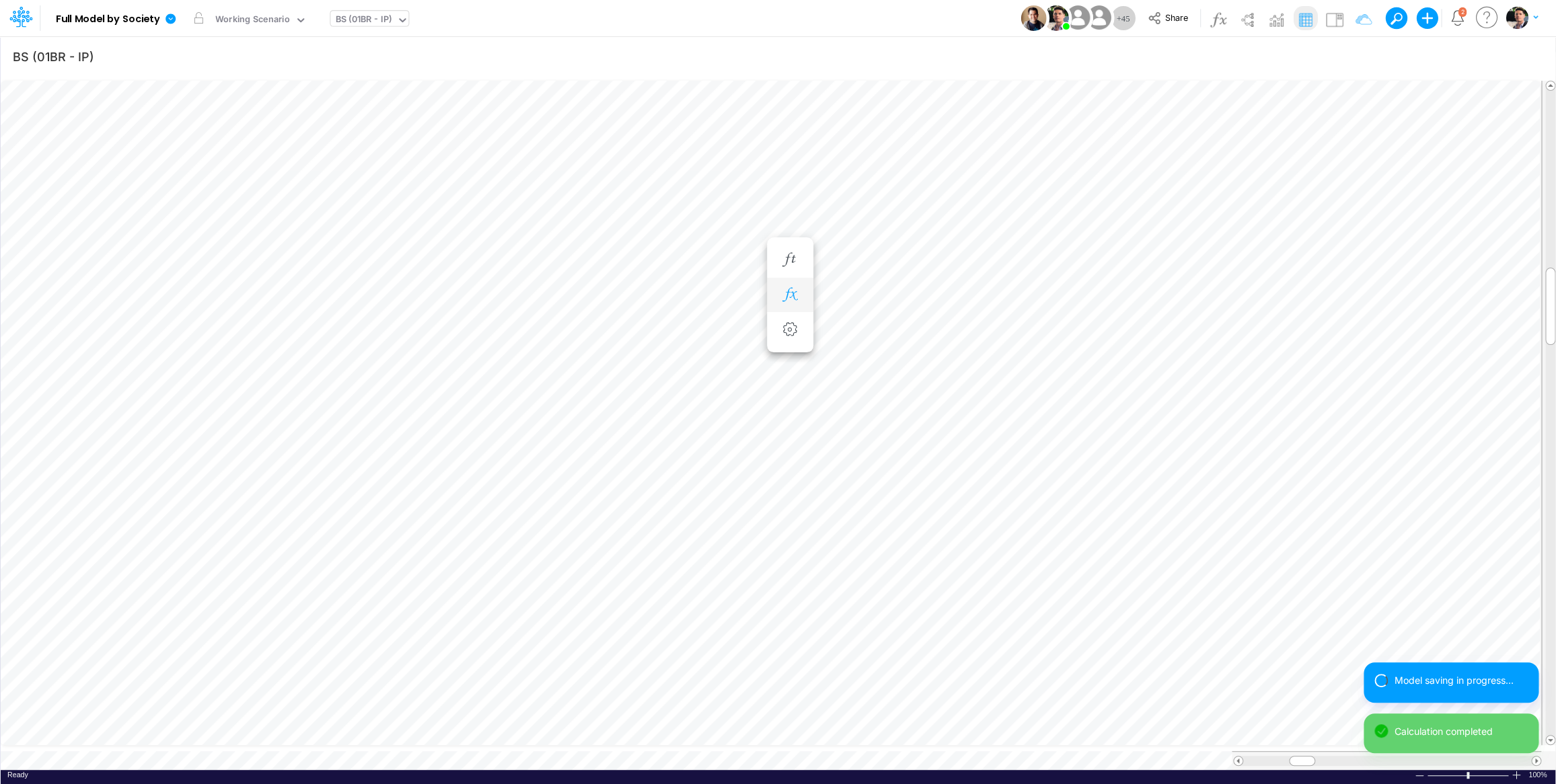
click at [788, 287] on button "button" at bounding box center [790, 295] width 25 height 27
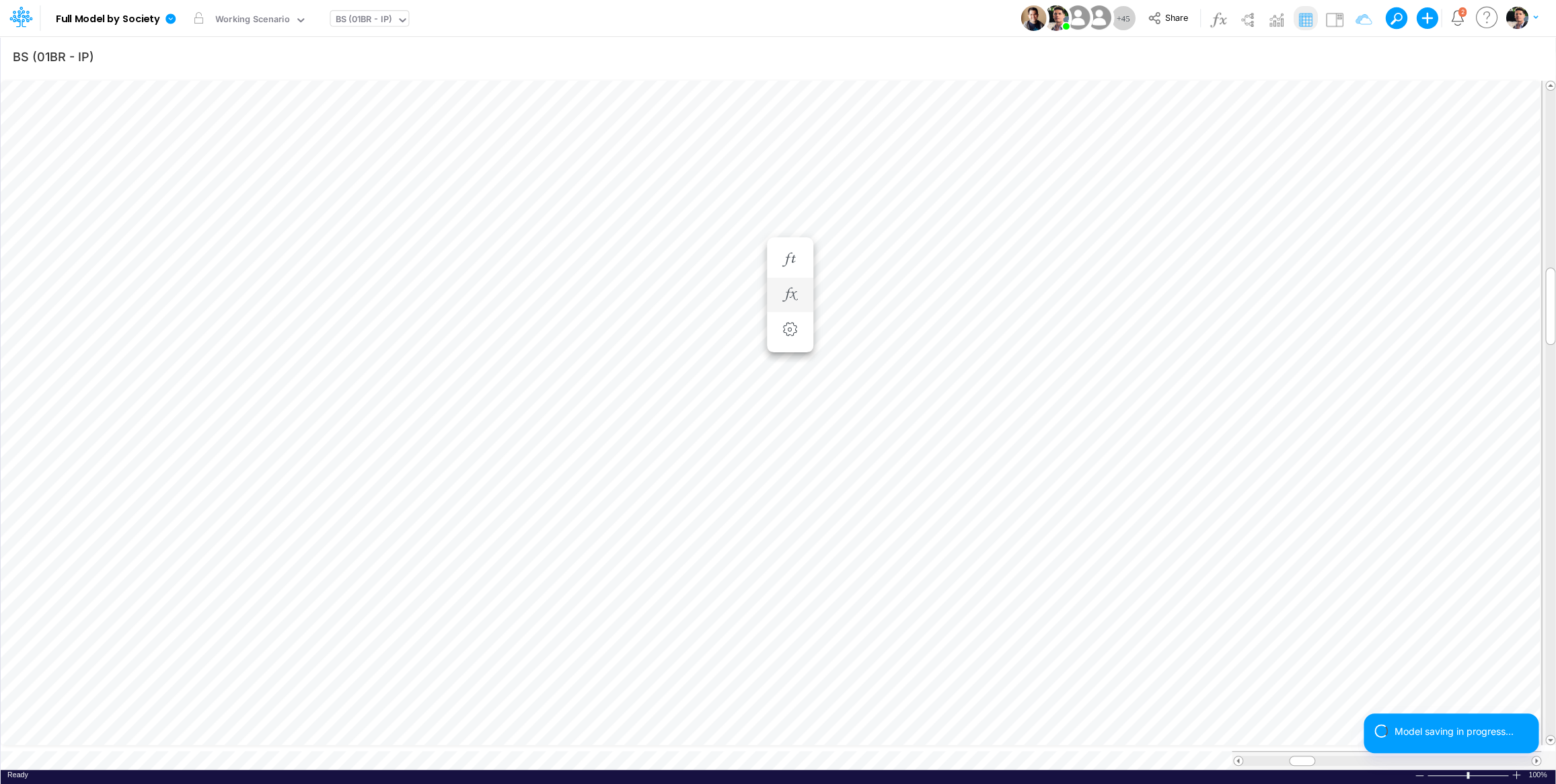
scroll to position [5, 3]
click at [786, 286] on button "button" at bounding box center [790, 295] width 25 height 27
click at [788, 308] on icon "button" at bounding box center [790, 308] width 20 height 14
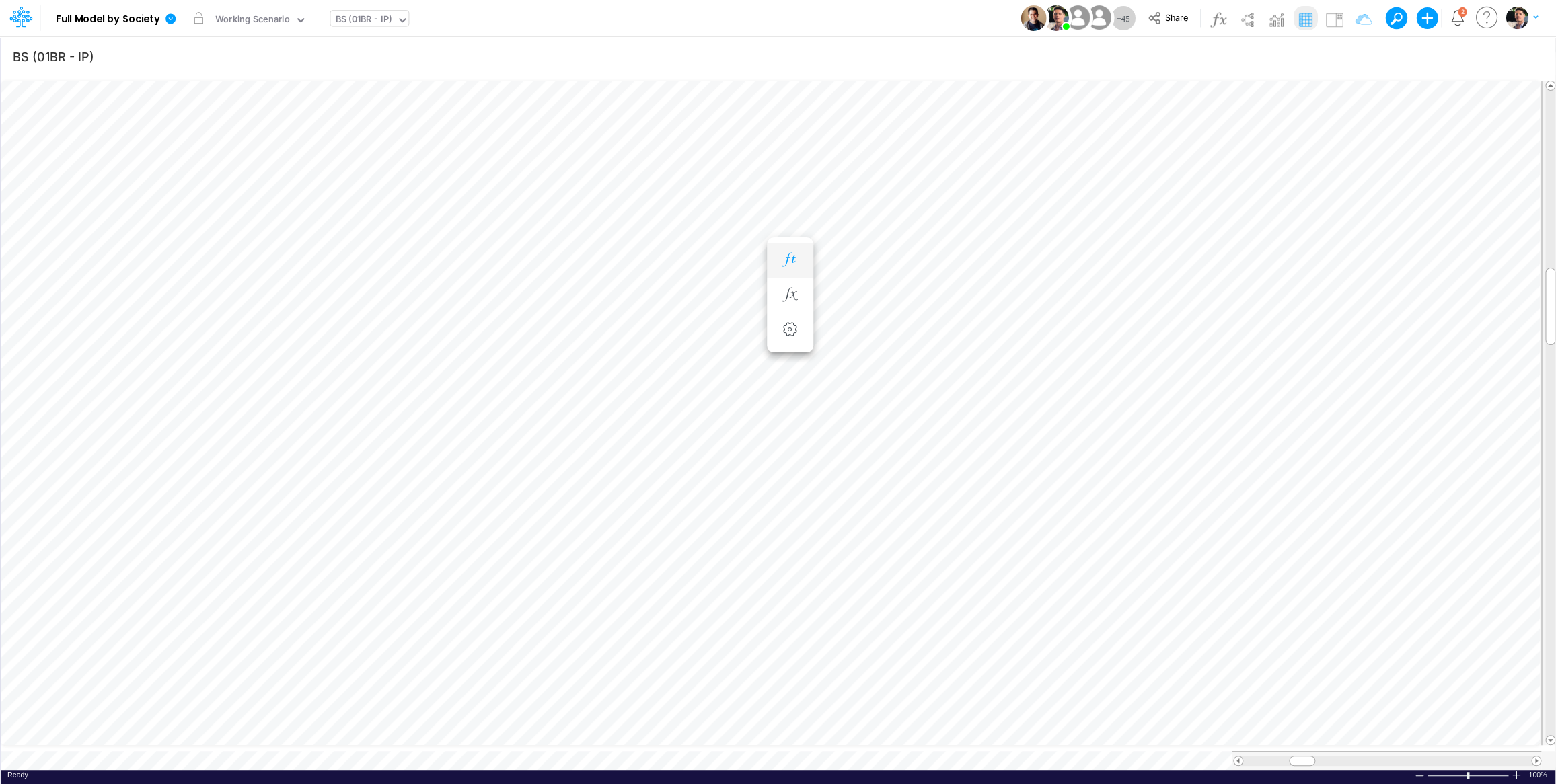
scroll to position [5, 3]
click at [1351, 56] on icon "button" at bounding box center [1355, 57] width 20 height 14
drag, startPoint x: 1289, startPoint y: 185, endPoint x: 1174, endPoint y: 175, distance: 115.4
click at [1230, 185] on input "template" at bounding box center [1275, 186] width 91 height 23
type input "01br"
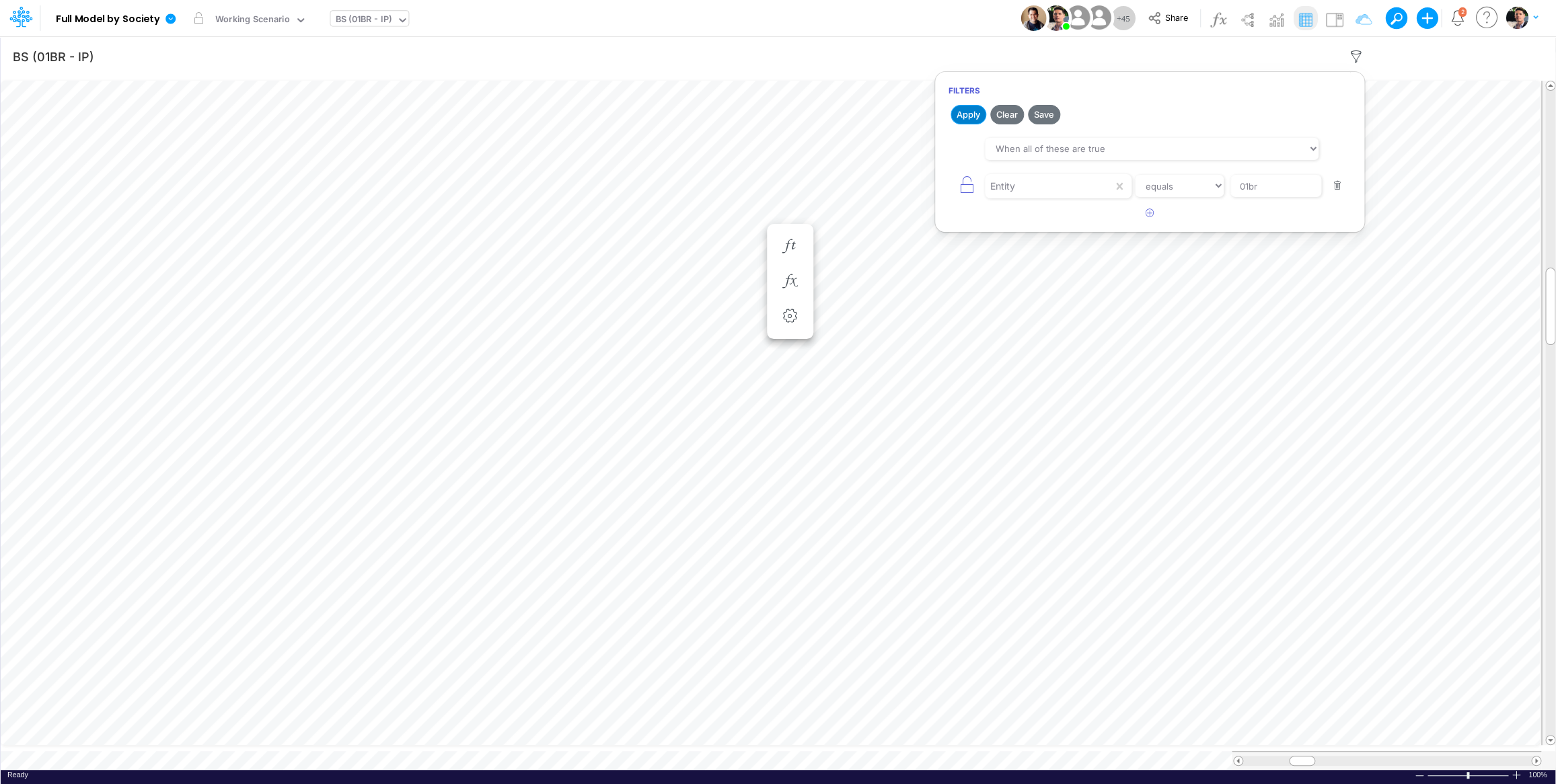
click at [978, 114] on button "Apply" at bounding box center [969, 115] width 36 height 20
click at [788, 282] on icon "button" at bounding box center [790, 282] width 20 height 14
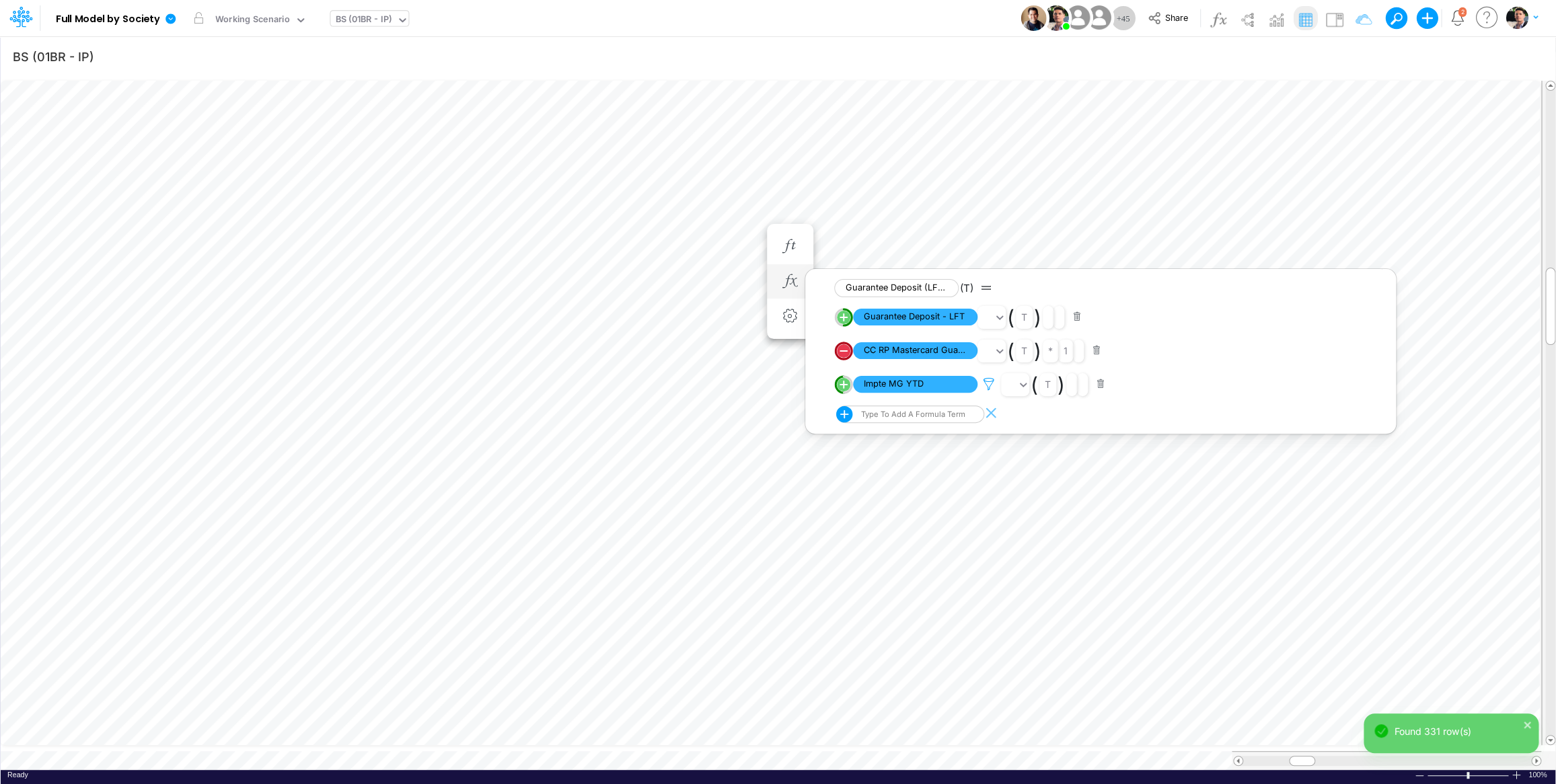
click at [987, 389] on icon at bounding box center [988, 384] width 20 height 14
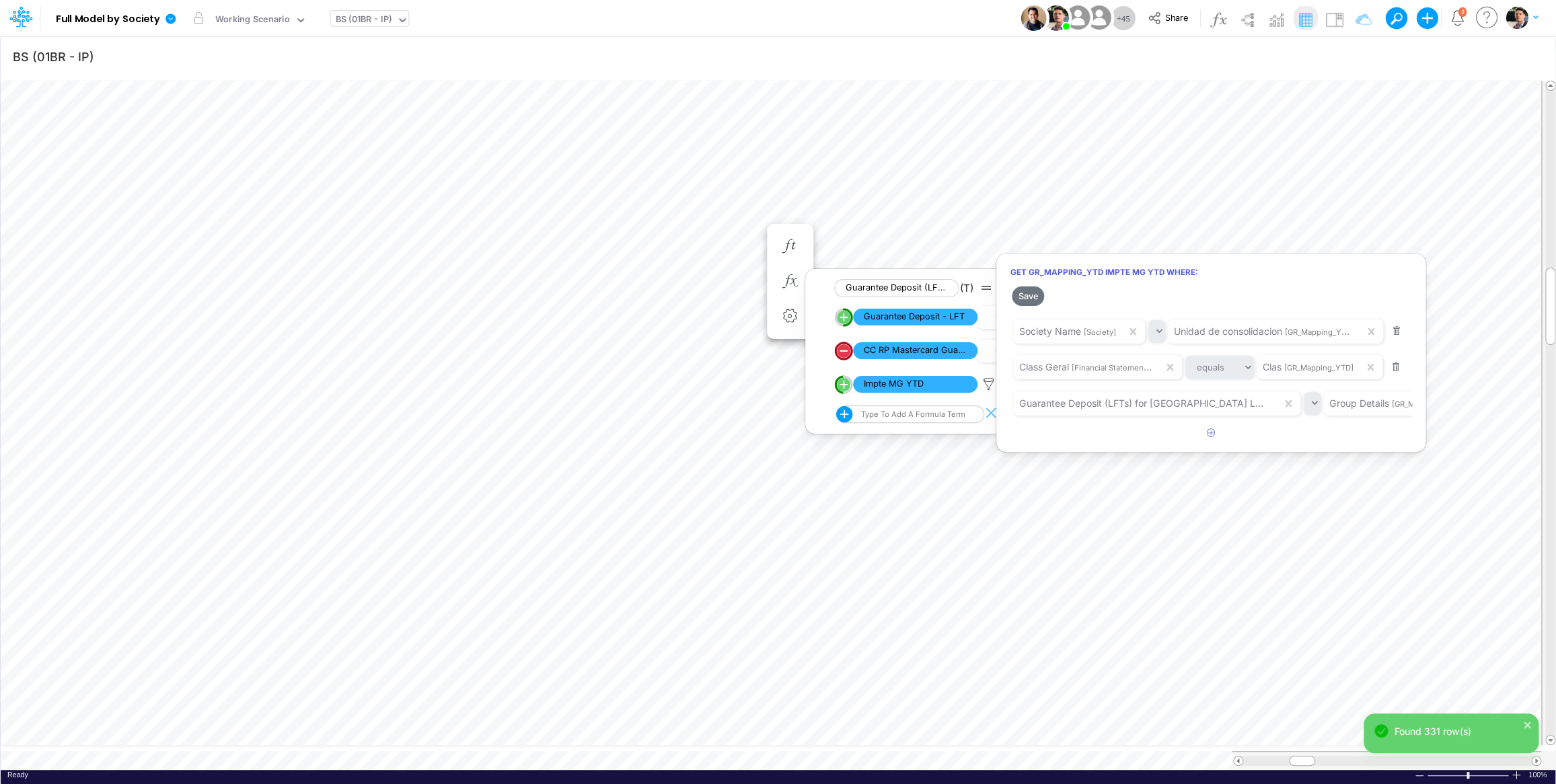
click at [731, 238] on div at bounding box center [778, 396] width 1556 height 778
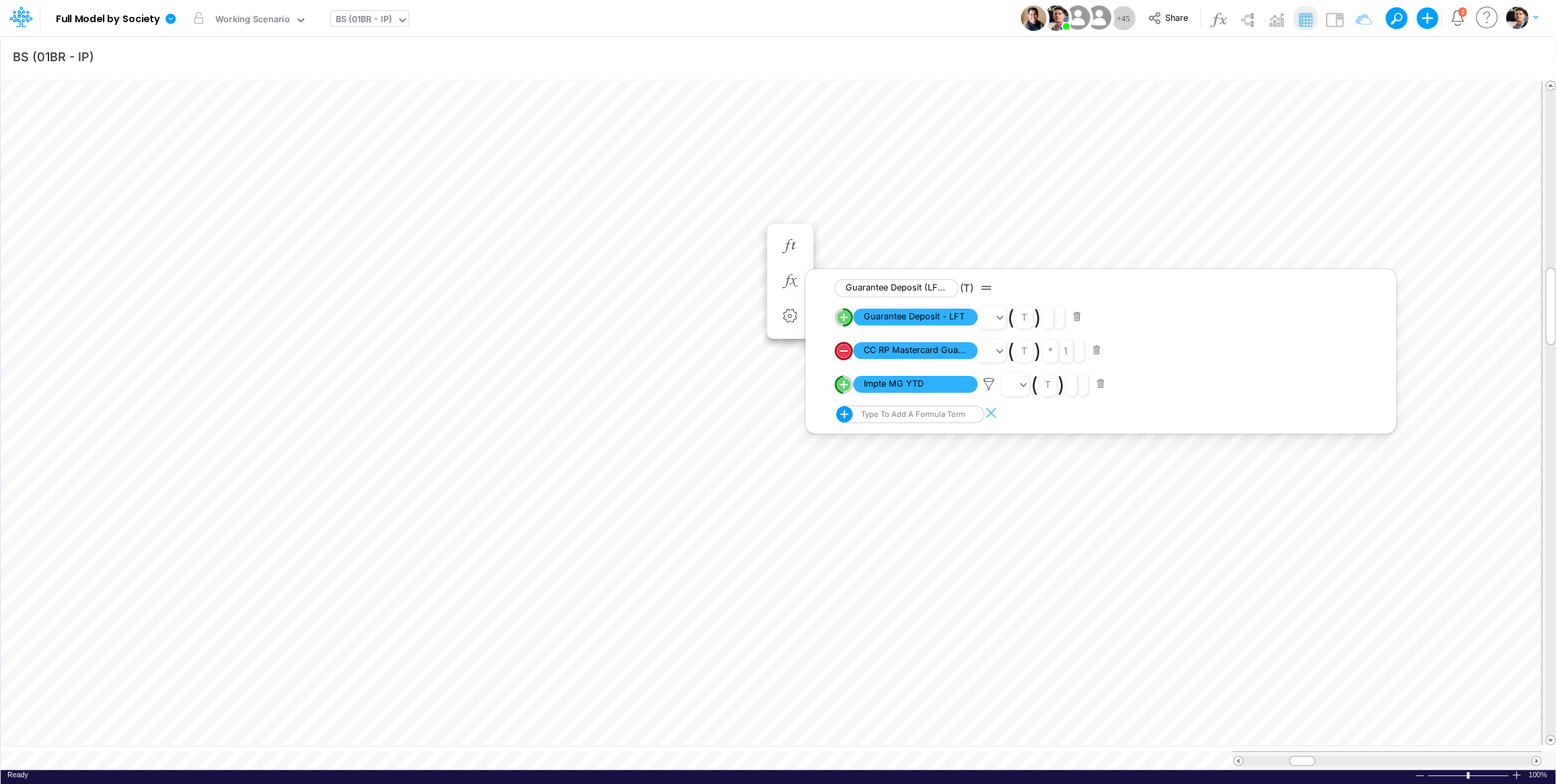
scroll to position [5, 38]
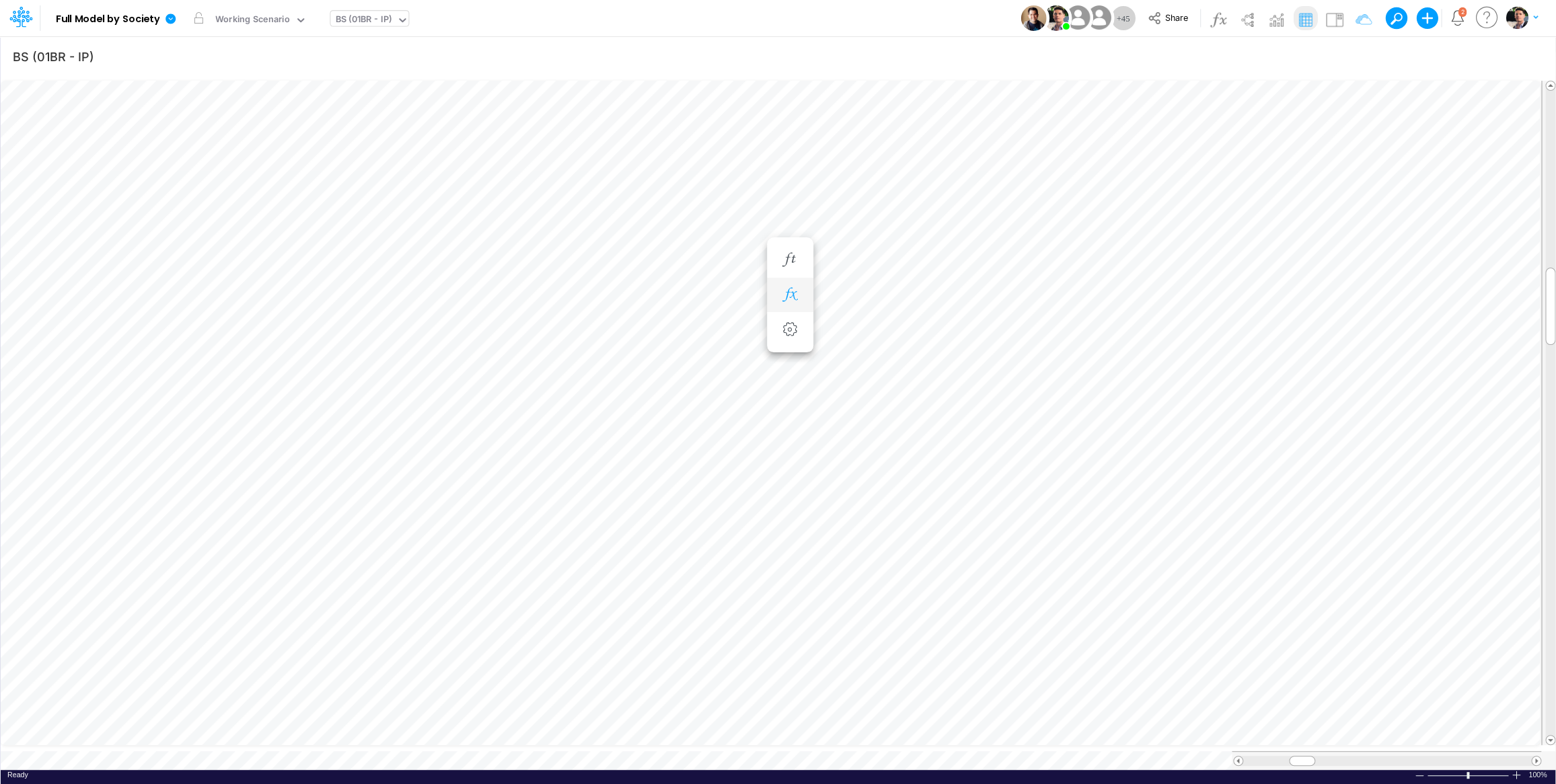
click at [794, 297] on icon "button" at bounding box center [790, 295] width 20 height 14
click at [798, 308] on icon "button" at bounding box center [790, 308] width 20 height 14
click at [794, 267] on icon "button" at bounding box center [790, 260] width 20 height 14
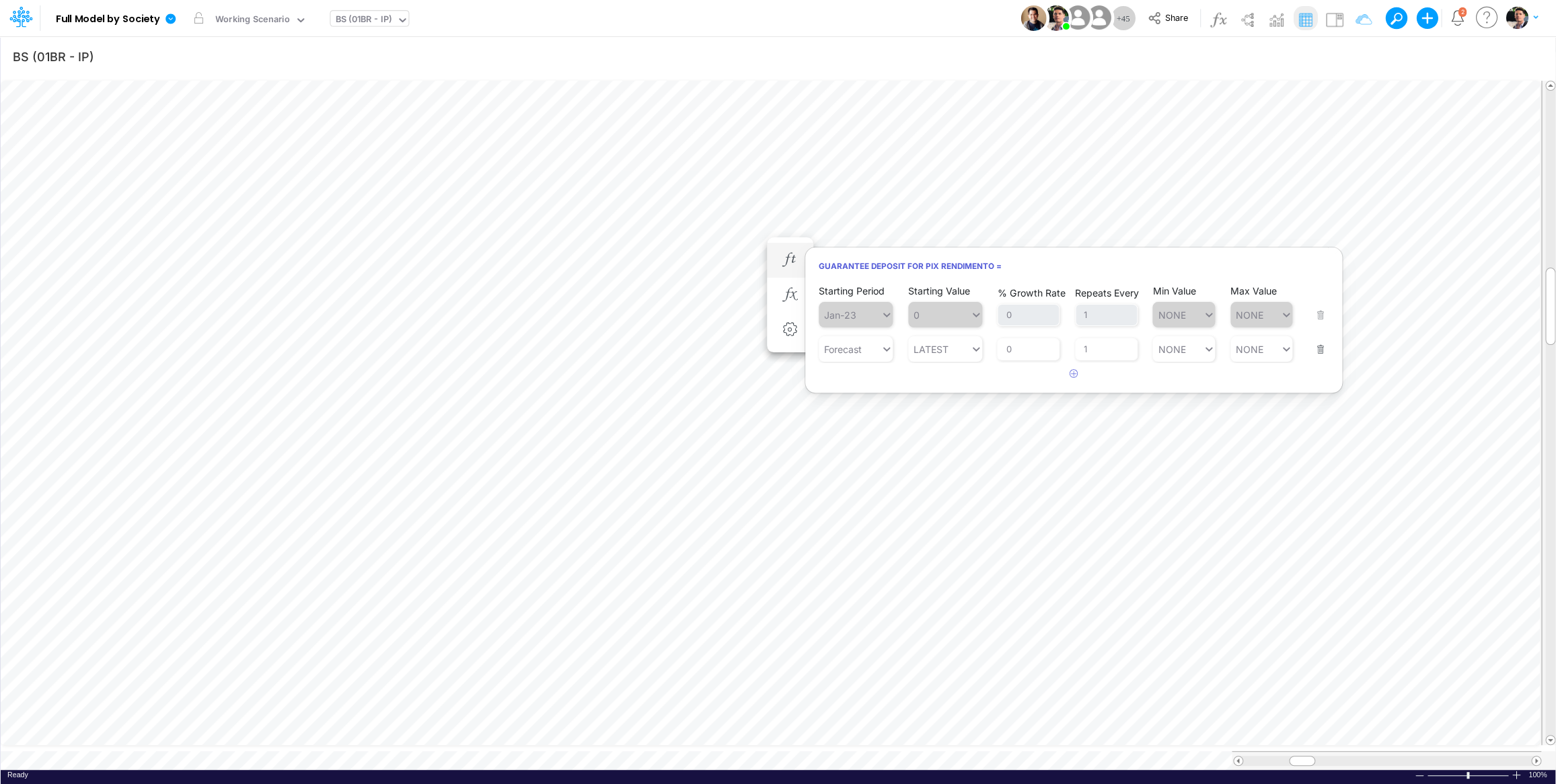
scroll to position [5, 18]
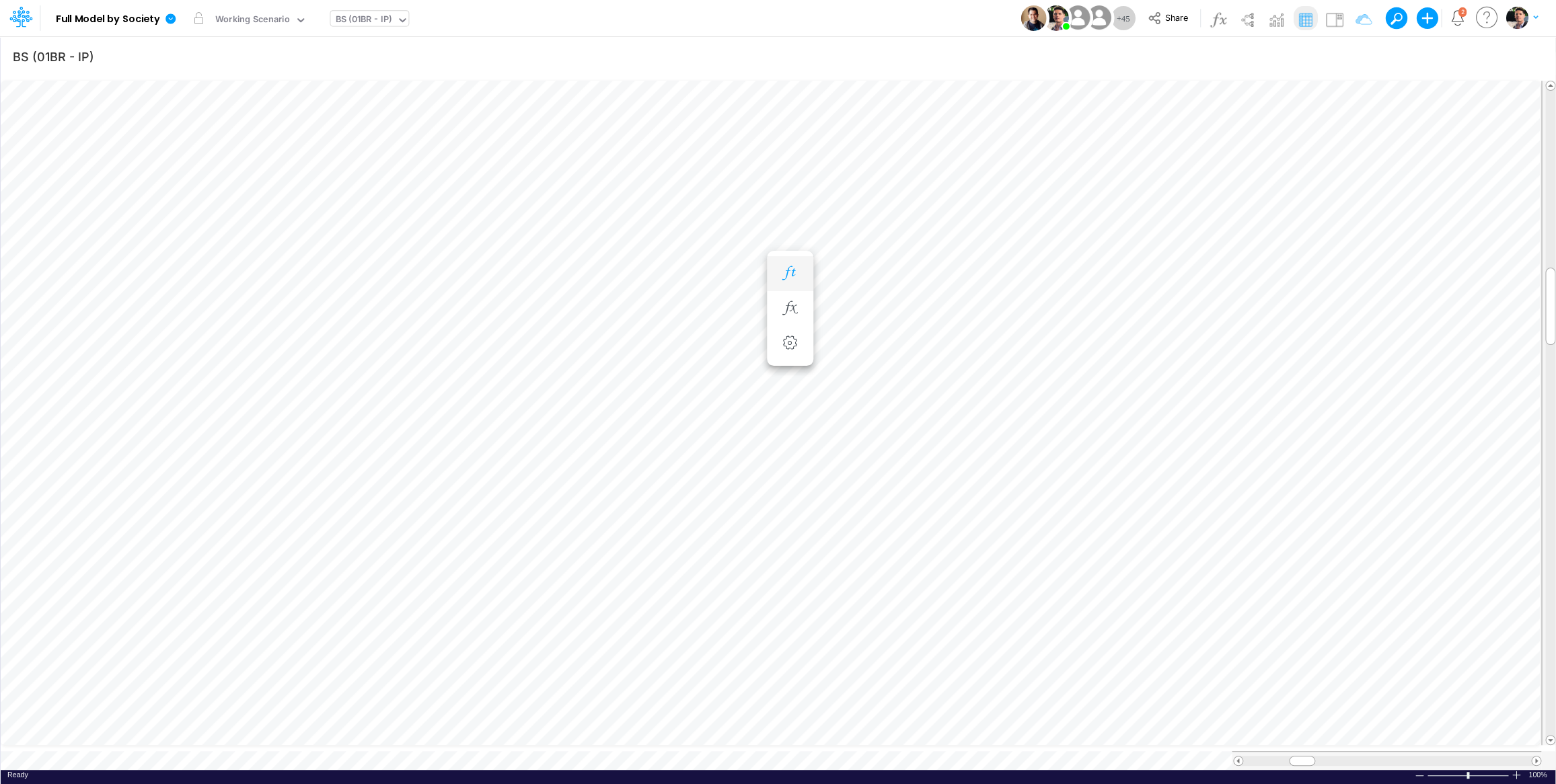
click at [779, 273] on button "button" at bounding box center [790, 274] width 25 height 27
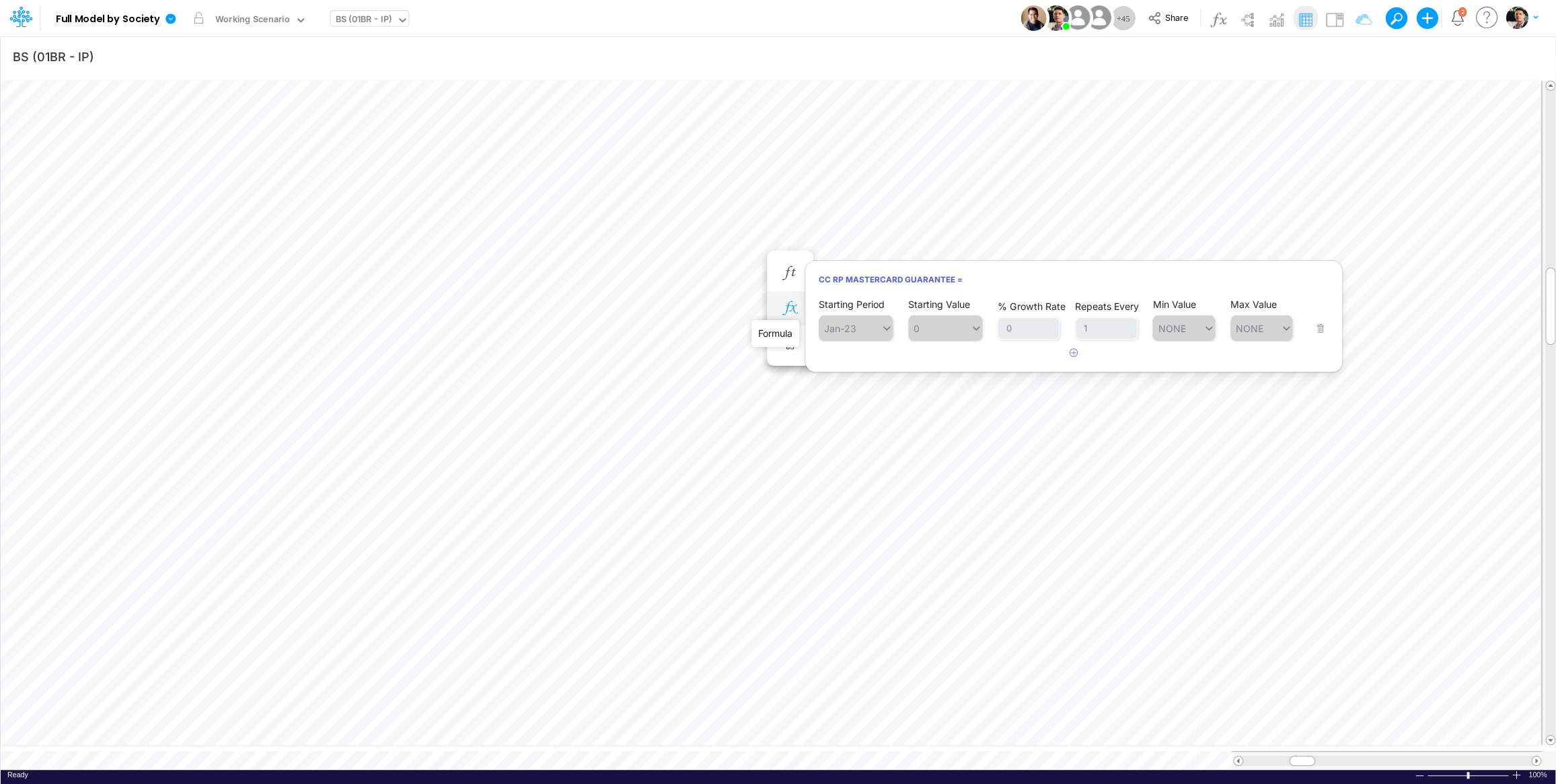
click at [794, 306] on icon "button" at bounding box center [790, 308] width 20 height 14
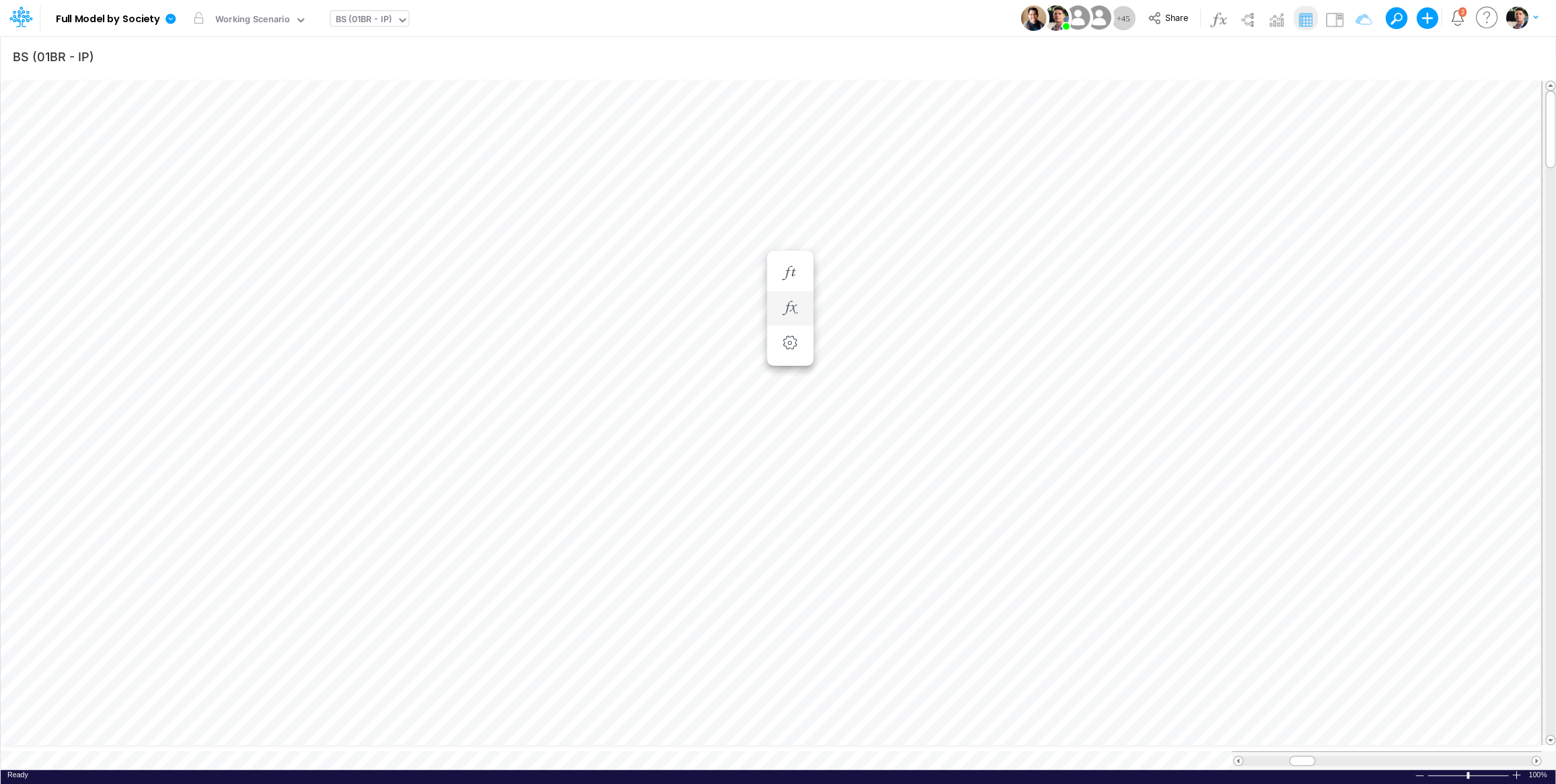
scroll to position [5, 41]
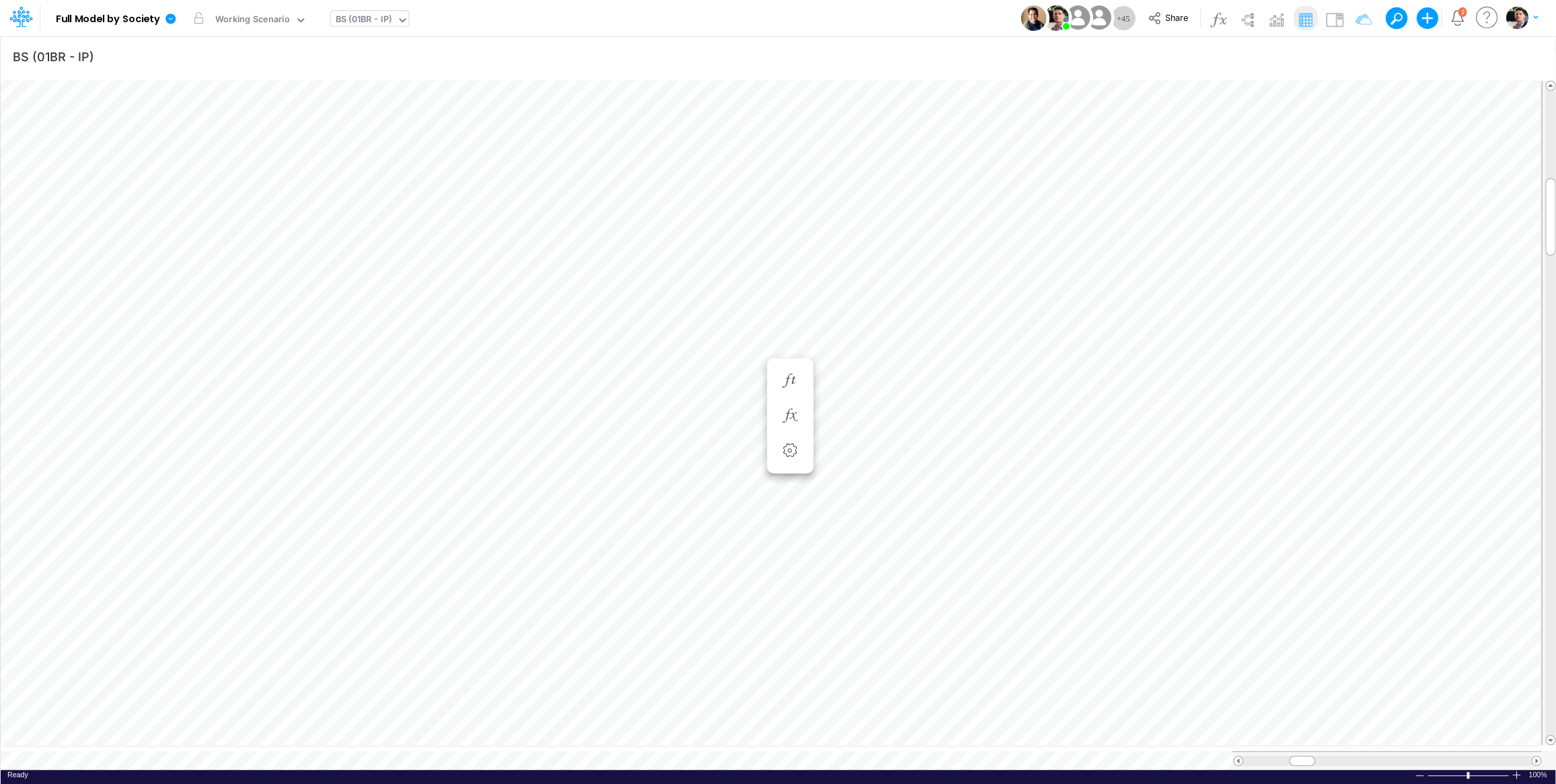
click at [372, 14] on div "BS (01BR - IP)" at bounding box center [363, 20] width 56 height 15
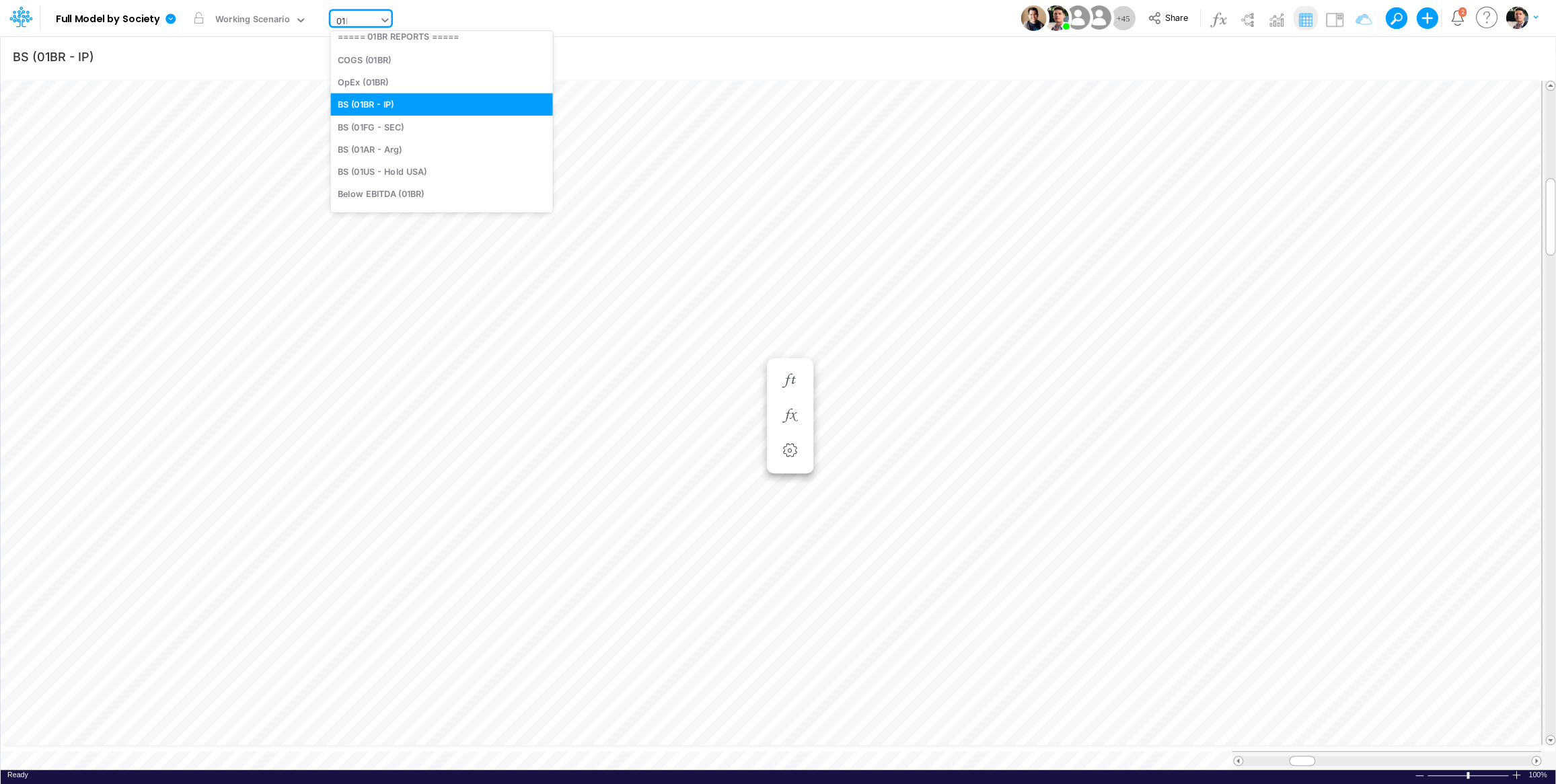
scroll to position [58, 0]
type input "01br"
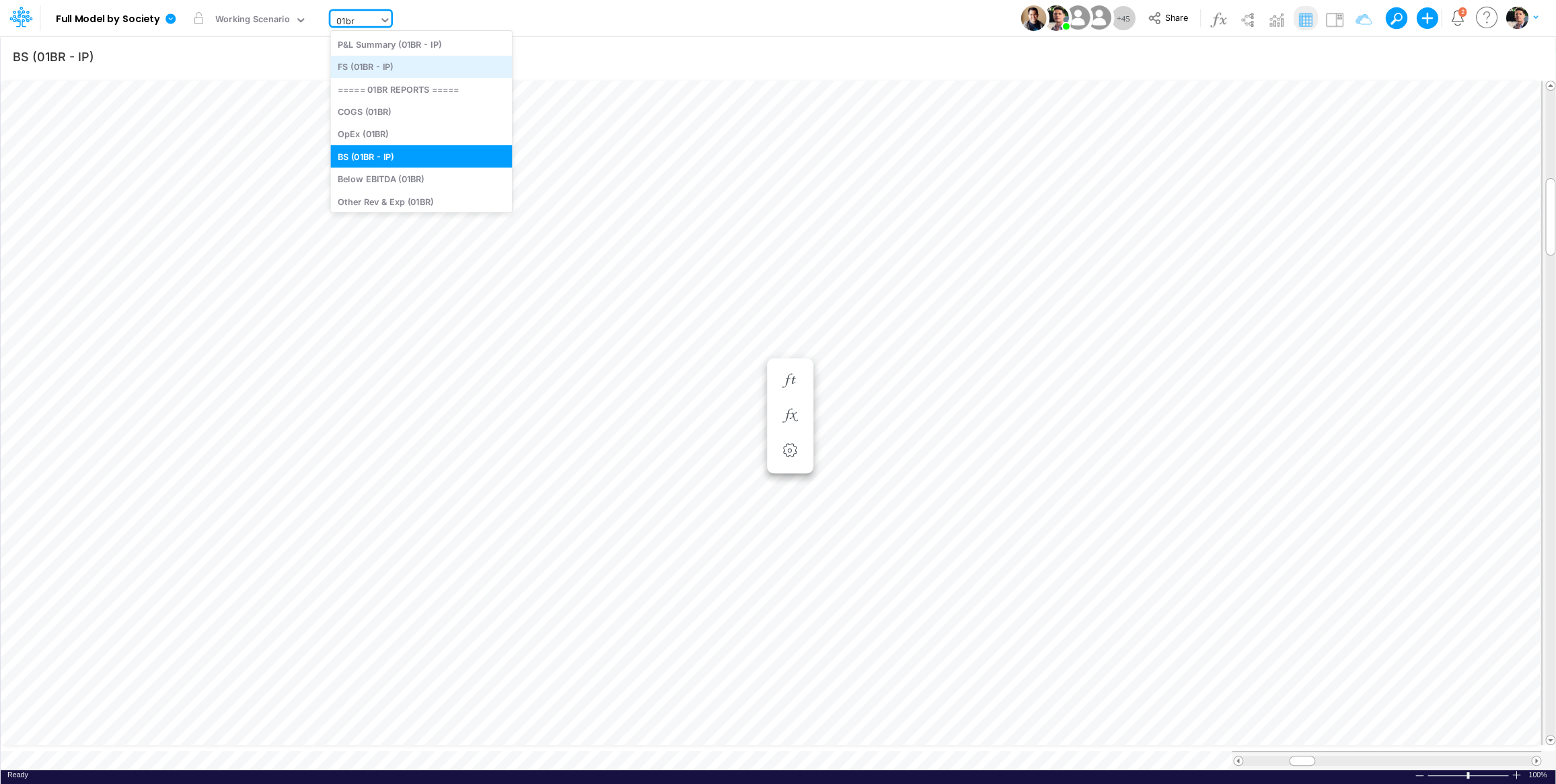
click at [382, 57] on div "FS (01BR - IP)" at bounding box center [422, 67] width 182 height 22
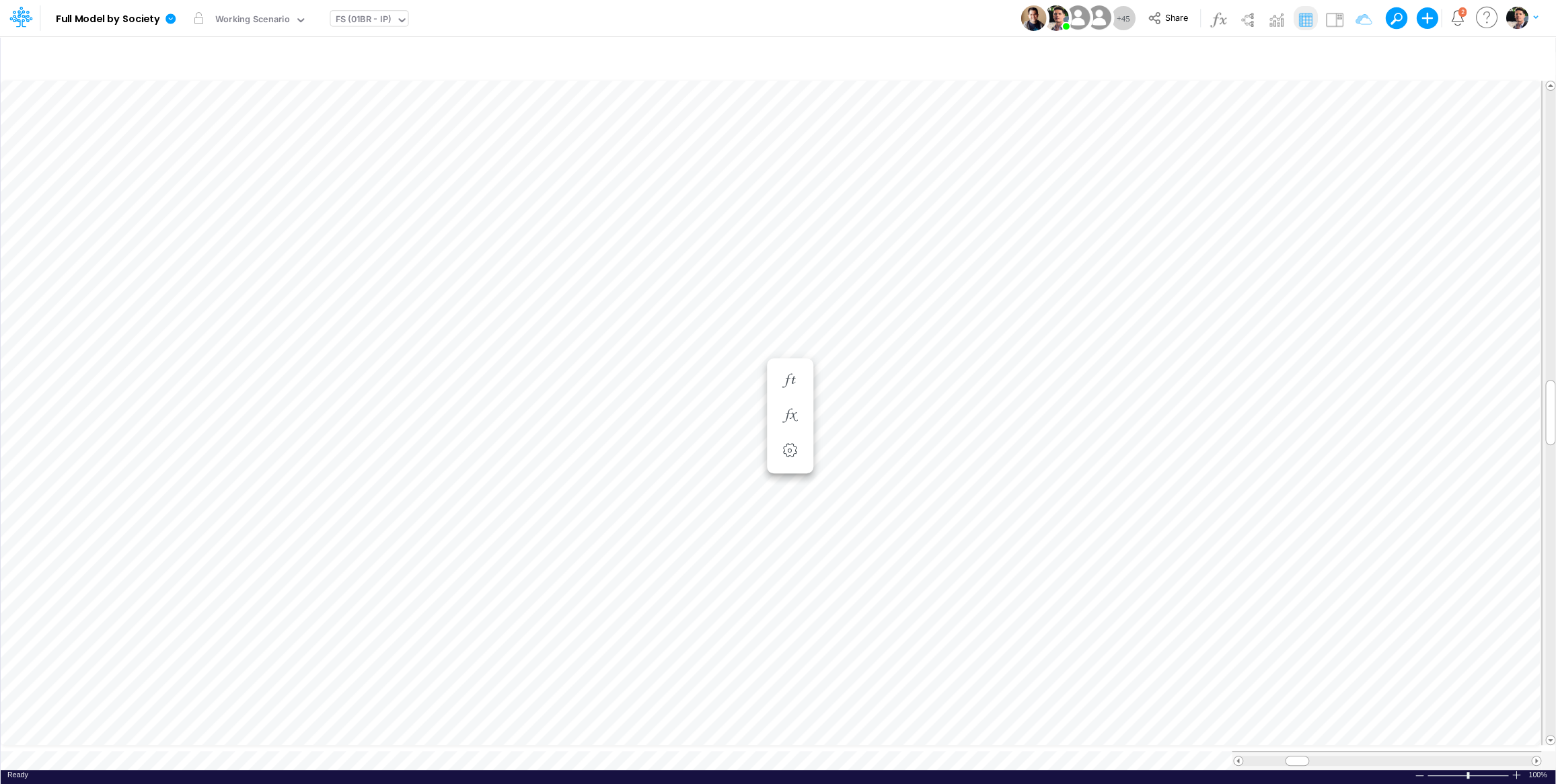
scroll to position [5, 41]
type input "BS (01BR - IP)"
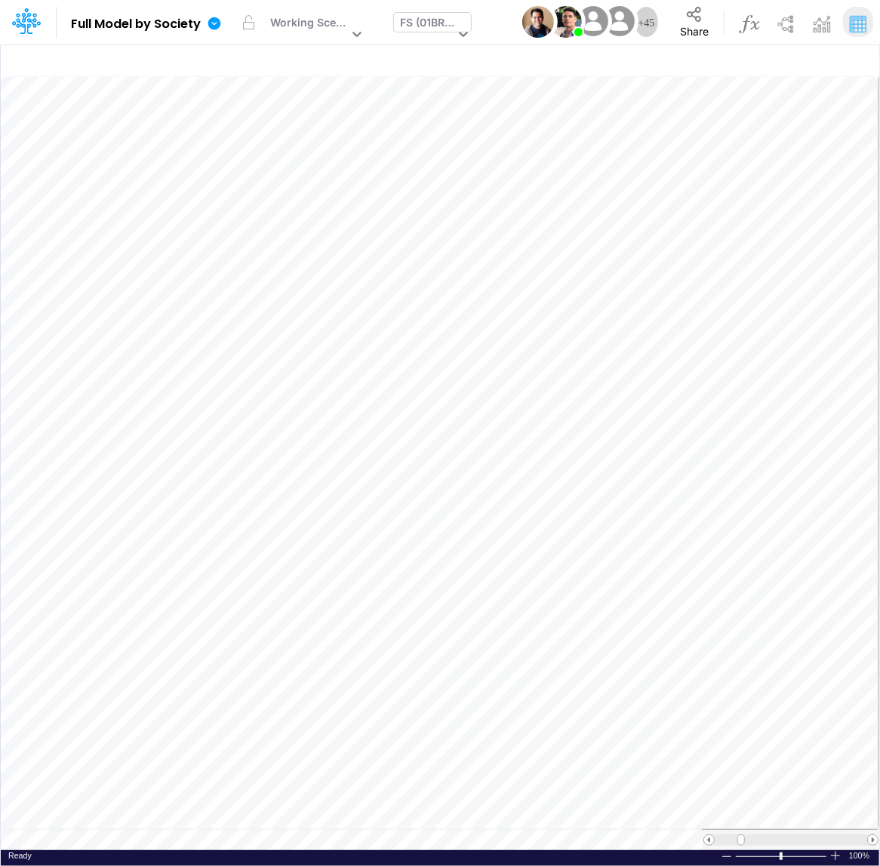
scroll to position [6, 62]
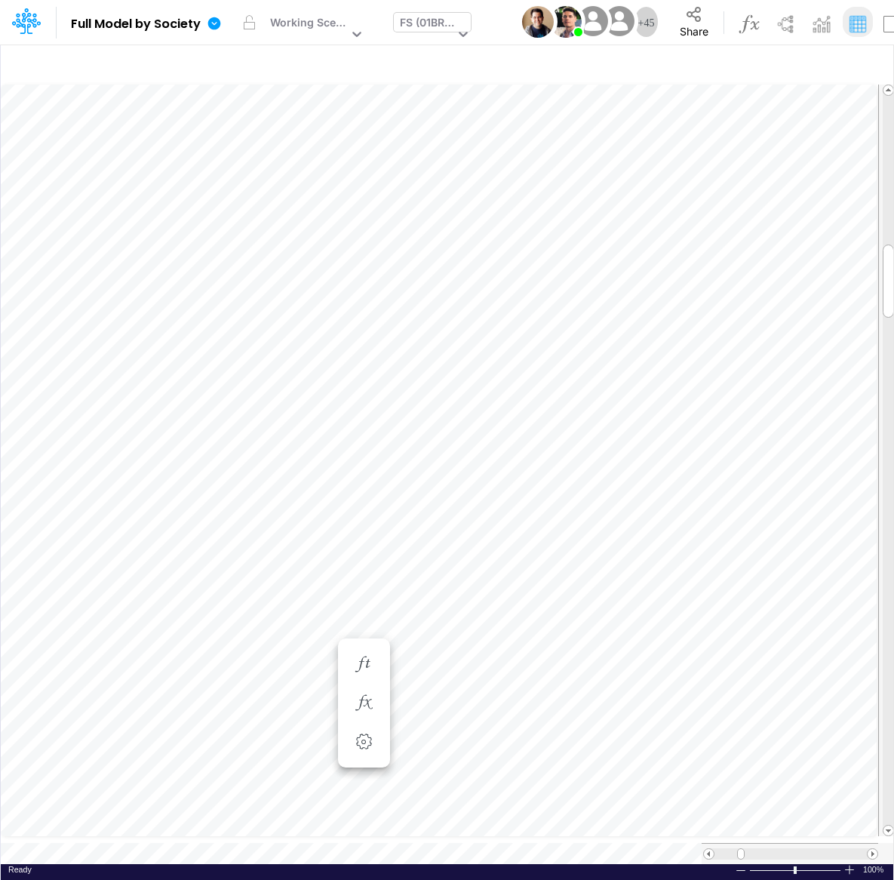
scroll to position [6, 3]
click at [660, 716] on icon "button" at bounding box center [659, 717] width 23 height 16
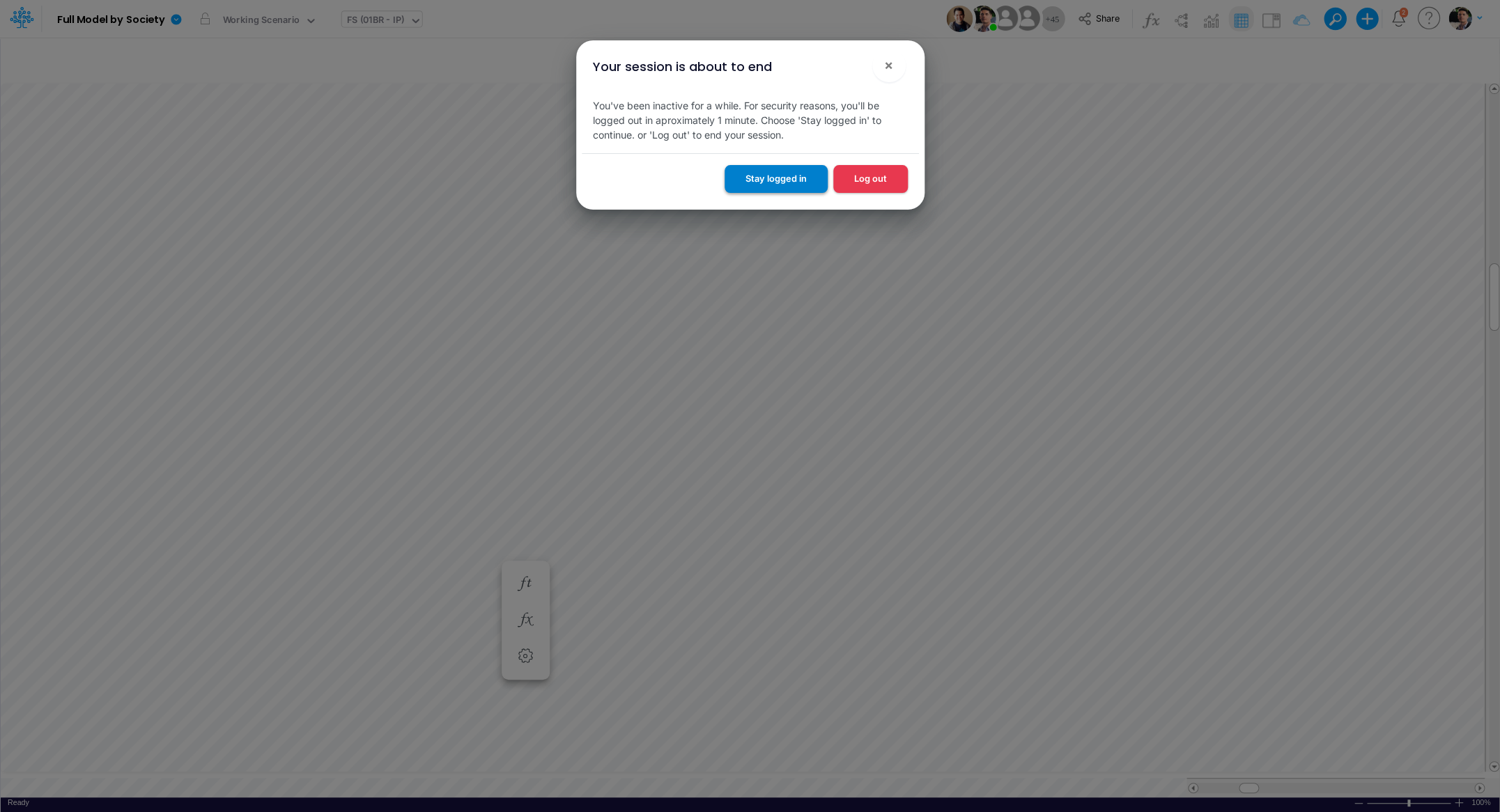
click at [765, 174] on button "Stay logged in" at bounding box center [776, 178] width 103 height 27
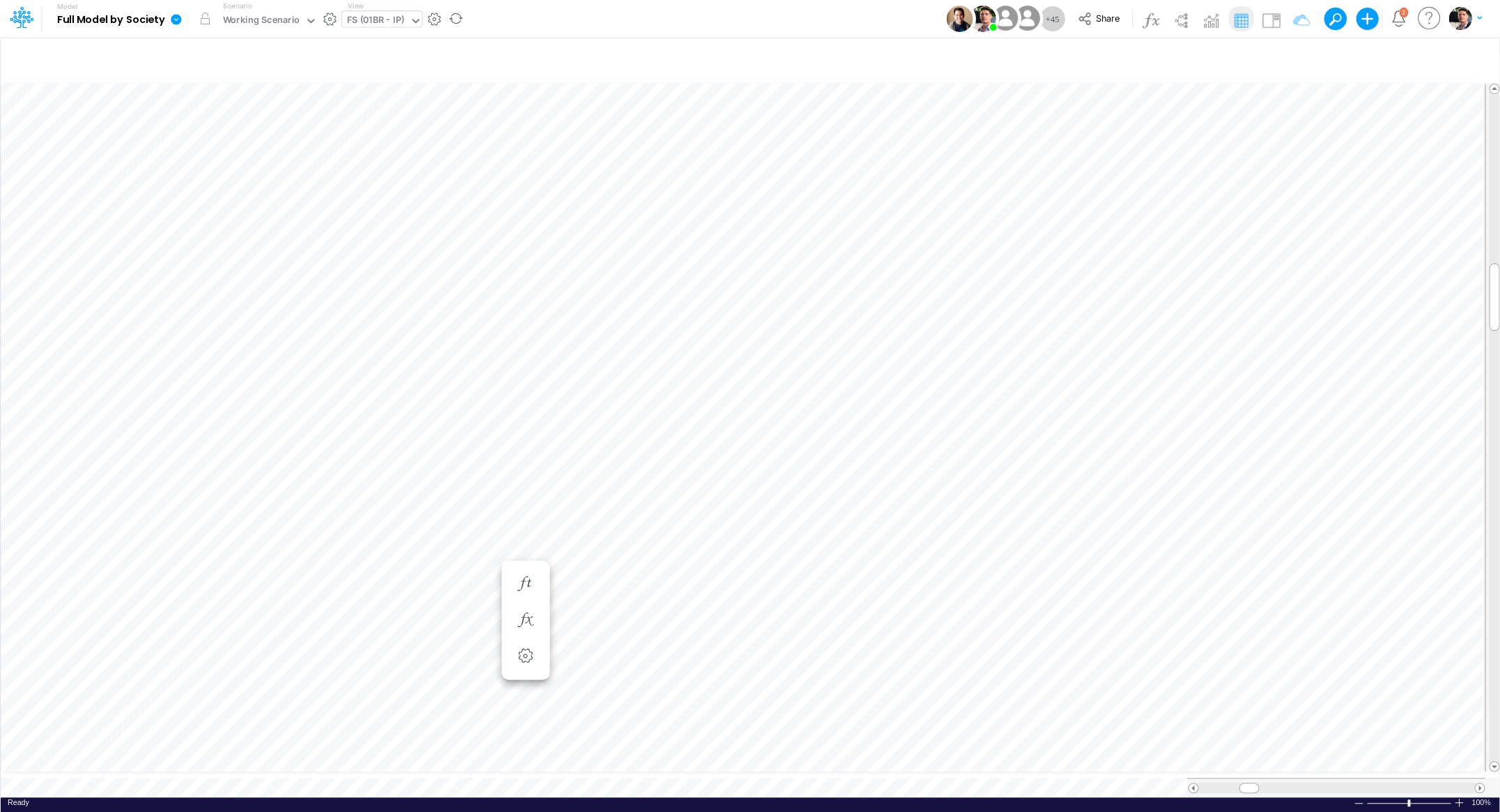
click at [177, 18] on icon at bounding box center [175, 18] width 10 height 10
click at [254, 125] on button "Export" at bounding box center [246, 122] width 150 height 23
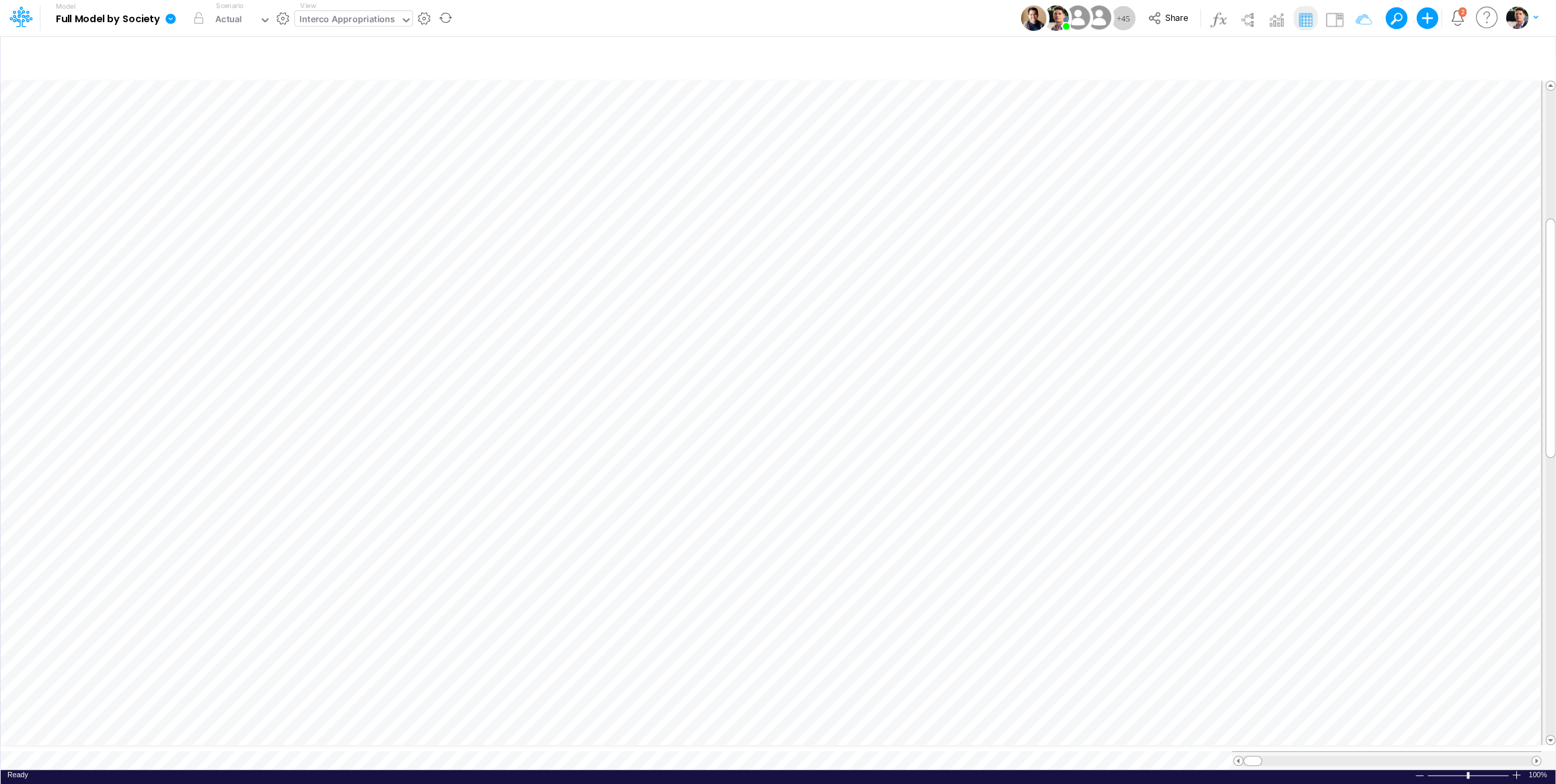
click at [379, 23] on div "Interco Appropriations" at bounding box center [347, 20] width 95 height 15
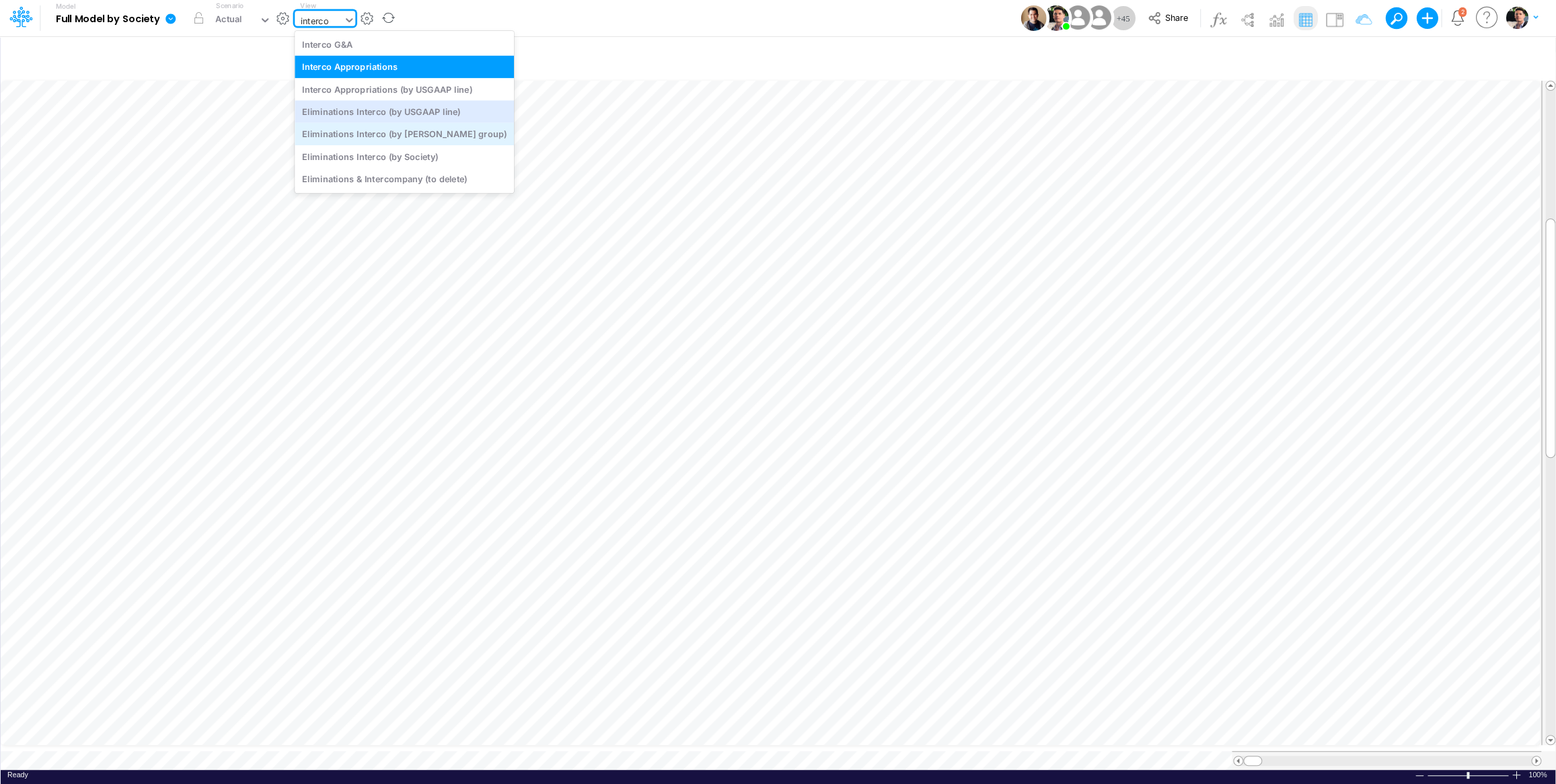
type input "interco"
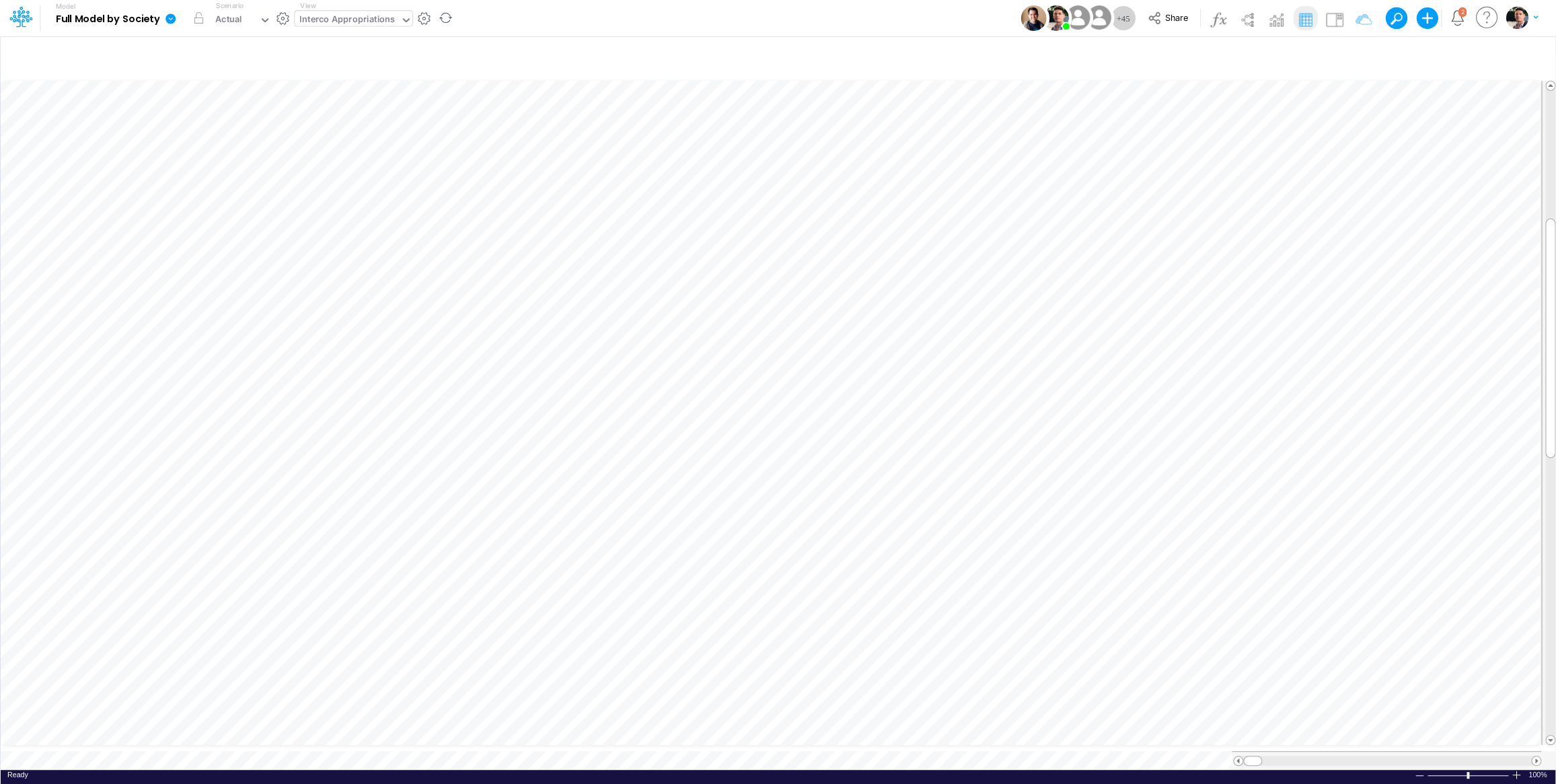
scroll to position [5, 20]
click at [1376, 57] on icon "button" at bounding box center [1380, 57] width 20 height 14
click at [717, 118] on button "Clear" at bounding box center [716, 115] width 34 height 20
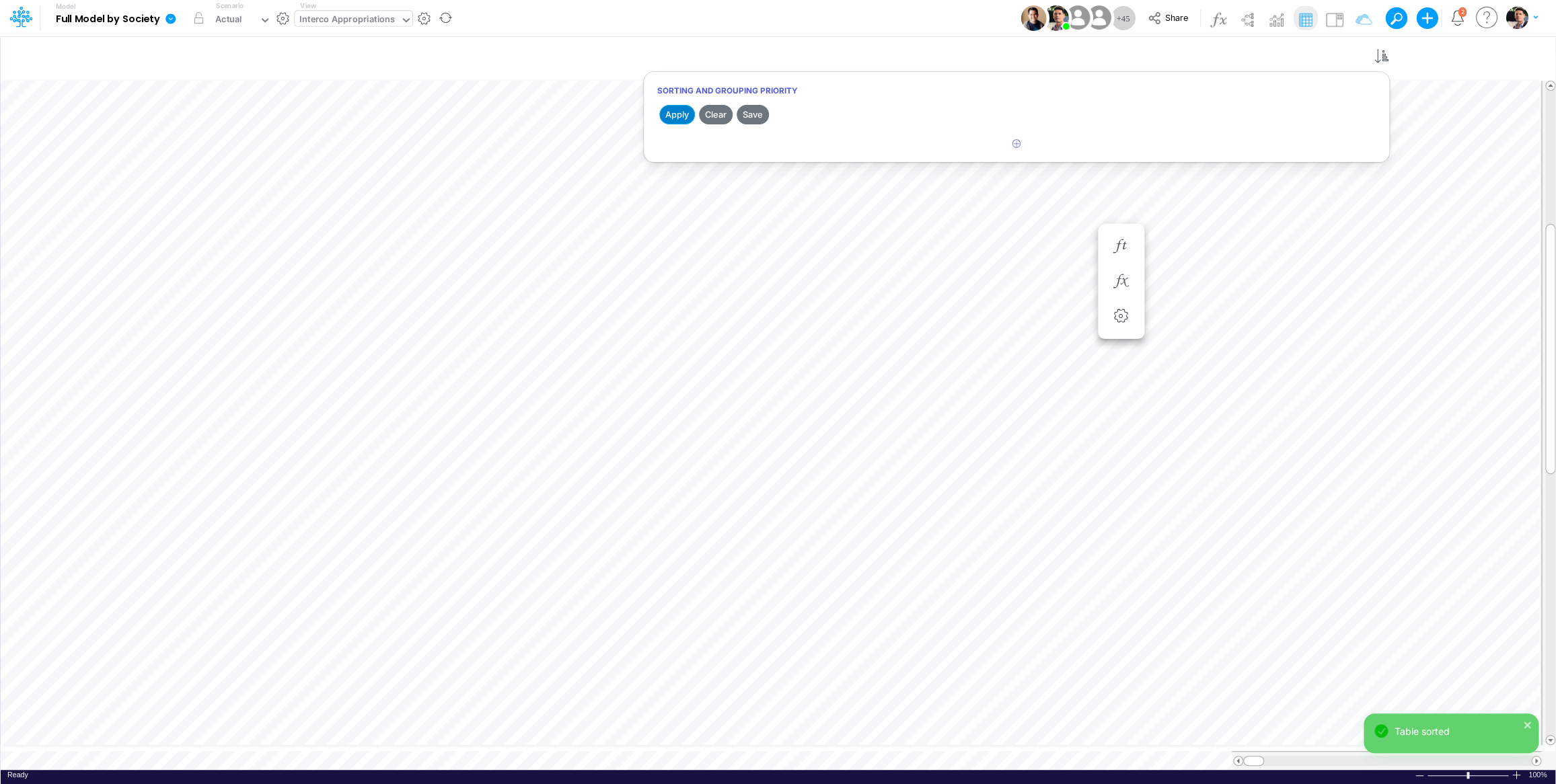
click at [682, 117] on button "Apply" at bounding box center [677, 115] width 36 height 20
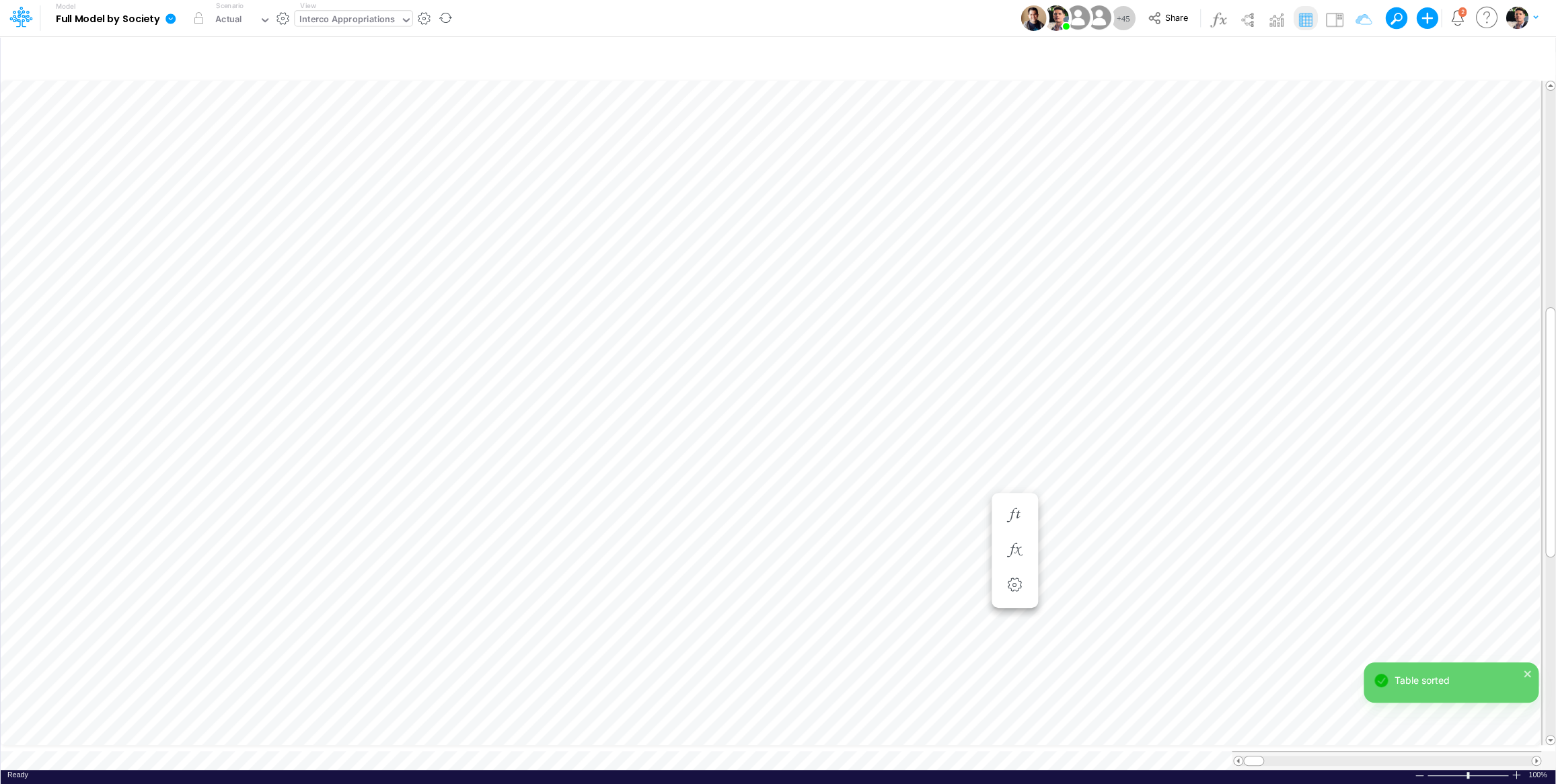
scroll to position [5, 3]
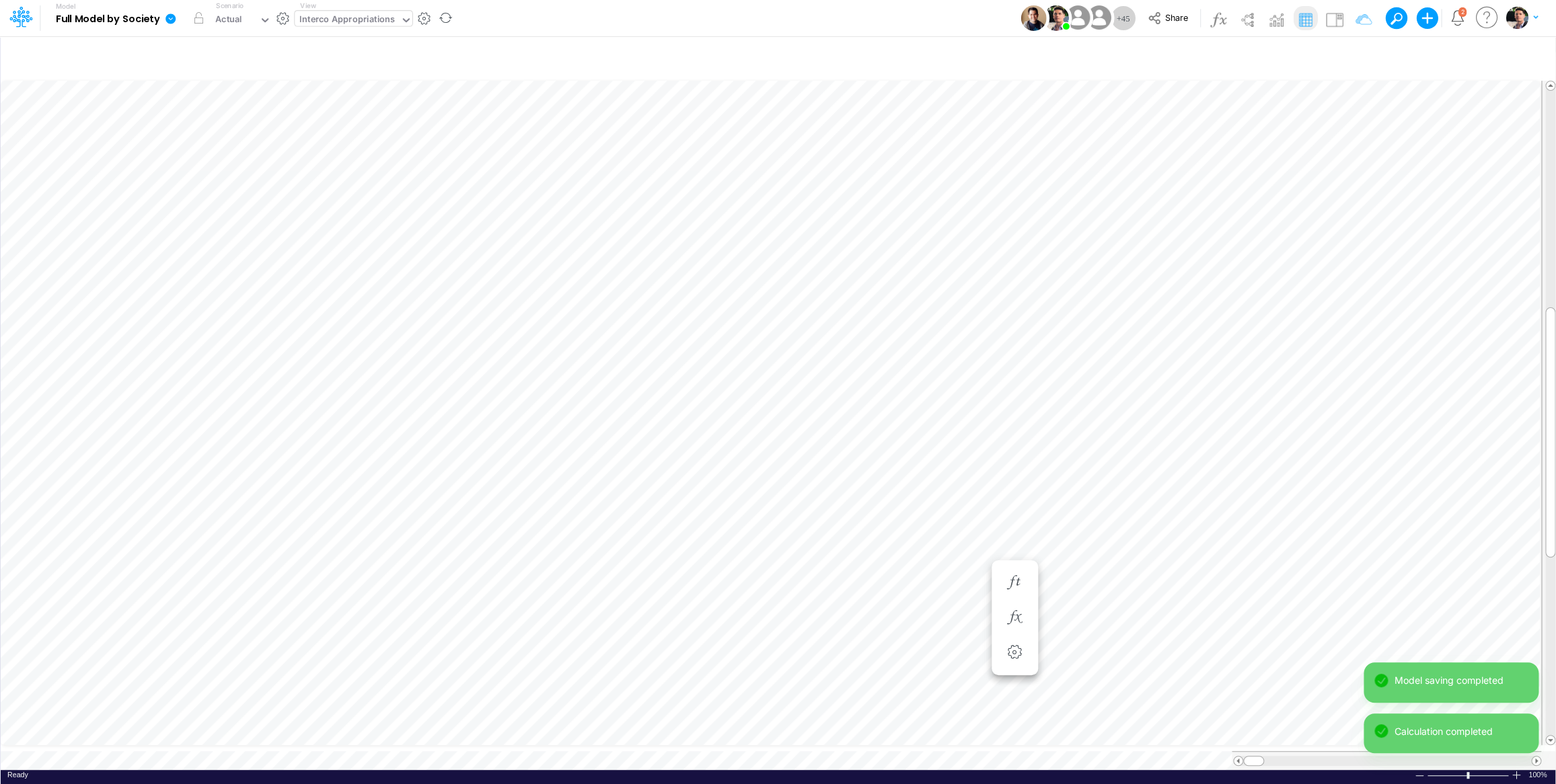
click at [342, 20] on div "Interco Appropriations" at bounding box center [347, 20] width 95 height 15
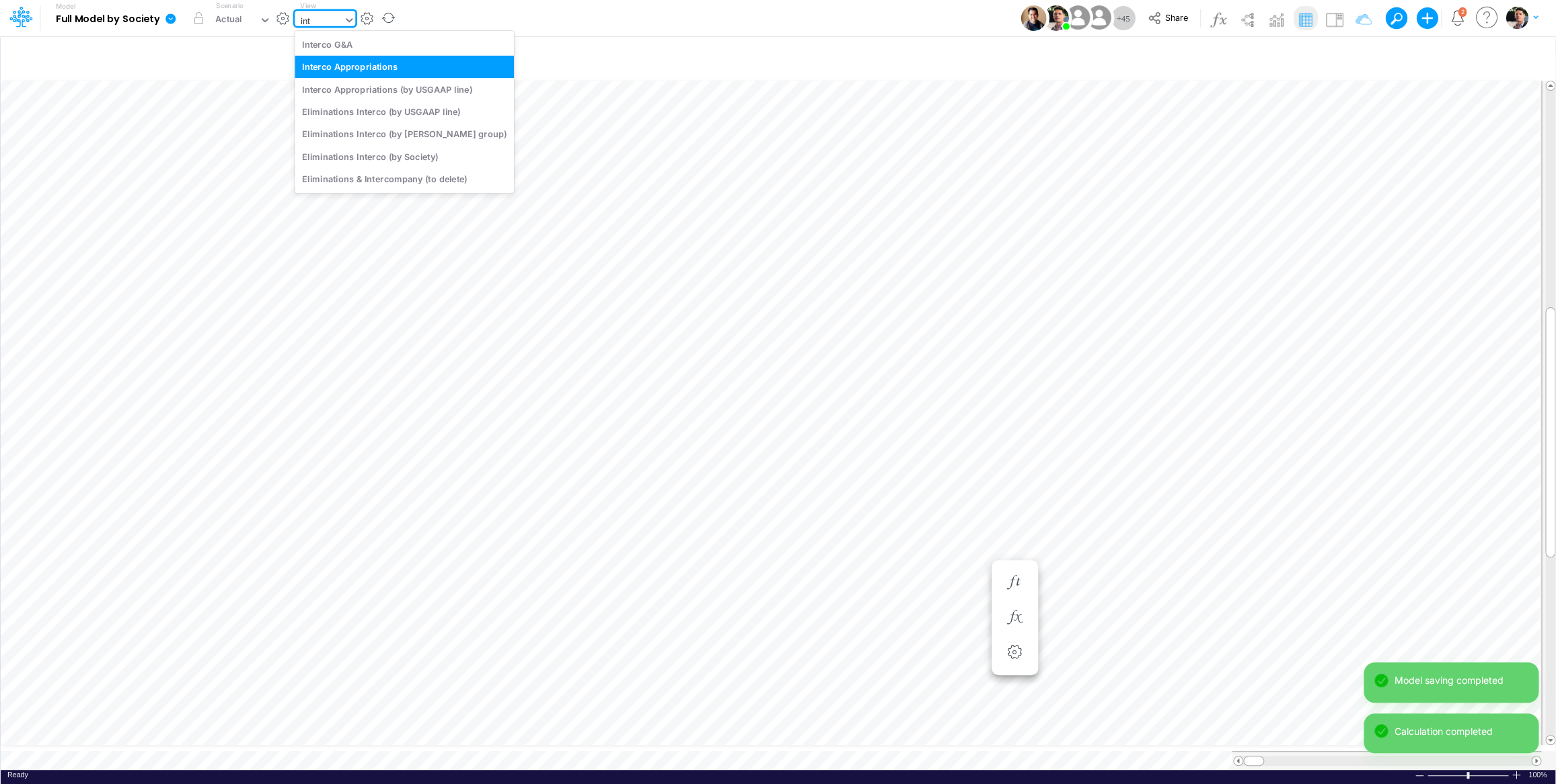
scroll to position [0, 0]
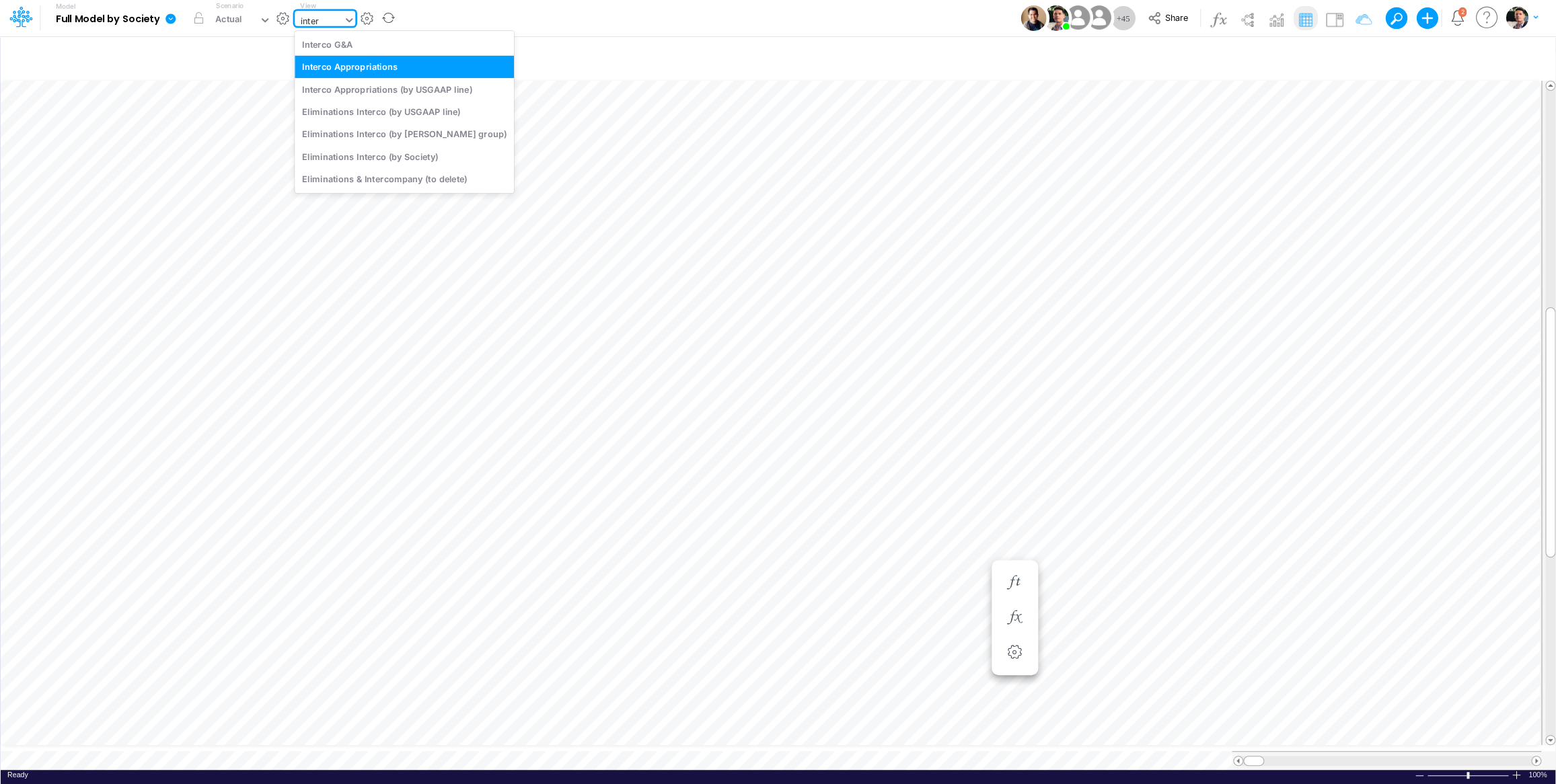
type input "interc"
click at [353, 51] on div "Interco G&A" at bounding box center [405, 44] width 219 height 22
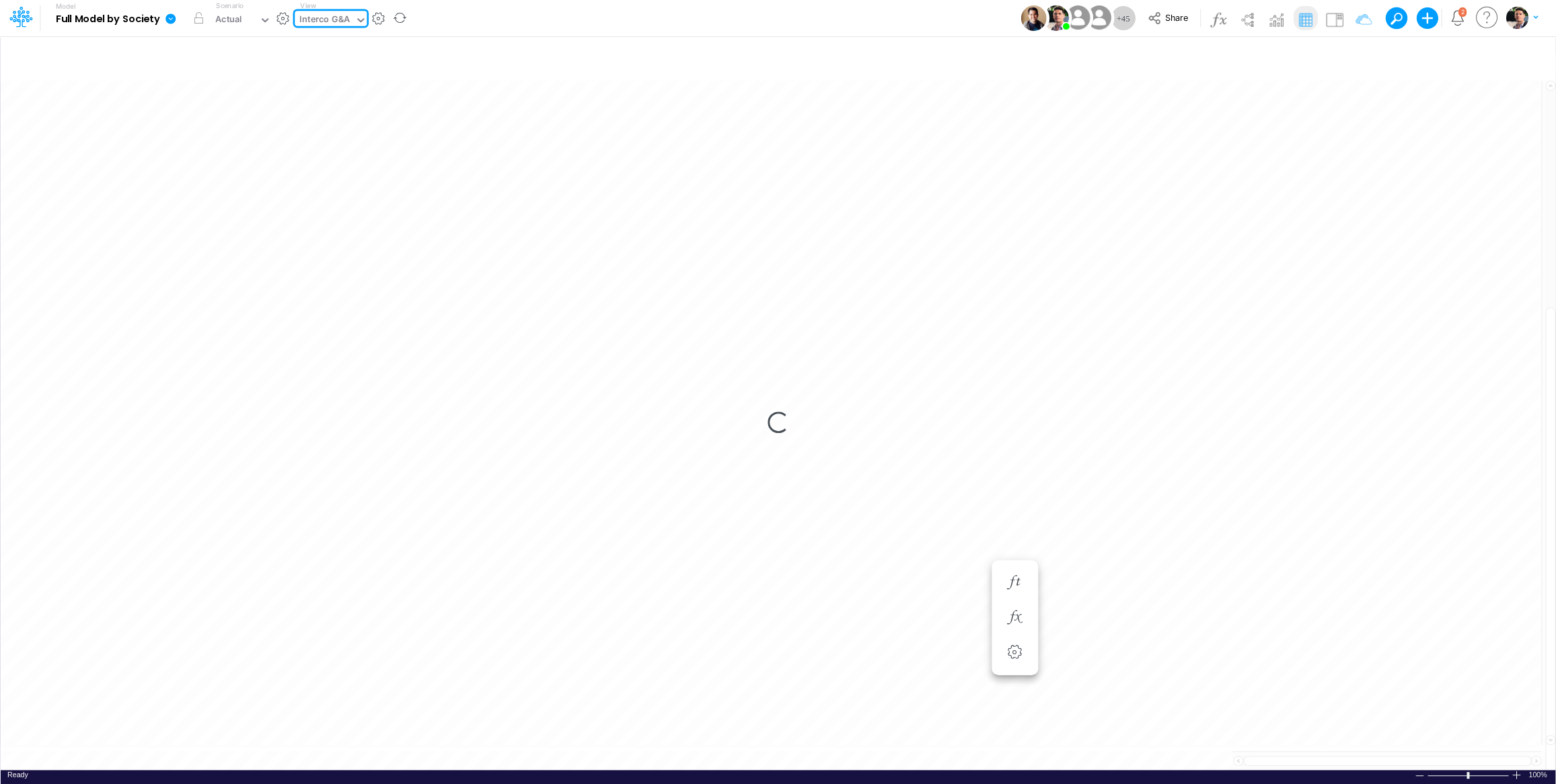
type input "Intercos G&A"
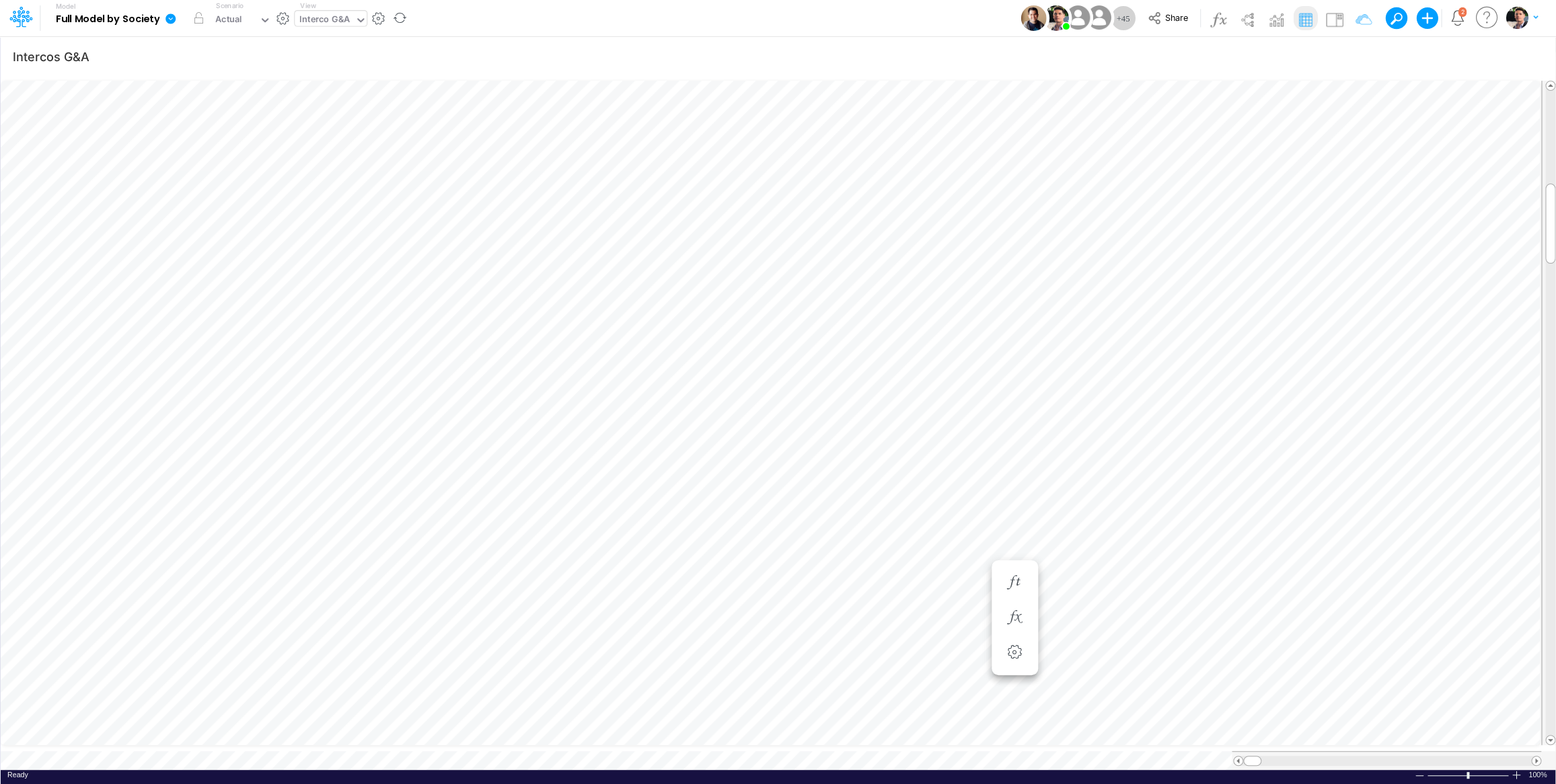
scroll to position [5, 18]
click at [1370, 370] on icon "button" at bounding box center [1364, 368] width 20 height 14
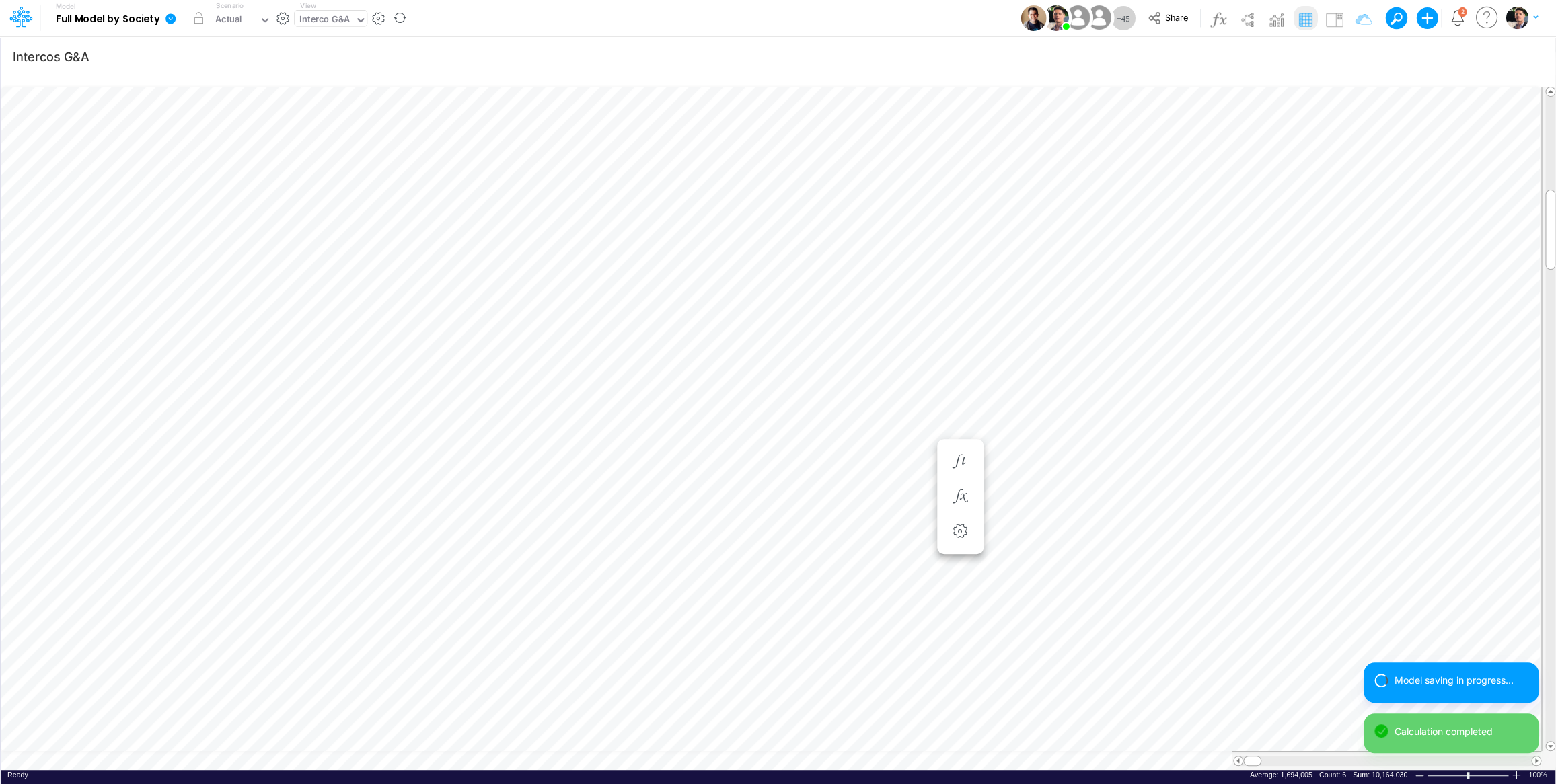
scroll to position [5, 23]
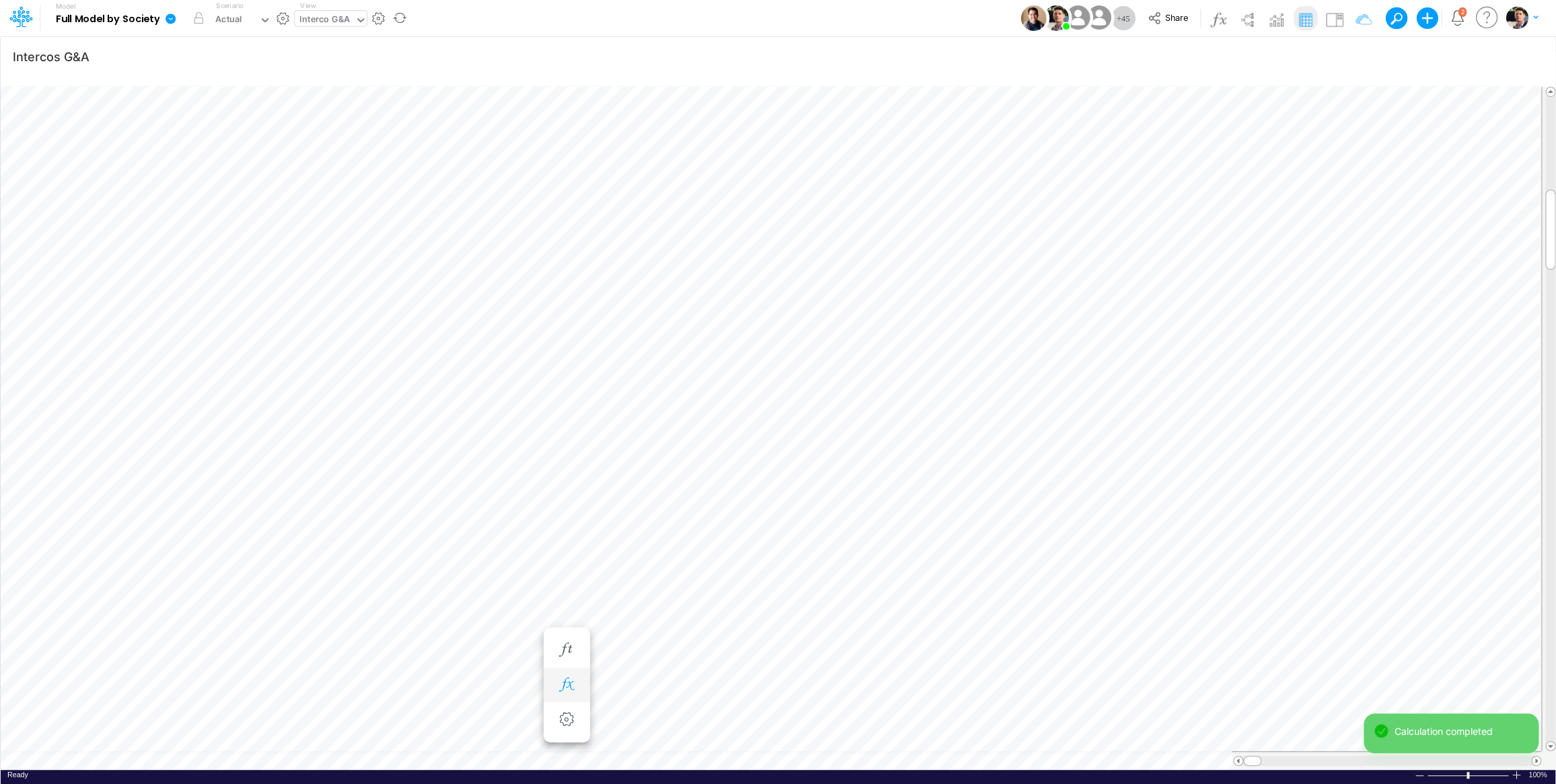
scroll to position [1, 1]
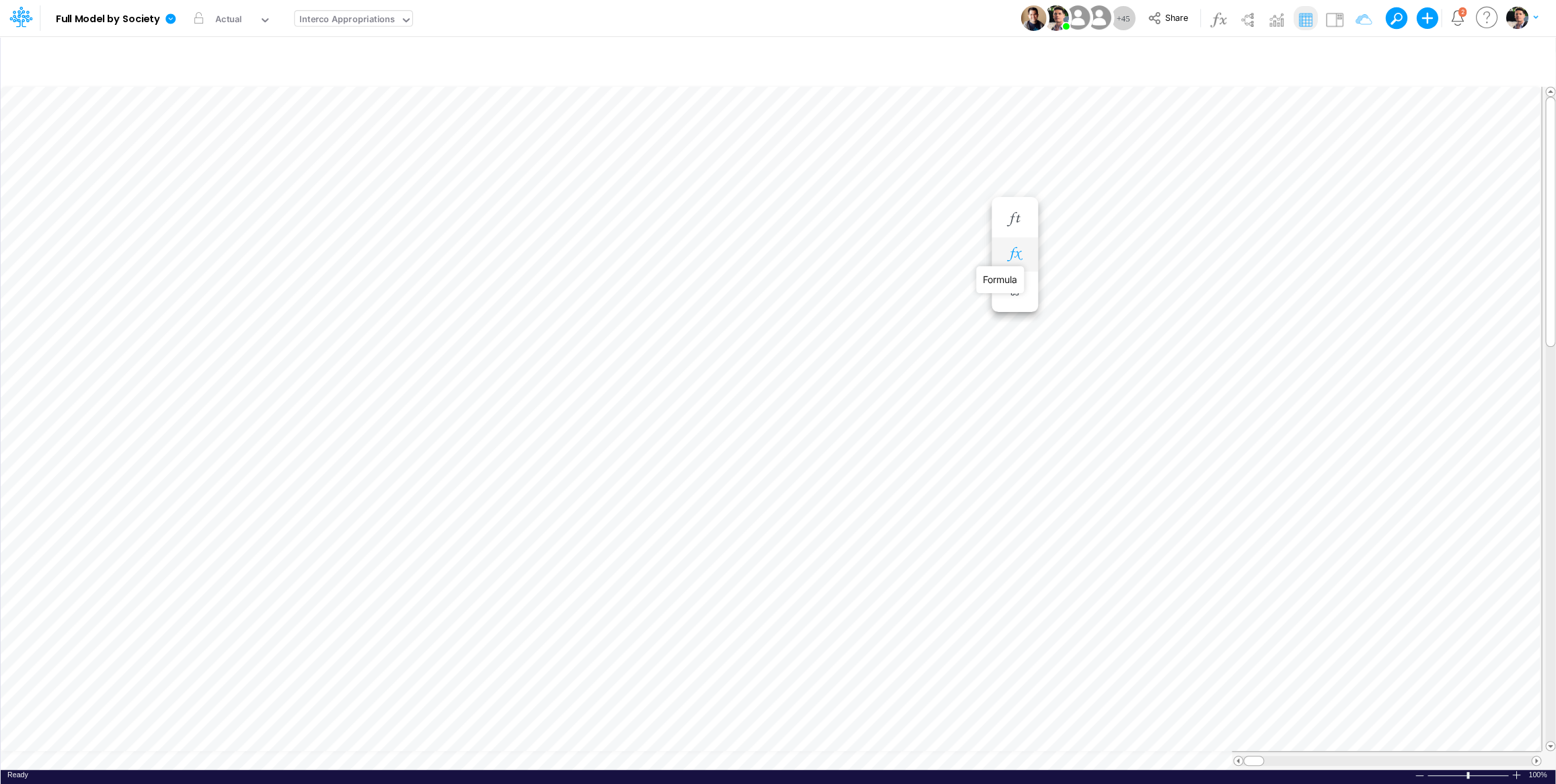
click at [1021, 249] on icon "button" at bounding box center [1014, 255] width 20 height 14
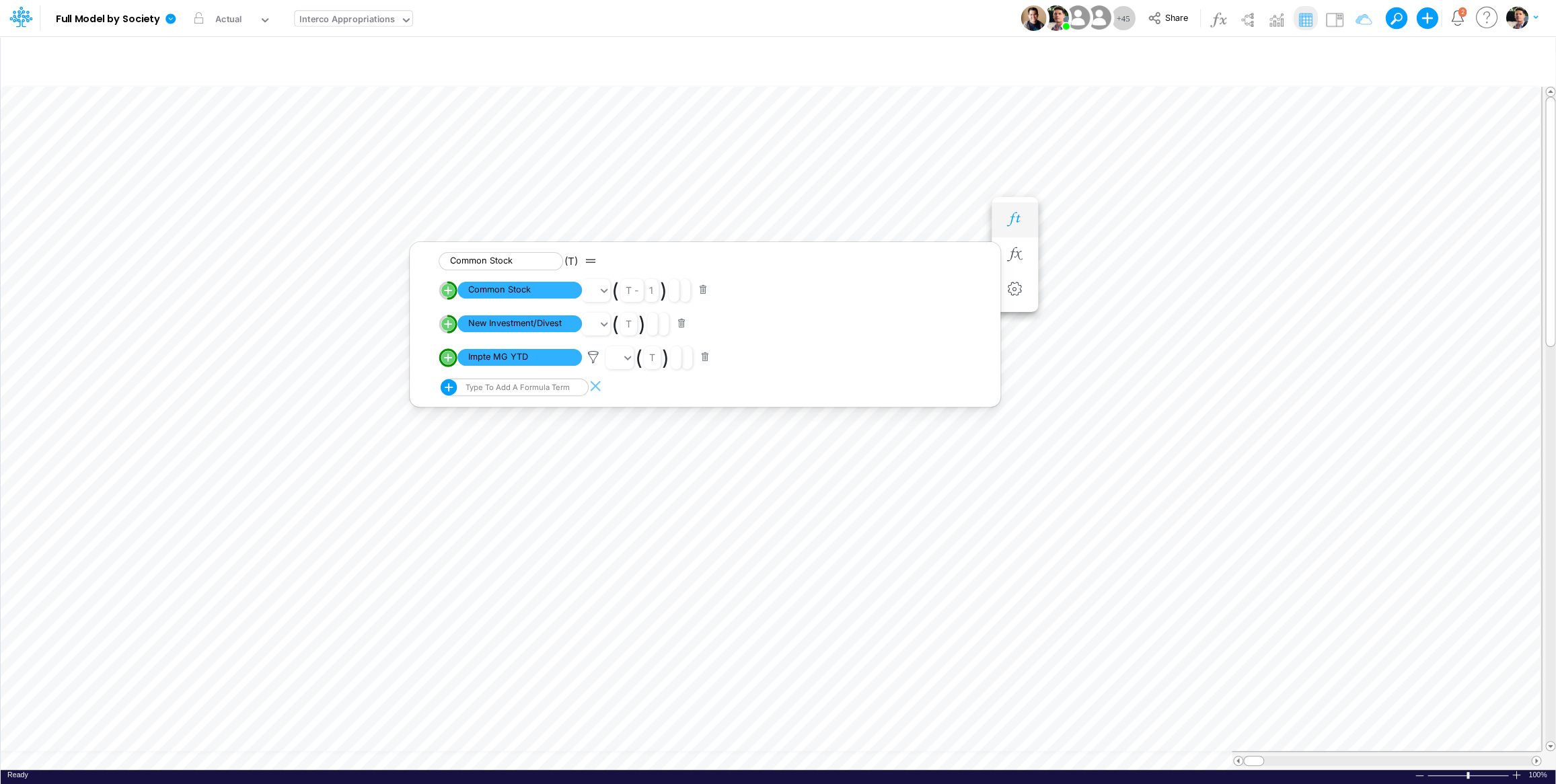
click at [1018, 218] on icon "button" at bounding box center [1014, 220] width 20 height 14
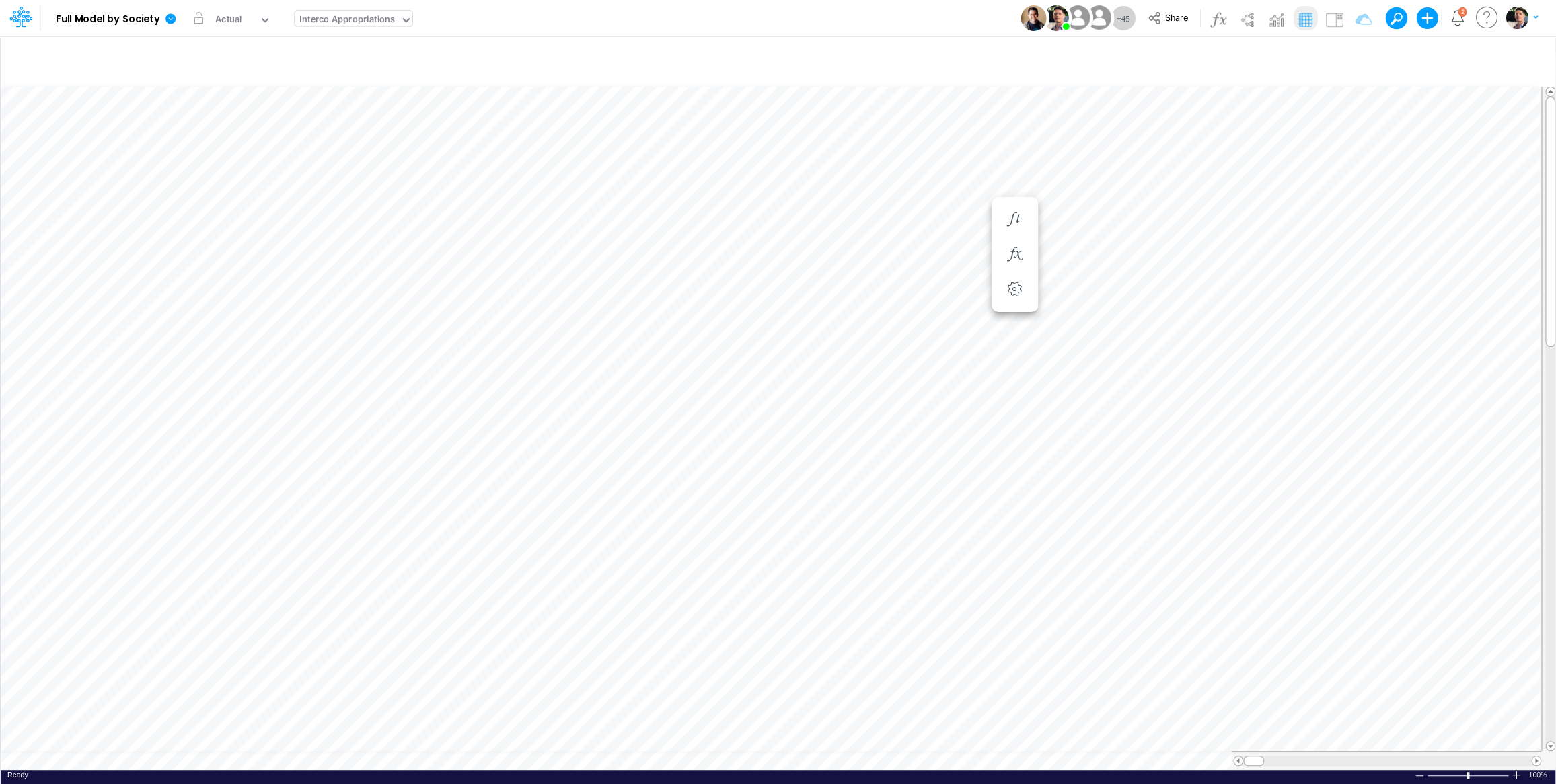
scroll to position [5, 44]
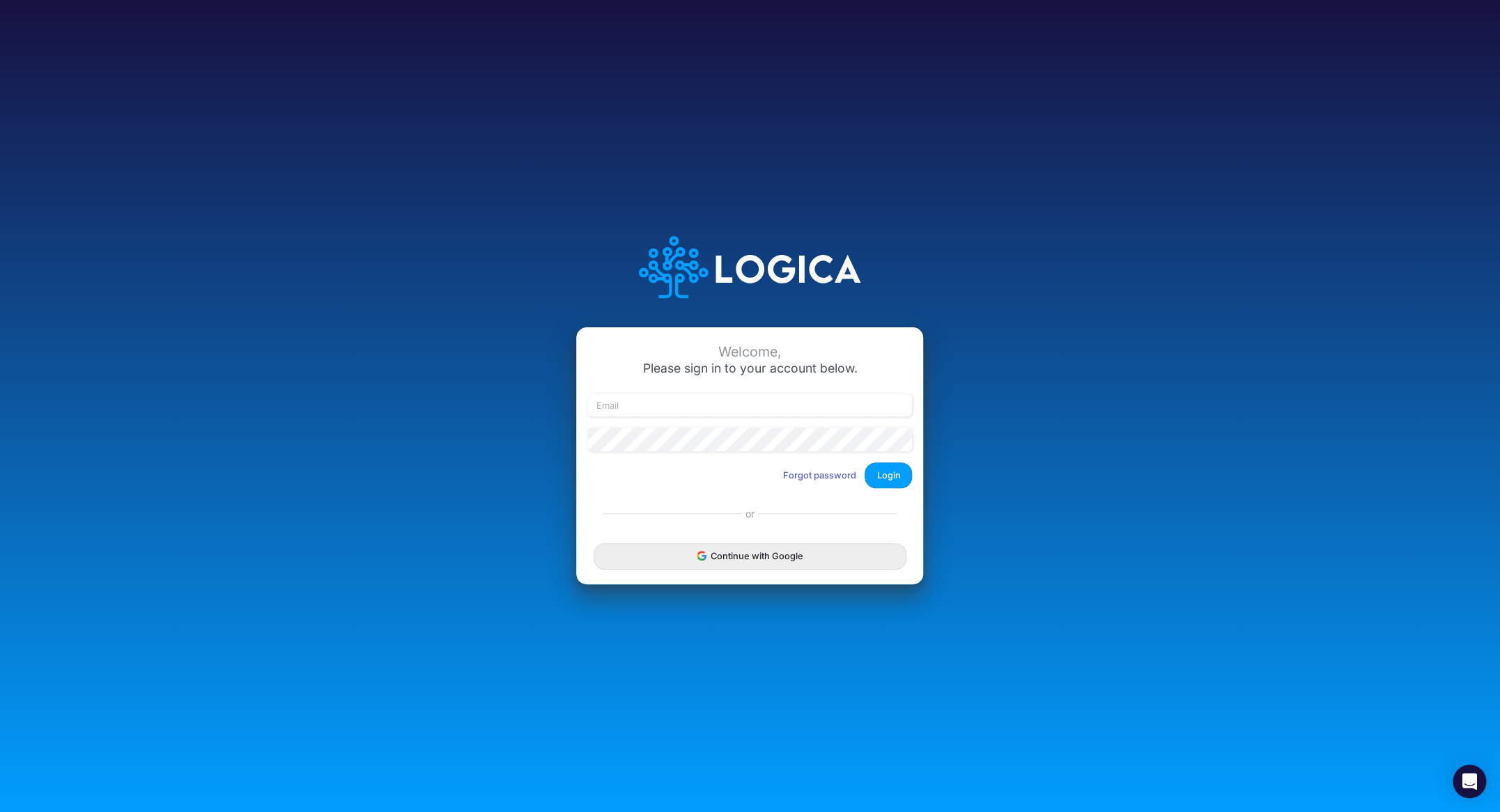
click at [773, 564] on button "Continue with Google" at bounding box center [750, 556] width 312 height 26
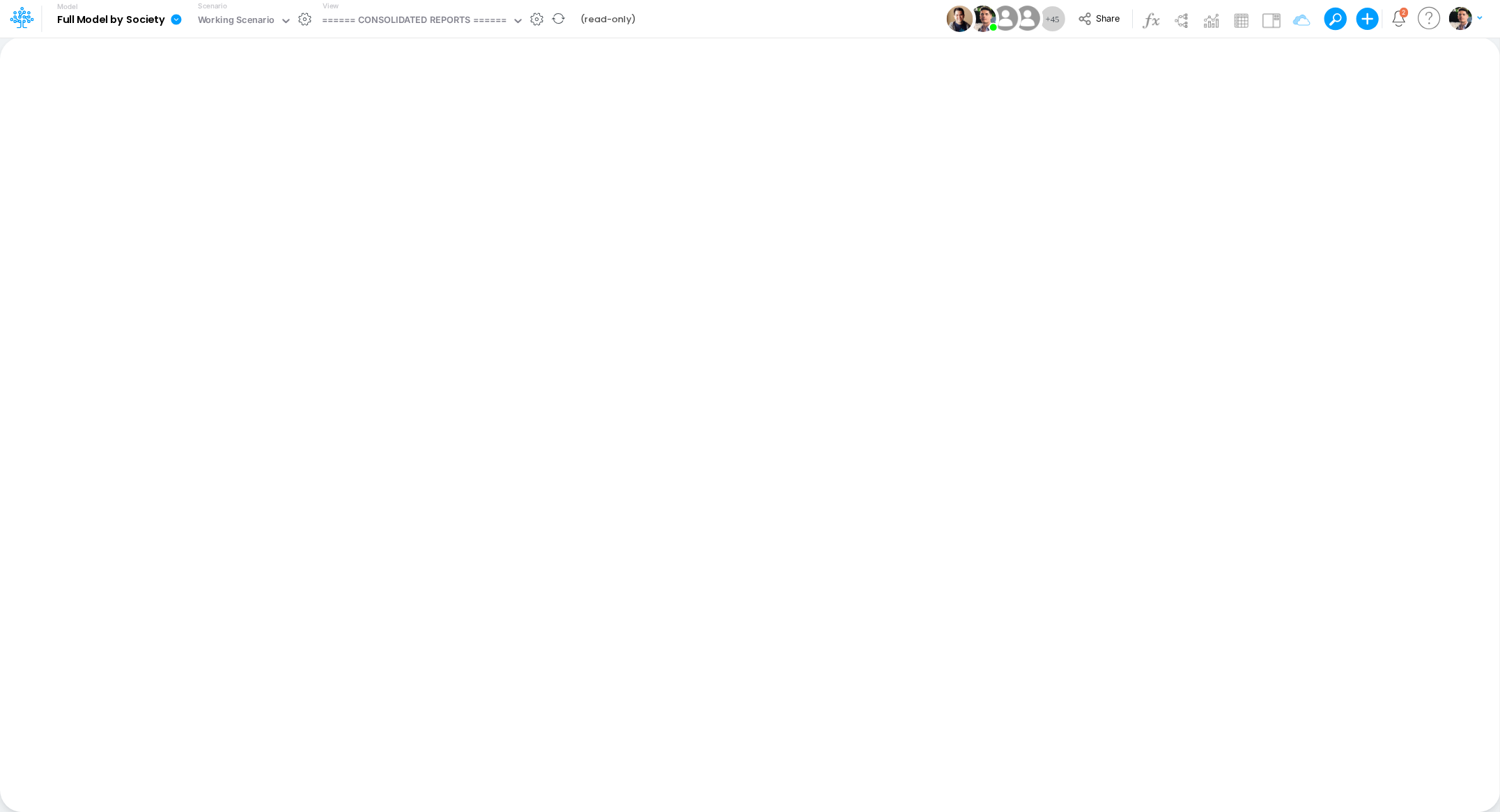
click at [174, 21] on icon at bounding box center [175, 18] width 10 height 10
click at [206, 121] on button "Export" at bounding box center [246, 122] width 150 height 23
click at [392, 122] on button "Excel" at bounding box center [397, 129] width 150 height 21
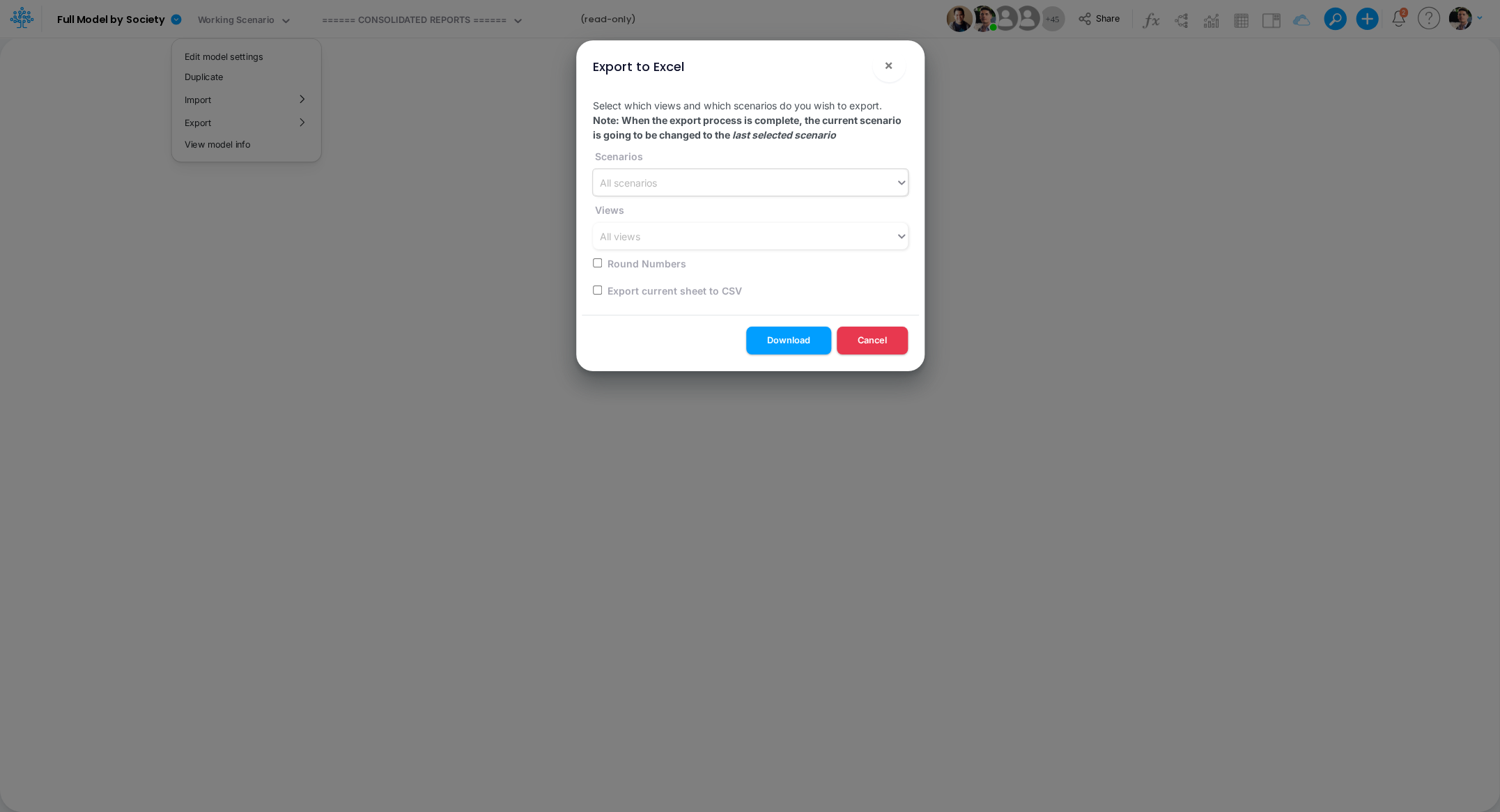
click at [738, 177] on div "All scenarios" at bounding box center [744, 183] width 303 height 23
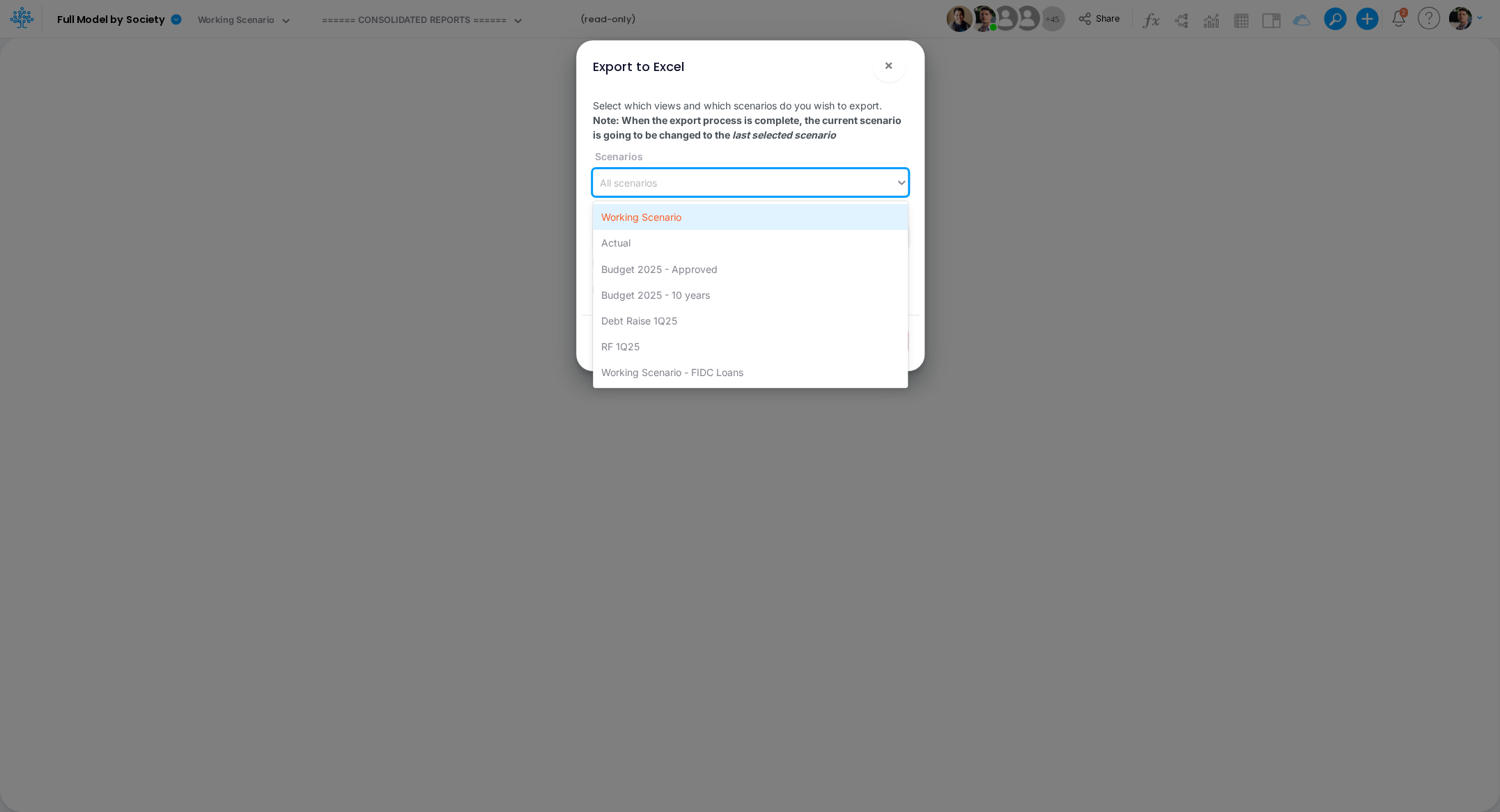
click at [678, 219] on div "Working Scenario" at bounding box center [750, 217] width 315 height 26
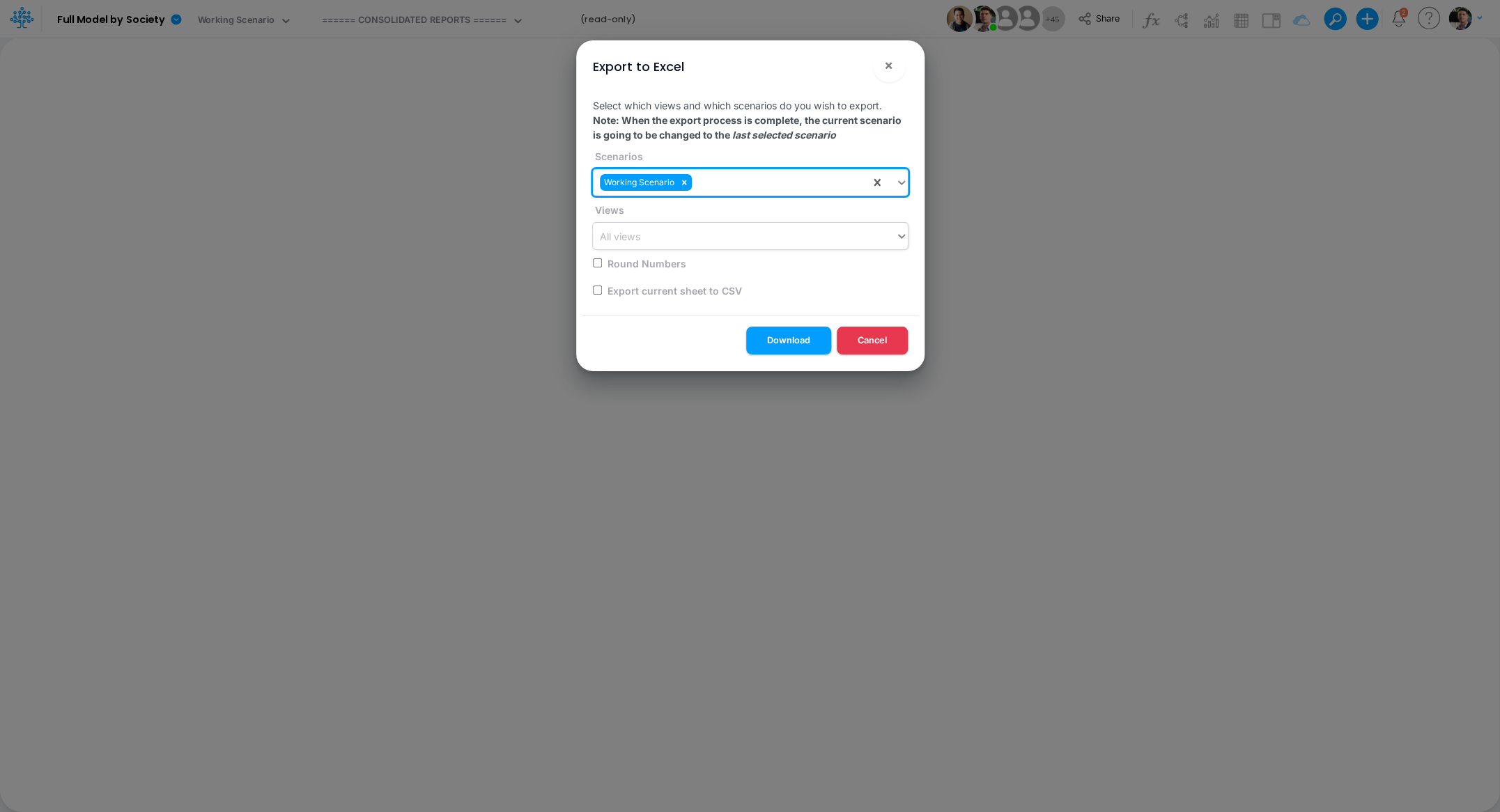
click at [675, 237] on div "All views" at bounding box center [744, 236] width 303 height 23
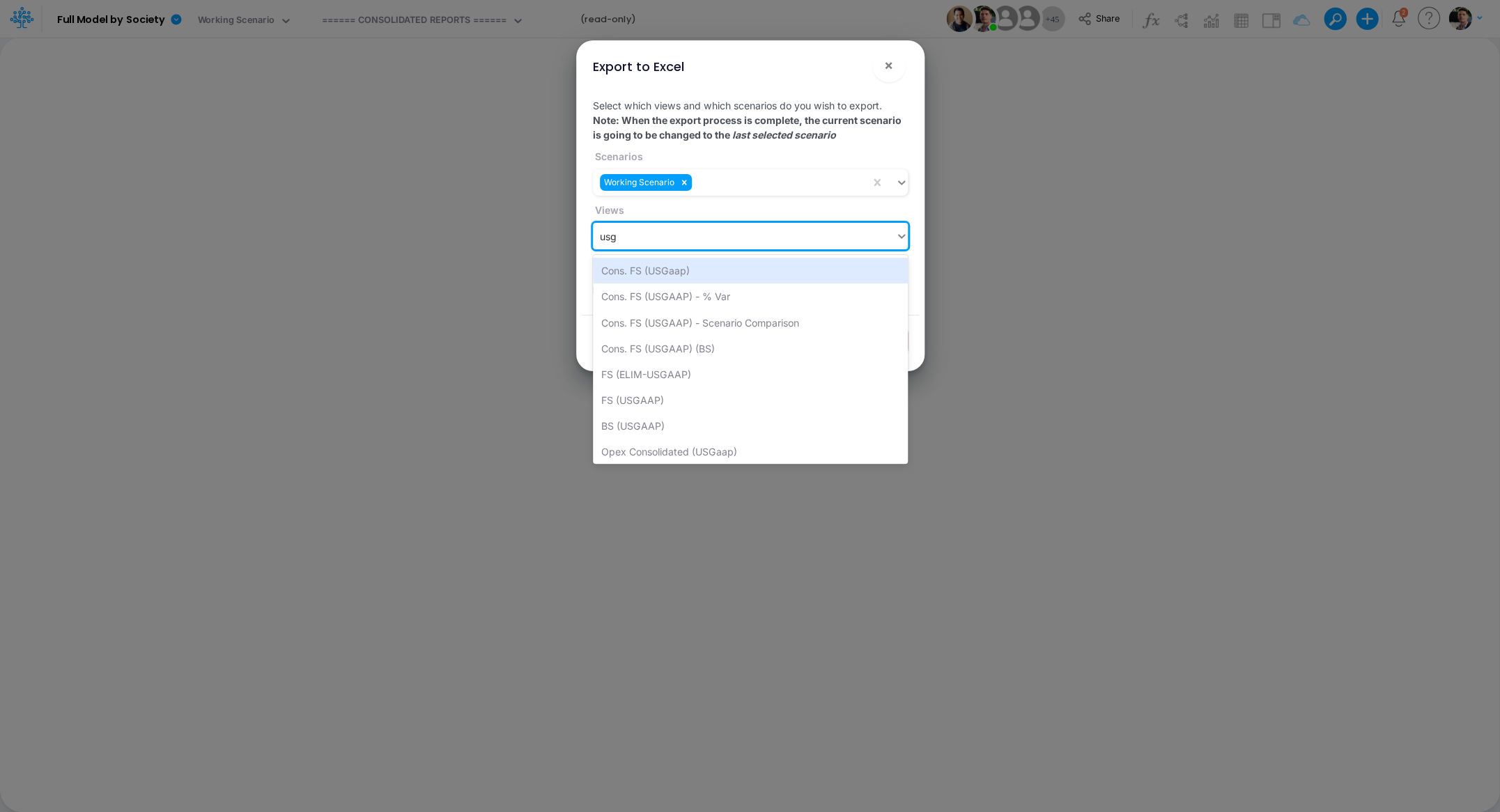
type input "usga"
click at [654, 275] on div "Cons. FS (USGaap)" at bounding box center [750, 270] width 315 height 26
type input "usg"
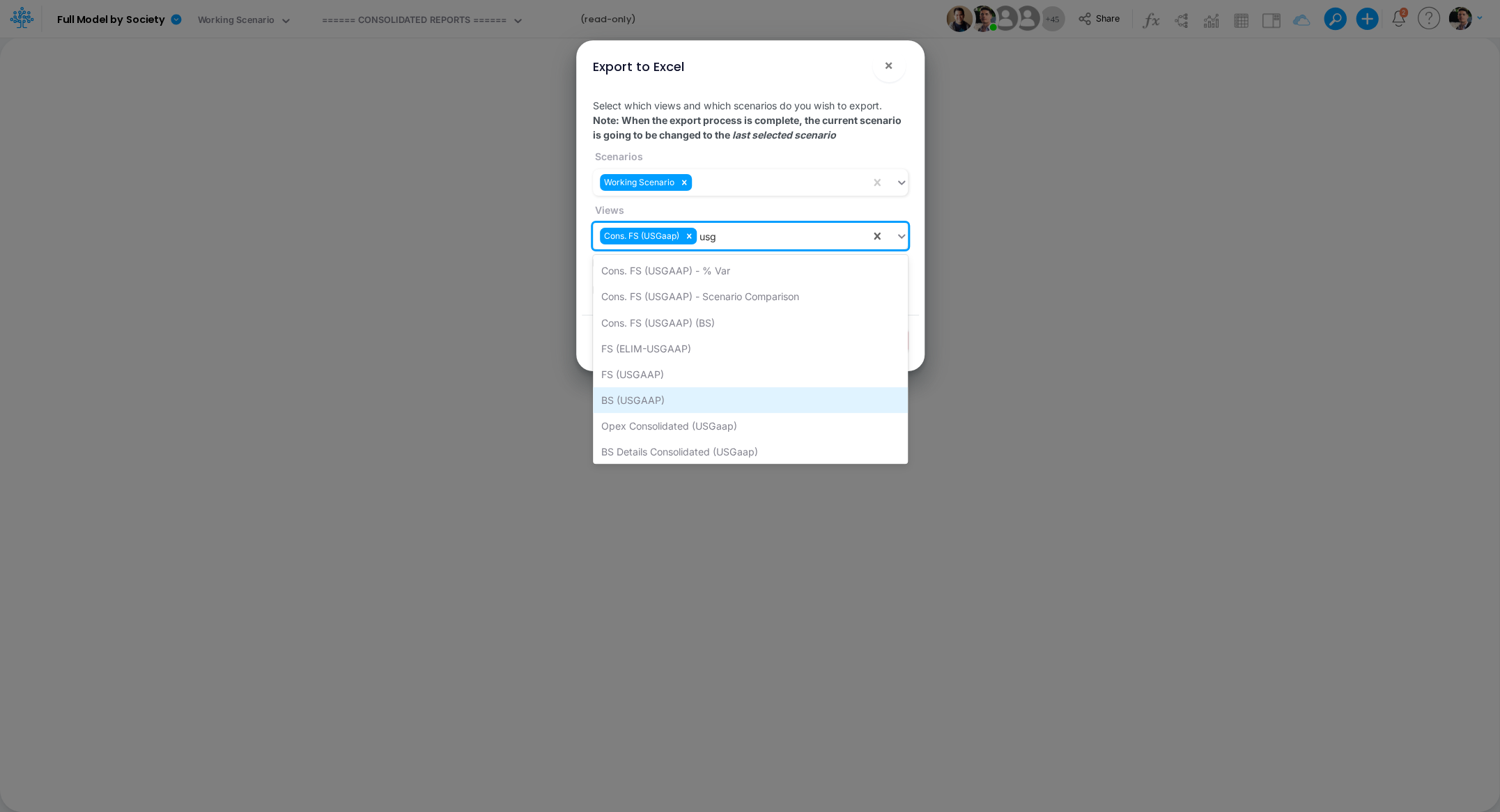
click at [649, 400] on div "BS (USGAAP)" at bounding box center [750, 400] width 315 height 26
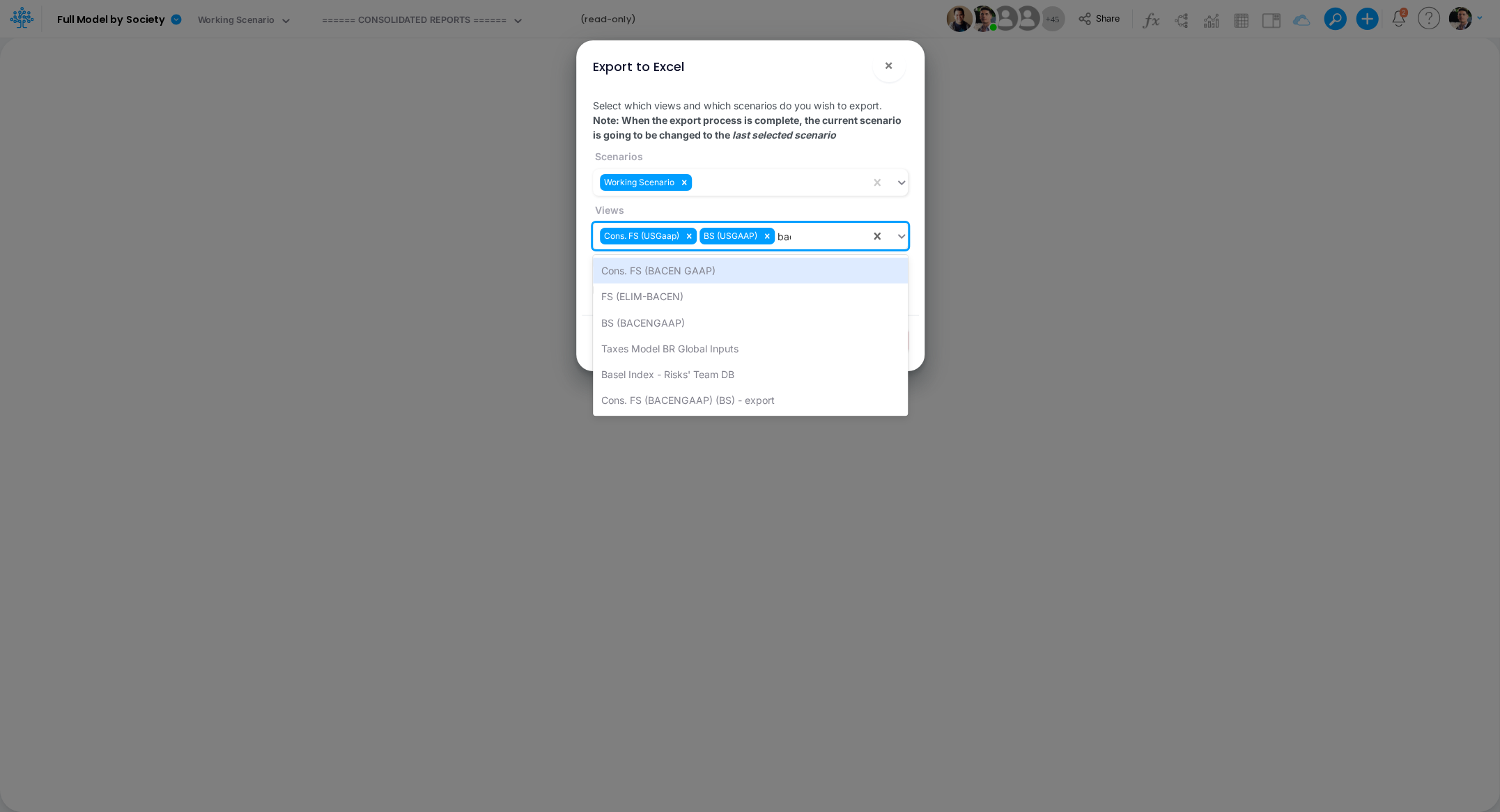
type input "bace"
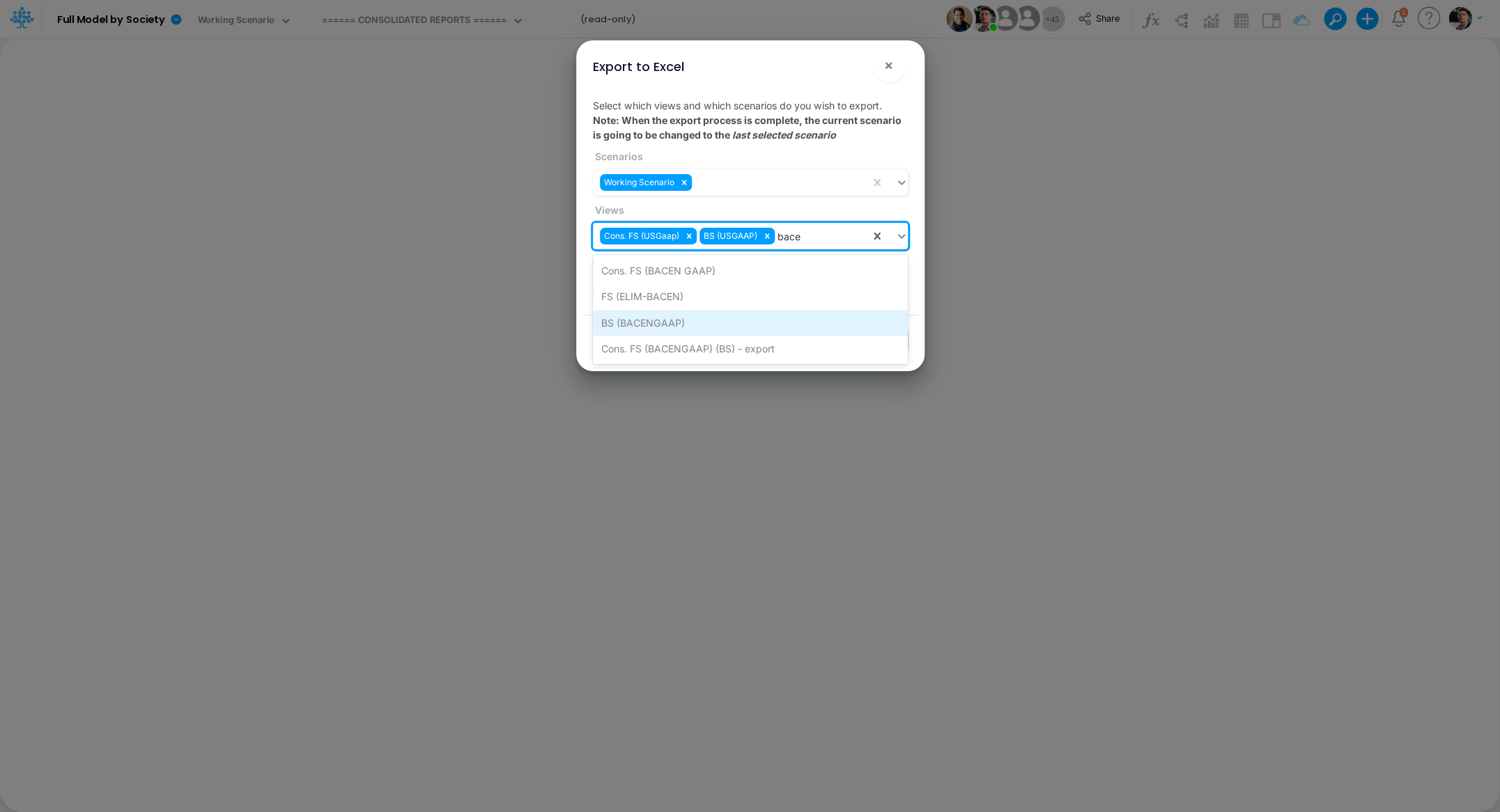
click at [651, 321] on div "BS (BACENGAAP)" at bounding box center [750, 323] width 315 height 26
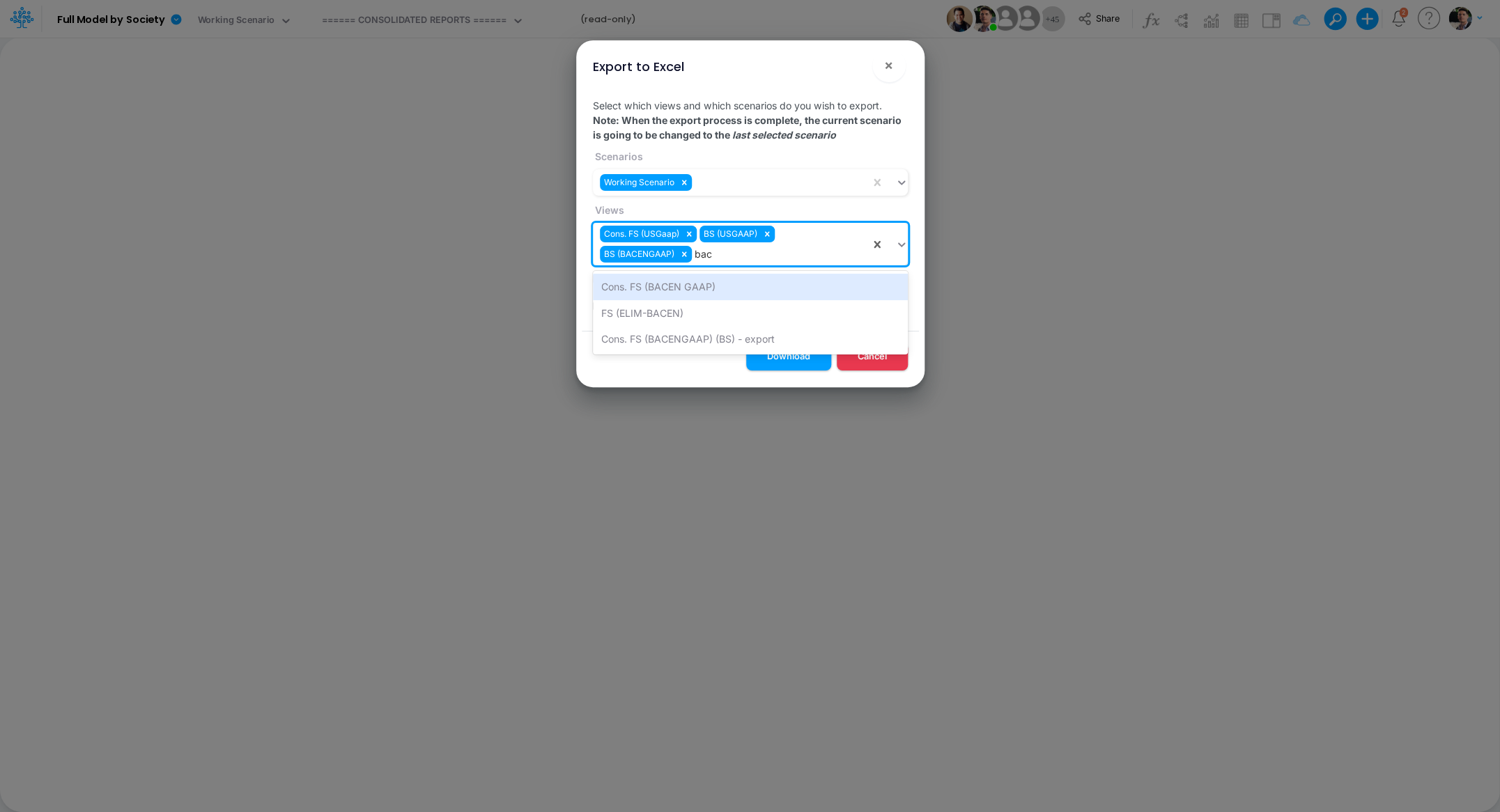
type input "bace"
click at [685, 286] on div "Cons. FS (BACEN GAAP)" at bounding box center [750, 287] width 315 height 26
type input "off"
click at [661, 285] on div "Cons. FS (Off [GEOGRAPHIC_DATA])" at bounding box center [750, 287] width 315 height 26
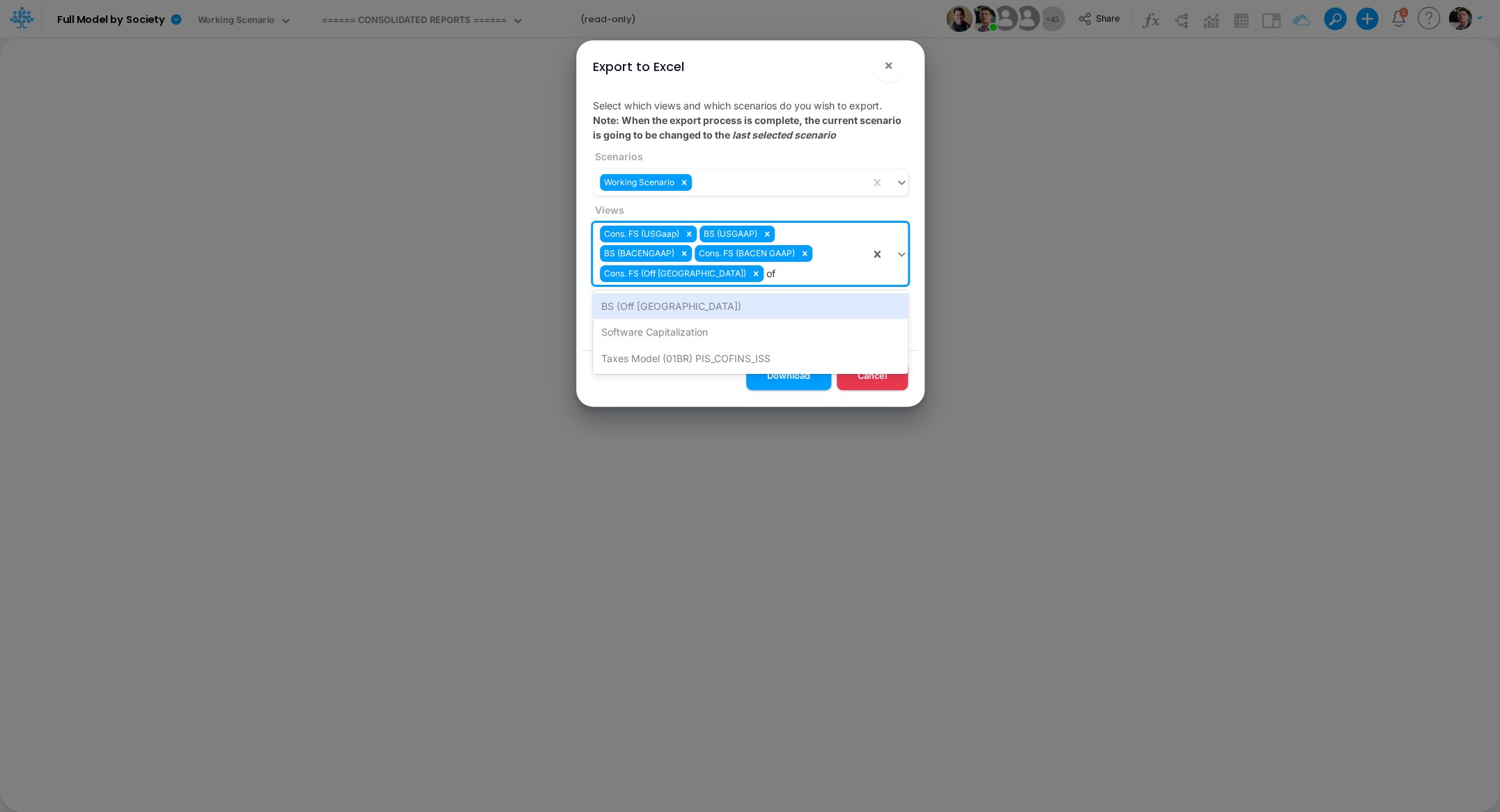
type input "off"
click at [646, 302] on div "BS (Off [GEOGRAPHIC_DATA])" at bounding box center [750, 306] width 315 height 26
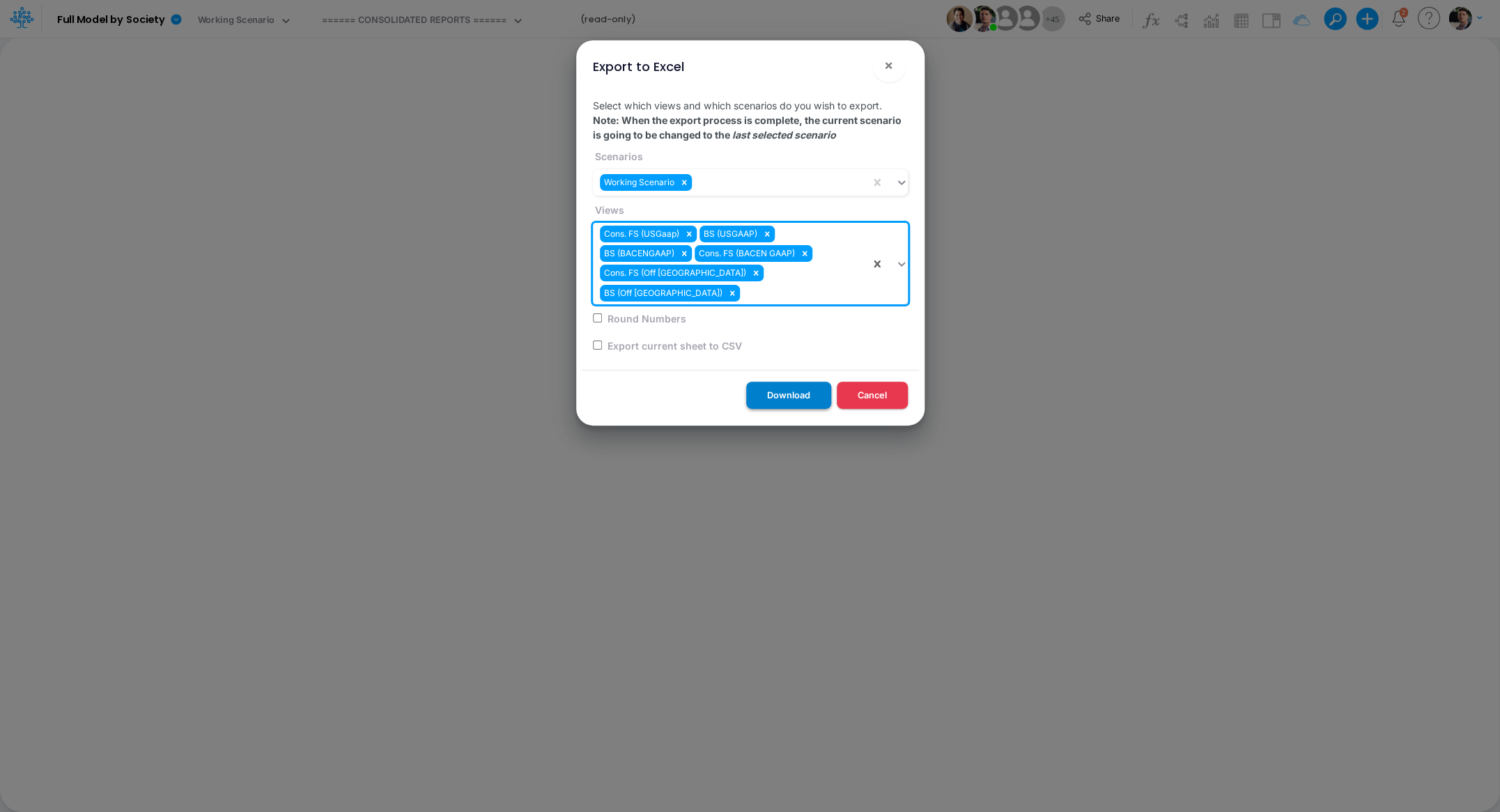
click at [786, 382] on button "Download" at bounding box center [788, 395] width 85 height 27
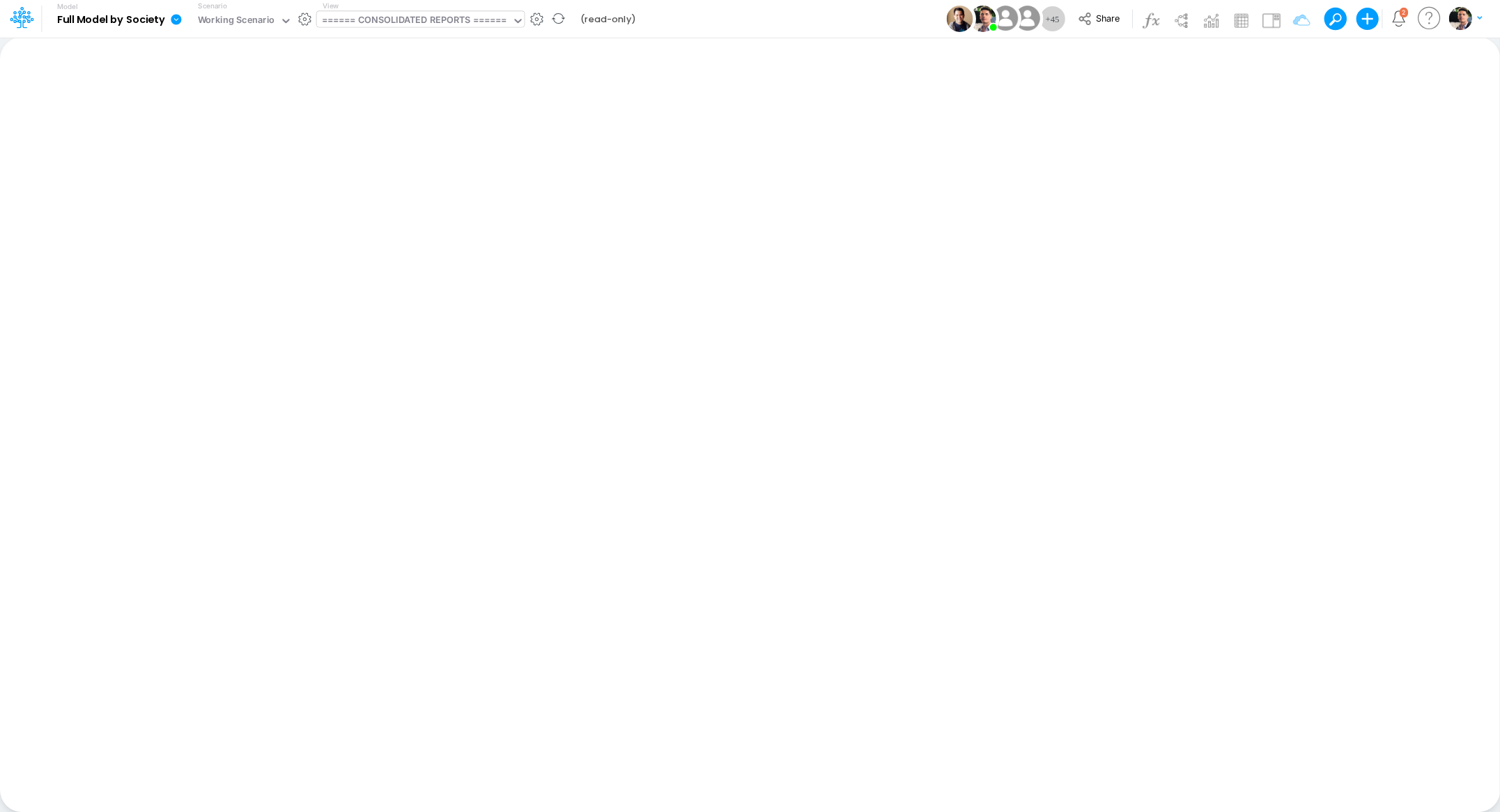
click at [382, 16] on div "====== CONSOLIDATED REPORTS ======" at bounding box center [414, 20] width 185 height 16
type input "BACEN"
click at [408, 42] on div "Cons. FS (BACEN GAAP)" at bounding box center [411, 45] width 188 height 23
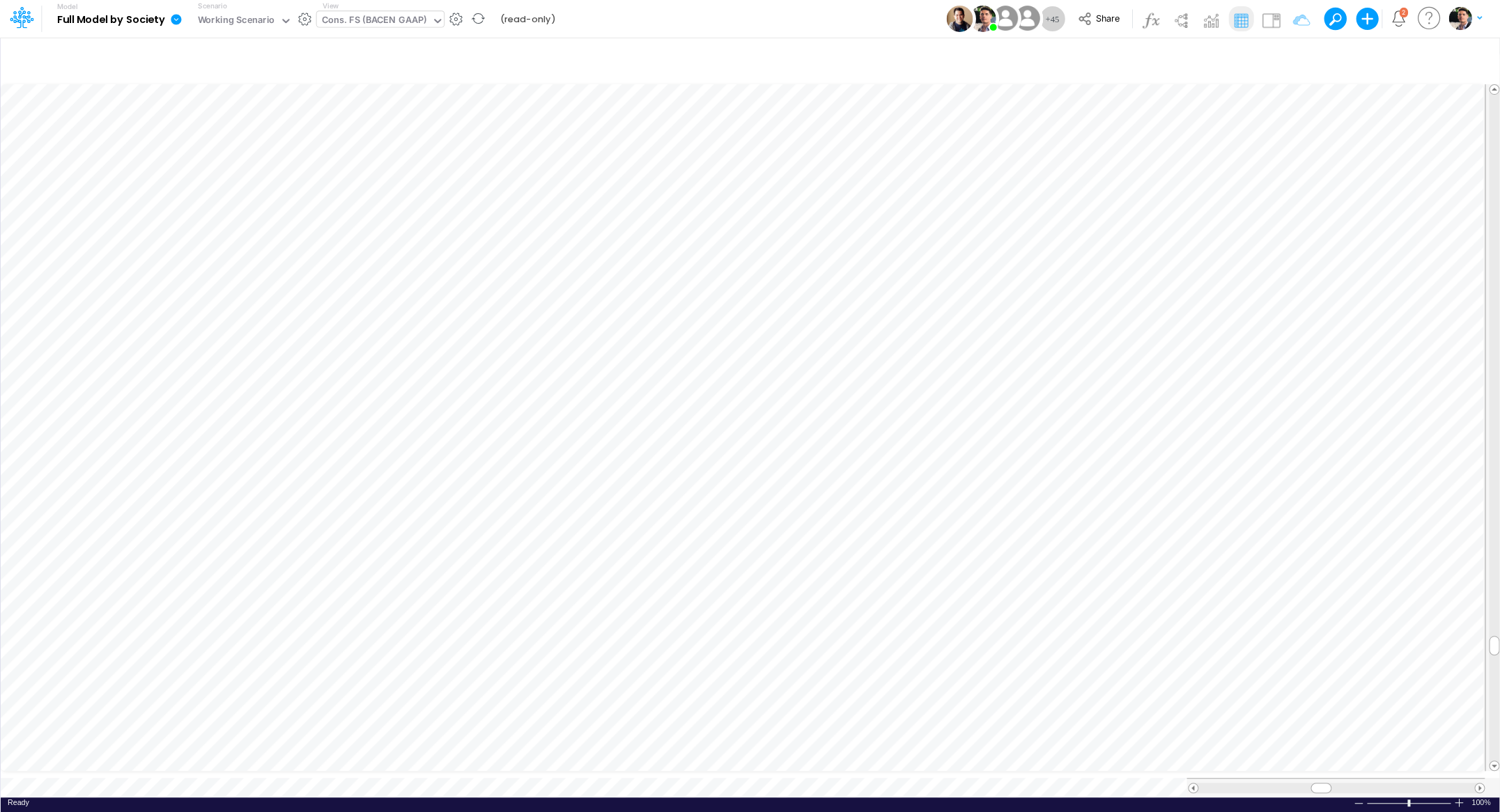
scroll to position [6, 47]
